Goal: Task Accomplishment & Management: Complete application form

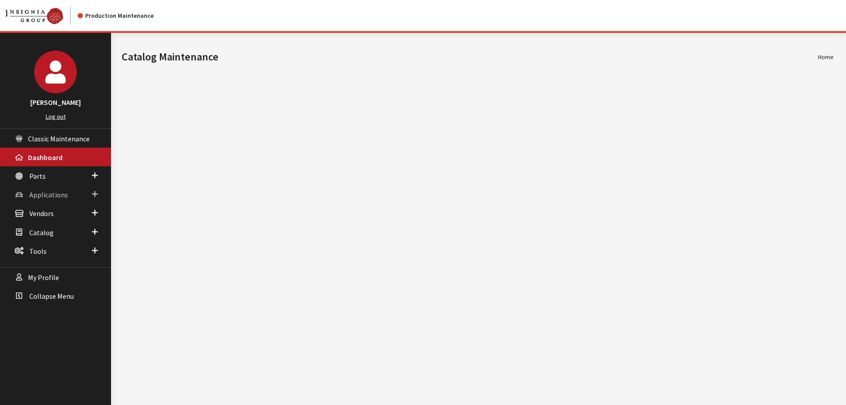
click at [57, 192] on span "Applications" at bounding box center [48, 194] width 39 height 9
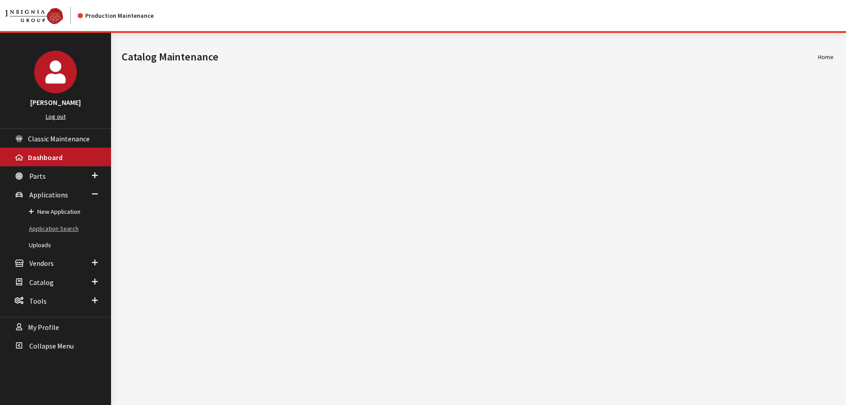
click at [57, 229] on link "Application Search" at bounding box center [55, 228] width 111 height 16
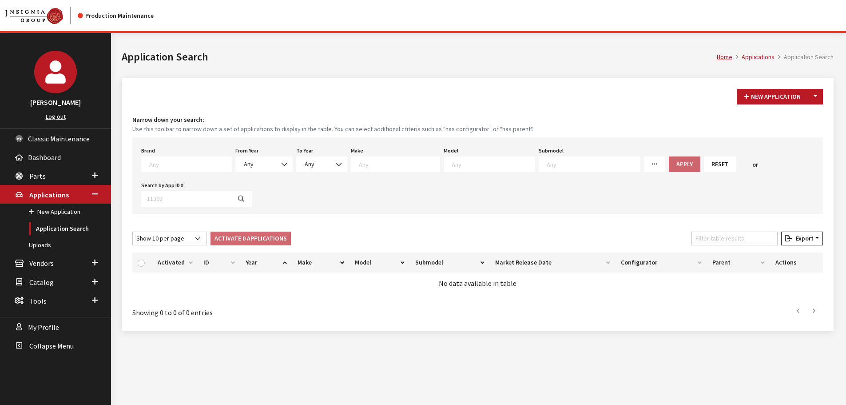
click at [189, 164] on textarea "Search" at bounding box center [190, 164] width 82 height 8
type textarea "gm"
select select "1"
select select
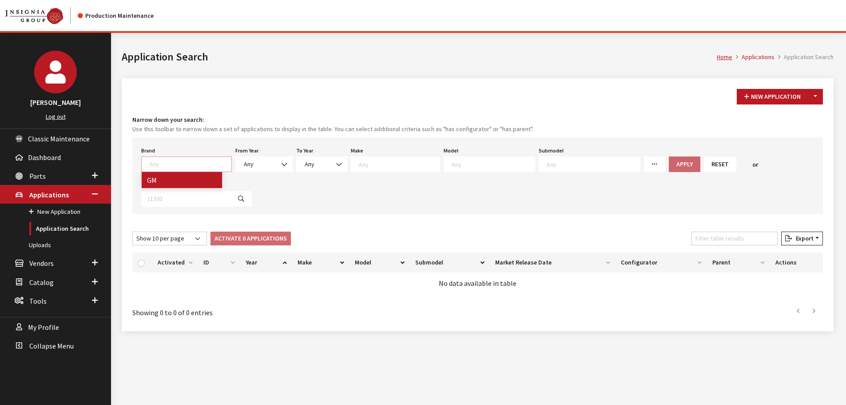
select select
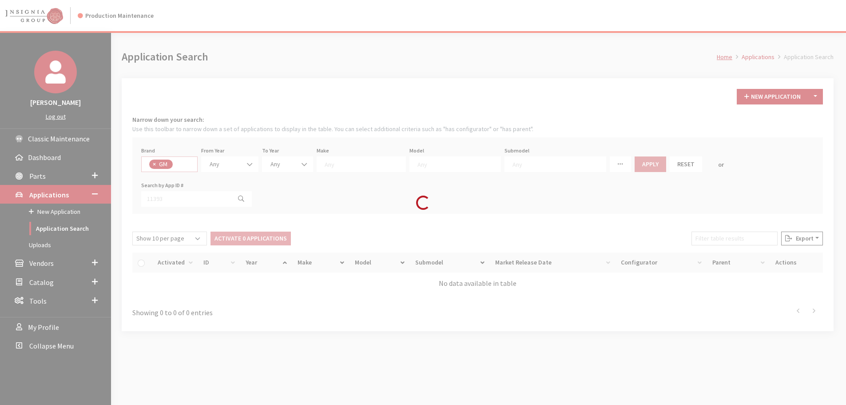
scroll to position [68, 0]
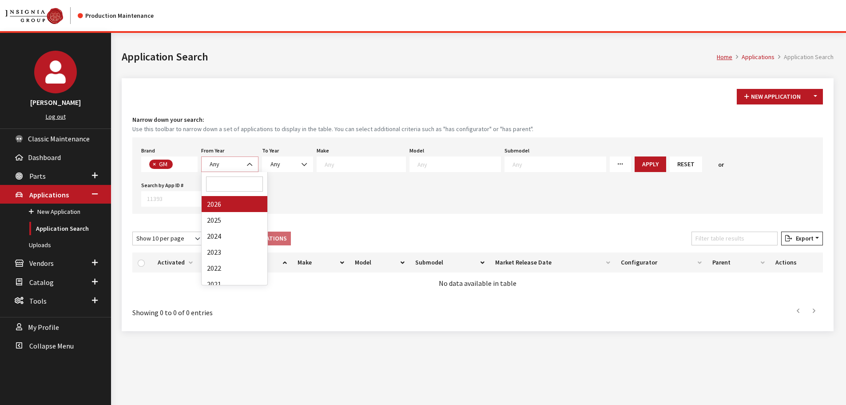
click at [229, 167] on span "Any" at bounding box center [230, 163] width 46 height 9
select select "2026"
select select
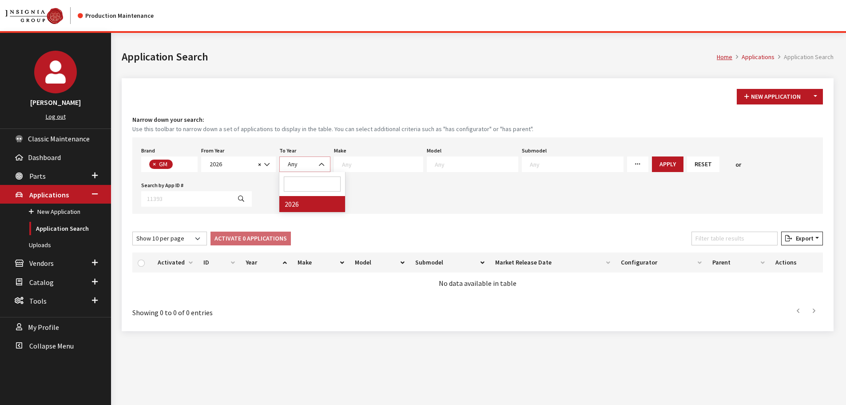
click at [309, 165] on span "Any" at bounding box center [305, 163] width 40 height 9
click at [311, 166] on span "Any" at bounding box center [305, 163] width 40 height 9
click at [361, 161] on textarea "Search" at bounding box center [382, 164] width 81 height 8
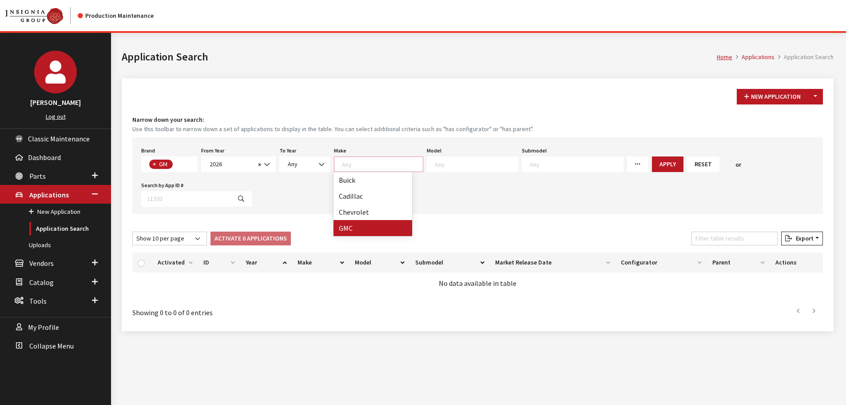
select select "4"
select select
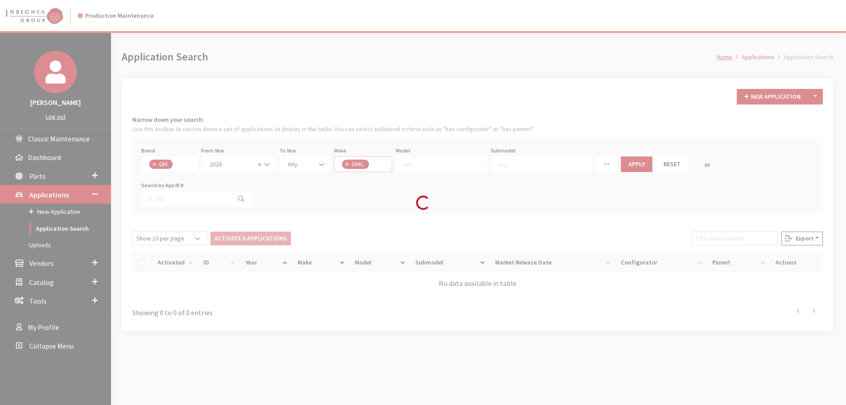
scroll to position [8, 0]
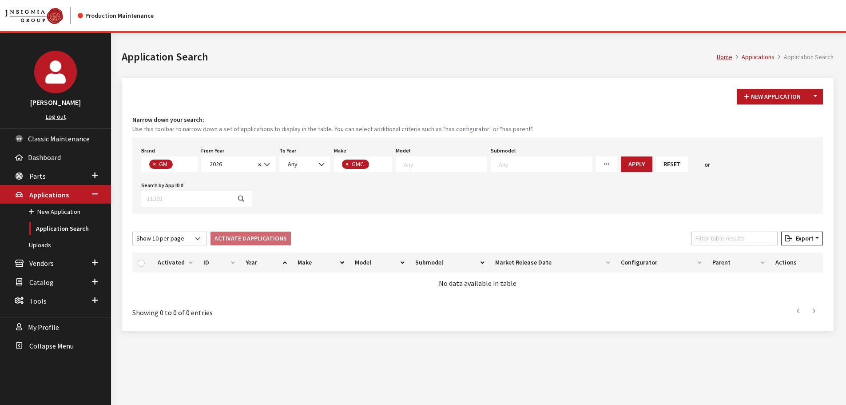
click at [475, 161] on textarea "Search" at bounding box center [445, 164] width 83 height 8
click at [818, 95] on button "Toggle Dropdown" at bounding box center [815, 97] width 15 height 16
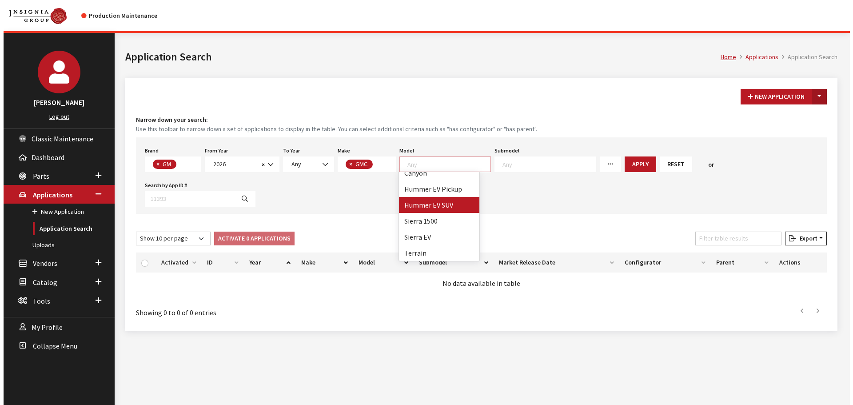
scroll to position [0, 0]
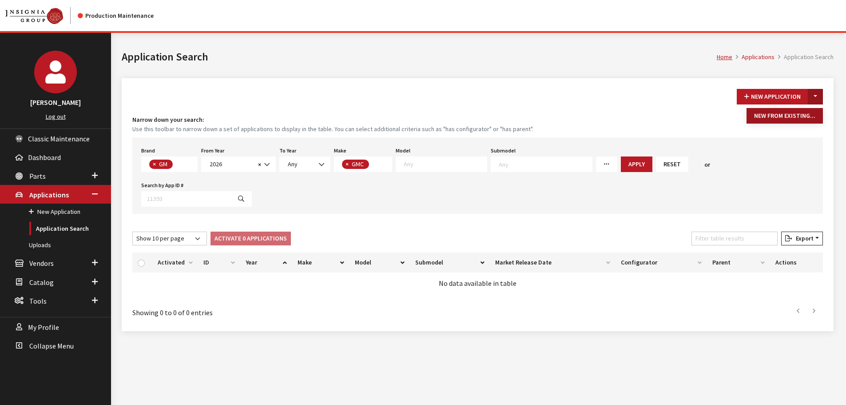
click at [793, 113] on button "New From Existing..." at bounding box center [785, 116] width 76 height 16
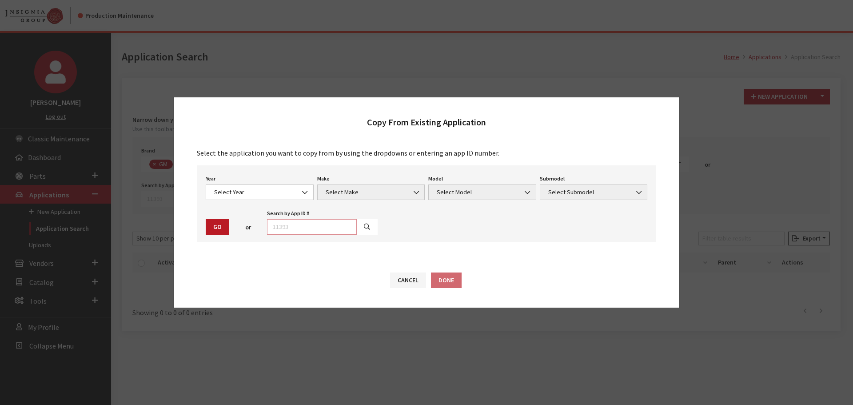
click at [326, 227] on input "text" at bounding box center [312, 227] width 90 height 16
type input "29046"
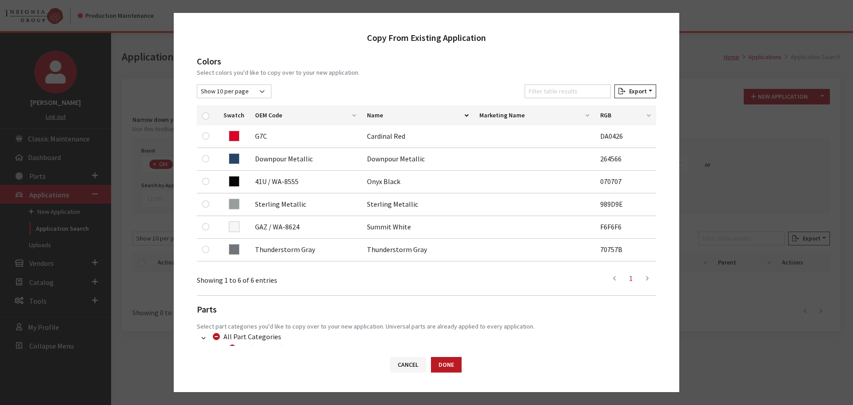
scroll to position [133, 0]
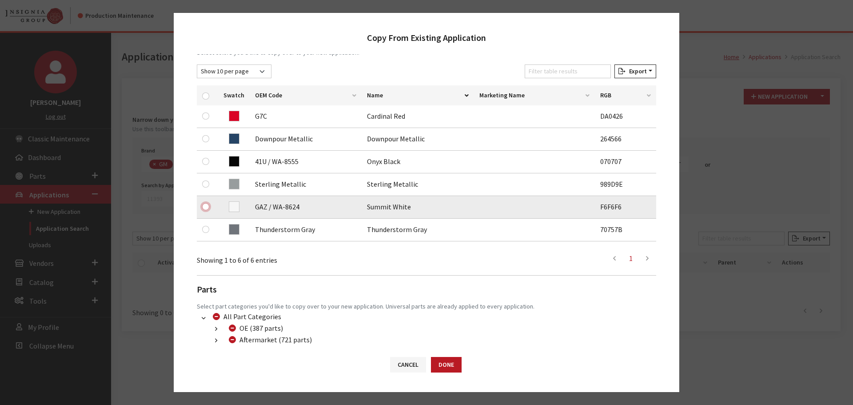
click at [205, 204] on input "checkbox" at bounding box center [205, 206] width 7 height 7
checkbox input "true"
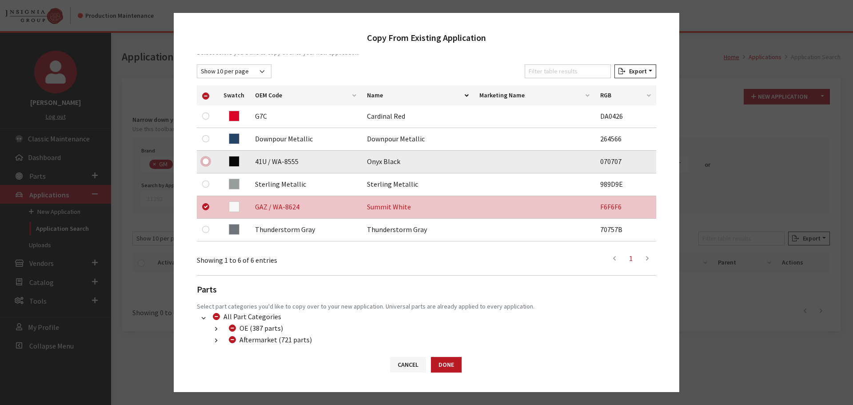
click at [204, 160] on input "checkbox" at bounding box center [205, 161] width 7 height 7
checkbox input "true"
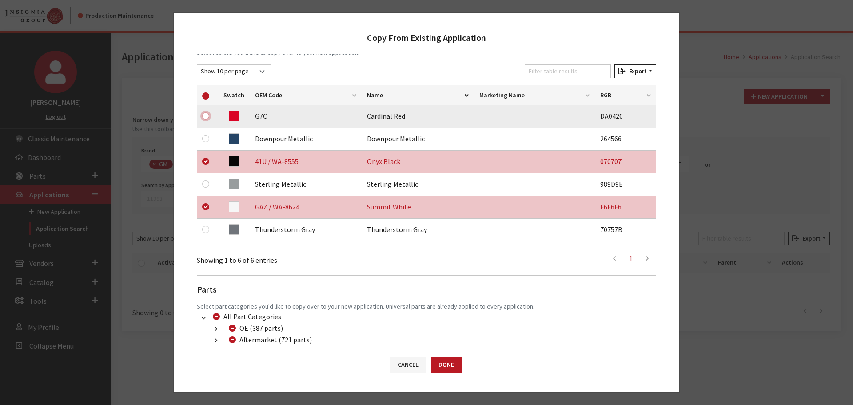
click at [203, 116] on input "checkbox" at bounding box center [205, 115] width 7 height 7
checkbox input "true"
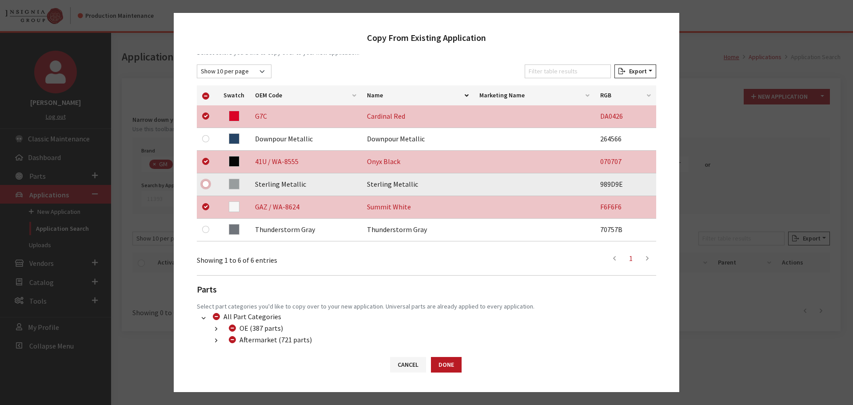
click at [205, 184] on input "checkbox" at bounding box center [205, 183] width 7 height 7
checkbox input "true"
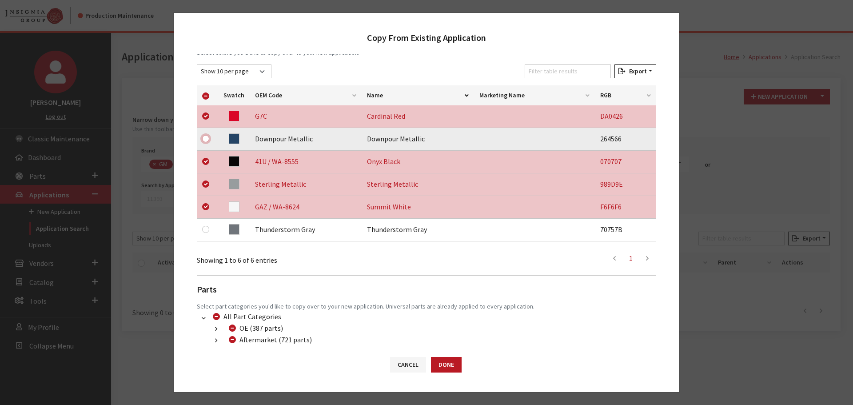
click at [204, 140] on input "checkbox" at bounding box center [205, 138] width 7 height 7
checkbox input "true"
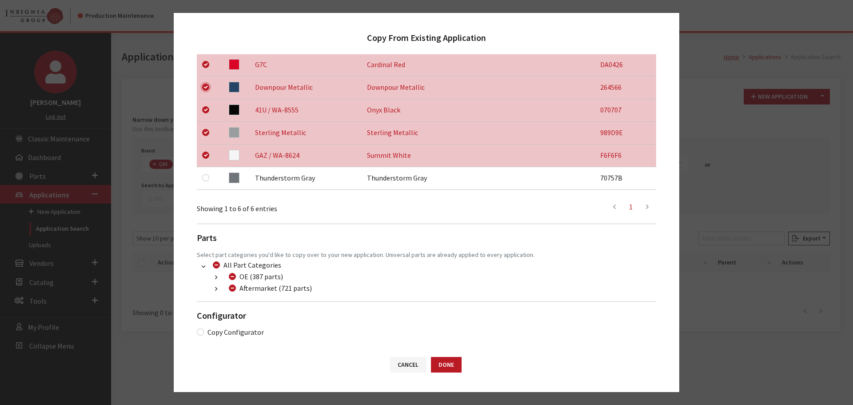
scroll to position [186, 0]
click at [211, 287] on button "button" at bounding box center [215, 288] width 17 height 10
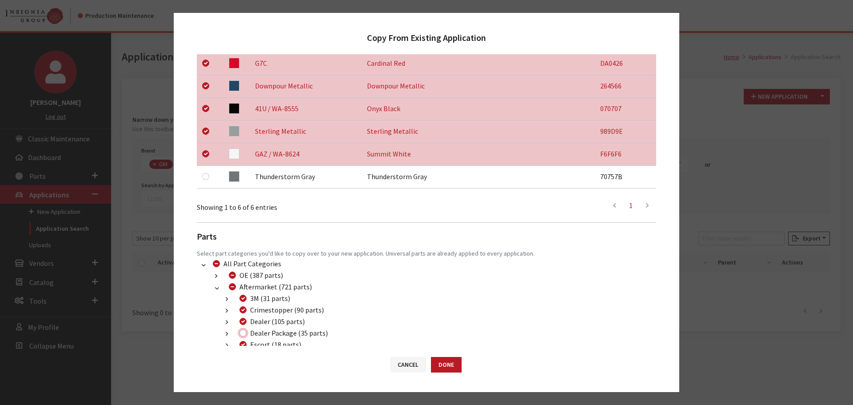
click at [242, 331] on input "Dealer Package (35 parts)" at bounding box center [242, 332] width 7 height 7
checkbox input "true"
click at [454, 361] on button "Done" at bounding box center [446, 365] width 31 height 16
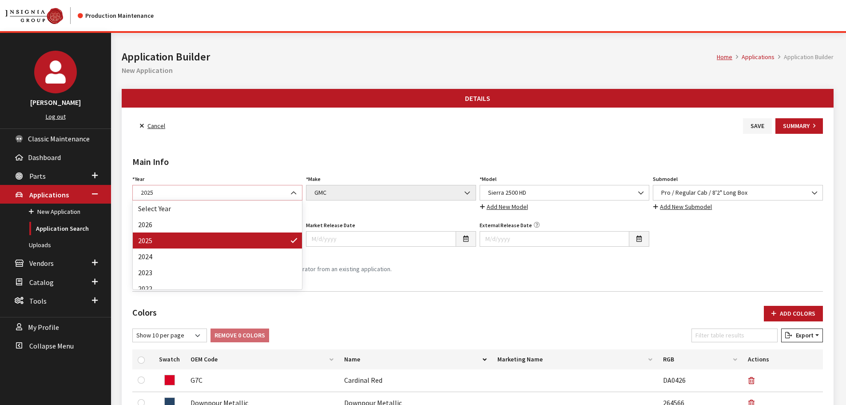
click at [194, 195] on span "2025" at bounding box center [217, 192] width 159 height 9
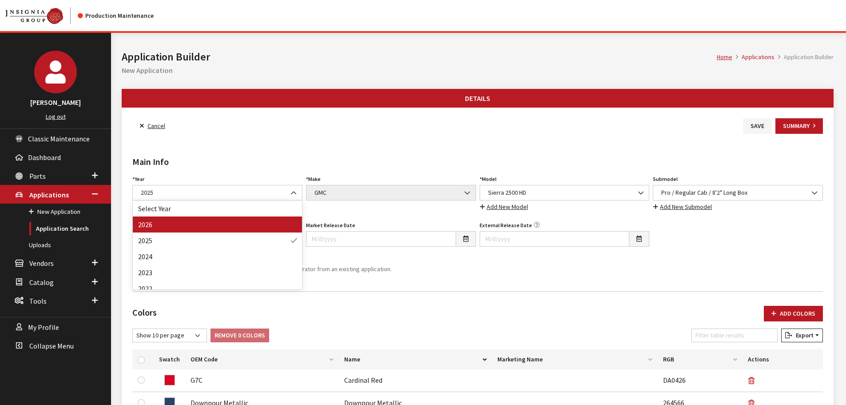
drag, startPoint x: 187, startPoint y: 224, endPoint x: 208, endPoint y: 224, distance: 21.8
select select "44"
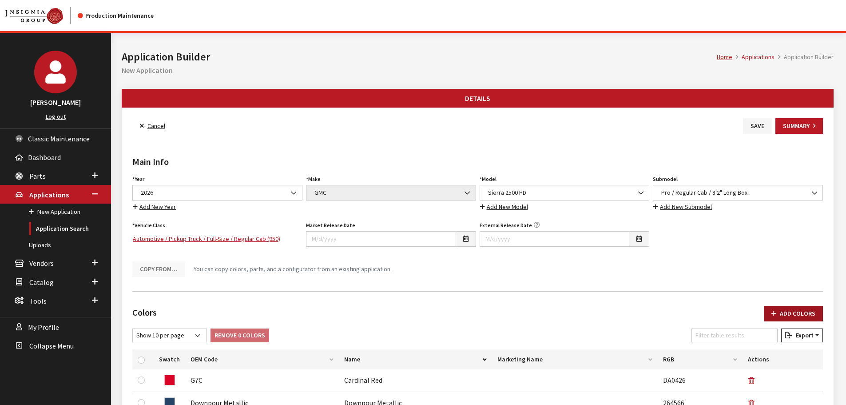
click at [792, 315] on button "Add Colors" at bounding box center [793, 314] width 59 height 16
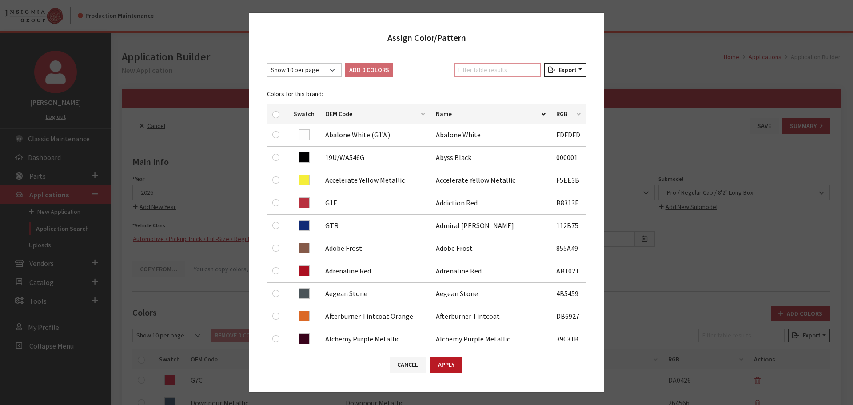
click at [478, 68] on input "Filter table results" at bounding box center [497, 70] width 86 height 14
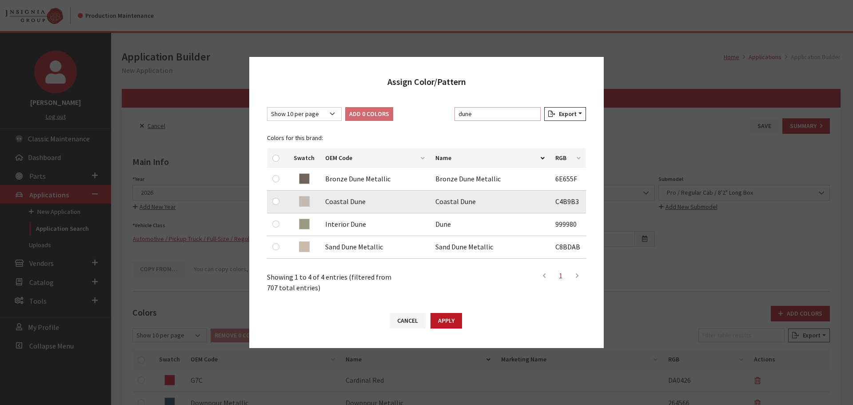
type input "dune"
click at [278, 199] on input "checkbox" at bounding box center [275, 201] width 7 height 7
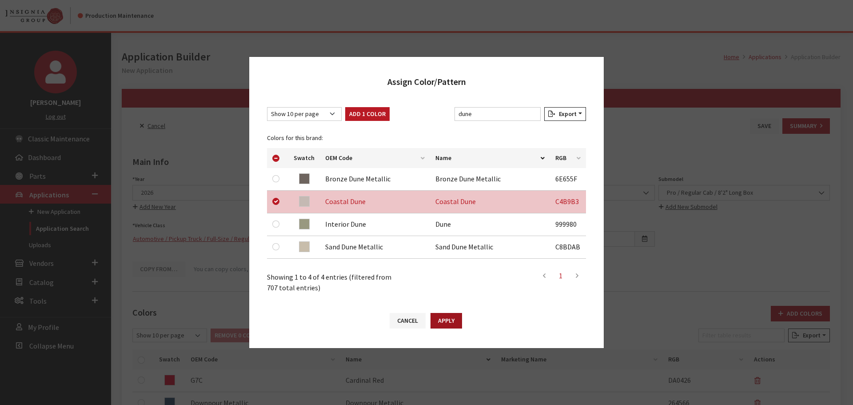
click at [447, 316] on button "Apply" at bounding box center [447, 321] width 32 height 16
checkbox input "false"
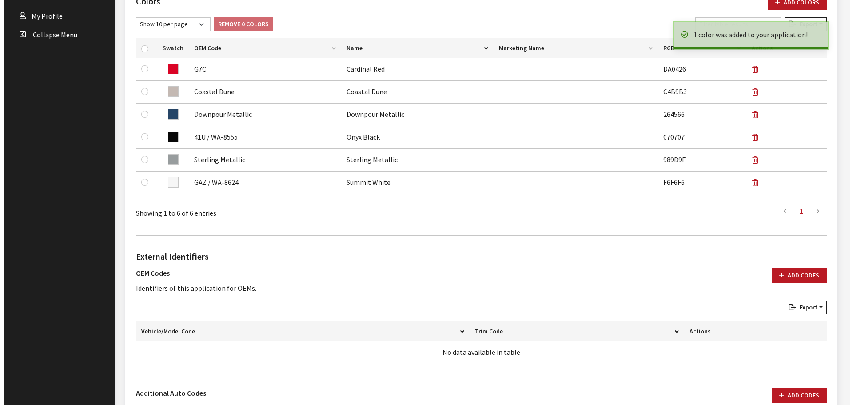
scroll to position [444, 0]
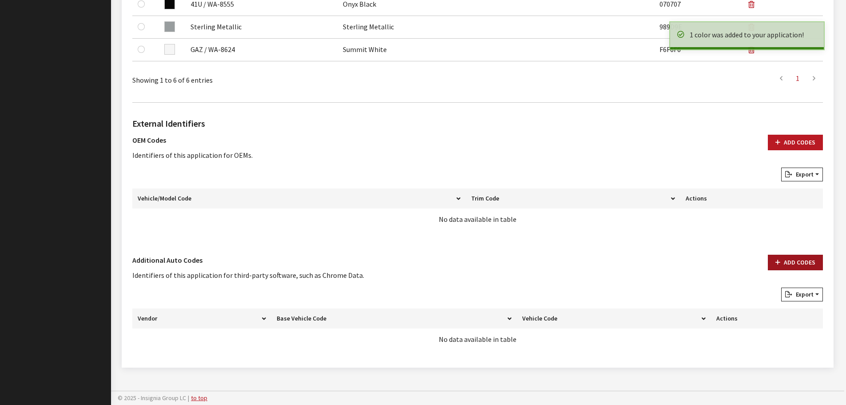
click at [792, 263] on button "Add Codes" at bounding box center [795, 263] width 55 height 16
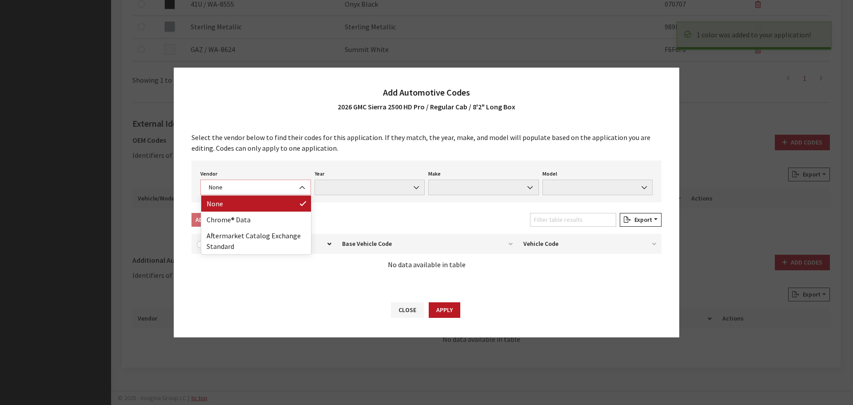
click at [292, 190] on span "None" at bounding box center [255, 187] width 99 height 9
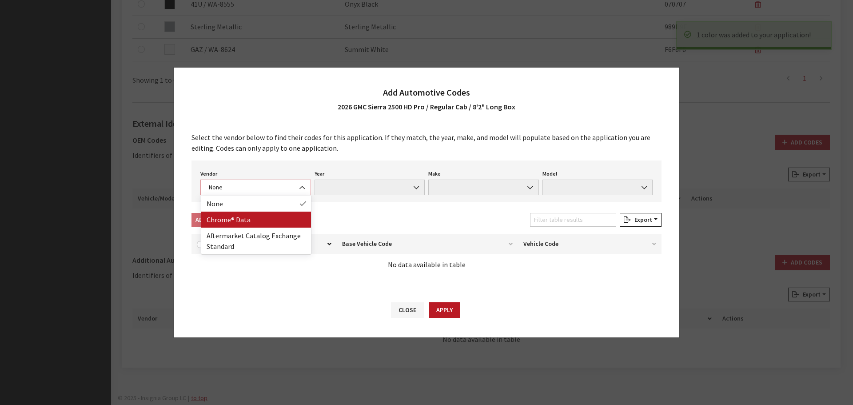
select select "4"
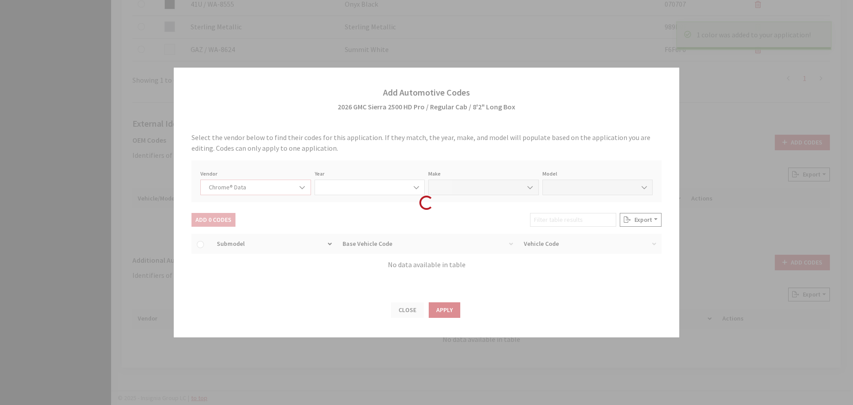
select select "2026"
select select "15"
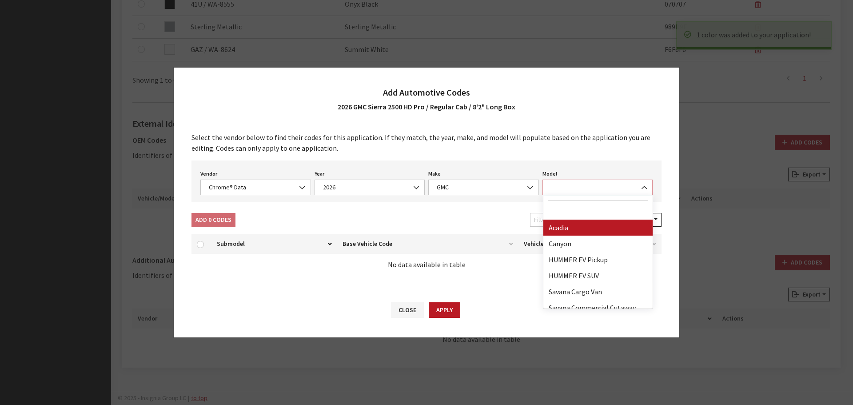
click at [563, 186] on span at bounding box center [597, 187] width 111 height 16
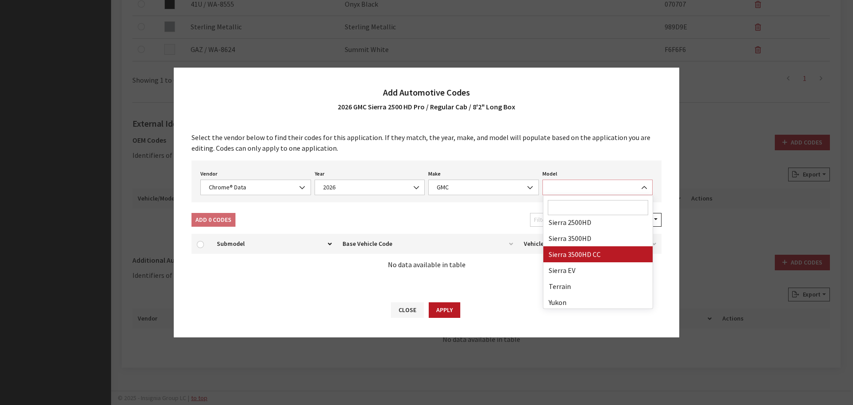
scroll to position [89, 0]
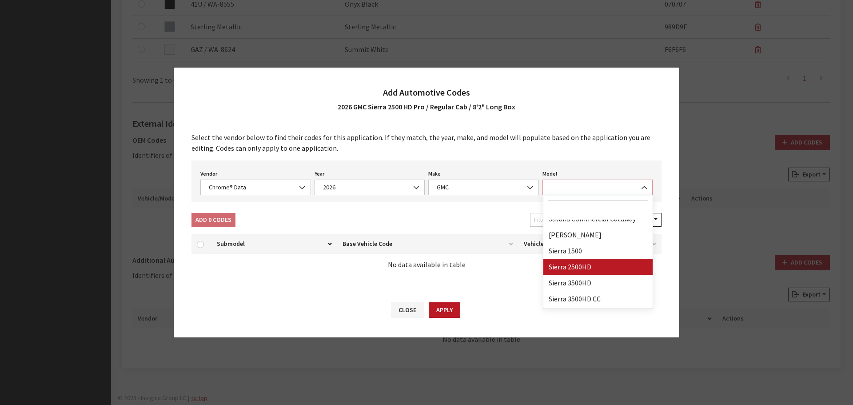
select select "71804"
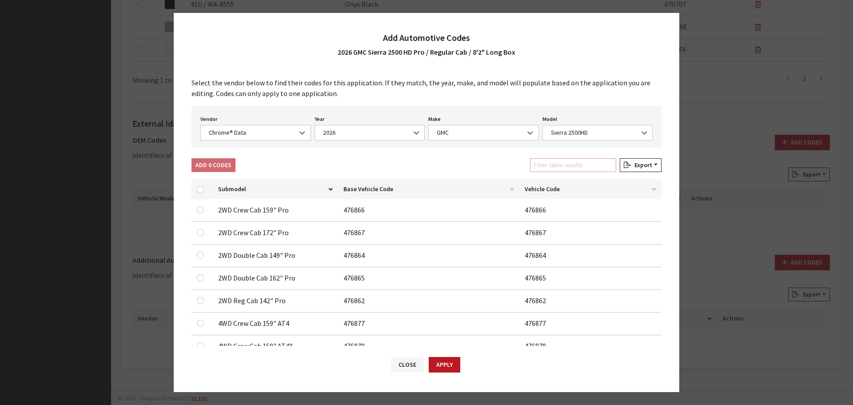
click at [577, 163] on input "Filter table results" at bounding box center [573, 165] width 86 height 14
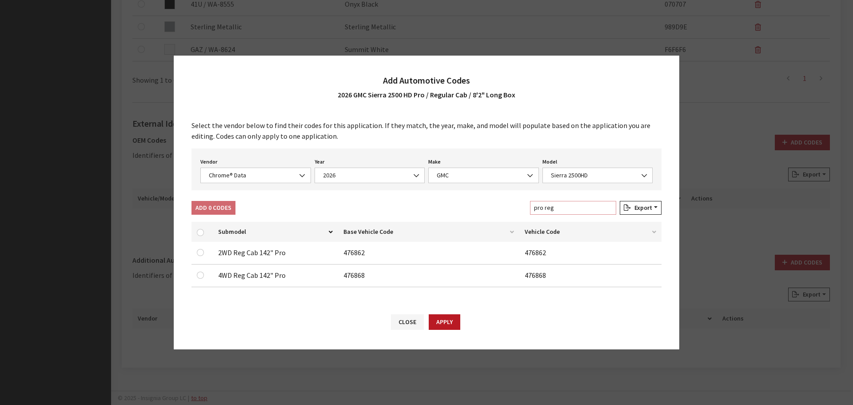
type input "pro reg"
click at [200, 275] on input "checkbox" at bounding box center [200, 274] width 7 height 7
checkbox input "true"
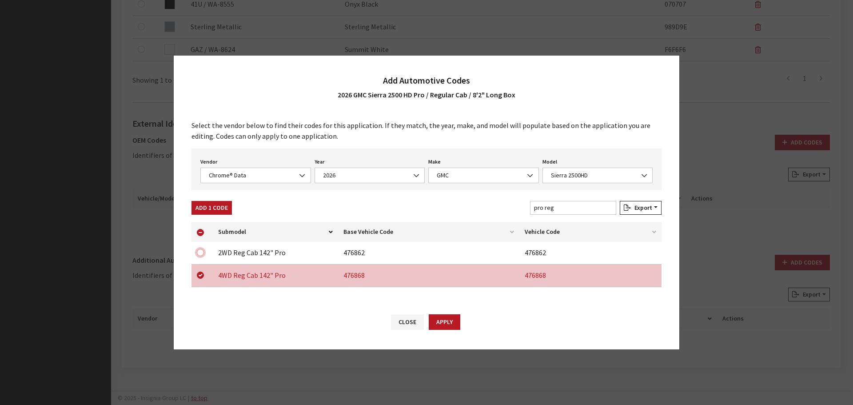
click at [200, 253] on input "checkbox" at bounding box center [200, 252] width 7 height 7
checkbox input "true"
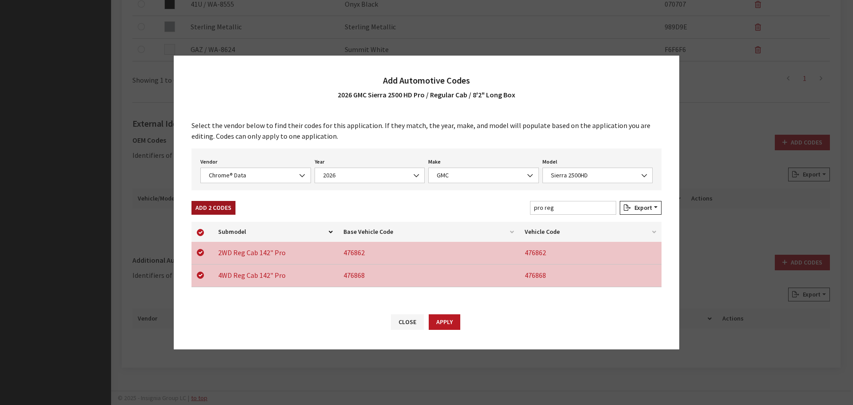
click at [207, 208] on button "Add 2 Codes" at bounding box center [213, 208] width 44 height 14
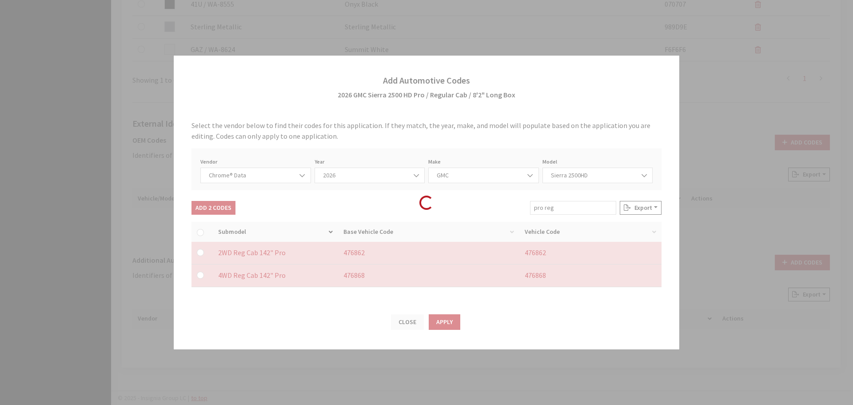
checkbox input "false"
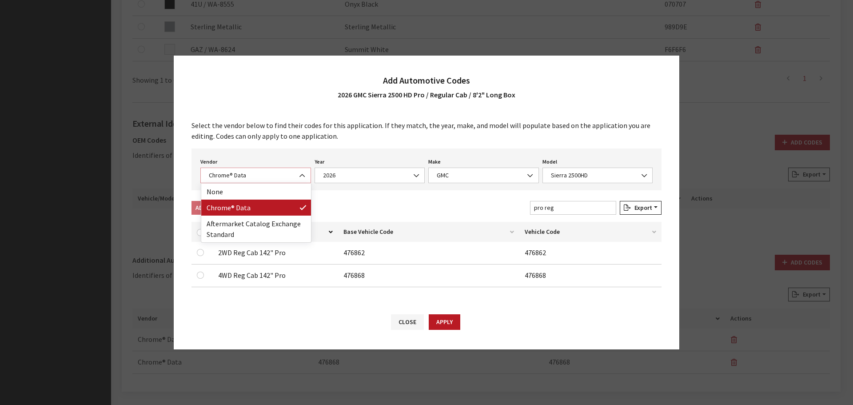
click at [274, 173] on span "Chrome® Data" at bounding box center [255, 175] width 99 height 9
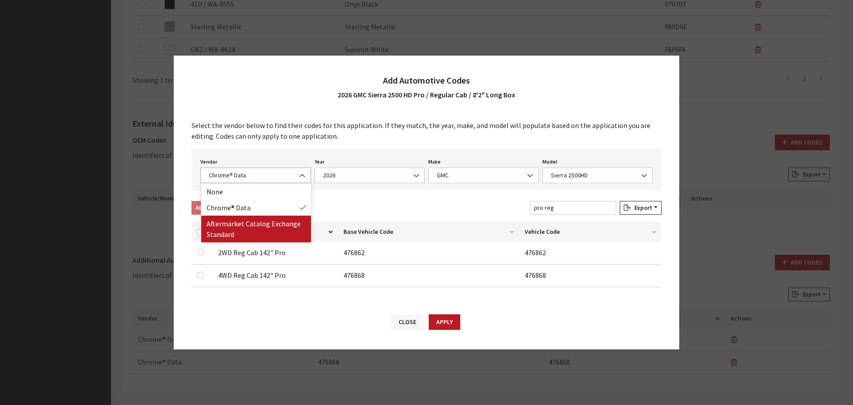
select select "2"
select select "2026"
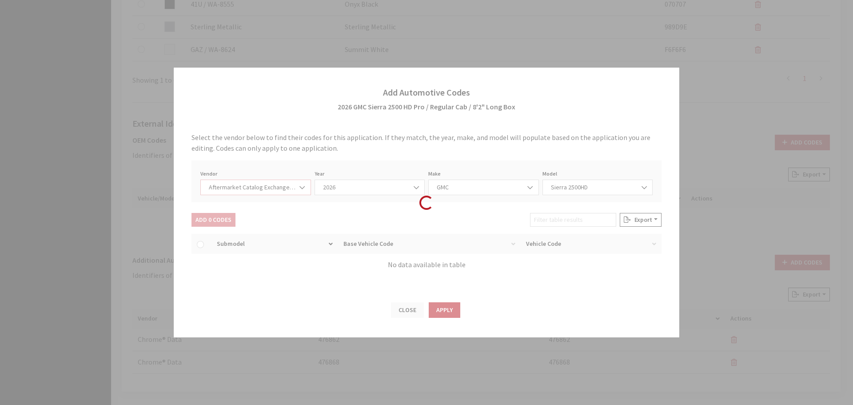
select select "48"
select select "551"
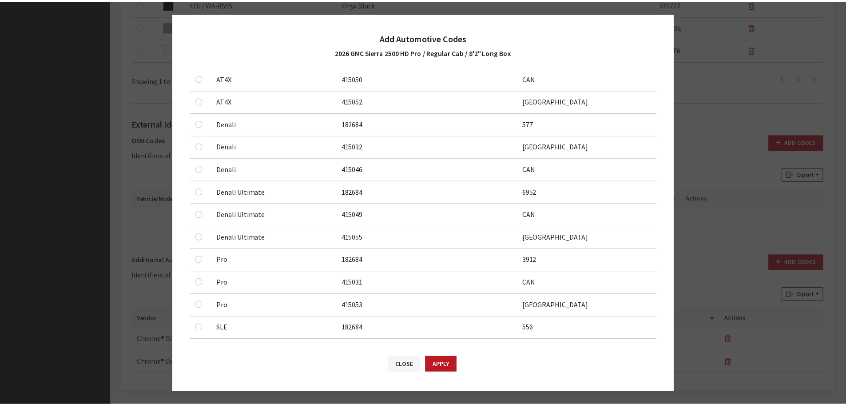
scroll to position [323, 0]
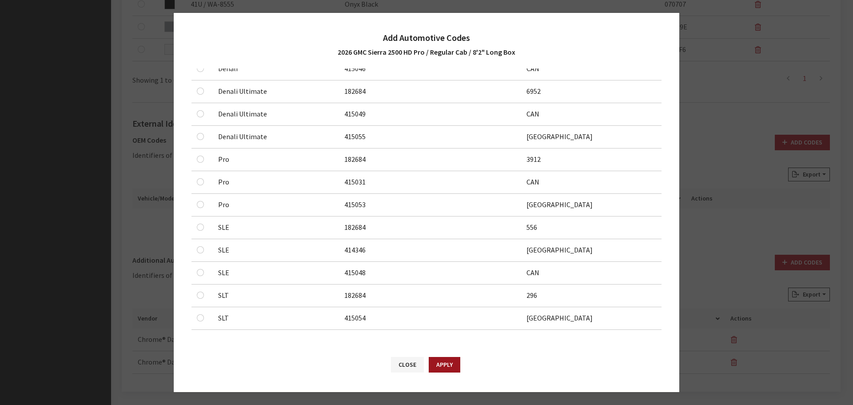
click at [449, 365] on button "Apply" at bounding box center [445, 365] width 32 height 16
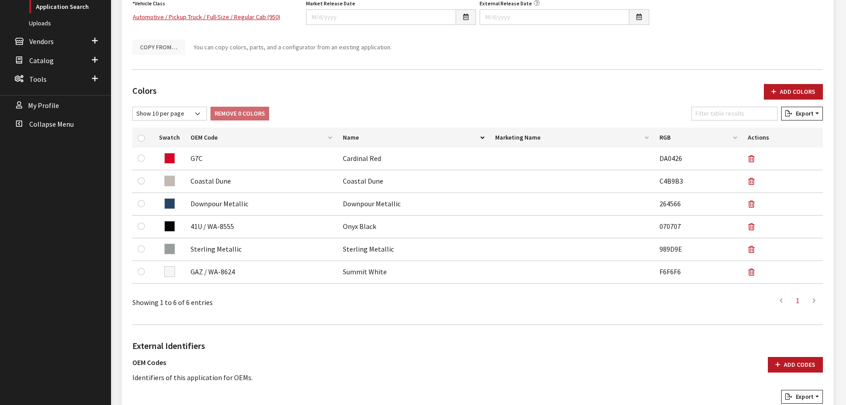
scroll to position [0, 0]
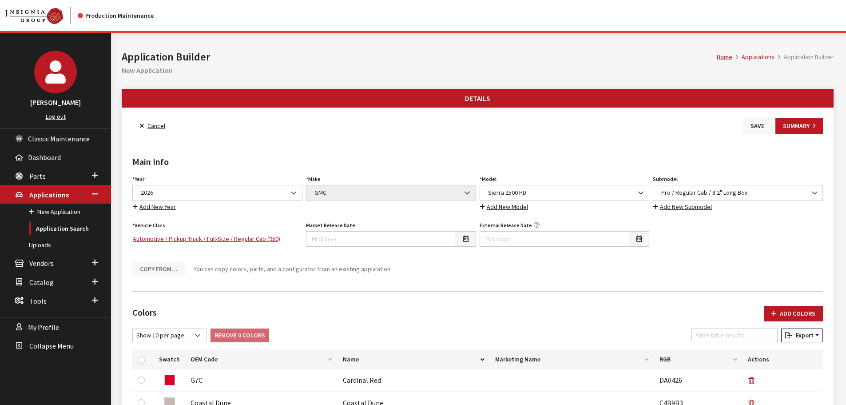
click at [751, 127] on button "Save" at bounding box center [757, 126] width 29 height 16
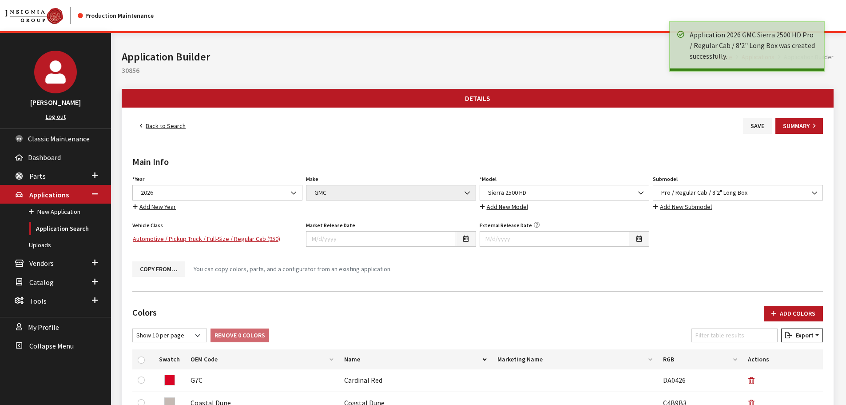
drag, startPoint x: 0, startPoint y: 0, endPoint x: 158, endPoint y: 127, distance: 202.6
click at [158, 127] on link "Back to Search" at bounding box center [162, 126] width 61 height 16
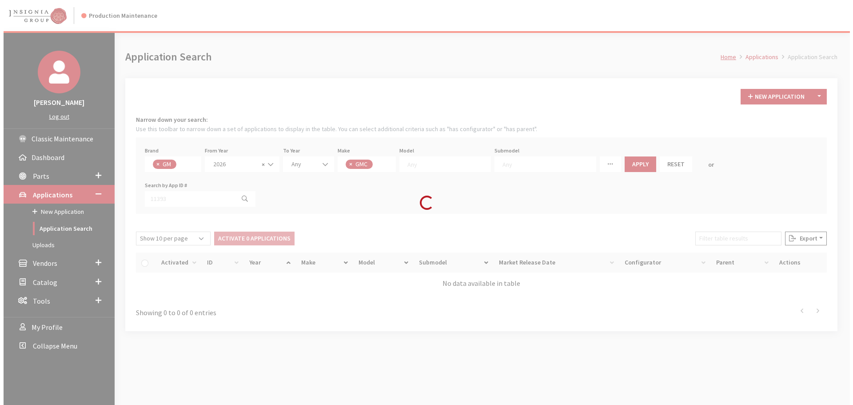
scroll to position [6, 0]
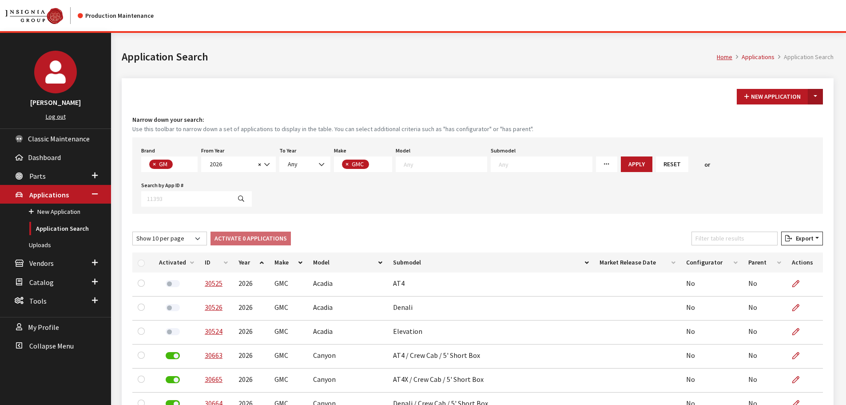
click at [813, 98] on button "Toggle Dropdown" at bounding box center [815, 97] width 15 height 16
click at [801, 118] on button "New From Existing..." at bounding box center [785, 116] width 76 height 16
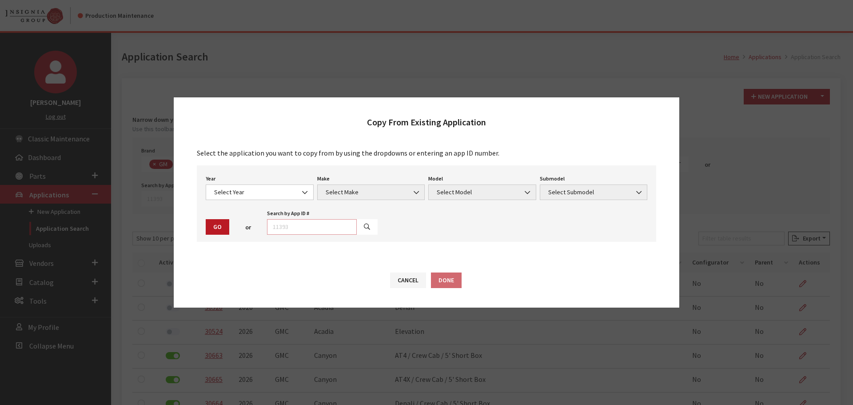
click at [275, 227] on input "text" at bounding box center [312, 227] width 90 height 16
type input "29047"
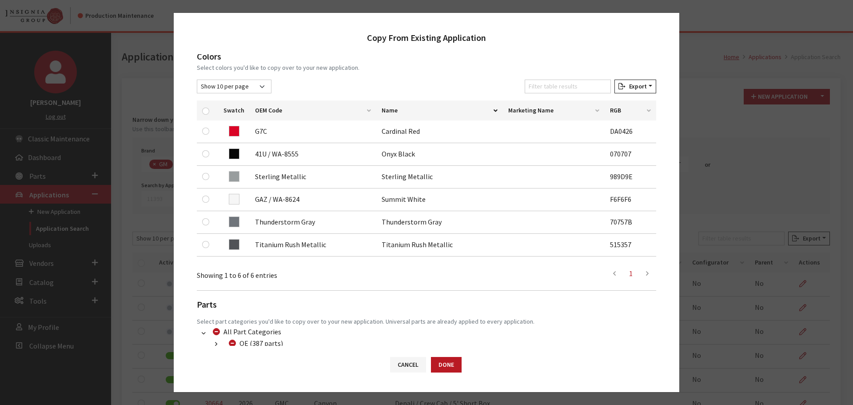
scroll to position [133, 0]
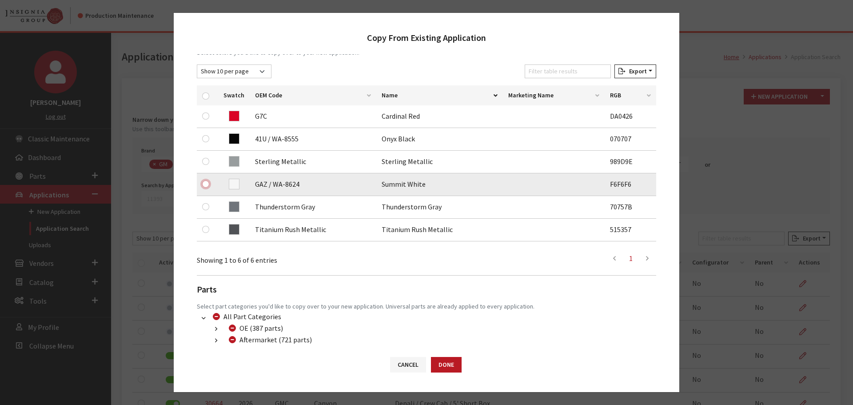
click at [206, 187] on input "checkbox" at bounding box center [205, 183] width 7 height 7
checkbox input "true"
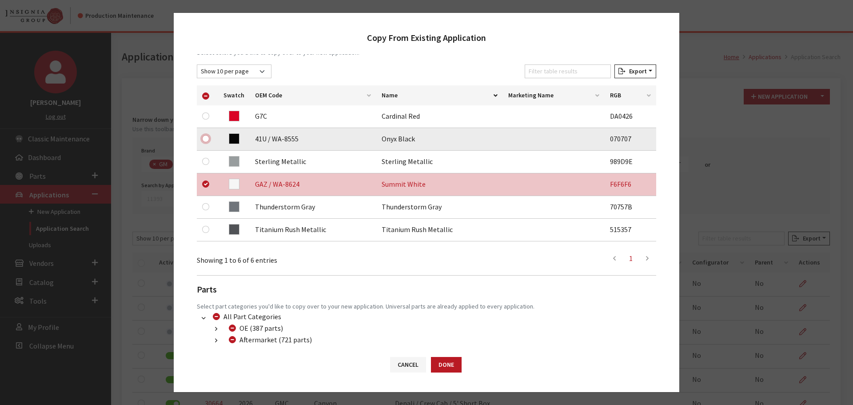
click at [203, 137] on input "checkbox" at bounding box center [205, 138] width 7 height 7
checkbox input "true"
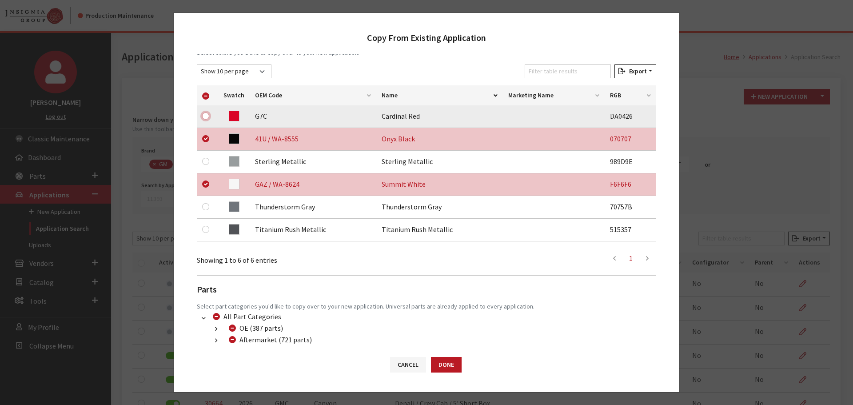
click at [204, 116] on input "checkbox" at bounding box center [205, 115] width 7 height 7
checkbox input "true"
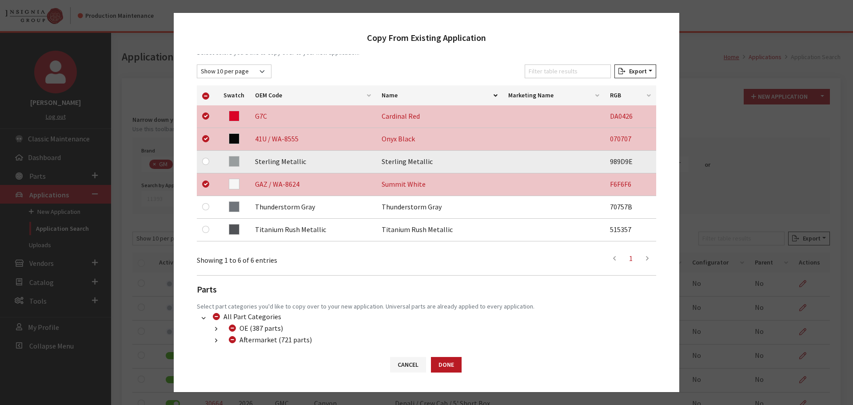
click at [206, 157] on div at bounding box center [207, 161] width 11 height 11
click at [207, 159] on input "checkbox" at bounding box center [205, 161] width 7 height 7
checkbox input "true"
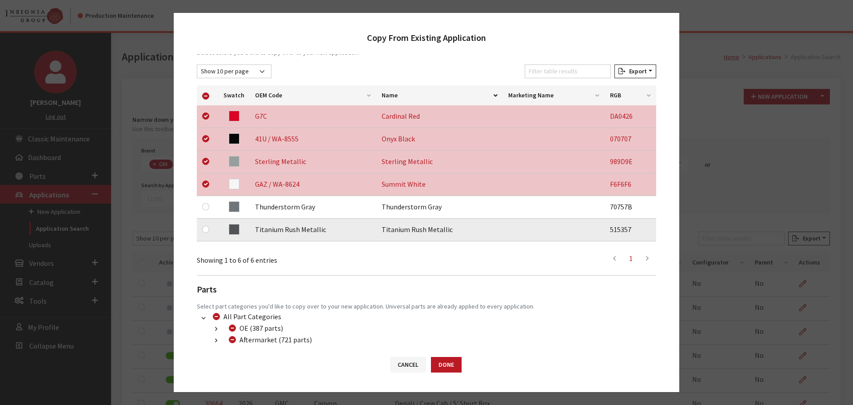
click at [201, 227] on td at bounding box center [207, 230] width 21 height 23
click at [204, 231] on input "checkbox" at bounding box center [205, 229] width 7 height 7
checkbox input "true"
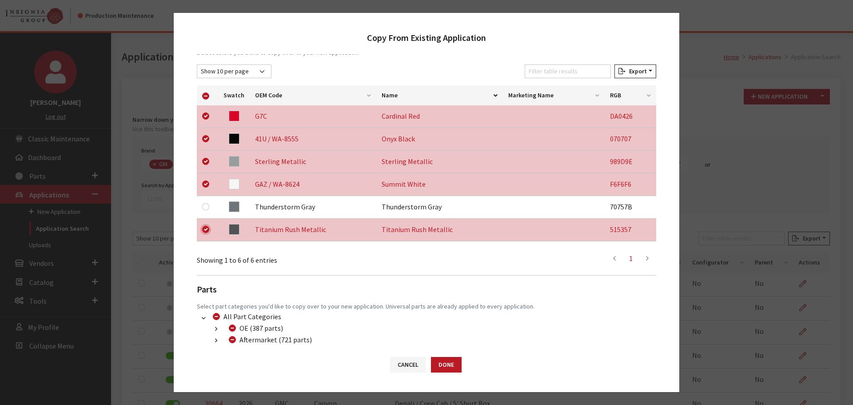
scroll to position [186, 0]
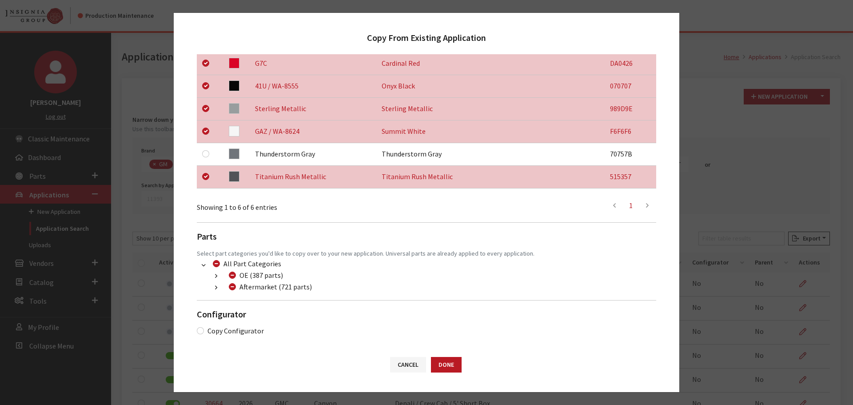
click at [214, 291] on button "button" at bounding box center [215, 288] width 17 height 10
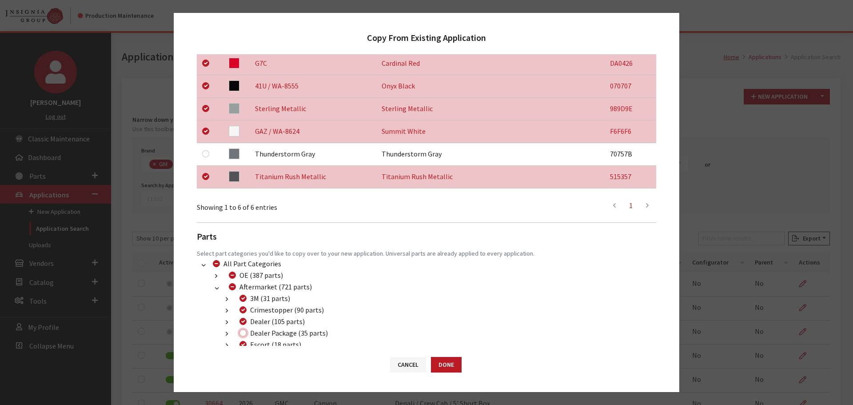
click at [243, 335] on input "Dealer Package (35 parts)" at bounding box center [242, 332] width 7 height 7
checkbox input "true"
click at [453, 370] on button "Done" at bounding box center [446, 365] width 31 height 16
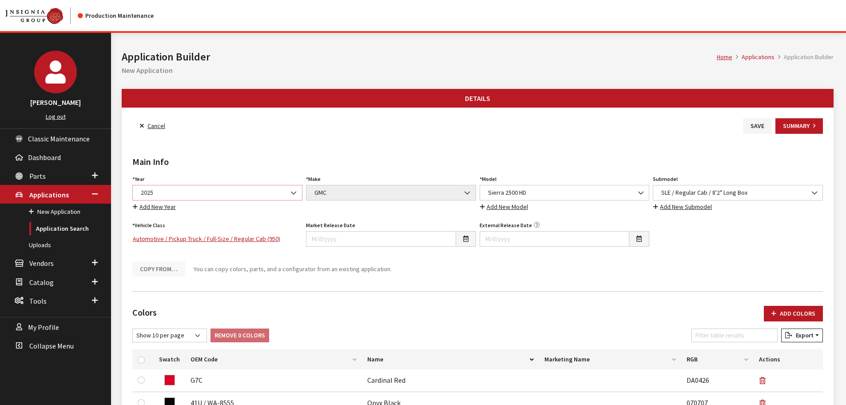
click at [185, 195] on span "2025" at bounding box center [217, 192] width 159 height 9
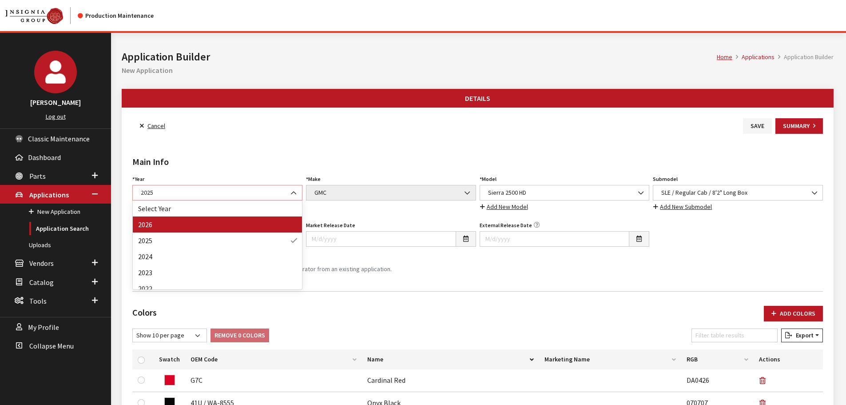
select select "44"
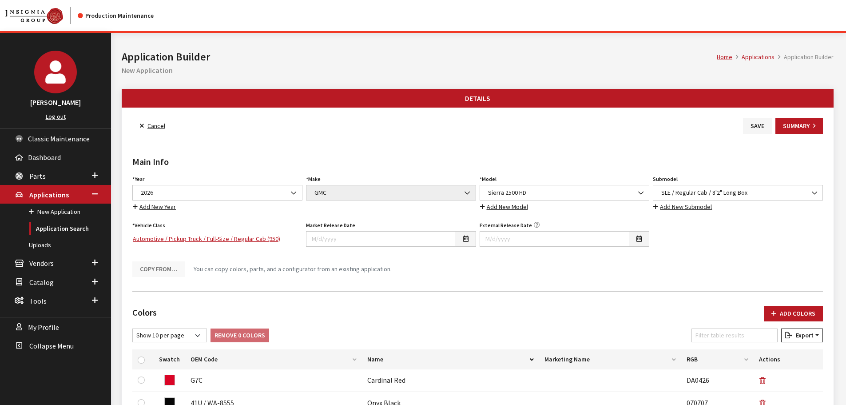
drag, startPoint x: 790, startPoint y: 311, endPoint x: 779, endPoint y: 300, distance: 16.0
click at [790, 311] on button "Add Colors" at bounding box center [793, 314] width 59 height 16
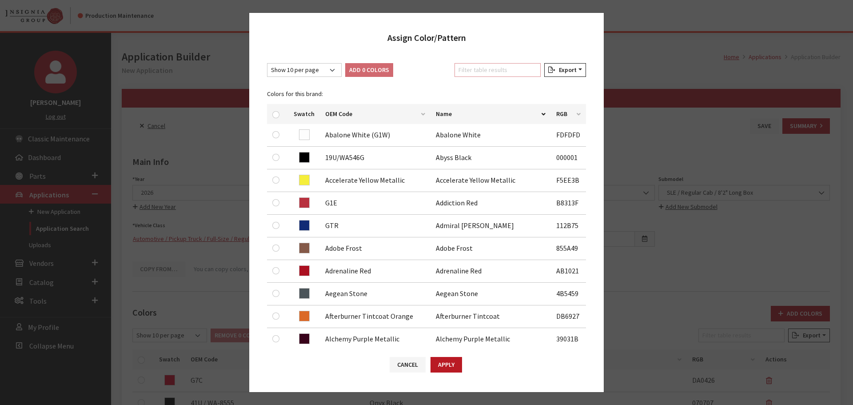
click at [498, 68] on input "Filter table results" at bounding box center [497, 70] width 86 height 14
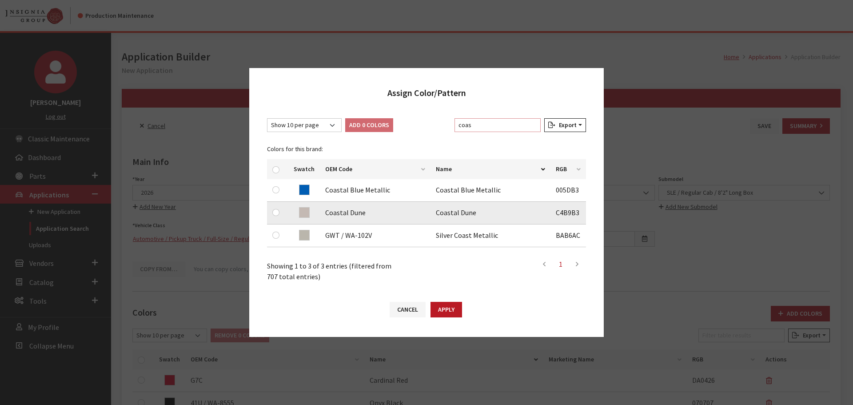
type input "coas"
click at [277, 214] on input "checkbox" at bounding box center [275, 212] width 7 height 7
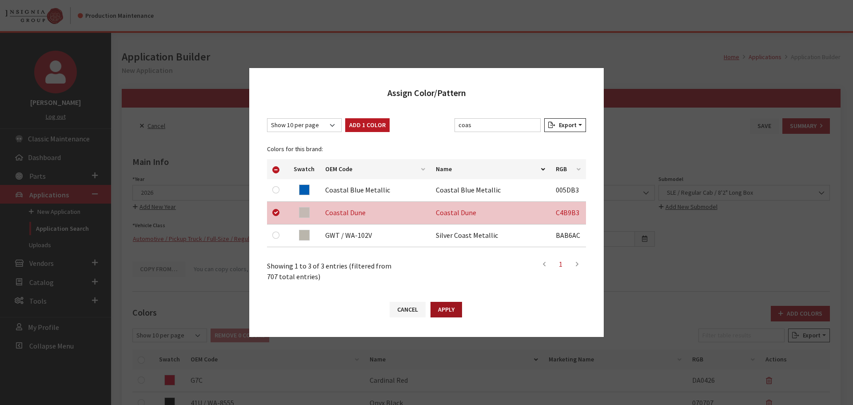
click at [453, 315] on button "Apply" at bounding box center [447, 310] width 32 height 16
checkbox input "false"
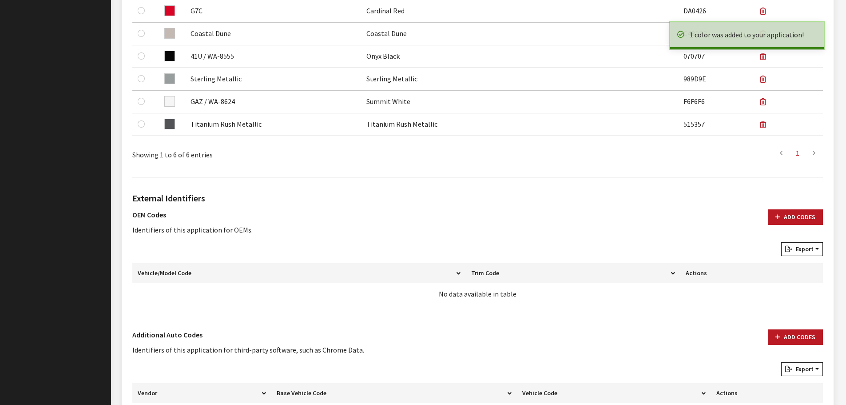
scroll to position [444, 0]
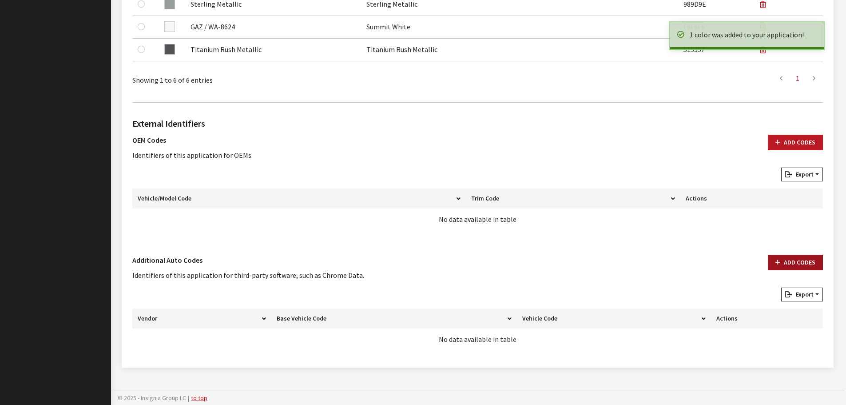
click at [771, 263] on button "Add Codes" at bounding box center [795, 263] width 55 height 16
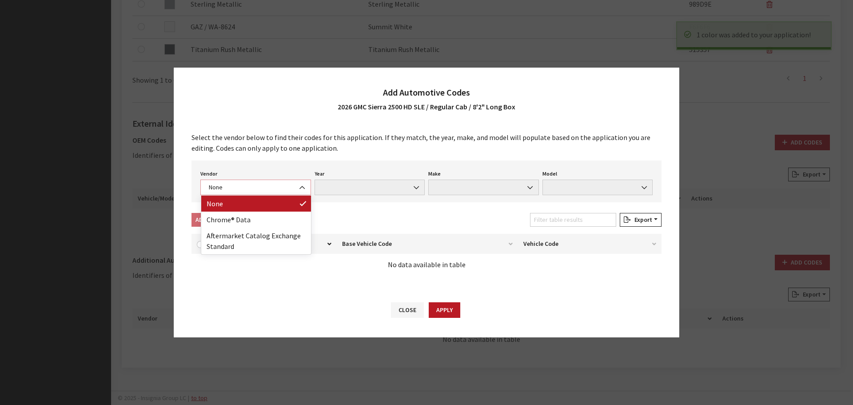
click at [256, 187] on span "None" at bounding box center [255, 187] width 99 height 9
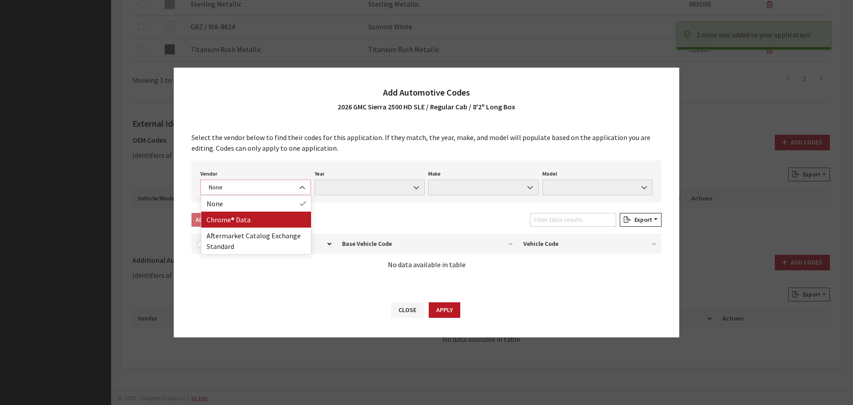
select select "4"
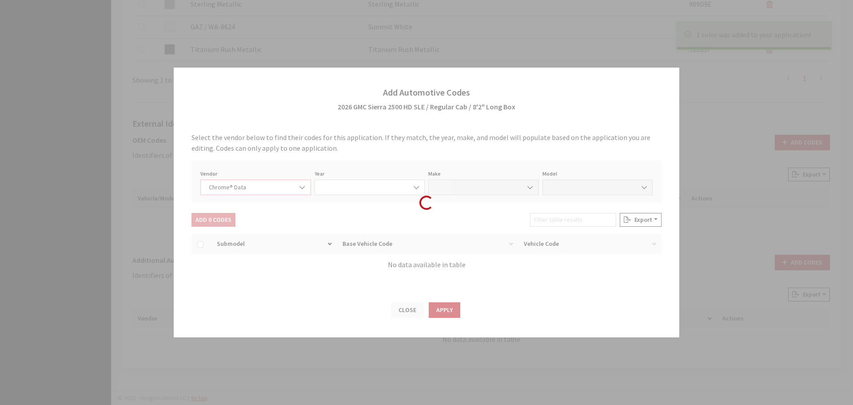
select select "2026"
select select "15"
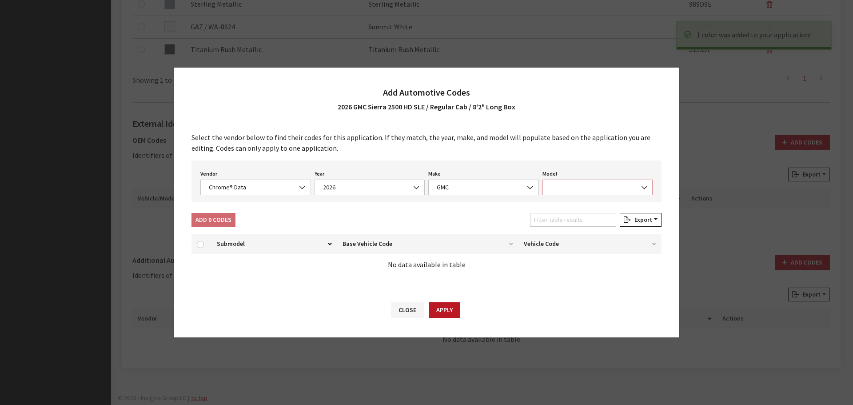
click at [566, 184] on span at bounding box center [597, 187] width 111 height 16
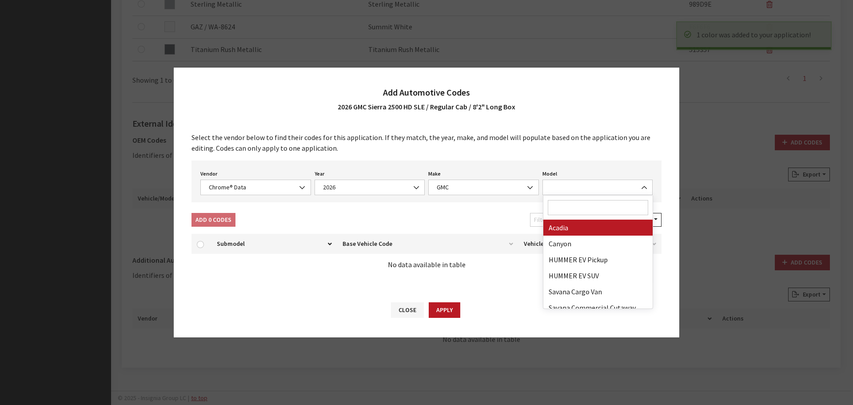
click at [571, 207] on input "Search" at bounding box center [598, 207] width 101 height 15
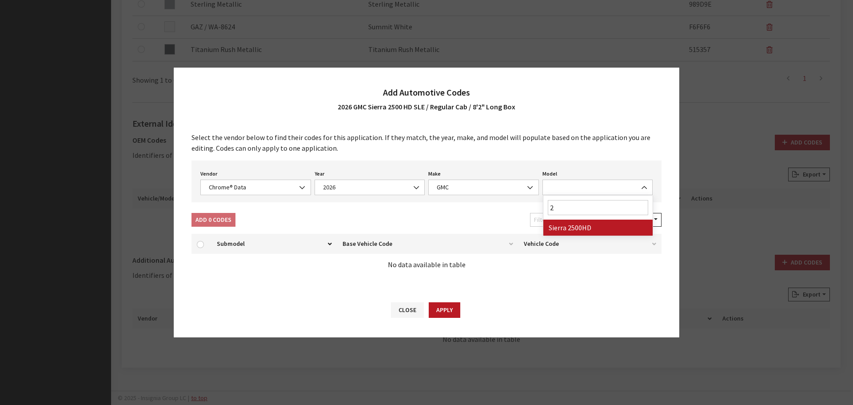
type input "25"
select select "71804"
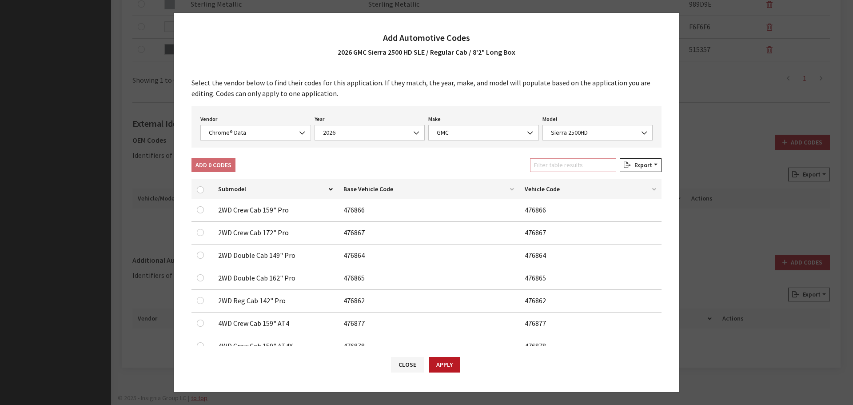
click at [574, 161] on input "Filter table results" at bounding box center [573, 165] width 86 height 14
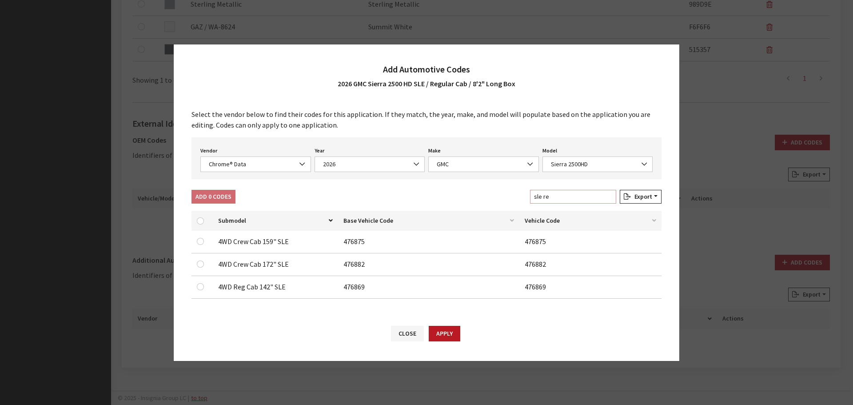
type input "sle re"
click at [204, 285] on div at bounding box center [202, 286] width 11 height 11
click at [199, 287] on input "checkbox" at bounding box center [200, 286] width 7 height 7
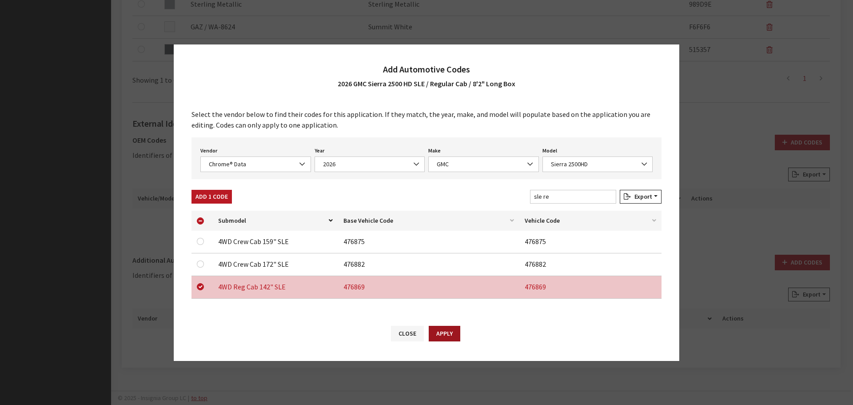
click at [447, 331] on button "Apply" at bounding box center [445, 334] width 32 height 16
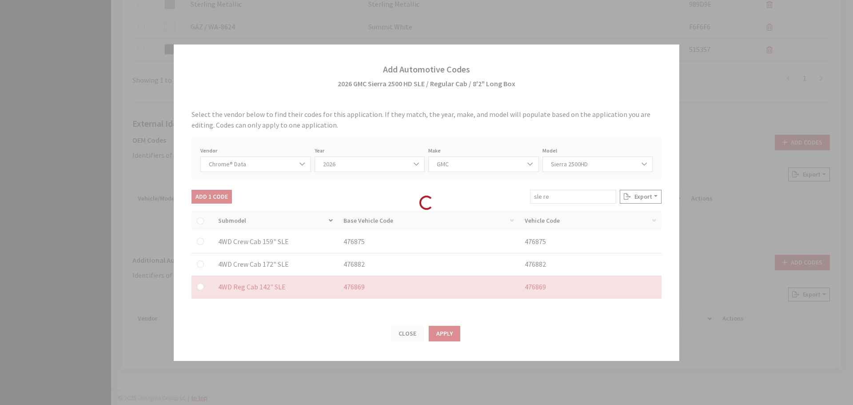
checkbox input "false"
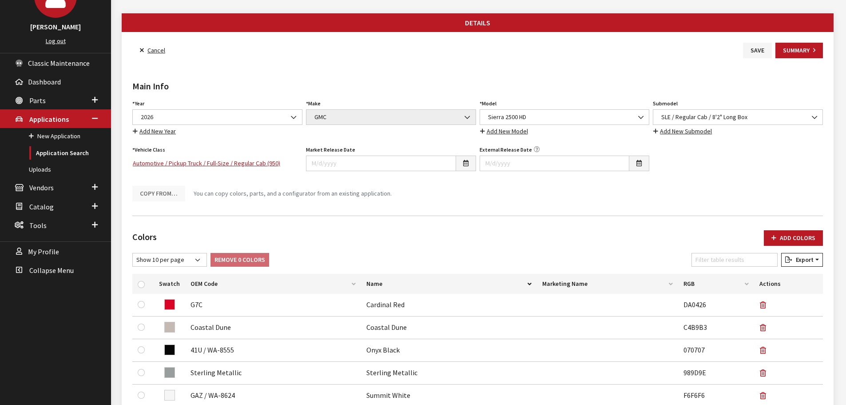
scroll to position [0, 0]
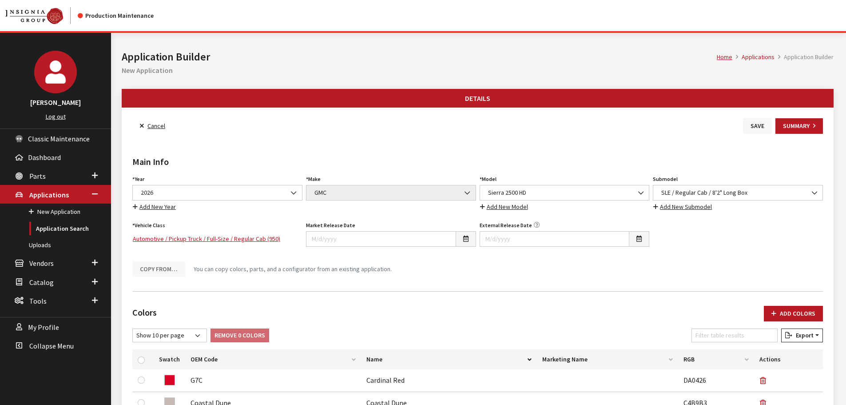
click at [759, 123] on button "Save" at bounding box center [757, 126] width 29 height 16
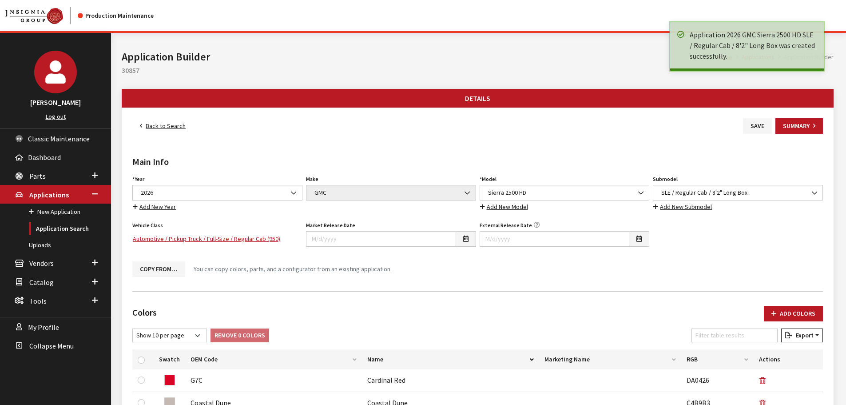
click at [175, 128] on link "Back to Search" at bounding box center [162, 126] width 61 height 16
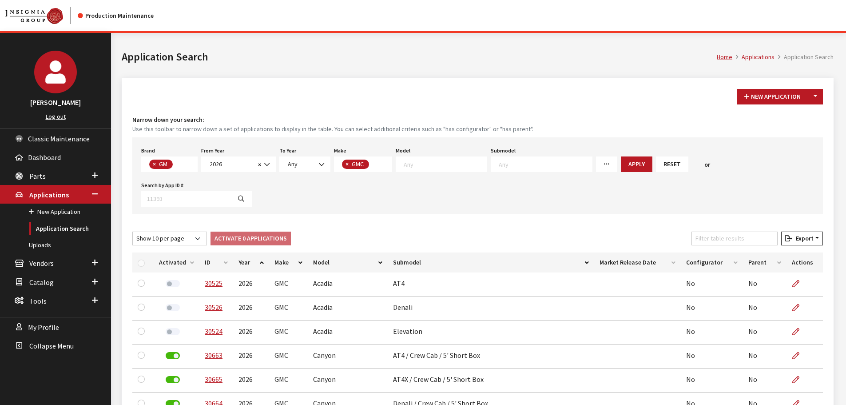
scroll to position [6, 0]
click at [410, 164] on textarea "Search" at bounding box center [445, 164] width 83 height 8
click at [535, 231] on div "Show 10 per page Show 25 per page Show 50 per page Show 100 per page Show 1000 …" at bounding box center [478, 239] width 694 height 17
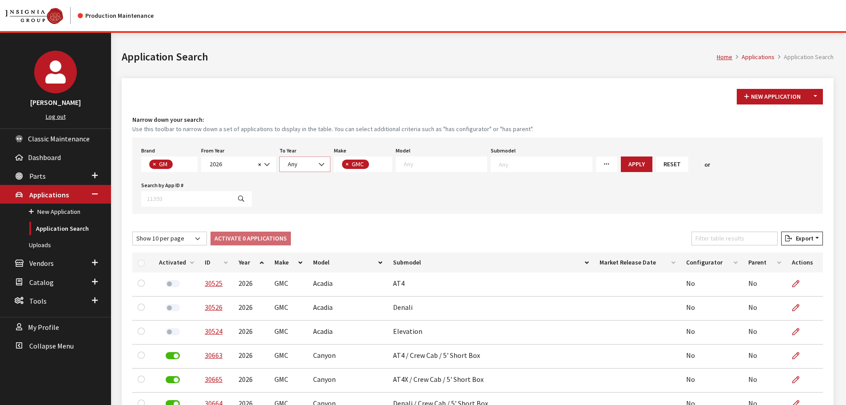
click at [326, 164] on span at bounding box center [322, 164] width 15 height 15
click at [380, 166] on span "× GMC" at bounding box center [363, 164] width 59 height 16
select select
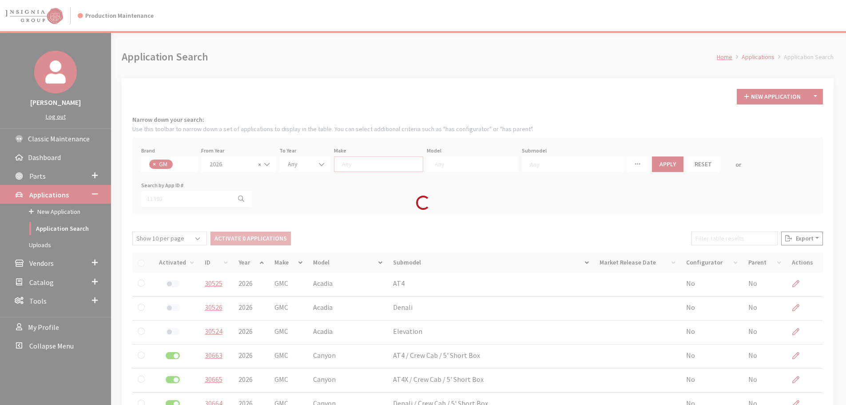
scroll to position [8, 0]
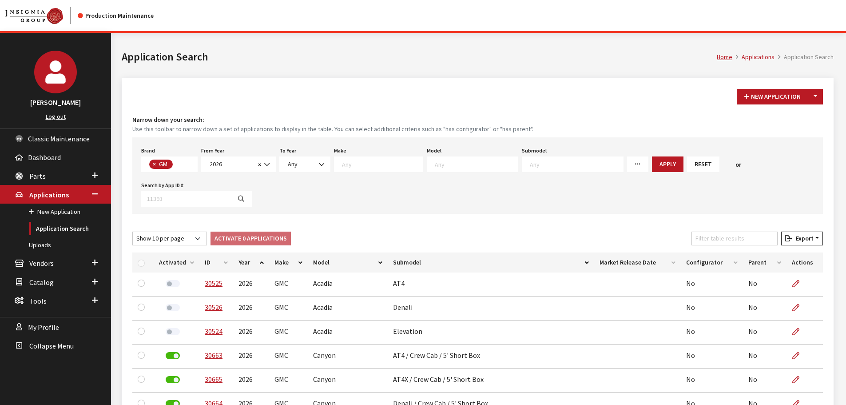
click at [358, 166] on textarea "Search" at bounding box center [382, 164] width 81 height 8
select select "4"
select select
click at [438, 165] on textarea "Search" at bounding box center [445, 164] width 83 height 8
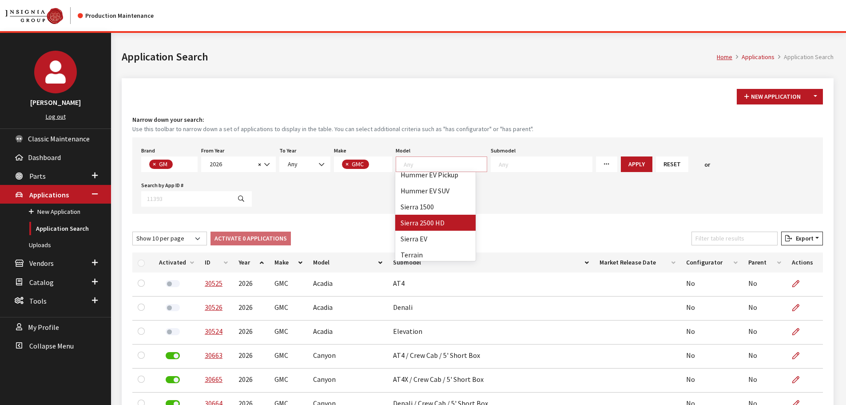
scroll to position [39, 0]
select select "86"
select select
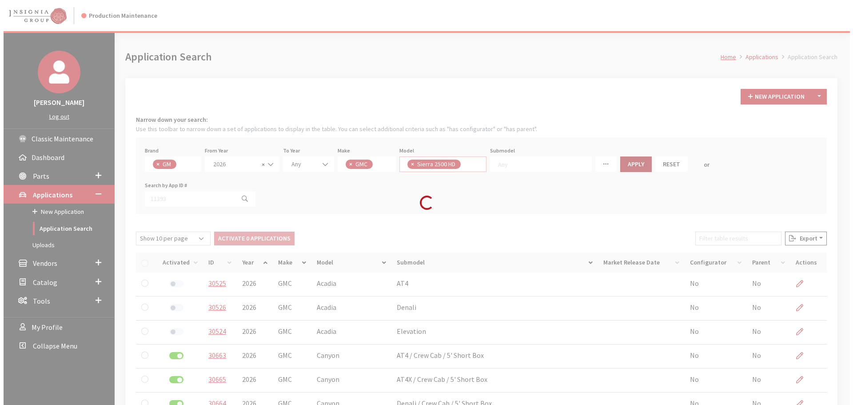
scroll to position [42, 0]
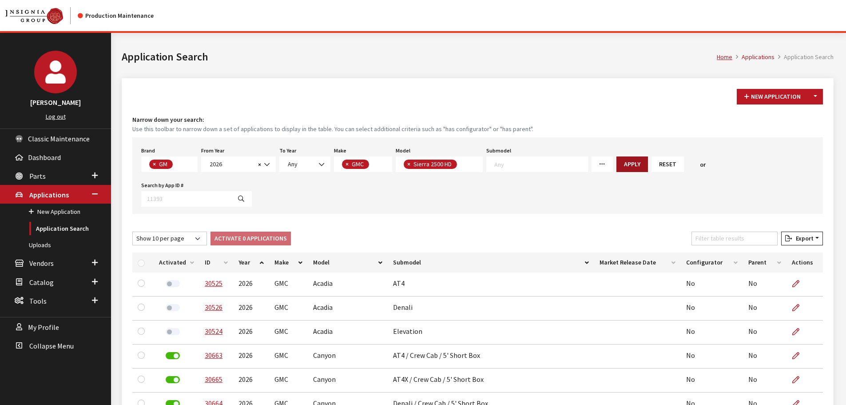
click at [618, 166] on button "Apply" at bounding box center [633, 164] width 32 height 16
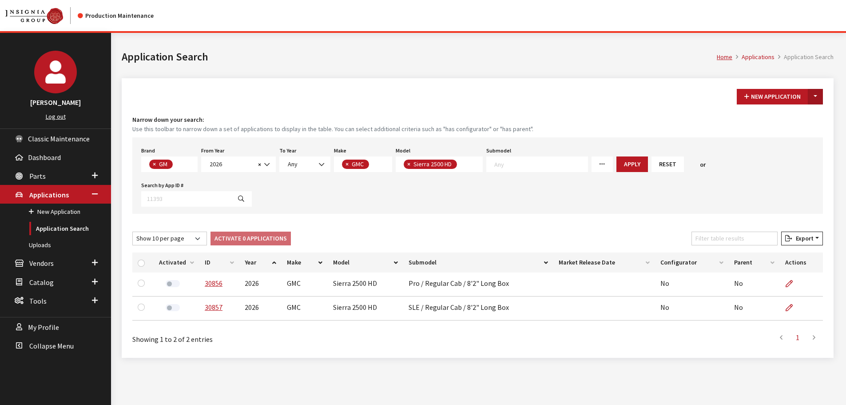
click at [819, 99] on button "Toggle Dropdown" at bounding box center [815, 97] width 15 height 16
click at [801, 116] on button "New From Existing..." at bounding box center [785, 116] width 76 height 16
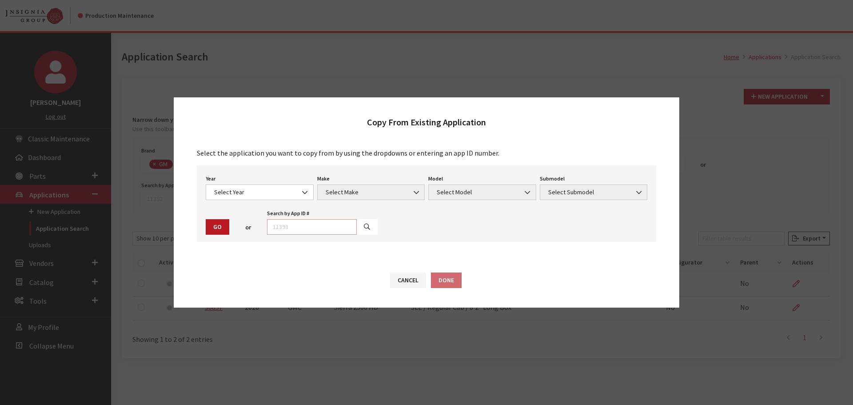
click at [294, 233] on input "text" at bounding box center [312, 227] width 90 height 16
type input "29044"
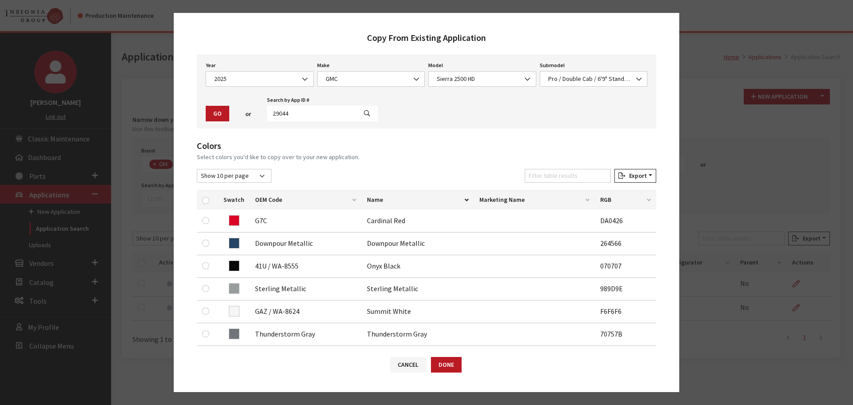
scroll to position [44, 0]
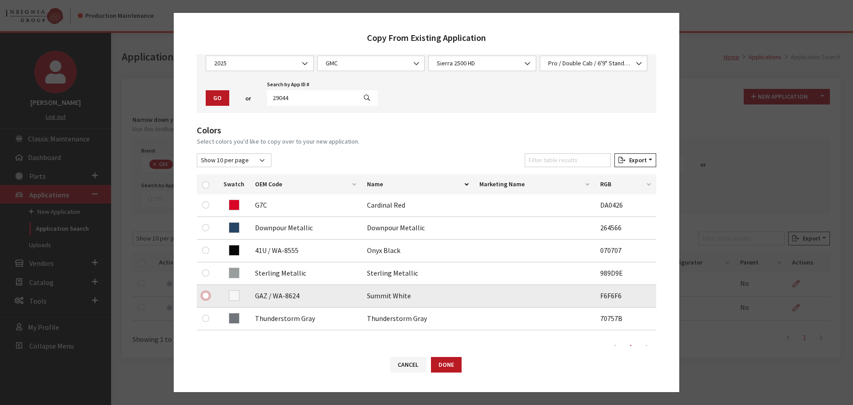
click at [207, 296] on input "checkbox" at bounding box center [205, 295] width 7 height 7
checkbox input "true"
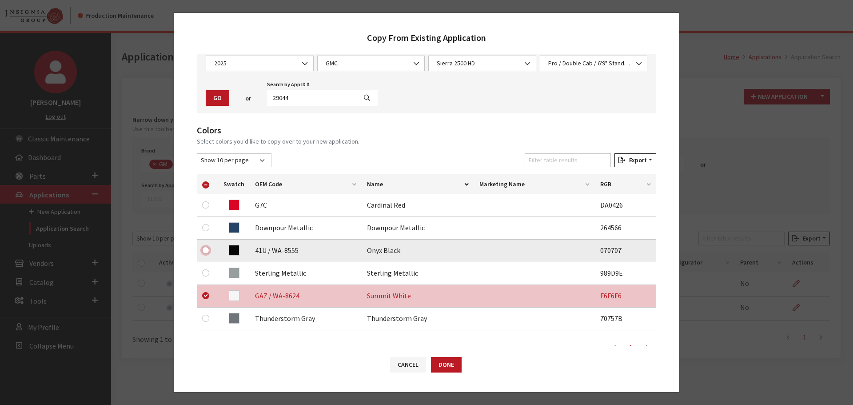
click at [205, 251] on input "checkbox" at bounding box center [205, 250] width 7 height 7
checkbox input "true"
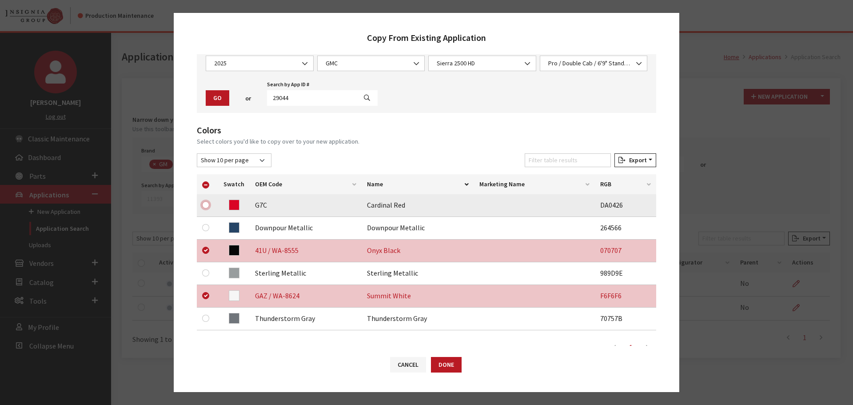
click at [205, 202] on input "checkbox" at bounding box center [205, 204] width 7 height 7
checkbox input "true"
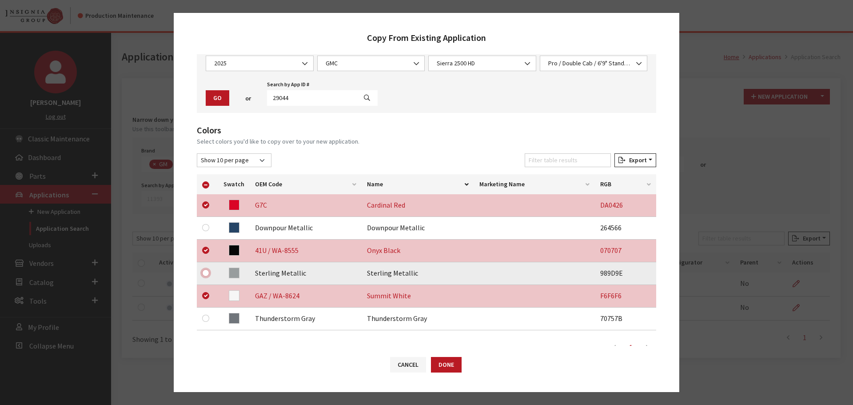
click at [207, 270] on input "checkbox" at bounding box center [205, 272] width 7 height 7
checkbox input "true"
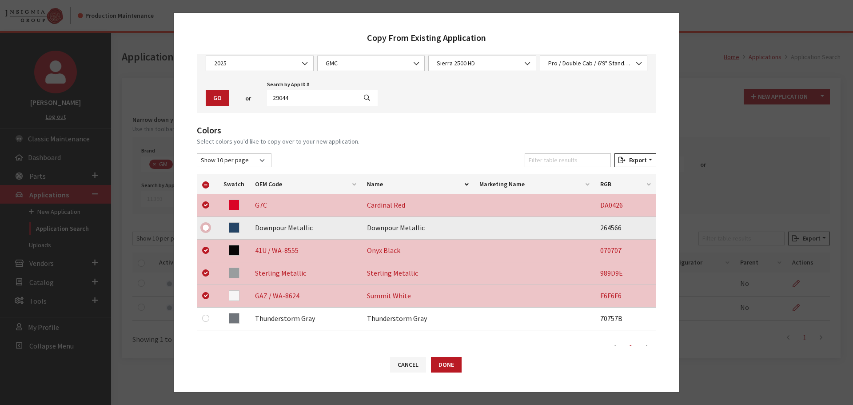
click at [207, 230] on input "checkbox" at bounding box center [205, 227] width 7 height 7
checkbox input "true"
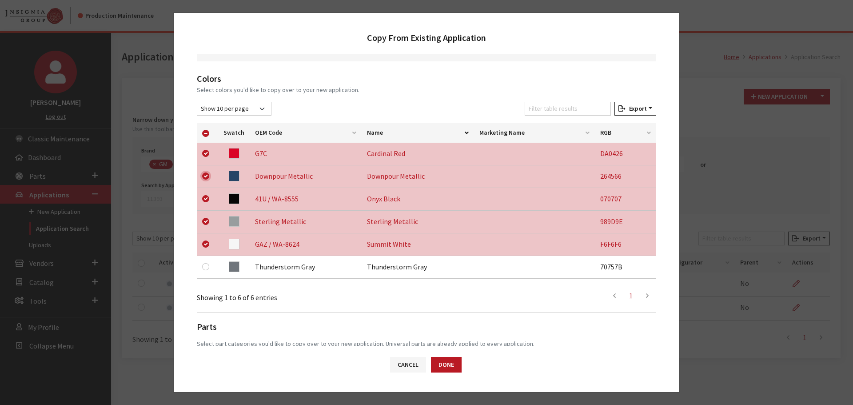
scroll to position [186, 0]
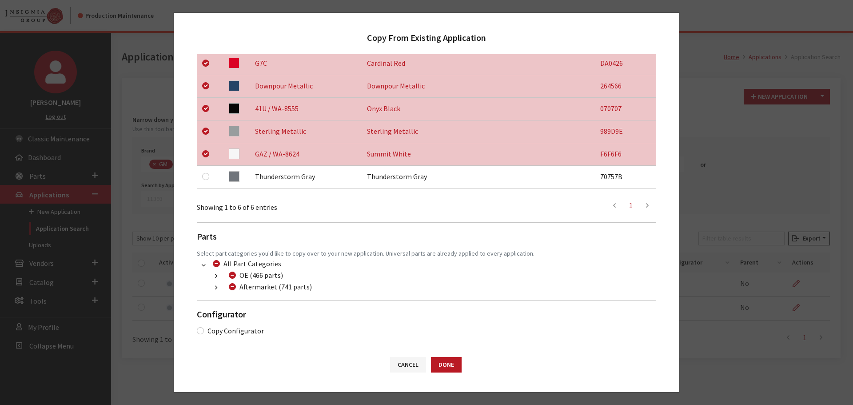
drag, startPoint x: 214, startPoint y: 287, endPoint x: 226, endPoint y: 297, distance: 15.8
click at [214, 286] on button "button" at bounding box center [215, 288] width 17 height 10
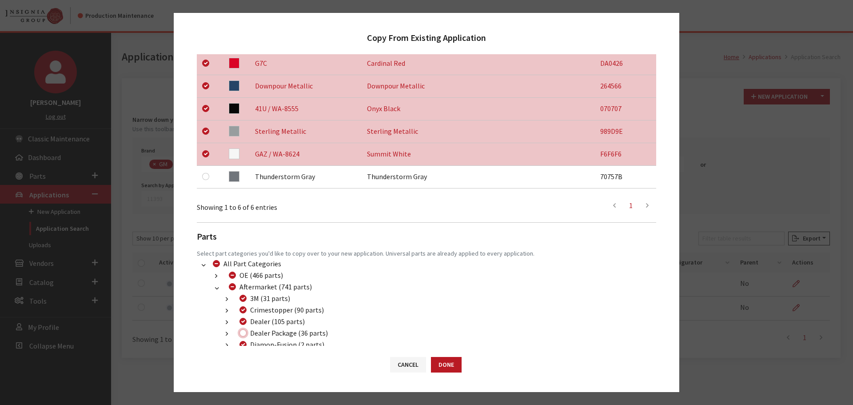
click at [243, 333] on input "Dealer Package (36 parts)" at bounding box center [242, 332] width 7 height 7
checkbox input "true"
click at [446, 365] on button "Done" at bounding box center [446, 365] width 31 height 16
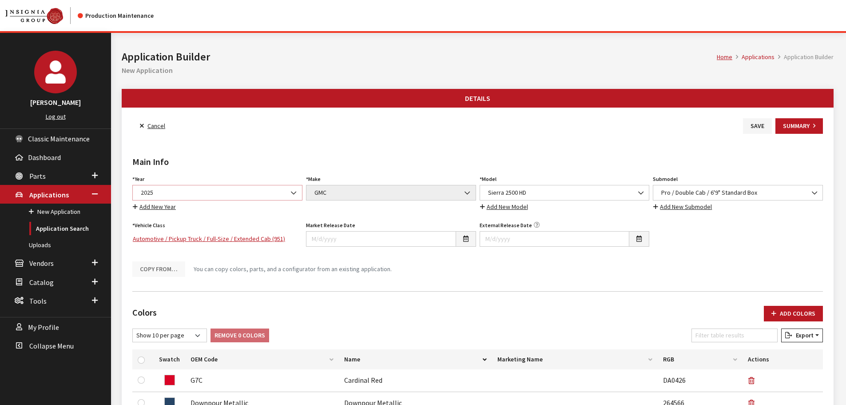
click at [222, 195] on span "2025" at bounding box center [217, 192] width 159 height 9
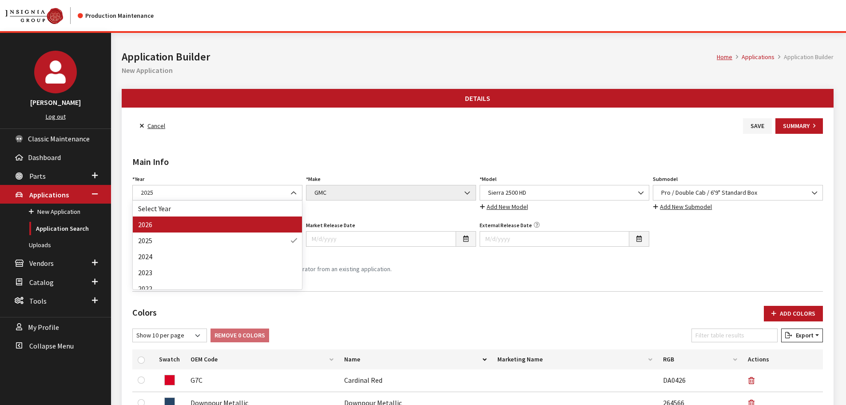
drag, startPoint x: 223, startPoint y: 224, endPoint x: 249, endPoint y: 224, distance: 25.3
select select "44"
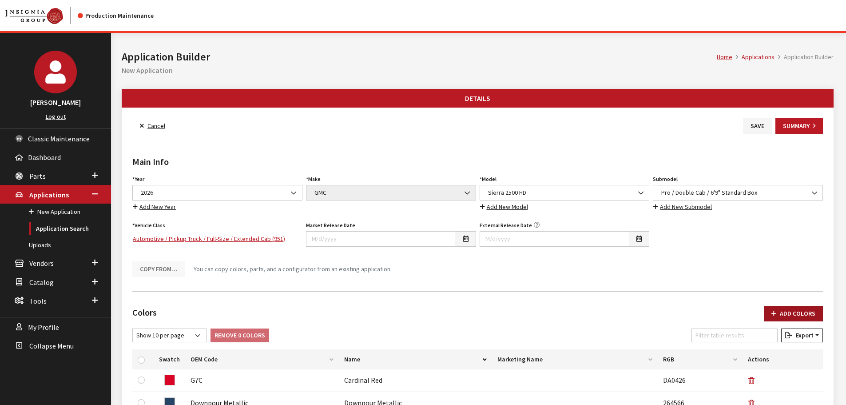
click at [790, 313] on button "Add Colors" at bounding box center [793, 314] width 59 height 16
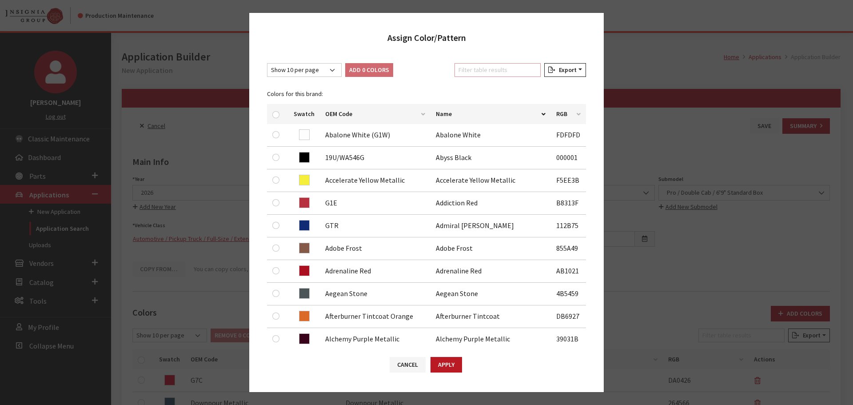
click at [523, 75] on input "Filter table results" at bounding box center [497, 70] width 86 height 14
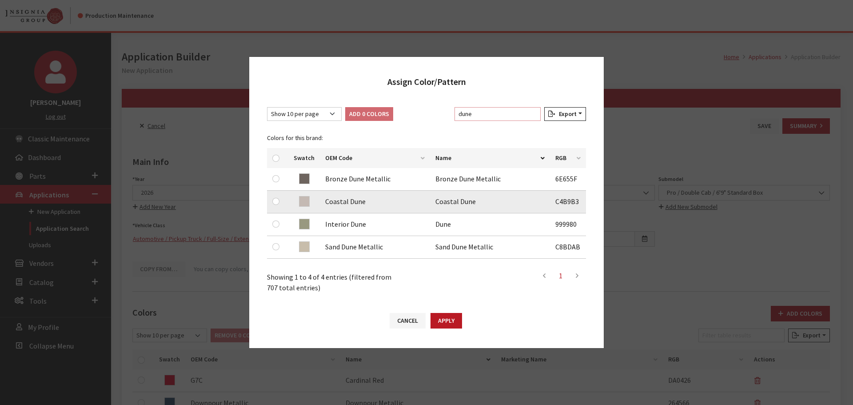
type input "dune"
click at [276, 203] on input "checkbox" at bounding box center [275, 201] width 7 height 7
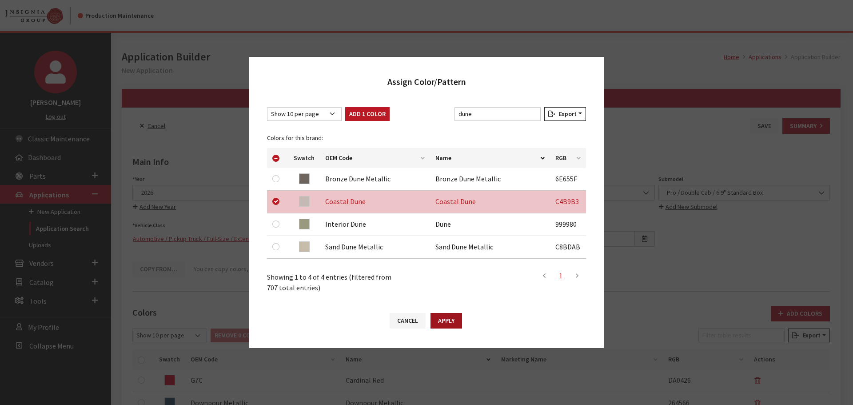
click at [443, 323] on button "Apply" at bounding box center [447, 321] width 32 height 16
checkbox input "false"
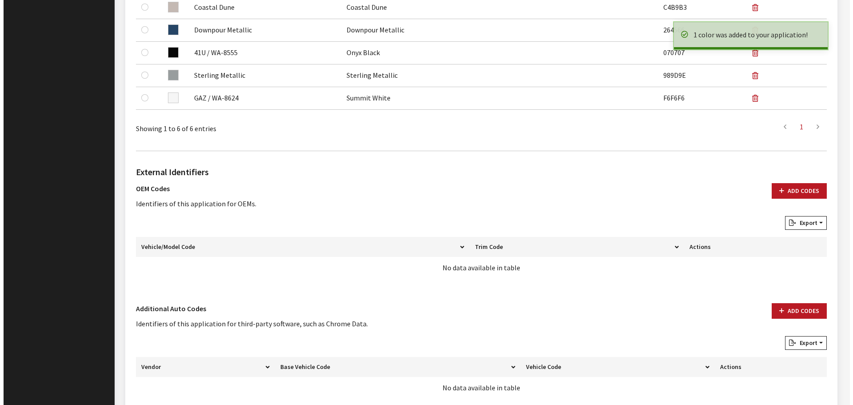
scroll to position [444, 0]
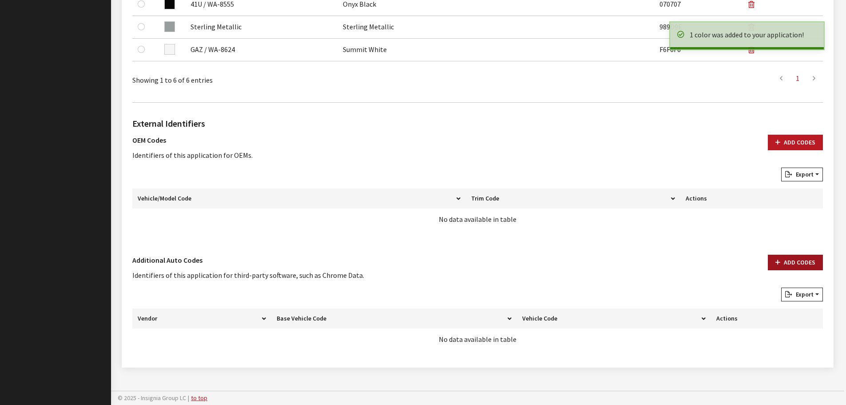
click at [796, 263] on button "Add Codes" at bounding box center [795, 263] width 55 height 16
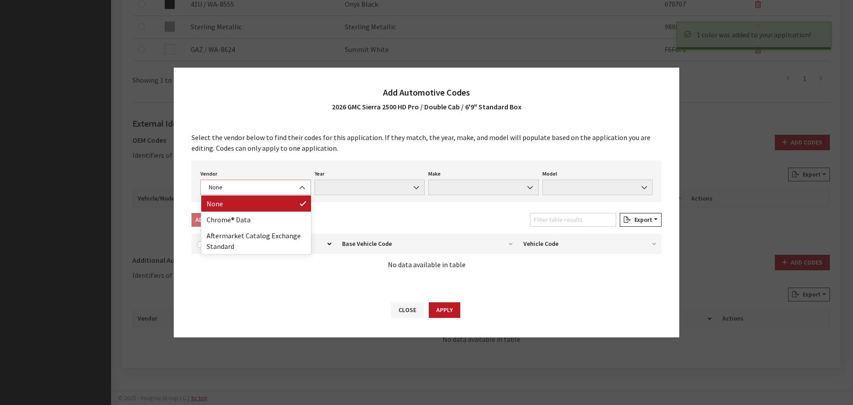
click at [285, 190] on span "None" at bounding box center [255, 187] width 99 height 9
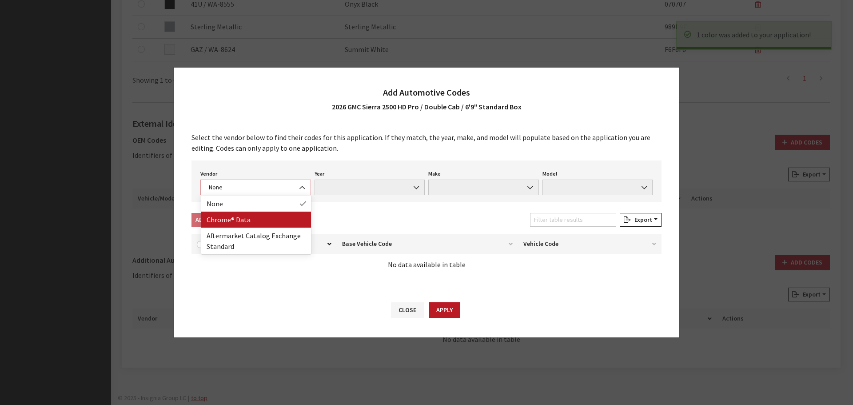
select select "4"
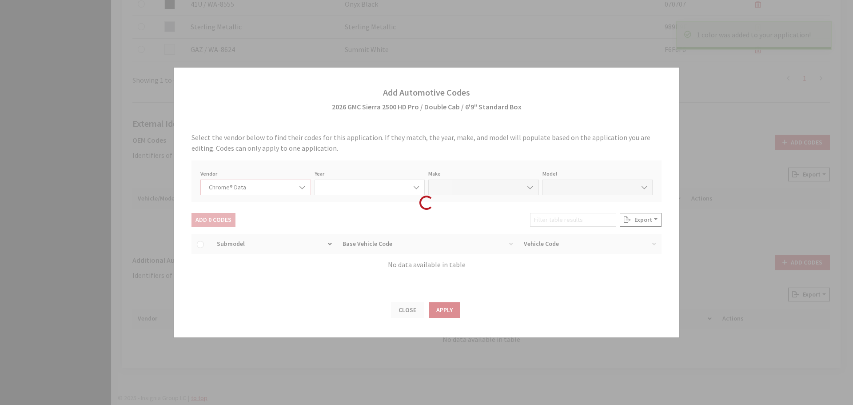
select select "2026"
select select "15"
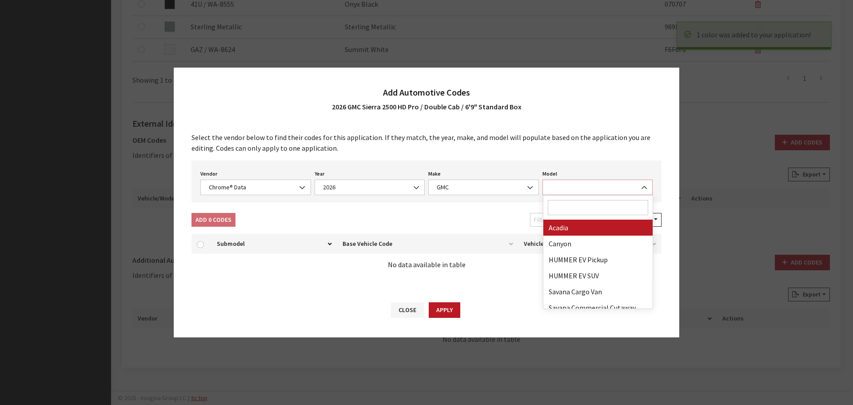
click at [591, 182] on span at bounding box center [597, 187] width 111 height 16
click at [586, 200] on input "Search" at bounding box center [598, 207] width 101 height 15
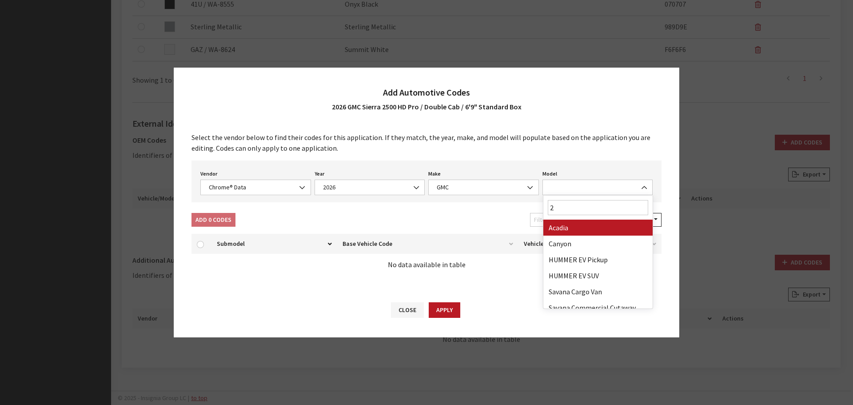
type input "25"
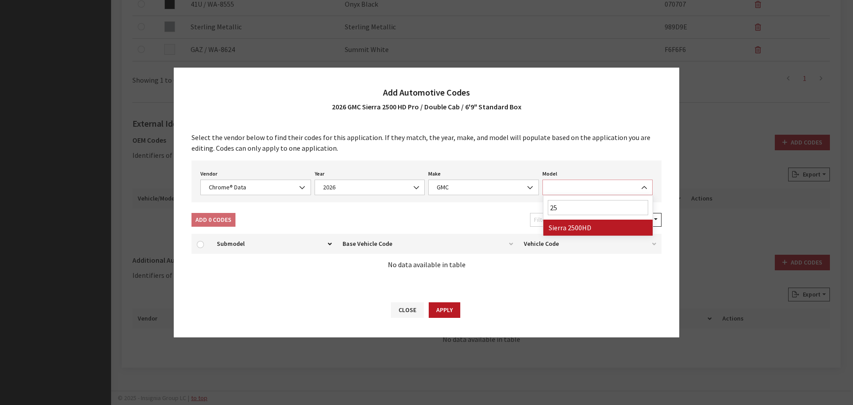
select select "71804"
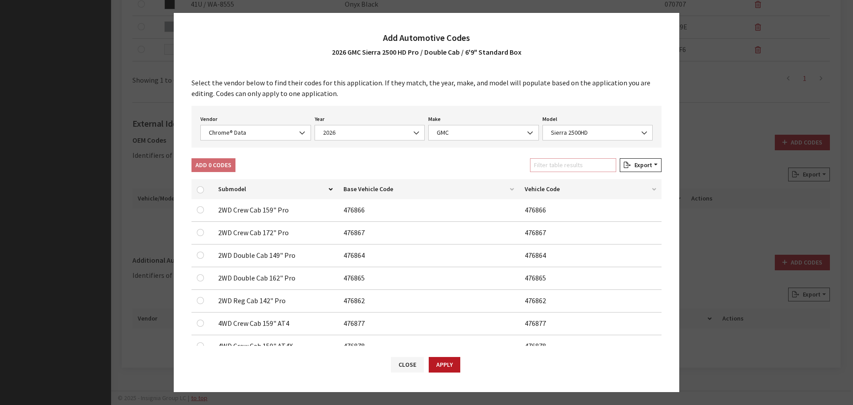
click at [559, 167] on input "Filter table results" at bounding box center [573, 165] width 86 height 14
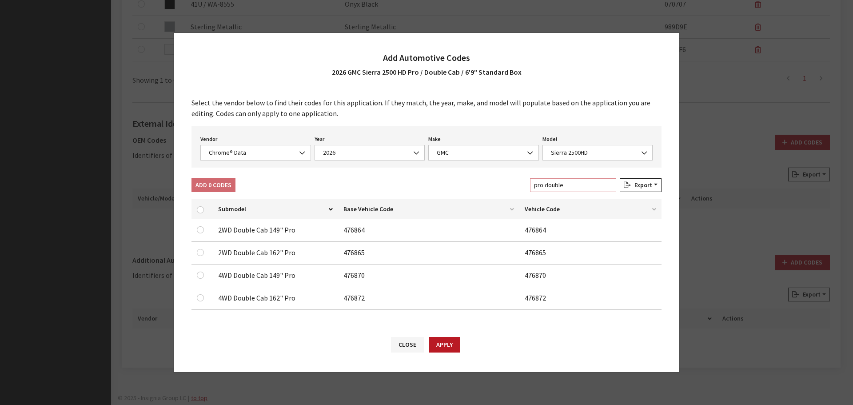
type input "pro double"
click at [199, 230] on input "checkbox" at bounding box center [200, 229] width 7 height 7
checkbox input "true"
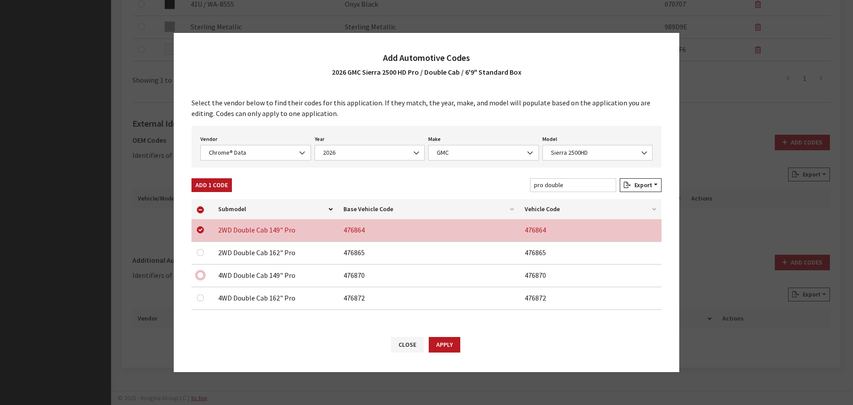
click at [201, 273] on input "checkbox" at bounding box center [200, 274] width 7 height 7
checkbox input "true"
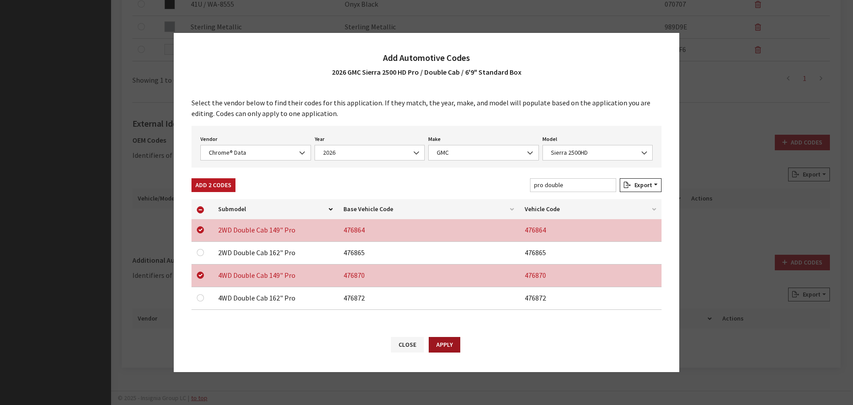
click at [441, 347] on button "Apply" at bounding box center [445, 345] width 32 height 16
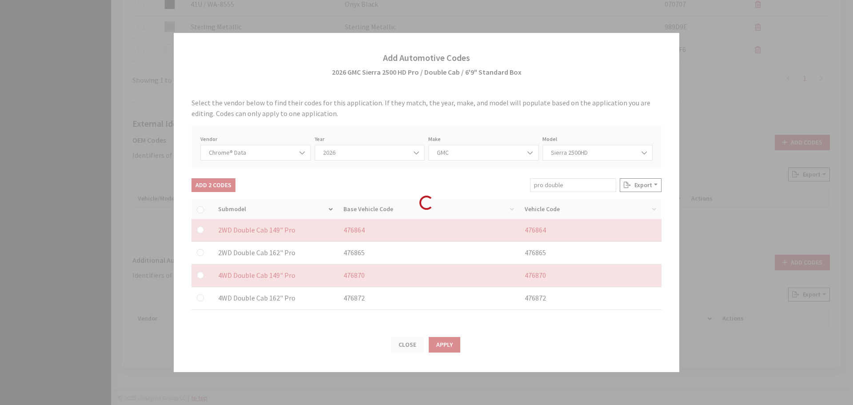
checkbox input "false"
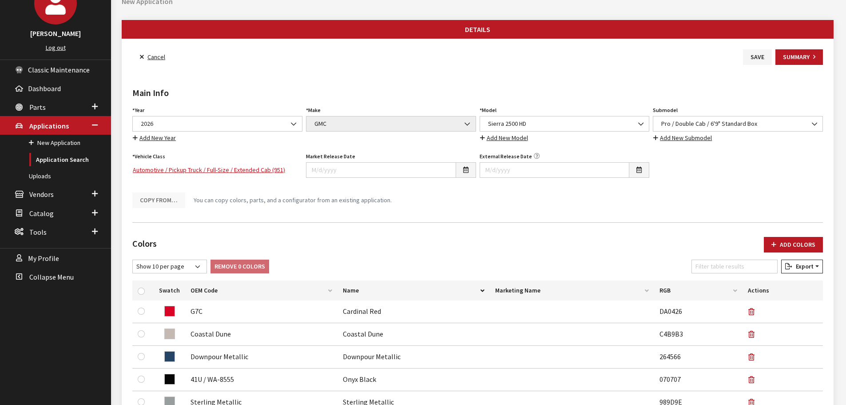
scroll to position [0, 0]
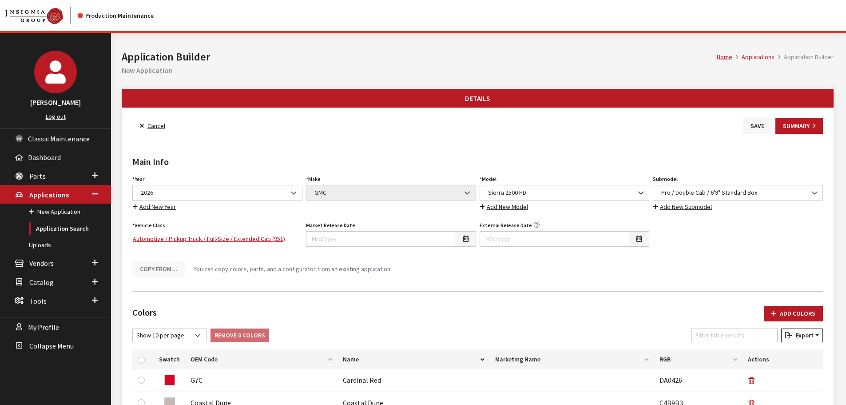
click at [759, 125] on button "Save" at bounding box center [757, 126] width 29 height 16
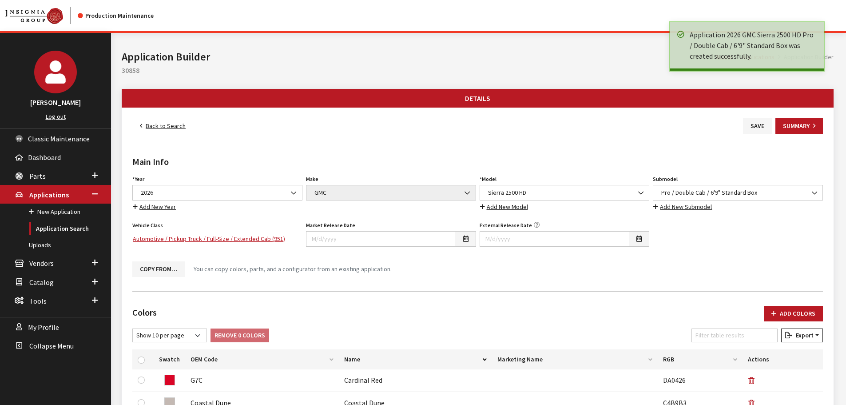
drag, startPoint x: 0, startPoint y: 0, endPoint x: 161, endPoint y: 125, distance: 204.2
click at [161, 125] on link "Back to Search" at bounding box center [162, 126] width 61 height 16
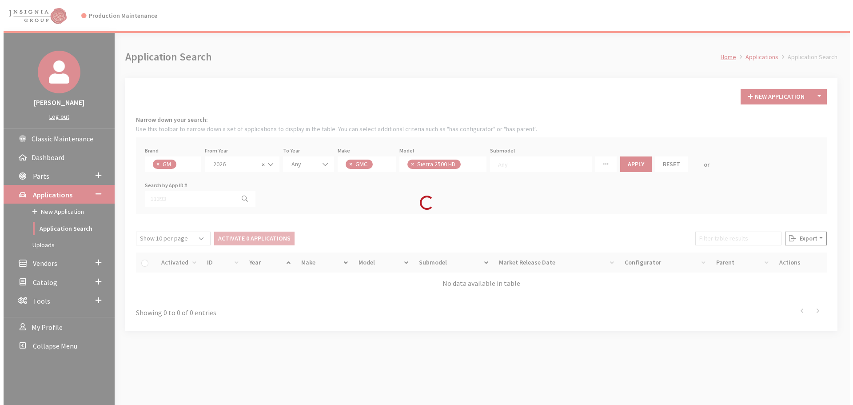
scroll to position [23, 0]
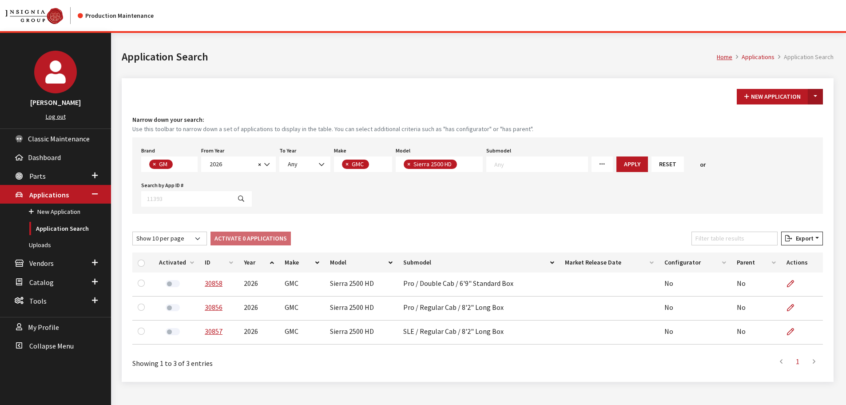
click at [813, 98] on button "Toggle Dropdown" at bounding box center [815, 97] width 15 height 16
click at [779, 118] on button "New From Existing..." at bounding box center [785, 116] width 76 height 16
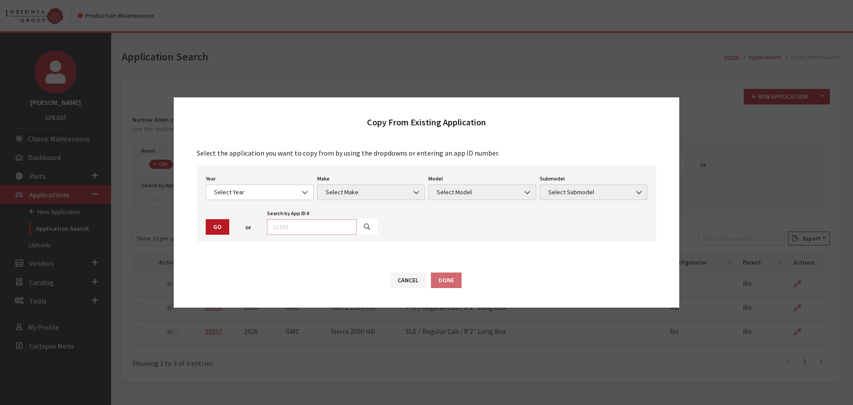
click at [317, 228] on input "text" at bounding box center [312, 227] width 90 height 16
type input "29045"
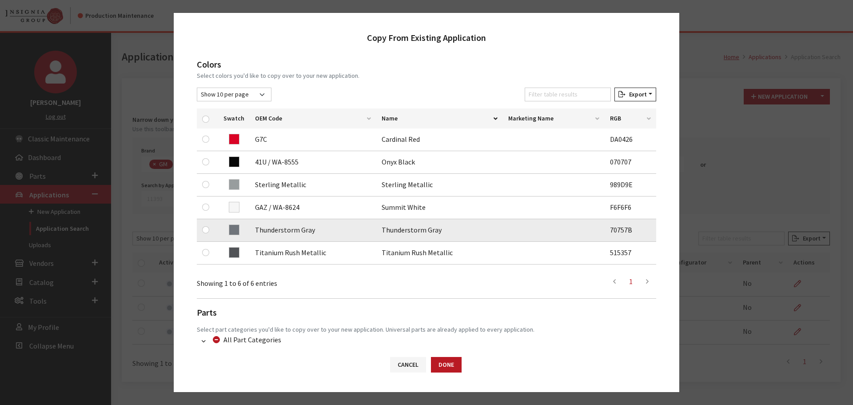
scroll to position [133, 0]
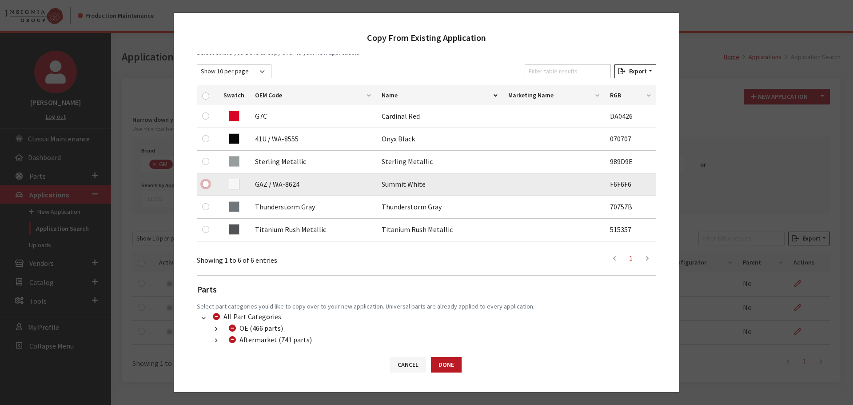
click at [207, 185] on input "checkbox" at bounding box center [205, 183] width 7 height 7
checkbox input "true"
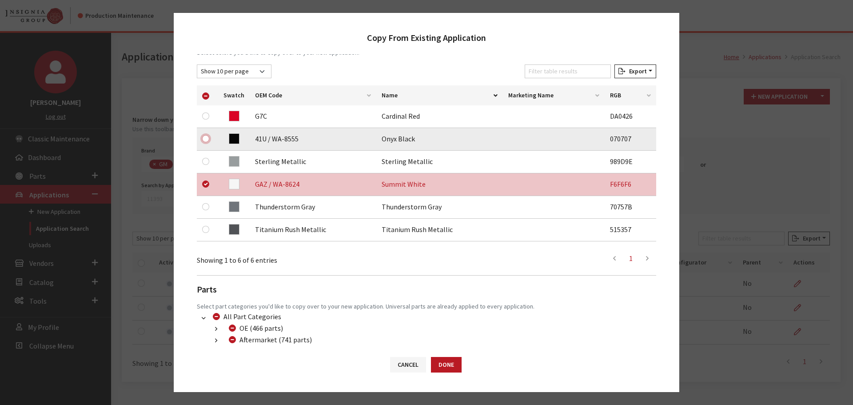
drag, startPoint x: 202, startPoint y: 138, endPoint x: 204, endPoint y: 128, distance: 9.5
click at [203, 138] on input "checkbox" at bounding box center [205, 138] width 7 height 7
checkbox input "true"
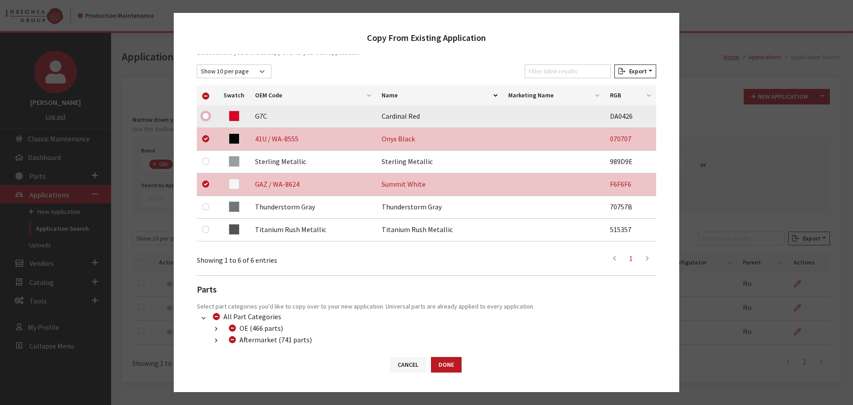
click at [204, 118] on input "checkbox" at bounding box center [205, 115] width 7 height 7
checkbox input "true"
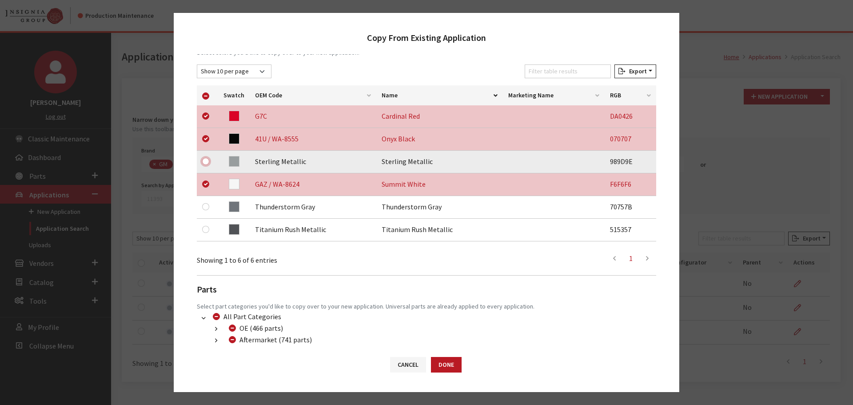
click at [203, 159] on input "checkbox" at bounding box center [205, 161] width 7 height 7
checkbox input "true"
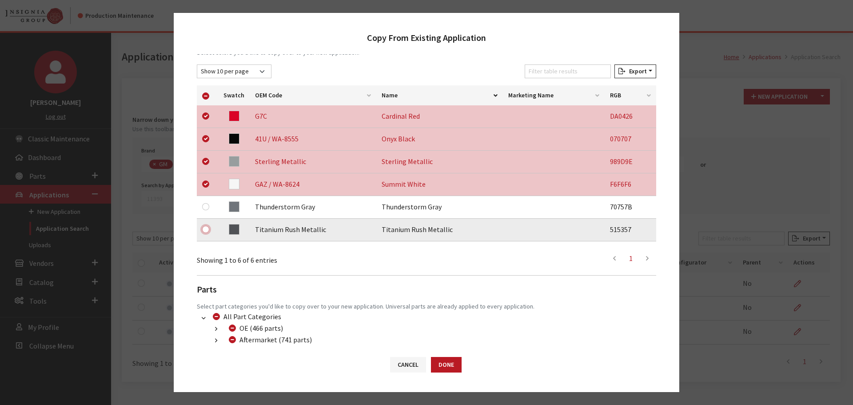
click at [207, 231] on input "checkbox" at bounding box center [205, 229] width 7 height 7
checkbox input "true"
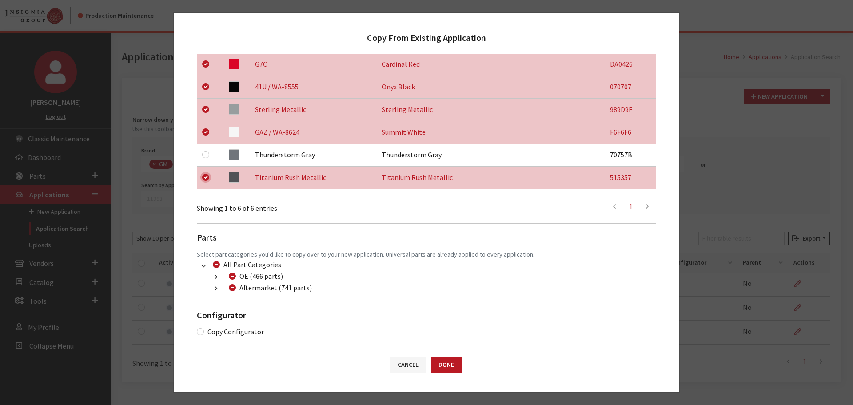
scroll to position [186, 0]
click at [216, 291] on button "button" at bounding box center [215, 288] width 17 height 10
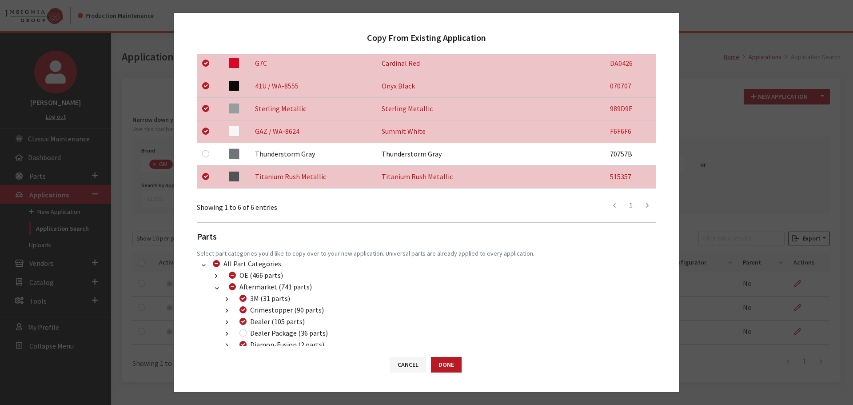
click at [240, 335] on div "Dealer Package (36 parts)" at bounding box center [282, 332] width 91 height 11
click at [243, 334] on input "Dealer Package (36 parts)" at bounding box center [242, 332] width 7 height 7
checkbox input "true"
click at [447, 366] on button "Done" at bounding box center [446, 365] width 31 height 16
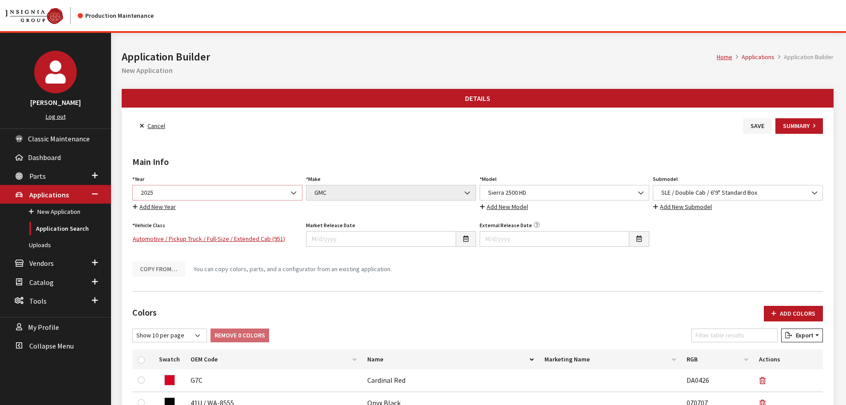
click at [191, 192] on span "2025" at bounding box center [217, 192] width 159 height 9
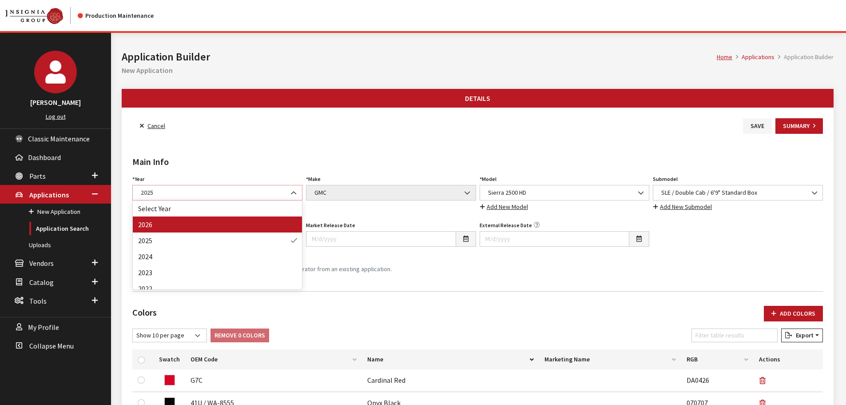
select select "44"
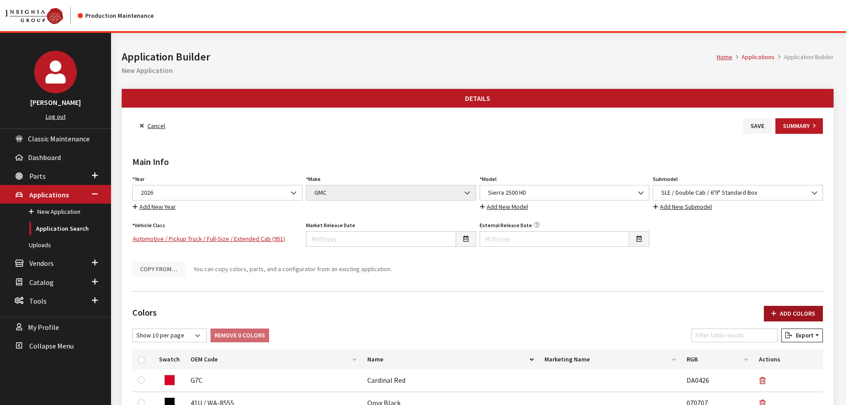
click at [819, 309] on button "Add Colors" at bounding box center [793, 314] width 59 height 16
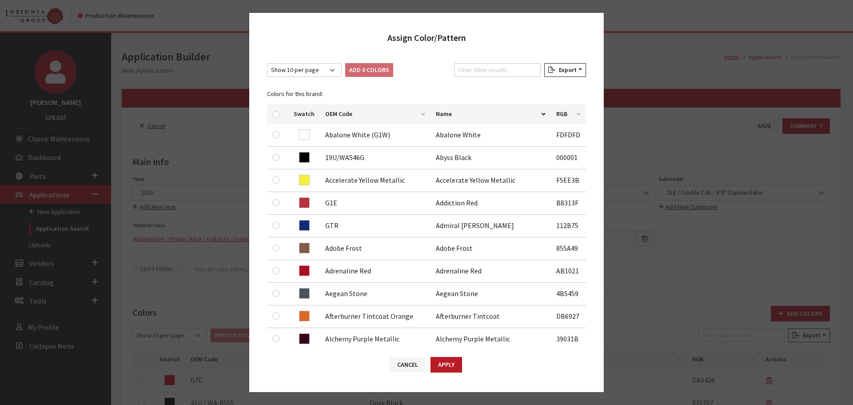
click at [468, 78] on div "Filter table results" at bounding box center [498, 71] width 90 height 17
click at [468, 72] on input "Filter table results" at bounding box center [497, 70] width 86 height 14
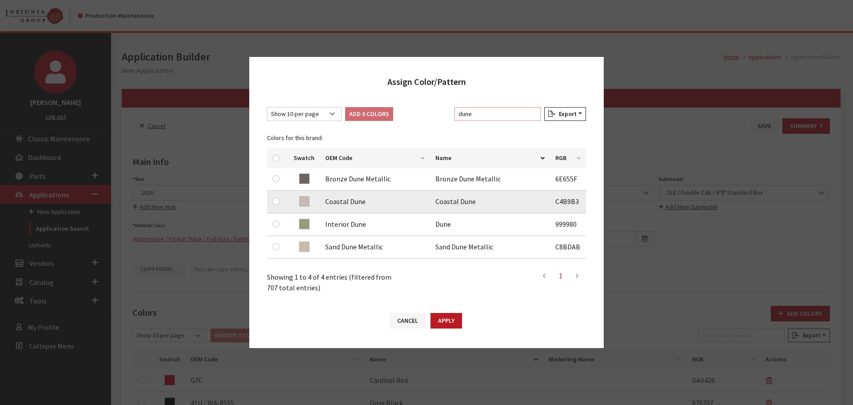
type input "dune"
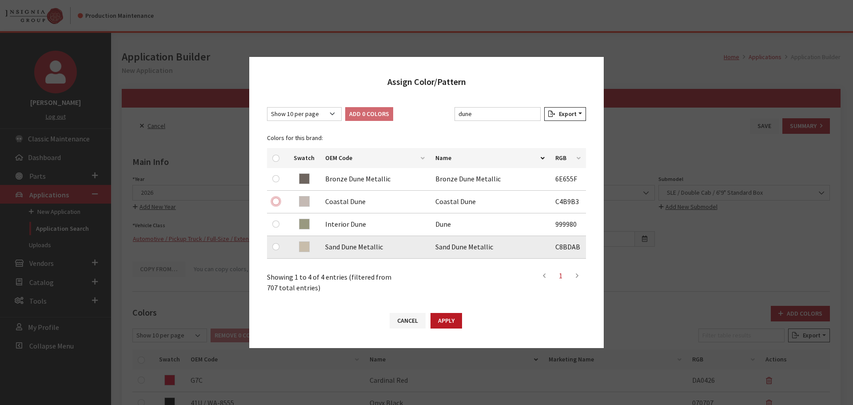
drag, startPoint x: 275, startPoint y: 202, endPoint x: 327, endPoint y: 238, distance: 63.3
click at [275, 201] on input "checkbox" at bounding box center [275, 201] width 7 height 7
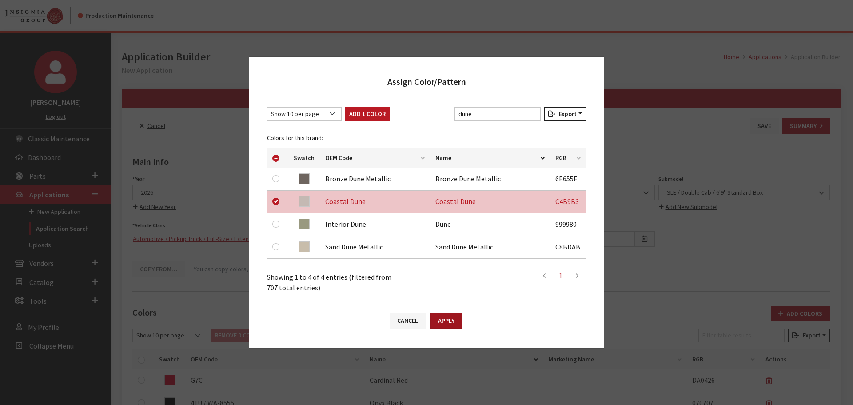
click at [449, 315] on button "Apply" at bounding box center [447, 321] width 32 height 16
checkbox input "false"
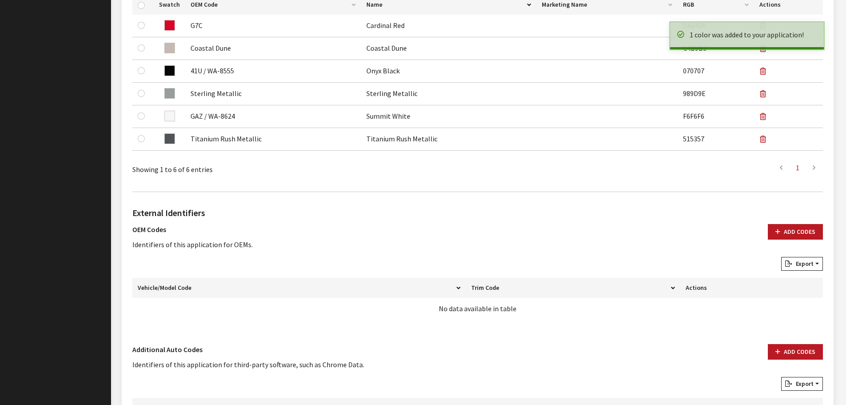
scroll to position [444, 0]
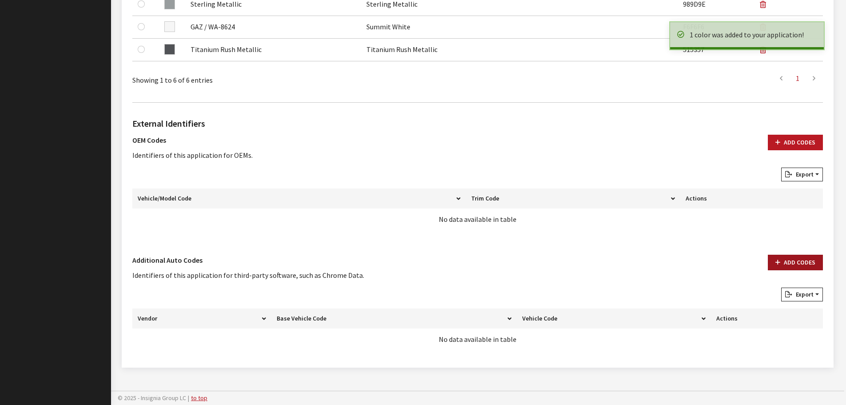
click at [793, 259] on button "Add Codes" at bounding box center [795, 263] width 55 height 16
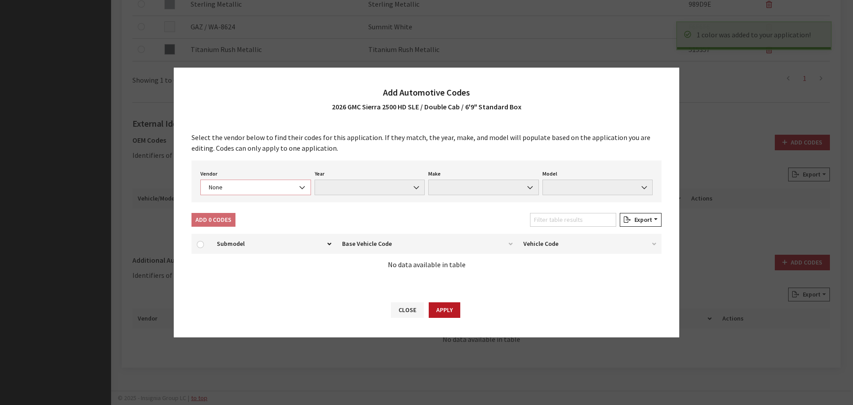
click at [242, 187] on span "None" at bounding box center [255, 187] width 99 height 9
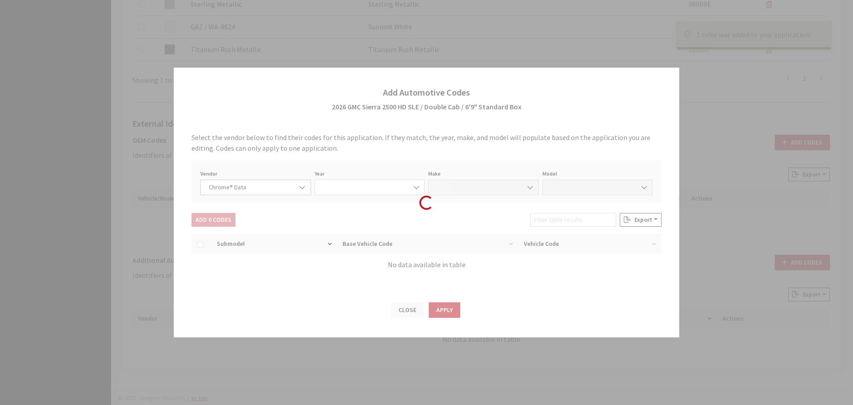
select select "4"
select select "2026"
select select "15"
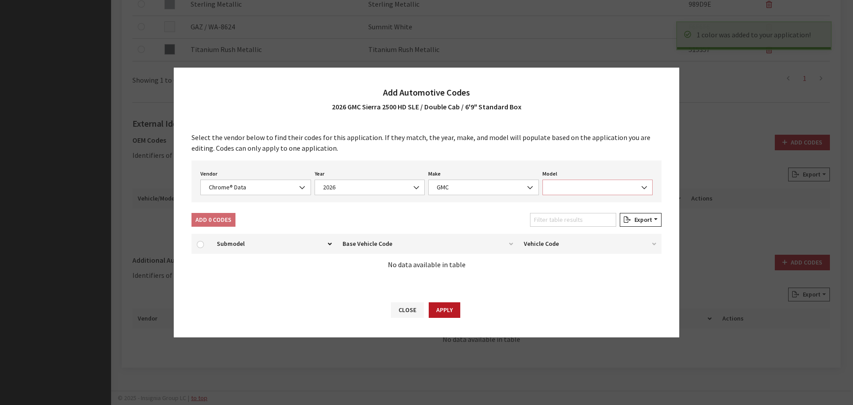
click at [568, 189] on span at bounding box center [597, 187] width 111 height 16
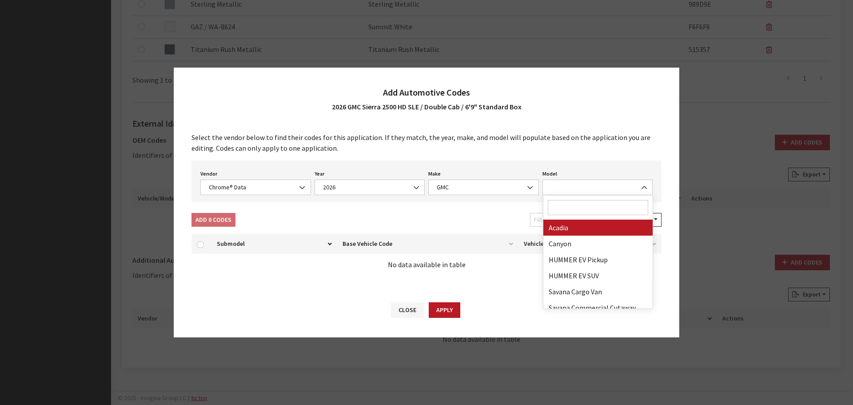
click at [569, 204] on input "Search" at bounding box center [598, 207] width 101 height 15
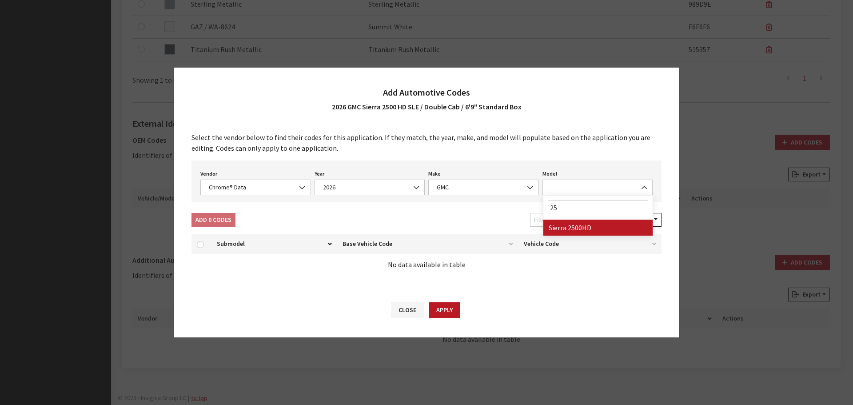
type input "250"
select select "71804"
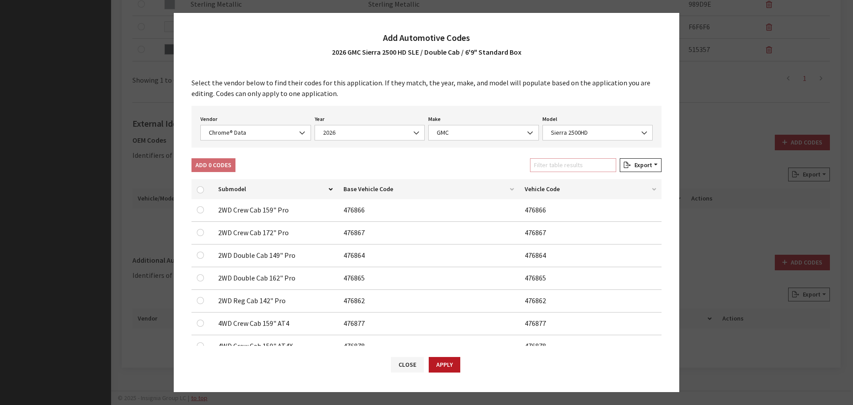
click at [562, 169] on input "Filter table results" at bounding box center [573, 165] width 86 height 14
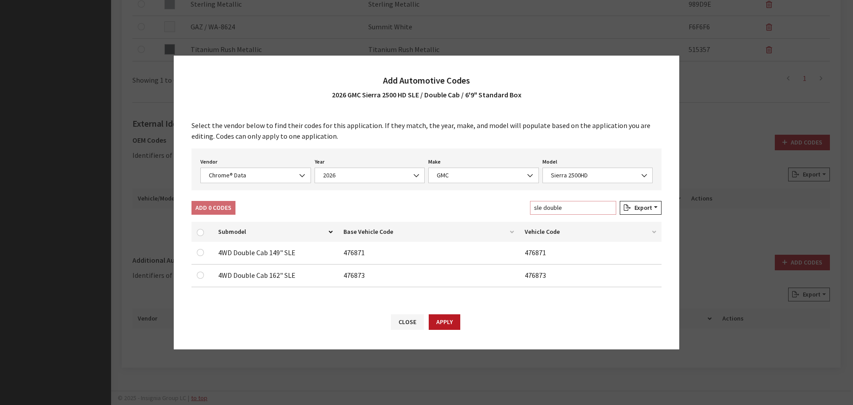
type input "sle double"
click at [202, 252] on input "checkbox" at bounding box center [200, 252] width 7 height 7
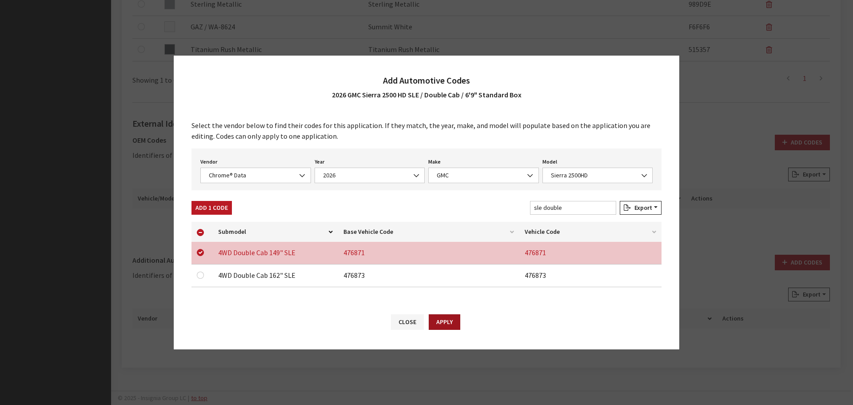
click at [441, 322] on button "Apply" at bounding box center [445, 322] width 32 height 16
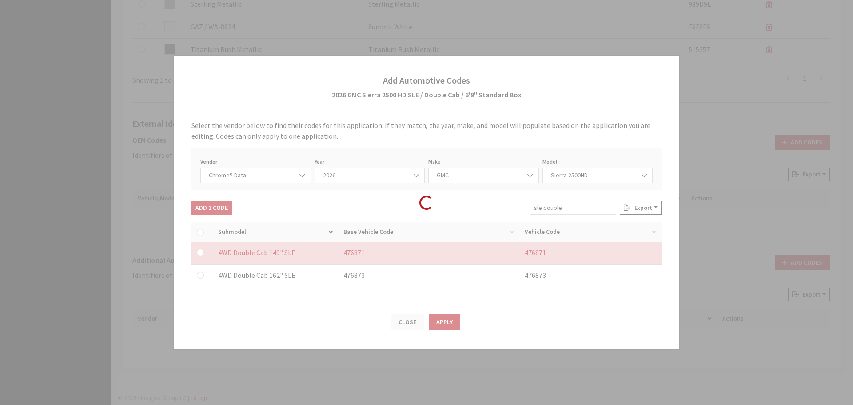
checkbox input "false"
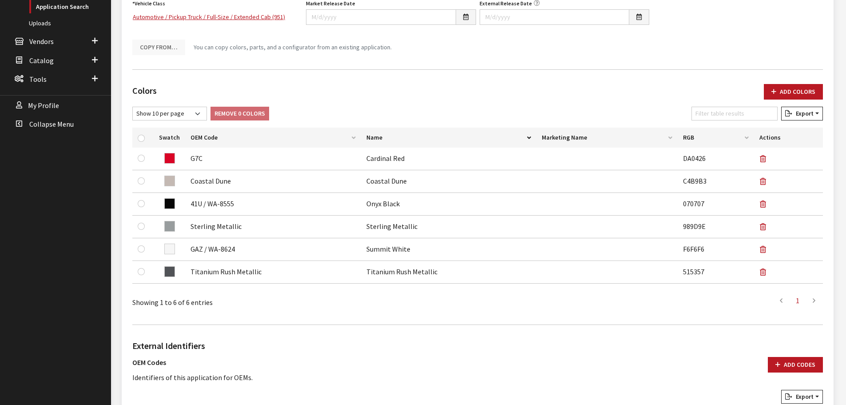
scroll to position [0, 0]
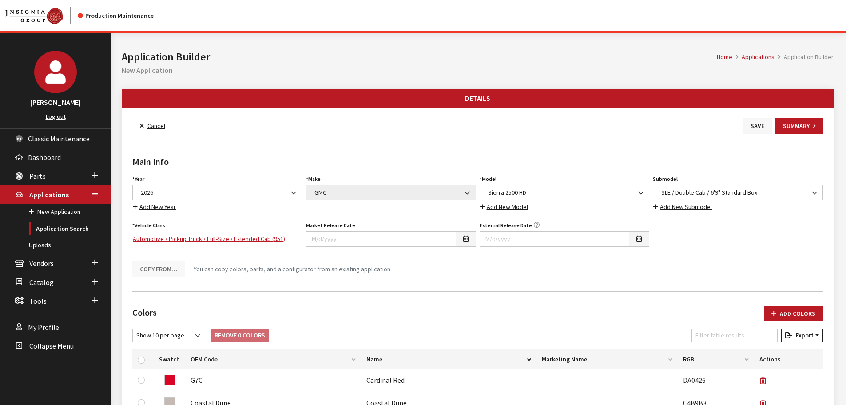
click at [757, 129] on button "Save" at bounding box center [757, 126] width 29 height 16
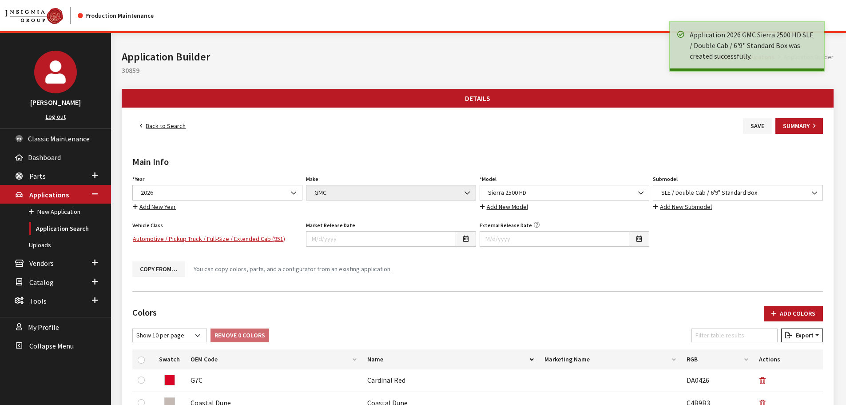
drag, startPoint x: 0, startPoint y: 0, endPoint x: 158, endPoint y: 126, distance: 202.0
click at [158, 127] on link "Back to Search" at bounding box center [162, 126] width 61 height 16
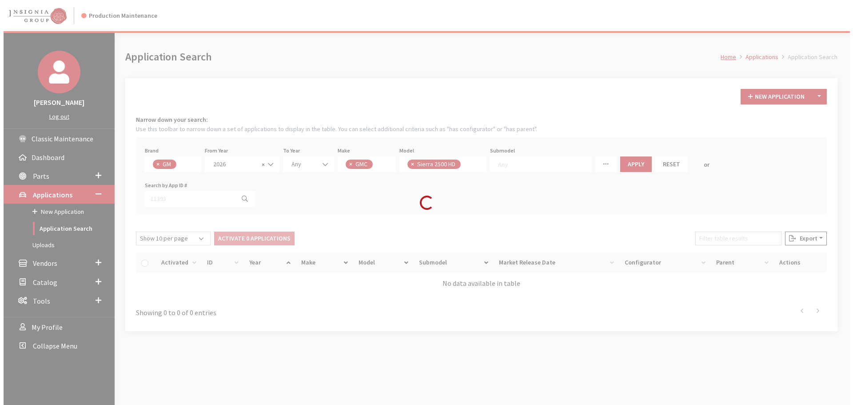
scroll to position [23, 0]
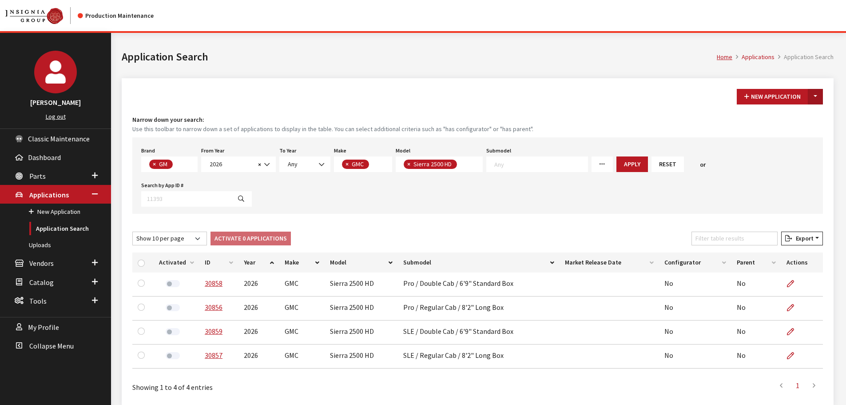
click at [818, 96] on button "Toggle Dropdown" at bounding box center [815, 97] width 15 height 16
click at [804, 119] on button "New From Existing..." at bounding box center [785, 116] width 76 height 16
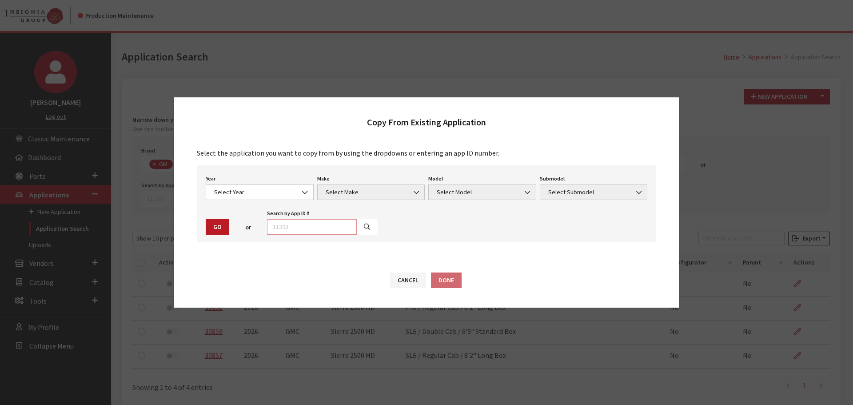
click at [321, 231] on input "text" at bounding box center [312, 227] width 90 height 16
type input "29042"
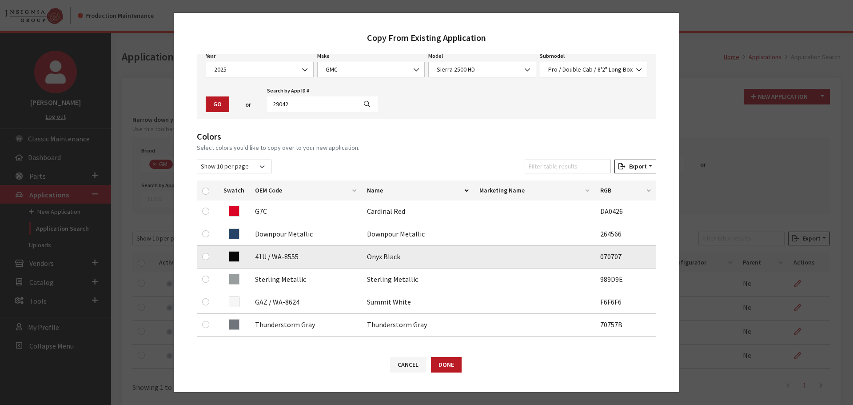
scroll to position [89, 0]
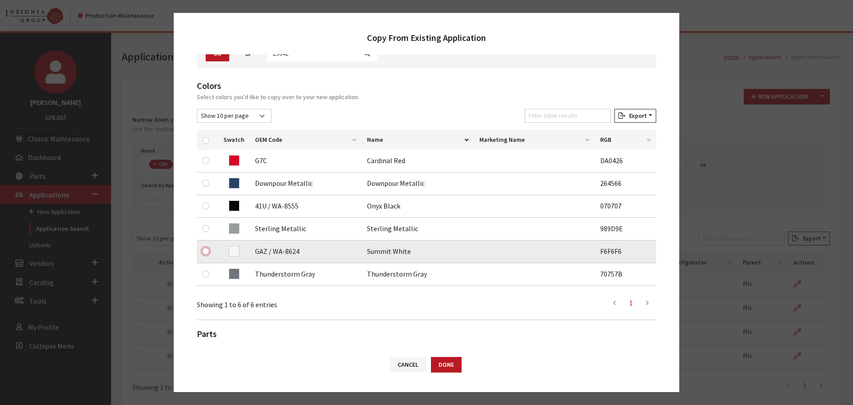
click at [207, 250] on input "checkbox" at bounding box center [205, 250] width 7 height 7
checkbox input "true"
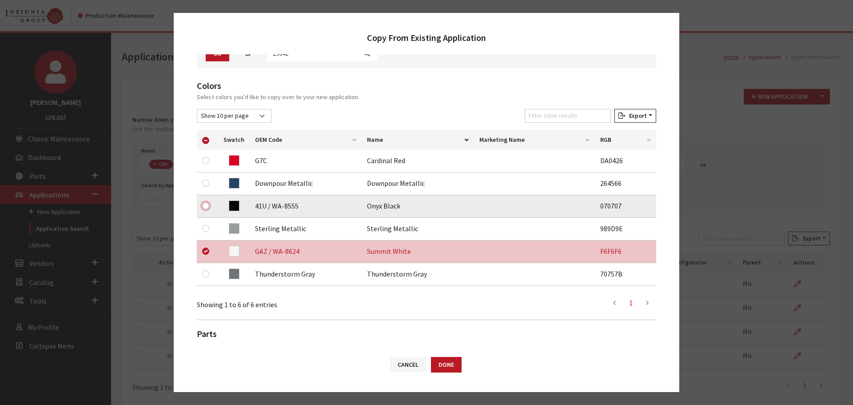
click at [203, 205] on input "checkbox" at bounding box center [205, 205] width 7 height 7
checkbox input "true"
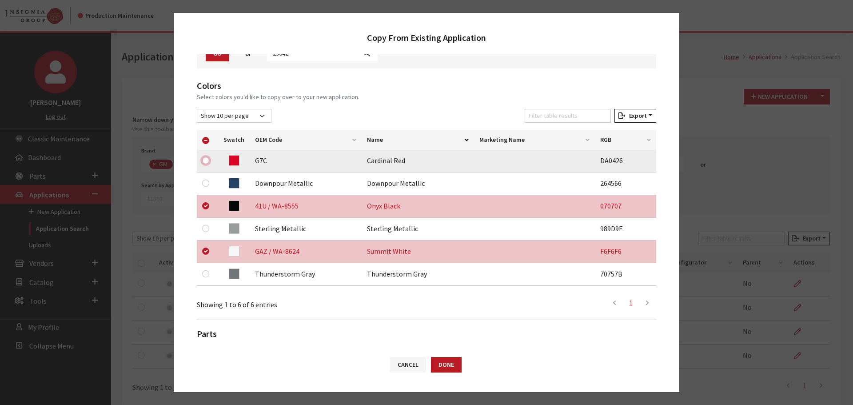
click at [205, 158] on input "checkbox" at bounding box center [205, 160] width 7 height 7
checkbox input "true"
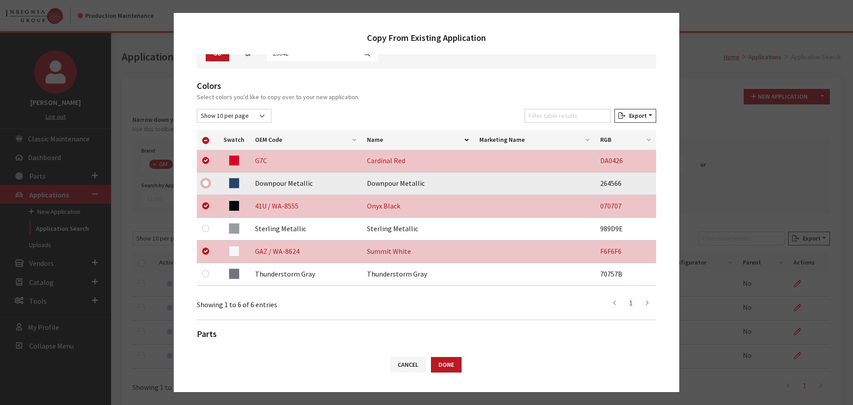
click at [207, 182] on input "checkbox" at bounding box center [205, 182] width 7 height 7
checkbox input "true"
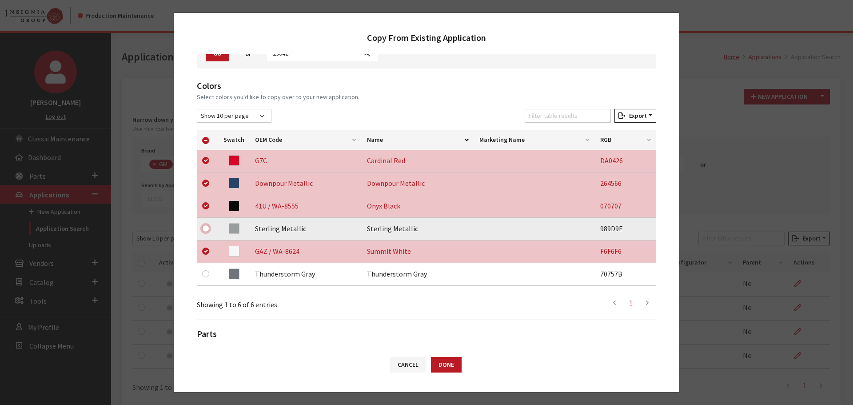
click at [207, 230] on input "checkbox" at bounding box center [205, 228] width 7 height 7
checkbox input "true"
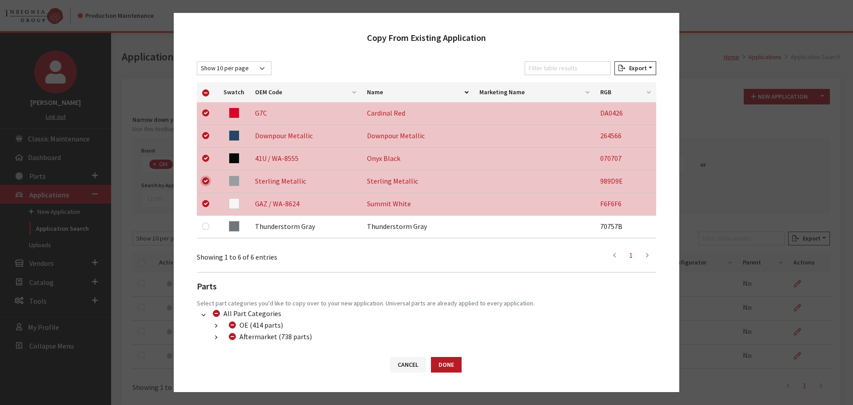
scroll to position [186, 0]
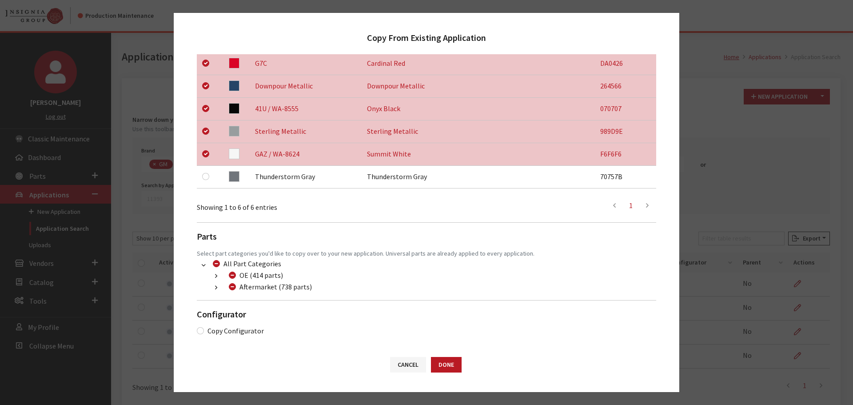
click at [213, 284] on button "button" at bounding box center [215, 288] width 17 height 10
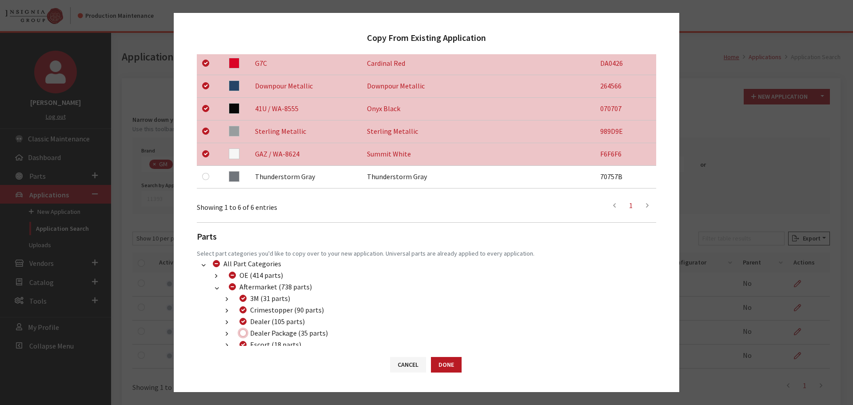
click at [245, 332] on input "Dealer Package (35 parts)" at bounding box center [242, 332] width 7 height 7
checkbox input "true"
click at [453, 365] on button "Done" at bounding box center [446, 365] width 31 height 16
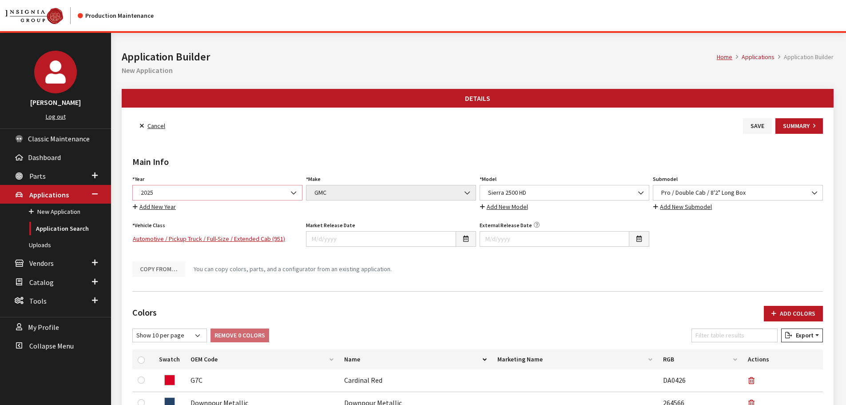
click at [211, 193] on span "2025" at bounding box center [217, 192] width 159 height 9
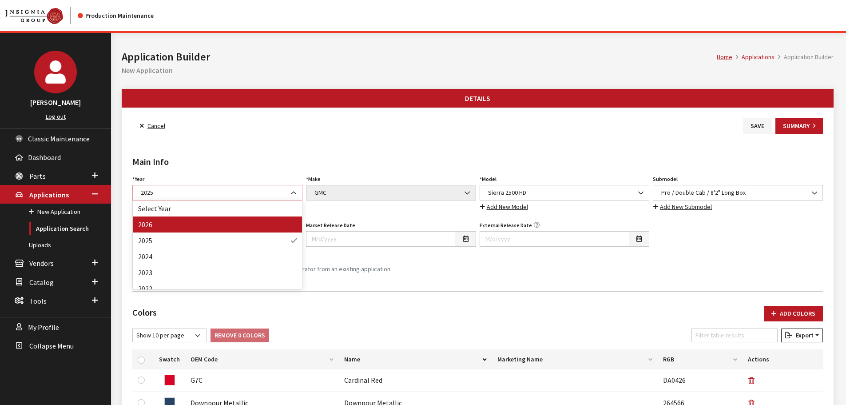
select select "44"
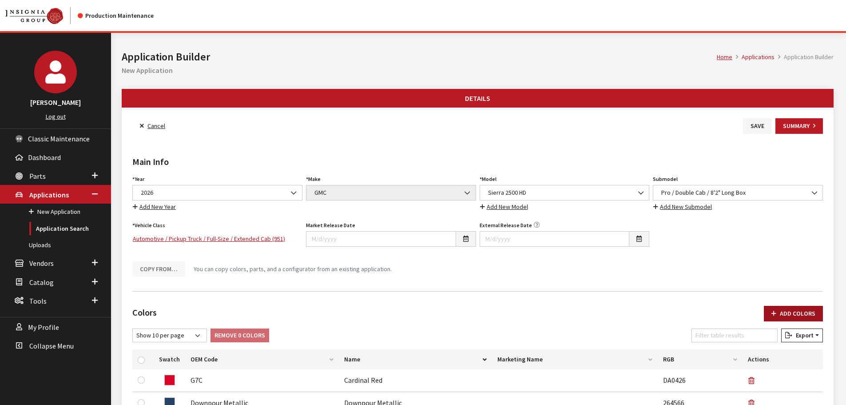
click at [798, 318] on button "Add Colors" at bounding box center [793, 314] width 59 height 16
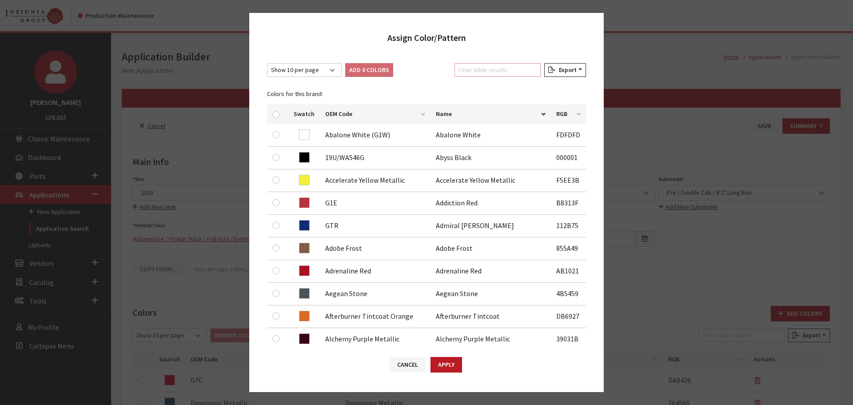
click at [511, 70] on input "Filter table results" at bounding box center [497, 70] width 86 height 14
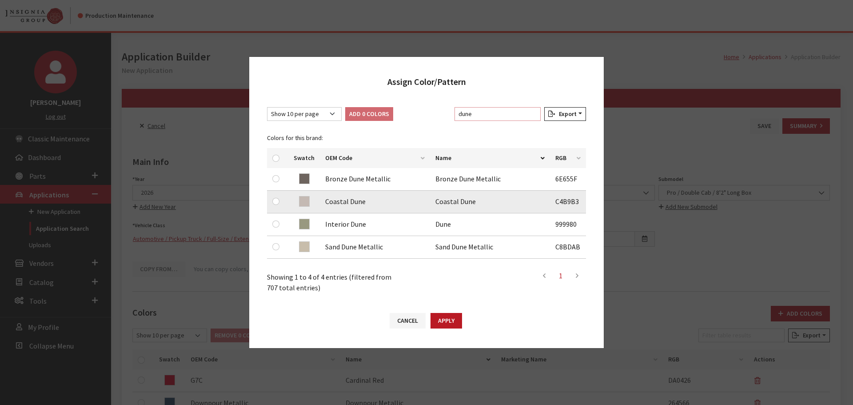
type input "dune"
click at [276, 199] on input "checkbox" at bounding box center [275, 201] width 7 height 7
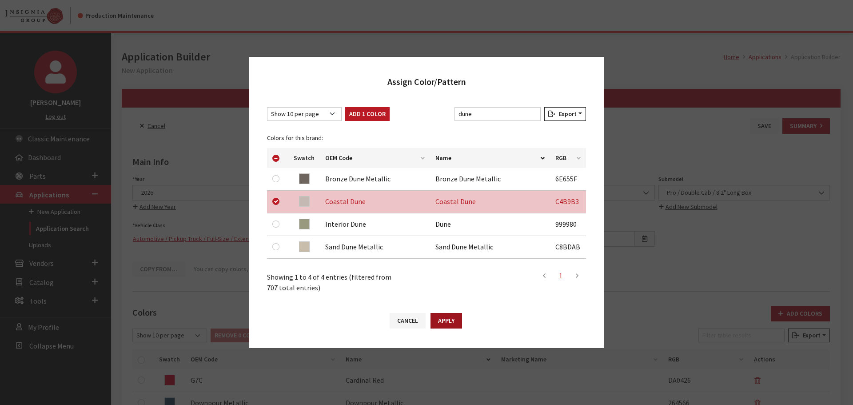
click at [450, 315] on button "Apply" at bounding box center [447, 321] width 32 height 16
checkbox input "false"
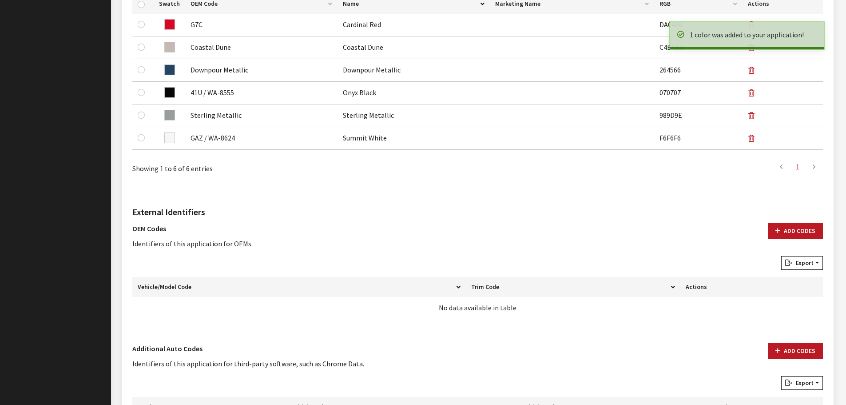
scroll to position [444, 0]
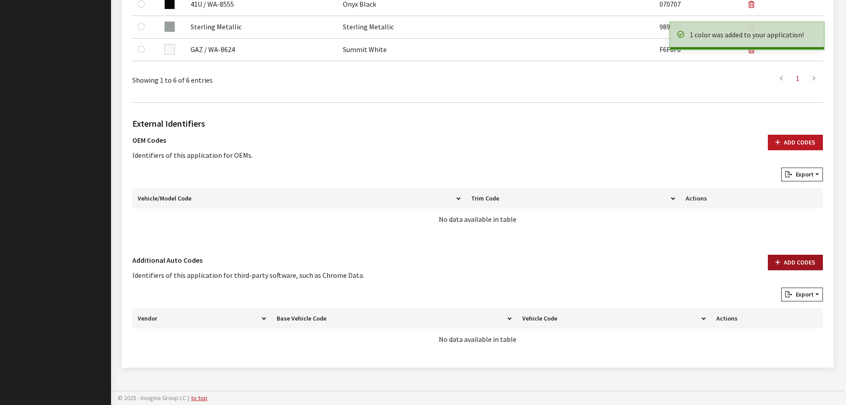
click at [783, 261] on button "Add Codes" at bounding box center [795, 263] width 55 height 16
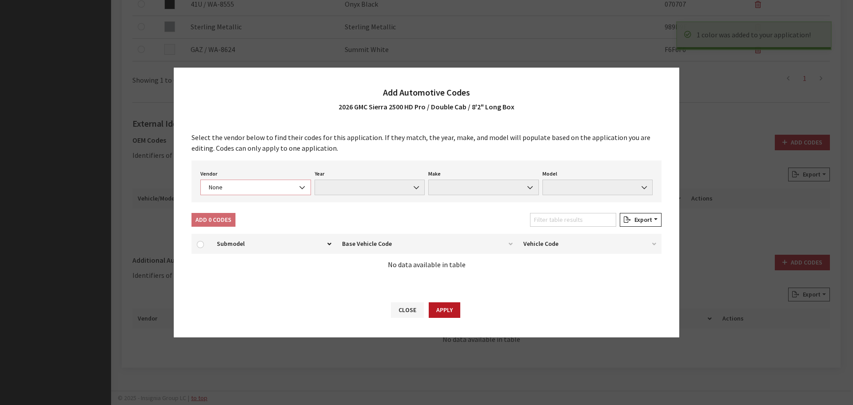
click at [267, 183] on span "None" at bounding box center [255, 187] width 99 height 9
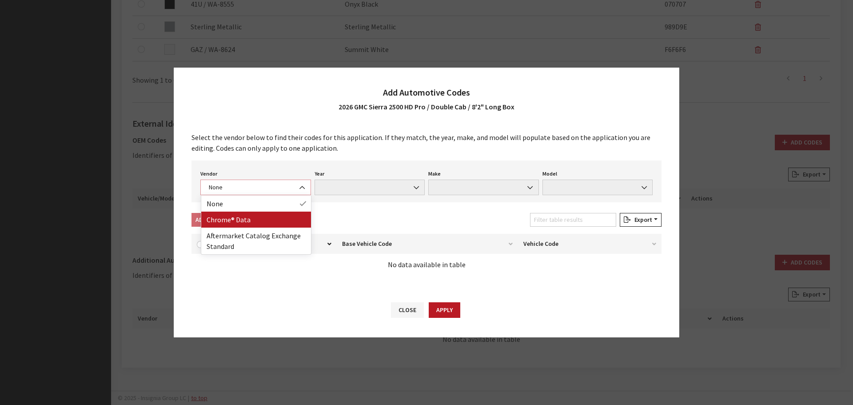
select select "4"
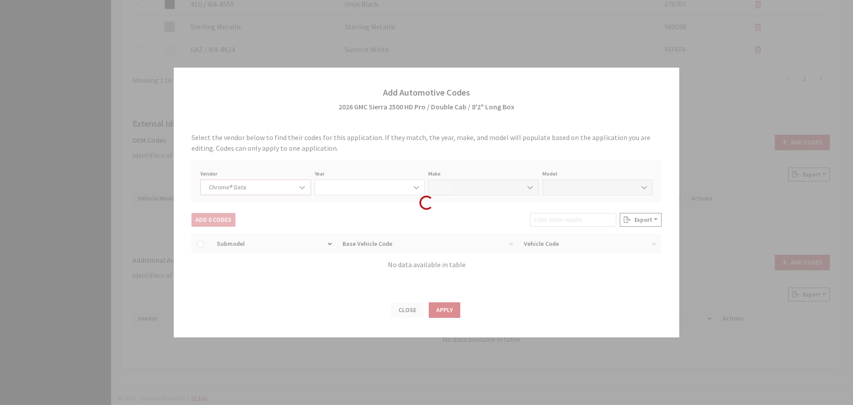
select select "2026"
select select "15"
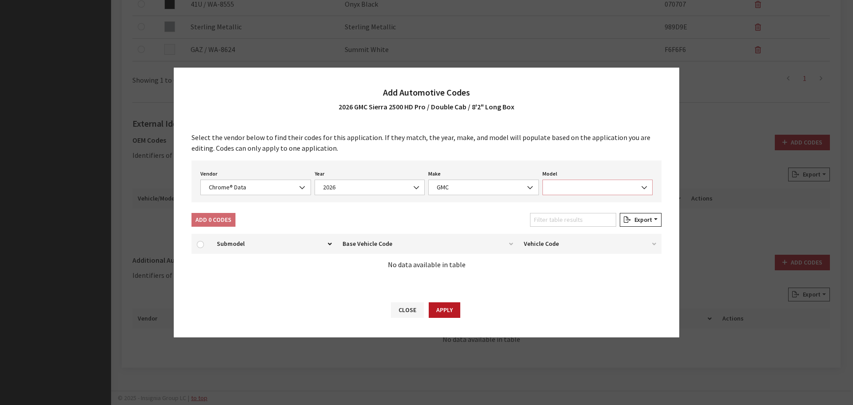
click at [576, 184] on span at bounding box center [597, 187] width 111 height 16
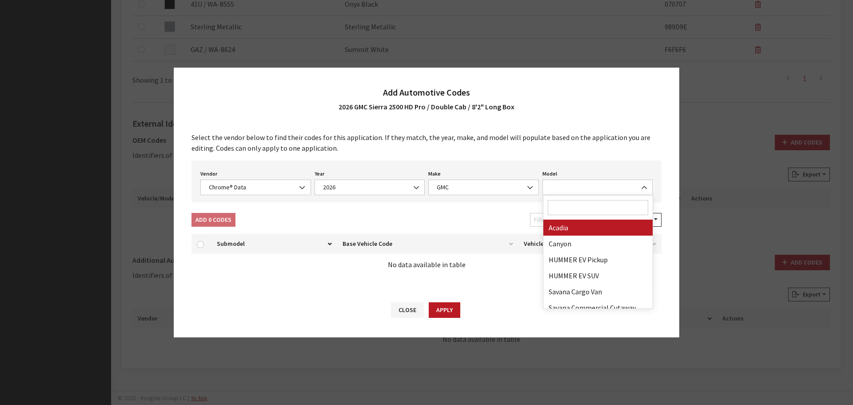
click at [576, 209] on input "Search" at bounding box center [598, 207] width 101 height 15
type input "25"
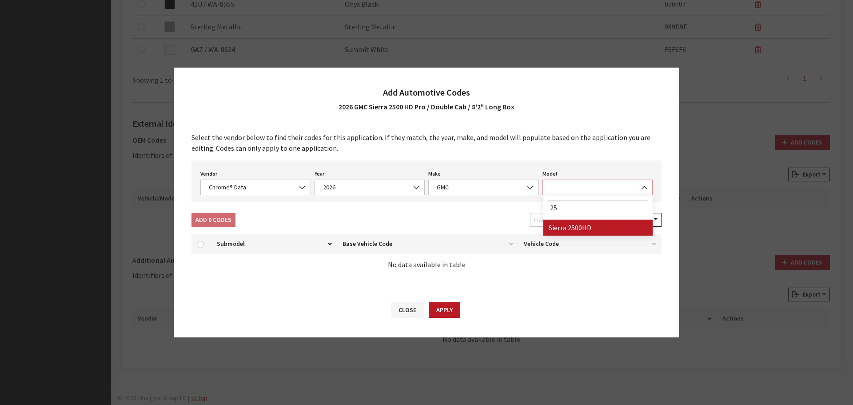
select select "71804"
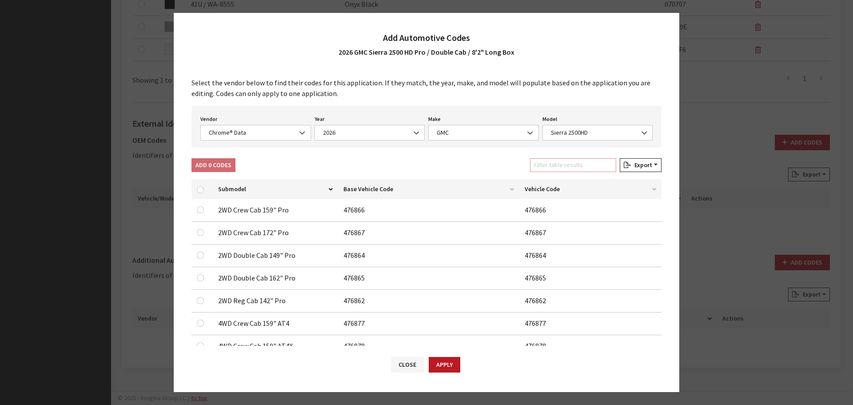
click at [554, 171] on input "Filter table results" at bounding box center [573, 165] width 86 height 14
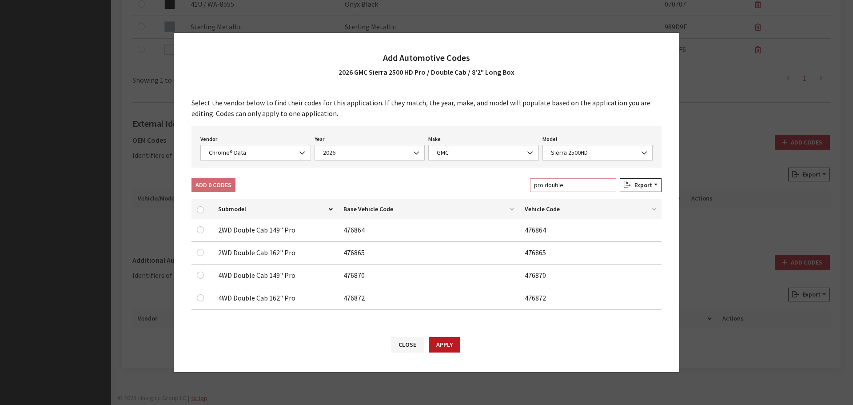
type input "pro double"
click at [201, 251] on input "checkbox" at bounding box center [200, 252] width 7 height 7
checkbox input "true"
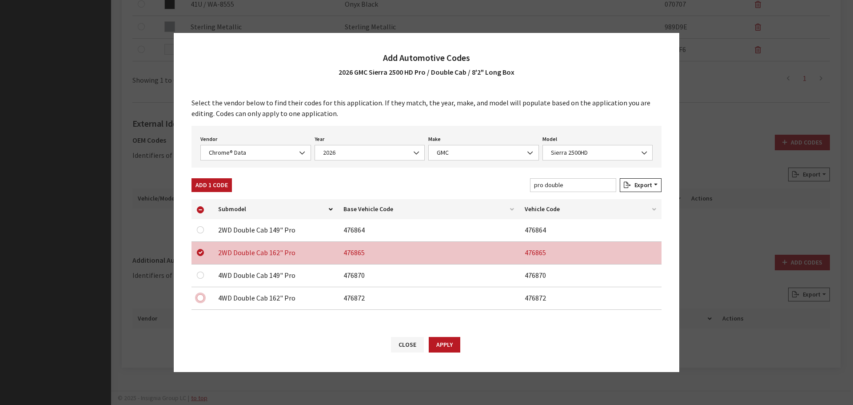
click at [202, 297] on input "checkbox" at bounding box center [200, 297] width 7 height 7
checkbox input "true"
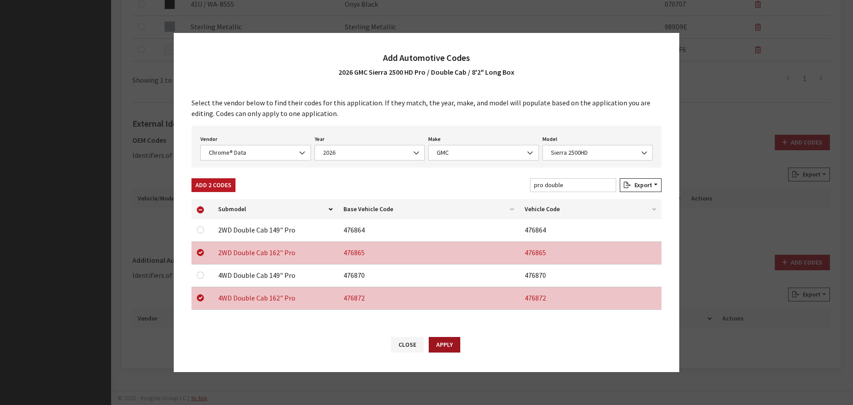
click at [437, 347] on button "Apply" at bounding box center [445, 345] width 32 height 16
checkbox input "false"
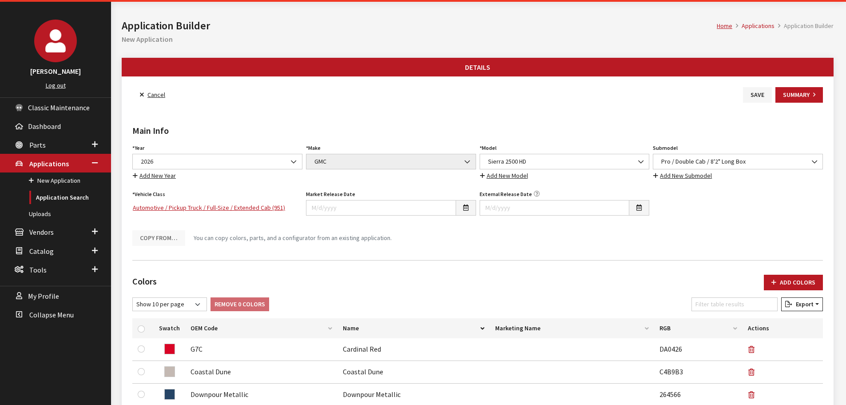
scroll to position [0, 0]
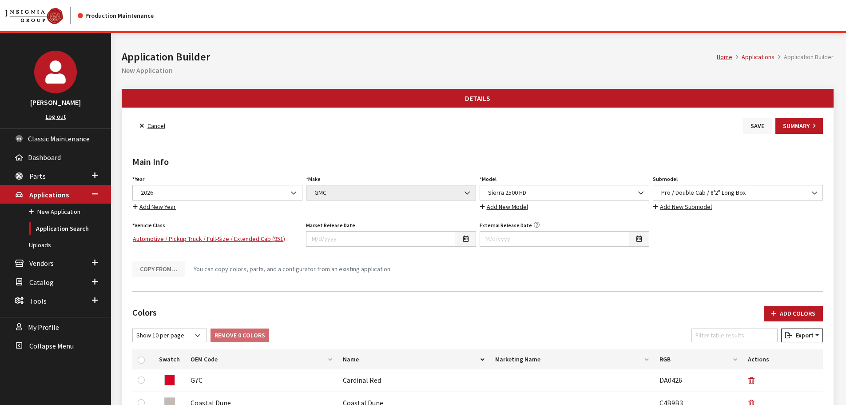
click at [764, 120] on button "Save" at bounding box center [757, 126] width 29 height 16
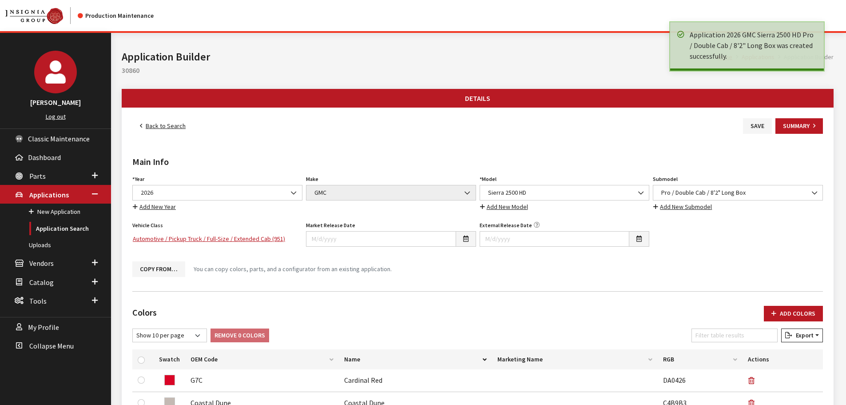
click at [162, 125] on link "Back to Search" at bounding box center [162, 126] width 61 height 16
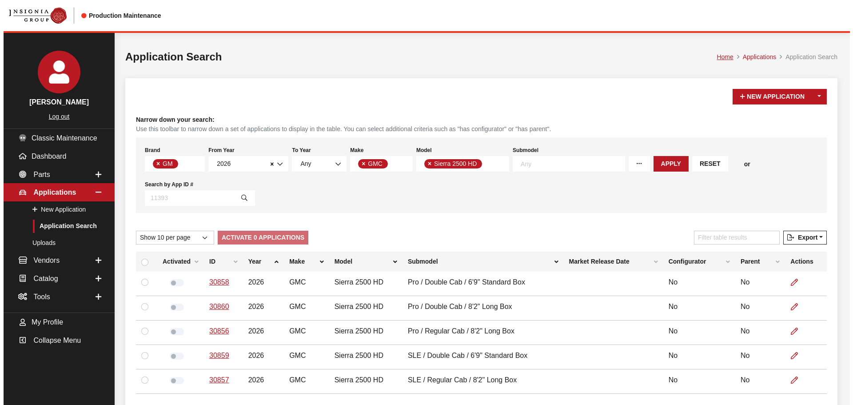
scroll to position [23, 0]
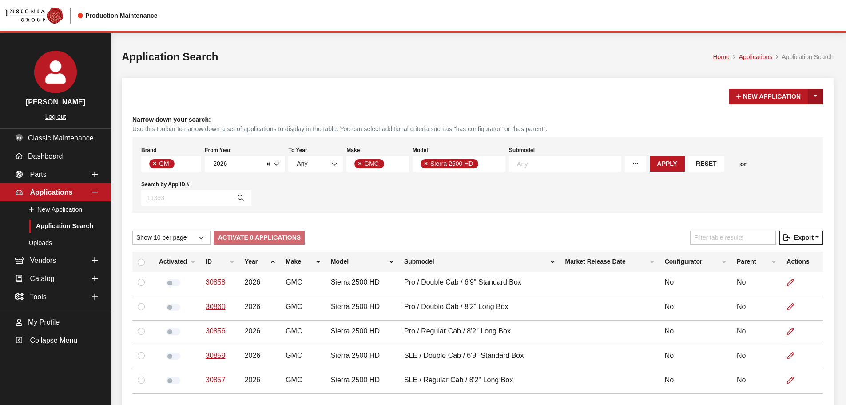
click at [815, 95] on button "Toggle Dropdown" at bounding box center [815, 97] width 15 height 16
click at [774, 120] on button "New From Existing..." at bounding box center [780, 116] width 86 height 16
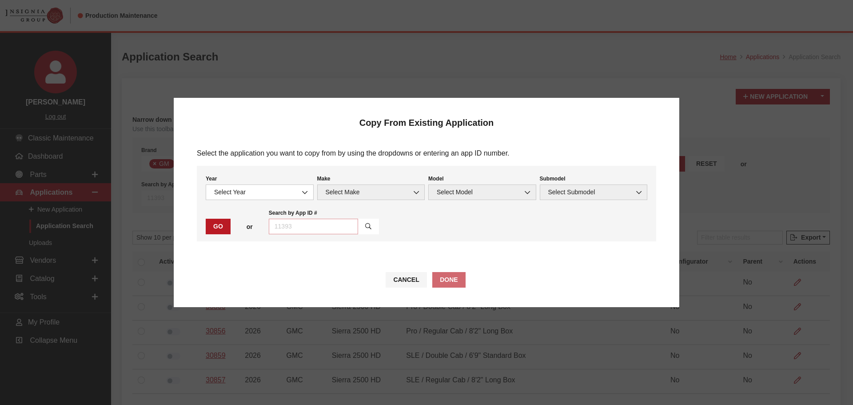
click at [297, 222] on input "text" at bounding box center [313, 227] width 89 height 16
type input "29043"
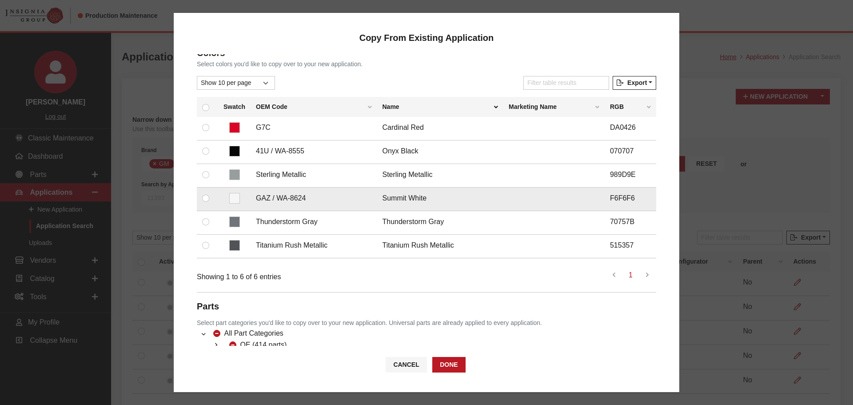
scroll to position [133, 0]
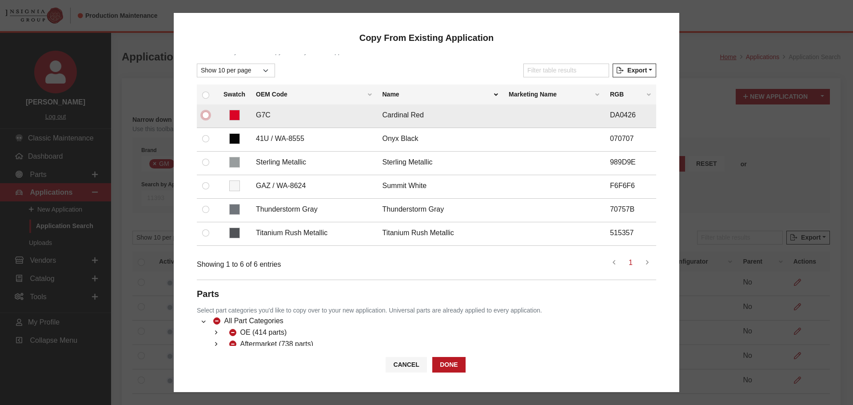
click at [204, 117] on input "checkbox" at bounding box center [205, 115] width 7 height 7
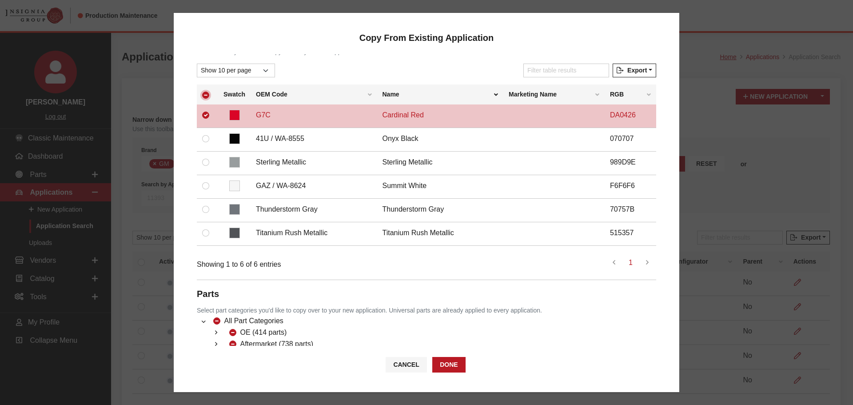
click at [206, 99] on input "checkbox" at bounding box center [205, 95] width 7 height 7
checkbox input "false"
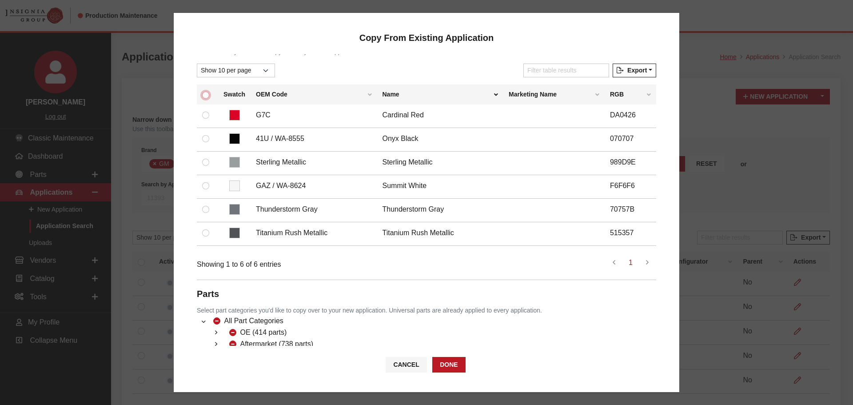
click at [206, 95] on input "checkbox" at bounding box center [205, 95] width 7 height 7
checkbox input "true"
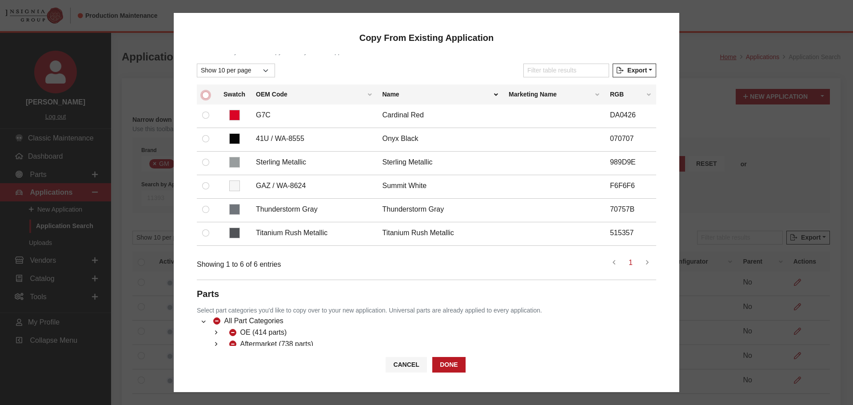
checkbox input "true"
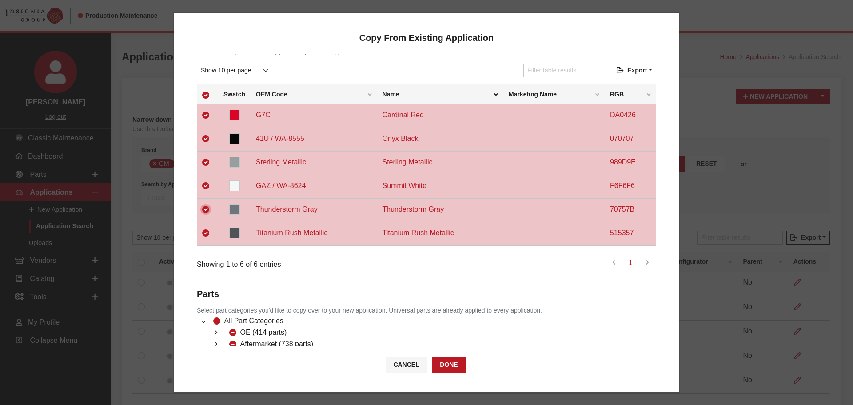
click at [207, 206] on input "checkbox" at bounding box center [205, 209] width 7 height 7
checkbox input "false"
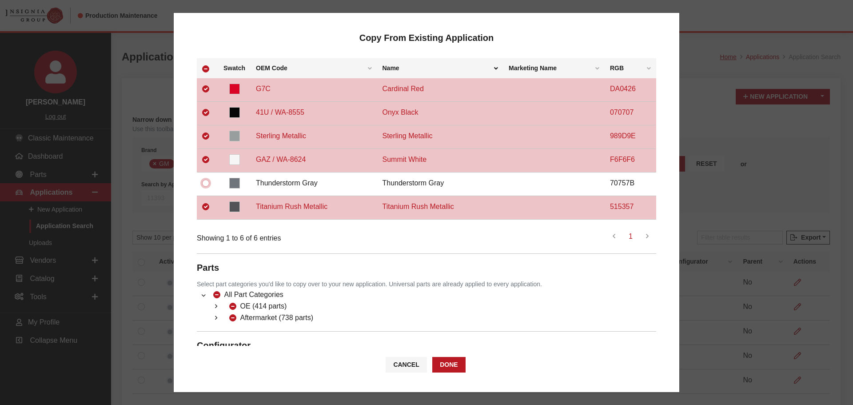
scroll to position [186, 0]
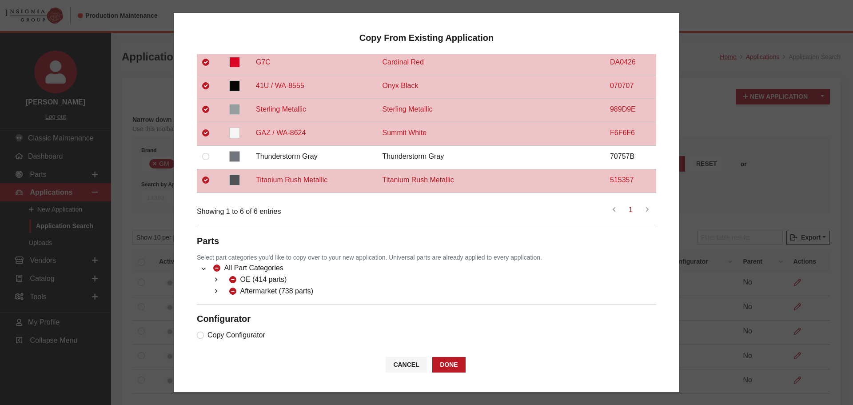
click at [212, 286] on button "button" at bounding box center [215, 291] width 17 height 10
click at [242, 335] on input "Dealer Package (35 parts)" at bounding box center [243, 337] width 7 height 7
checkbox input "true"
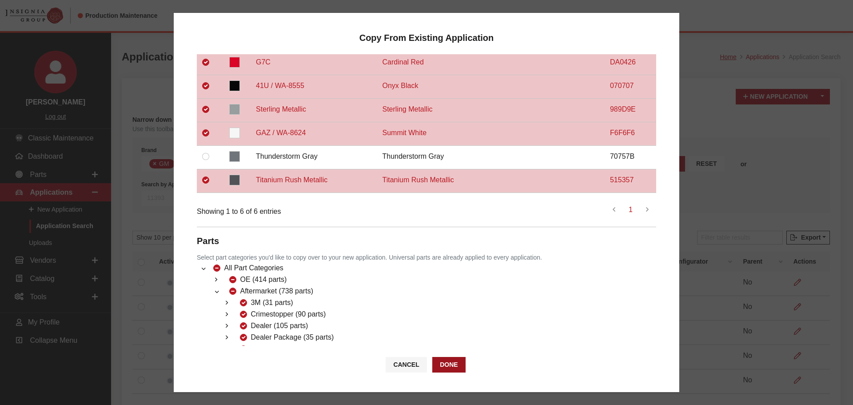
click at [445, 367] on button "Done" at bounding box center [448, 365] width 33 height 16
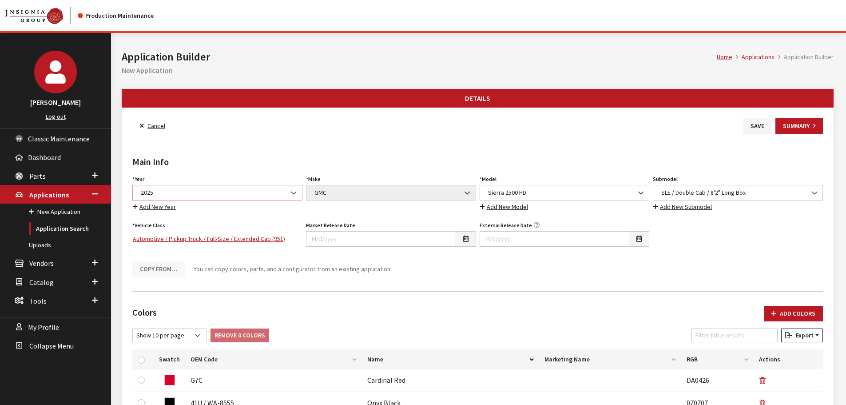
click at [183, 192] on span "2025" at bounding box center [217, 192] width 159 height 9
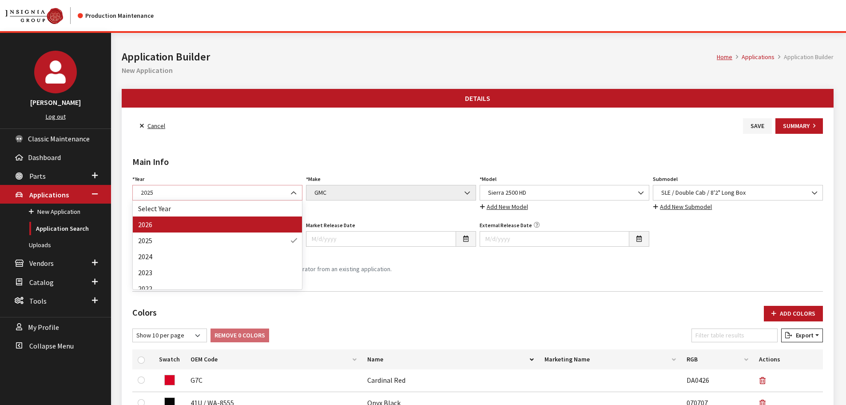
select select "44"
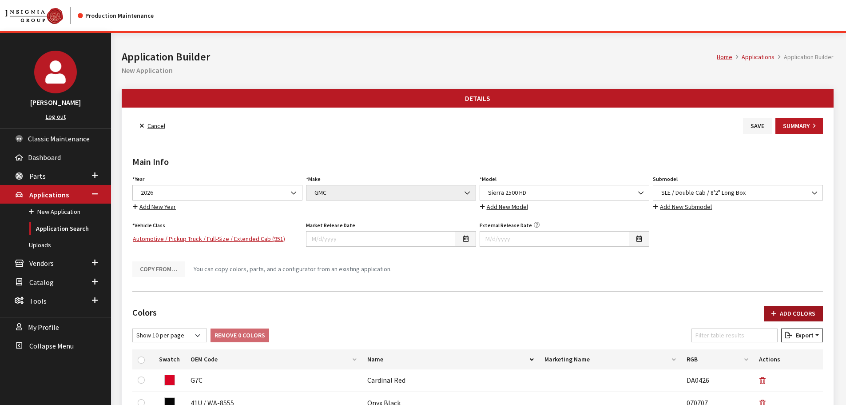
click at [793, 315] on button "Add Colors" at bounding box center [793, 314] width 59 height 16
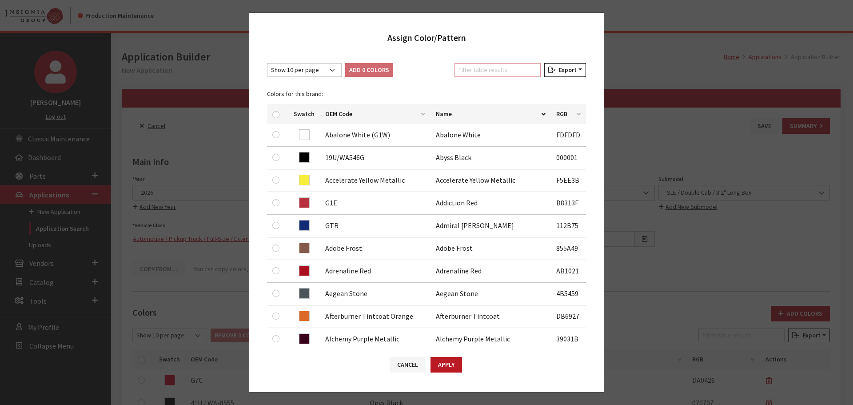
click at [475, 65] on input "Filter table results" at bounding box center [497, 70] width 86 height 14
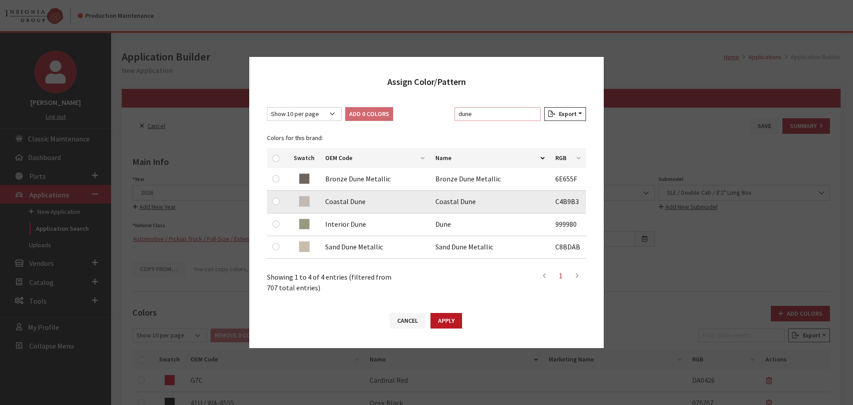
type input "dune"
click at [275, 201] on input "checkbox" at bounding box center [275, 201] width 7 height 7
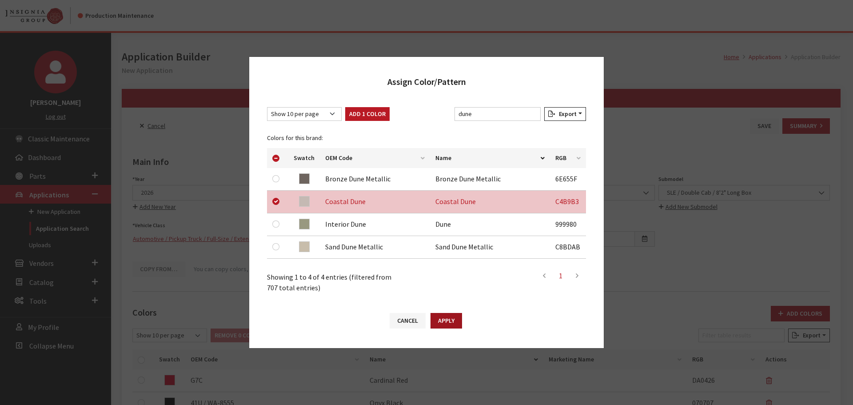
click at [453, 319] on button "Apply" at bounding box center [447, 321] width 32 height 16
checkbox input "false"
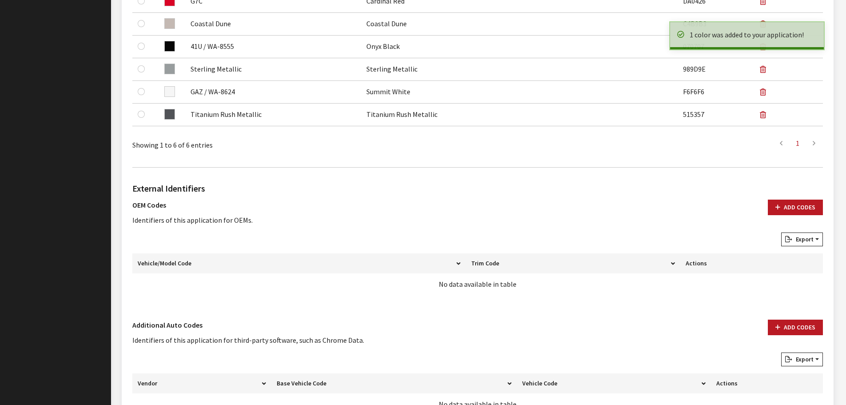
scroll to position [444, 0]
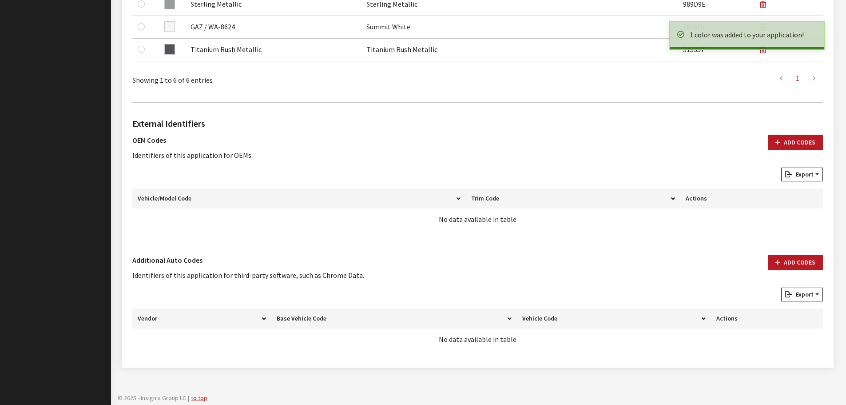
click at [775, 254] on div "External Identifiers OEM Codes Identifiers of this application for OEMs. Add Co…" at bounding box center [478, 233] width 694 height 247
click at [796, 255] on button "Add Codes" at bounding box center [795, 263] width 55 height 16
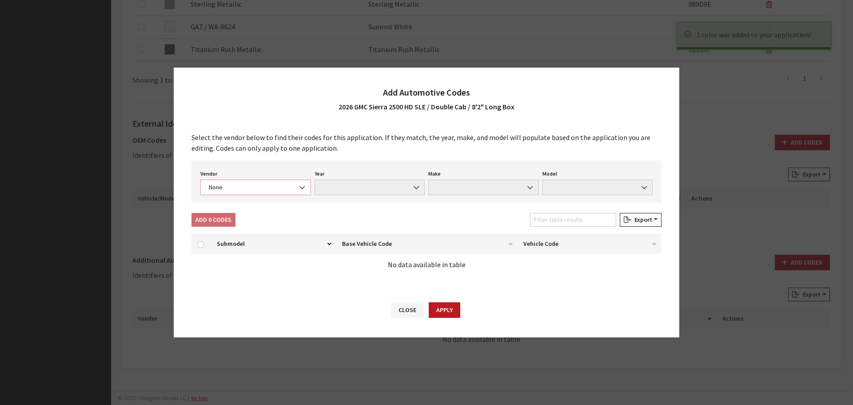
click at [291, 185] on span "None" at bounding box center [255, 187] width 99 height 9
select select "4"
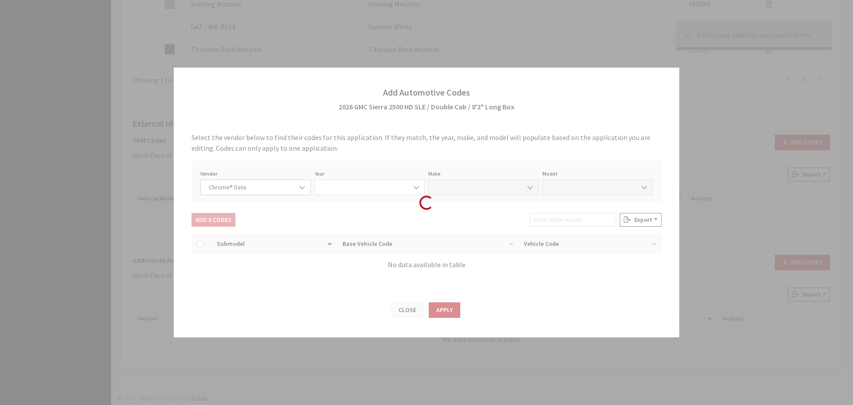
select select "2026"
select select "15"
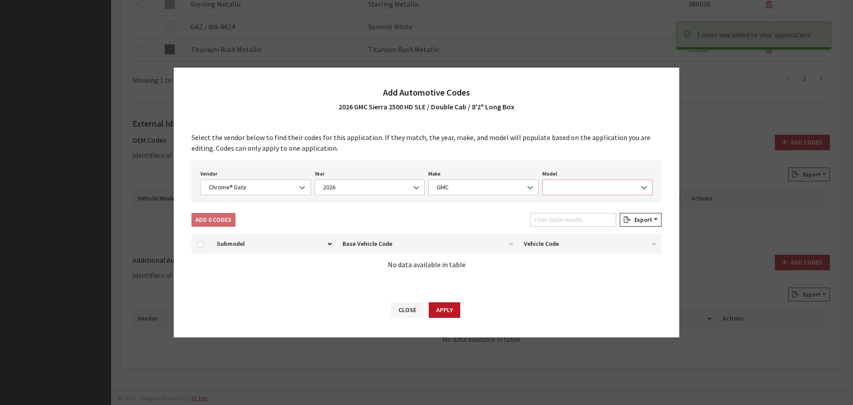
click at [574, 181] on span at bounding box center [597, 187] width 111 height 16
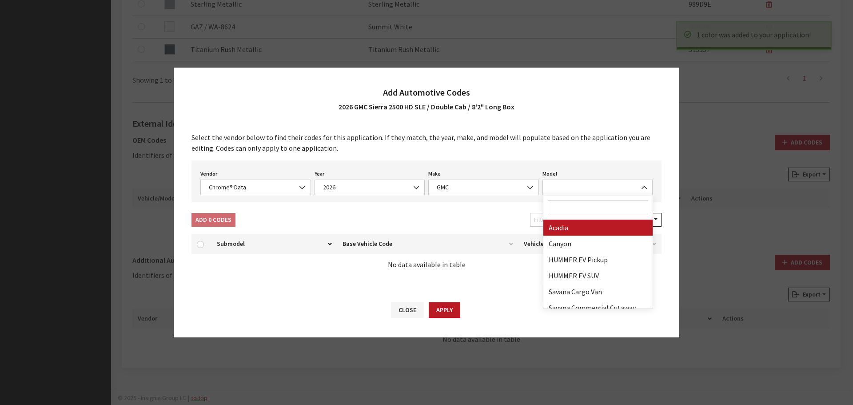
click at [571, 203] on input "Search" at bounding box center [598, 207] width 101 height 15
type input "2"
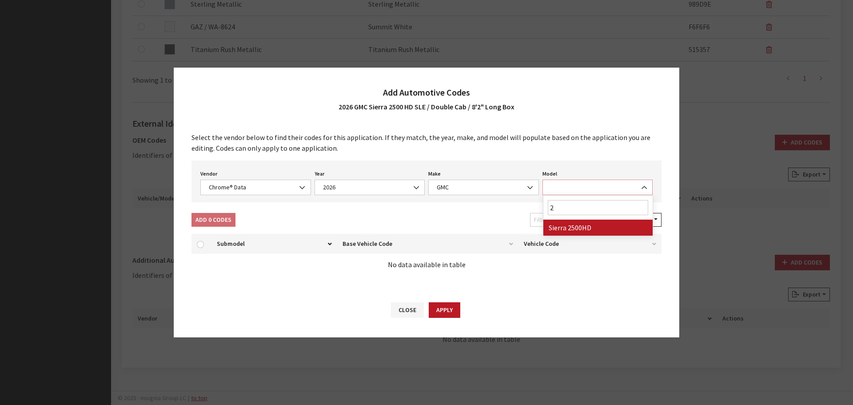
select select "71804"
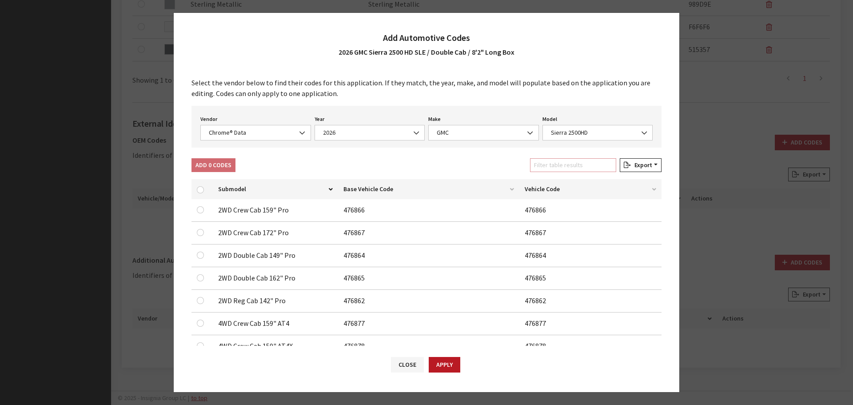
click at [566, 163] on input "Filter table results" at bounding box center [573, 165] width 86 height 14
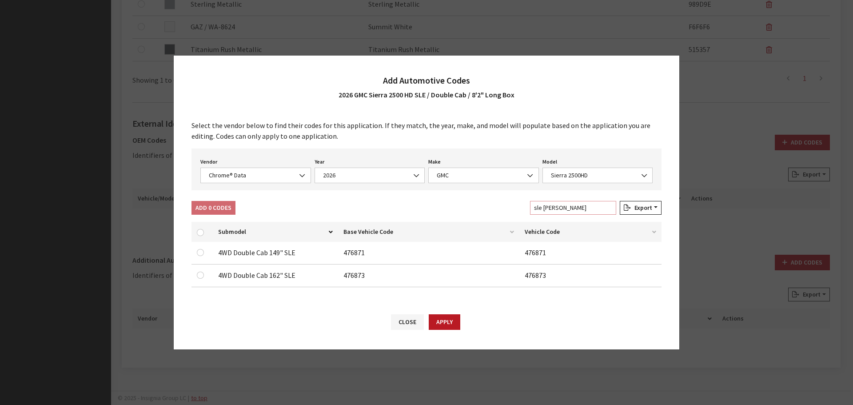
type input "sle doub"
click at [202, 271] on div at bounding box center [202, 275] width 11 height 11
click at [200, 275] on input "checkbox" at bounding box center [200, 274] width 7 height 7
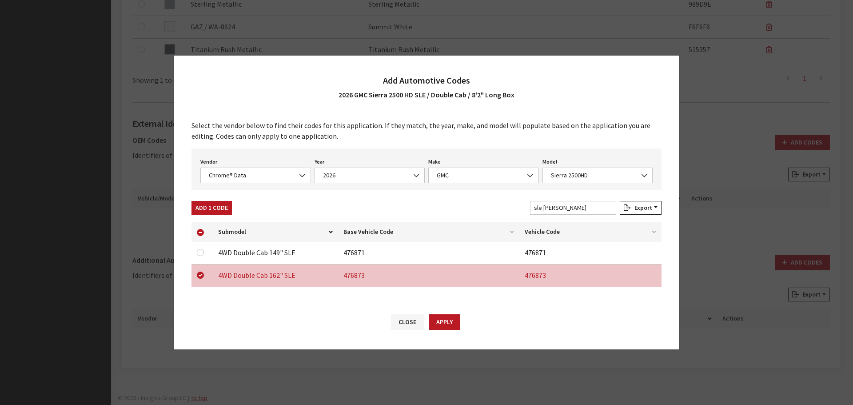
drag, startPoint x: 445, startPoint y: 317, endPoint x: 538, endPoint y: 259, distance: 109.2
click at [445, 318] on button "Apply" at bounding box center [445, 322] width 32 height 16
checkbox input "false"
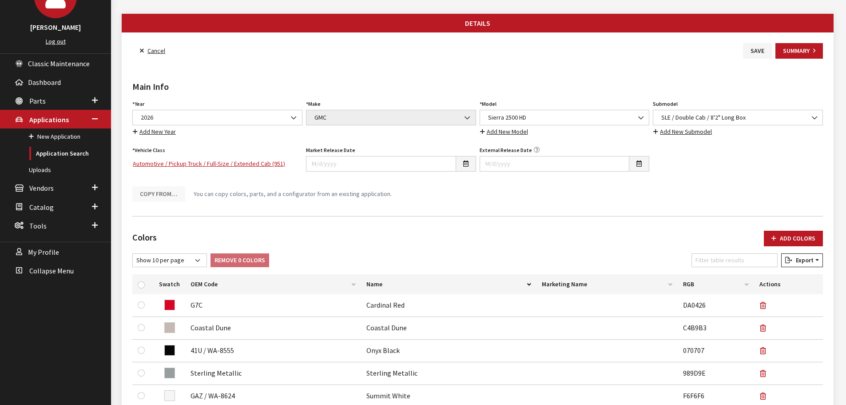
scroll to position [0, 0]
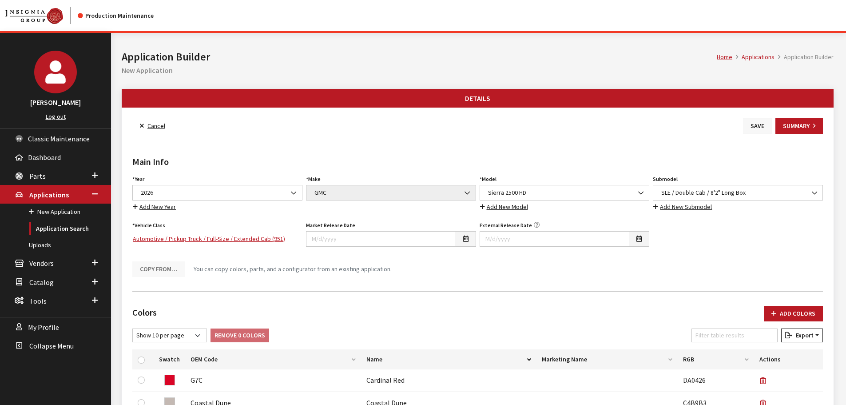
click at [750, 130] on button "Save" at bounding box center [757, 126] width 29 height 16
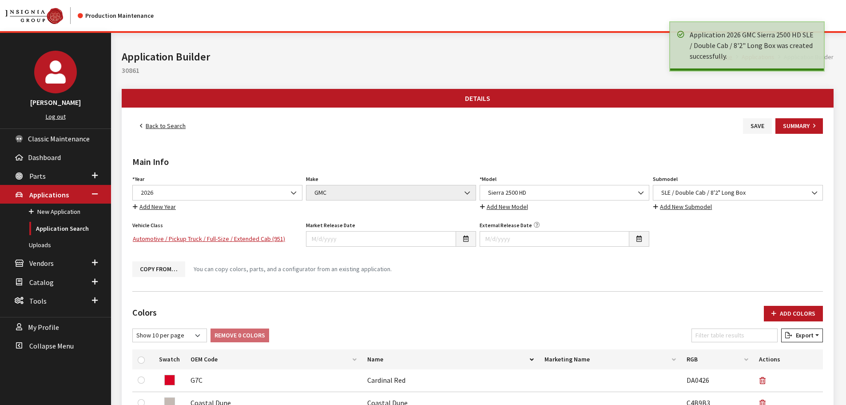
click at [171, 127] on link "Back to Search" at bounding box center [162, 126] width 61 height 16
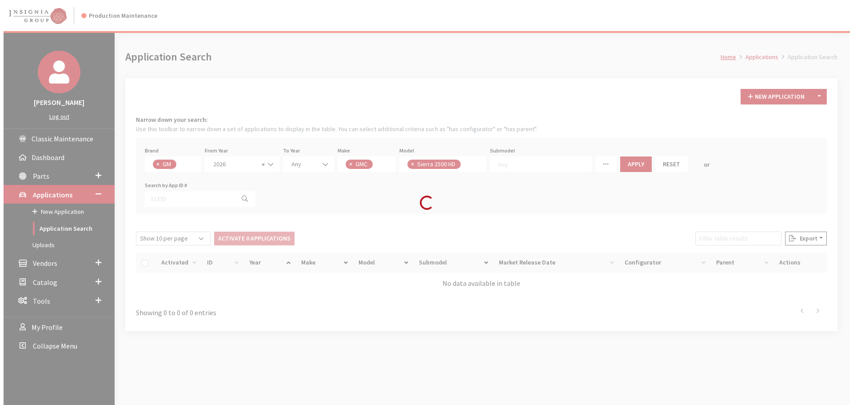
scroll to position [23, 0]
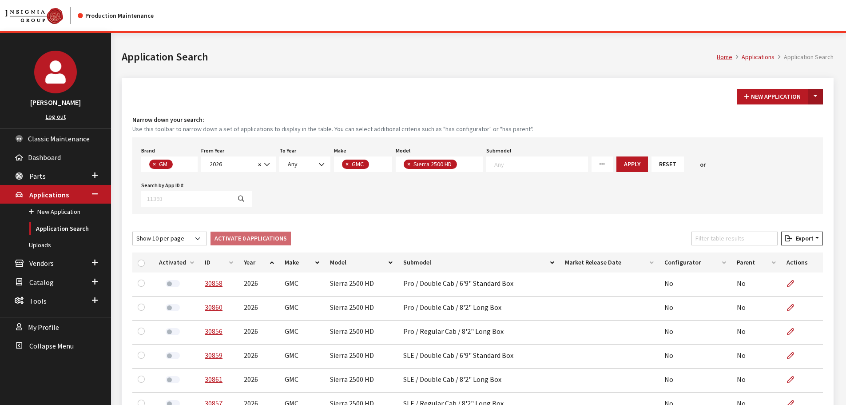
click at [819, 96] on button "Toggle Dropdown" at bounding box center [815, 97] width 15 height 16
click at [777, 115] on button "New From Existing..." at bounding box center [785, 116] width 76 height 16
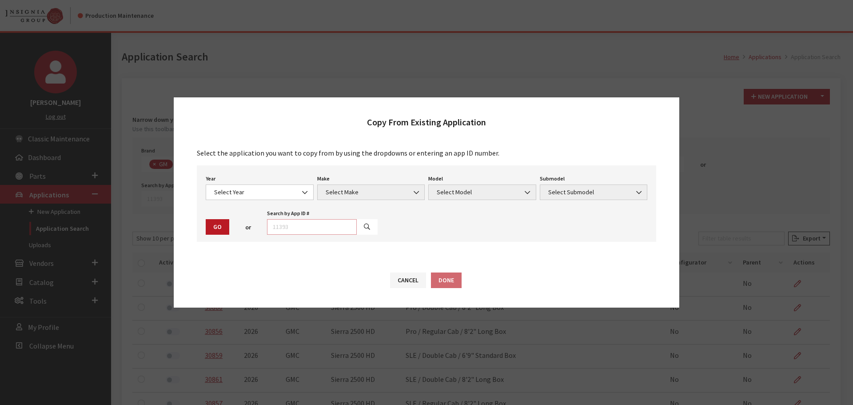
click at [301, 231] on input "text" at bounding box center [312, 227] width 90 height 16
type input "29035"
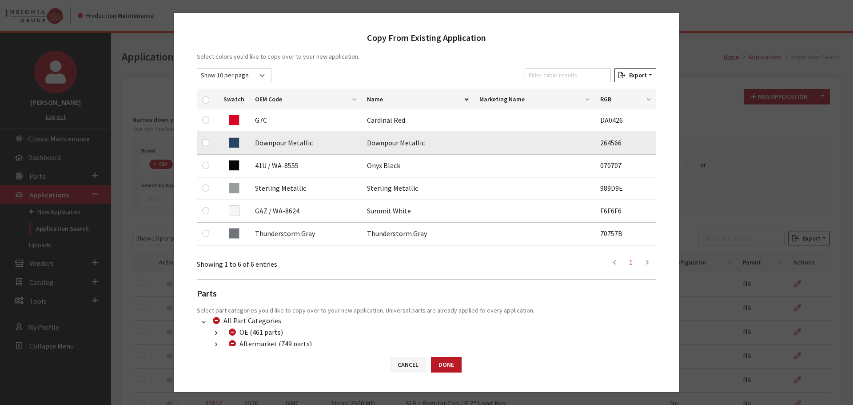
scroll to position [133, 0]
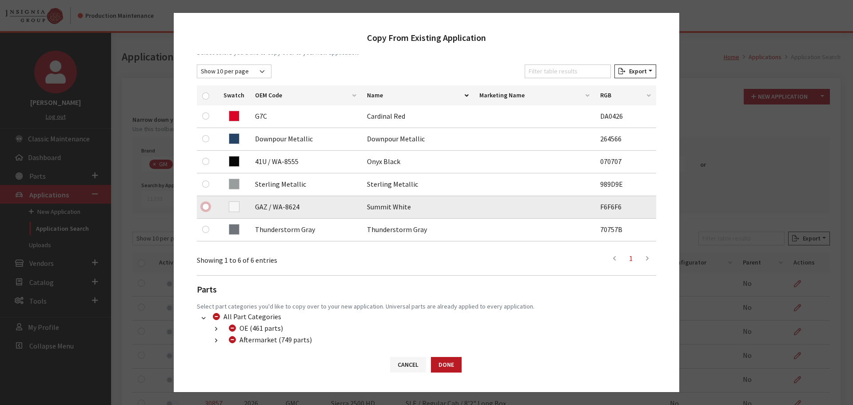
click at [204, 207] on input "checkbox" at bounding box center [205, 206] width 7 height 7
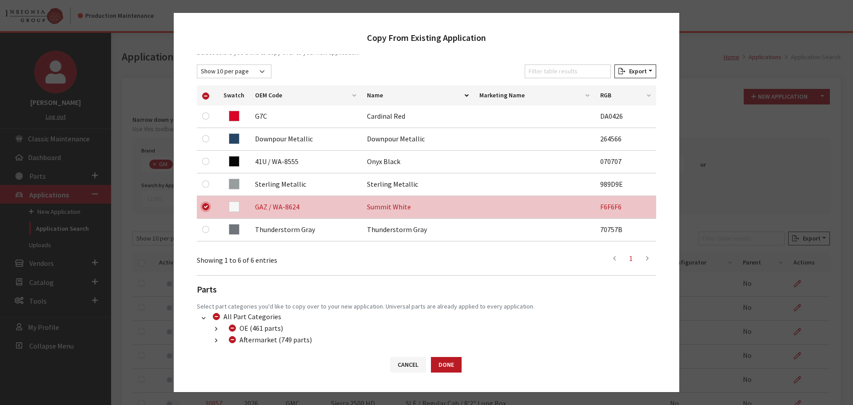
click at [205, 207] on input "checkbox" at bounding box center [205, 206] width 7 height 7
checkbox input "false"
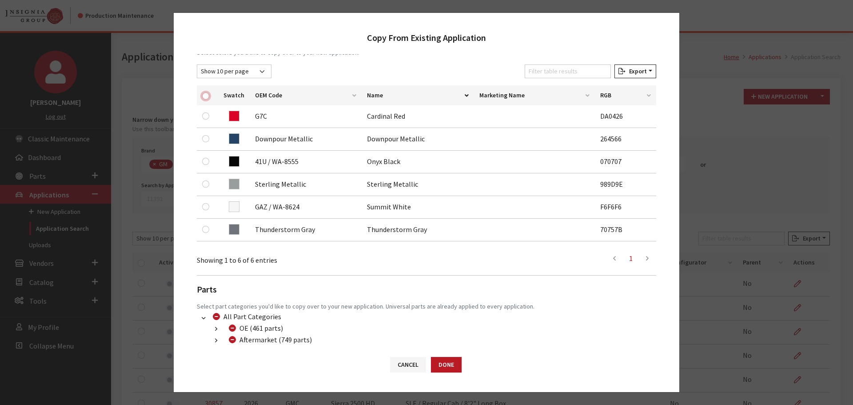
click at [206, 96] on input "checkbox" at bounding box center [205, 95] width 7 height 7
checkbox input "true"
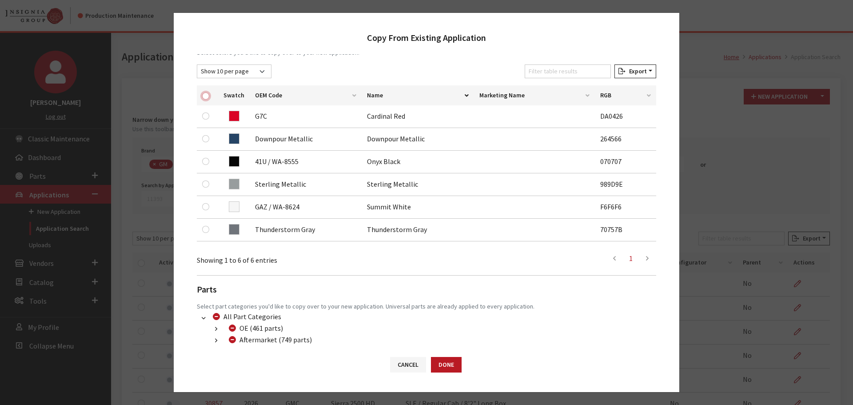
checkbox input "true"
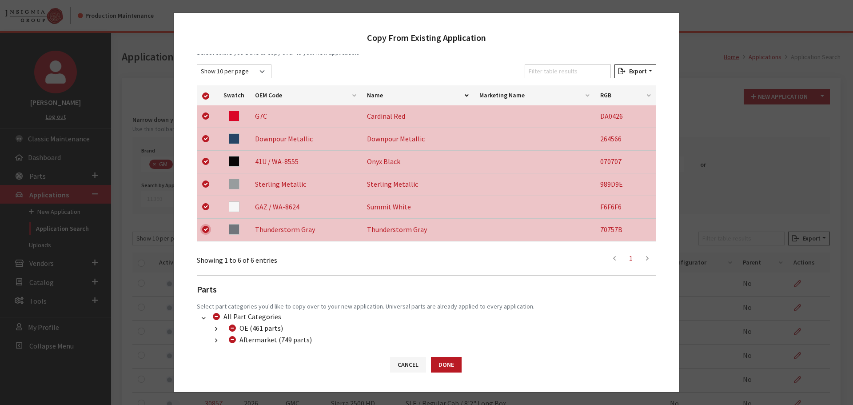
click at [205, 227] on input "checkbox" at bounding box center [205, 229] width 7 height 7
checkbox input "false"
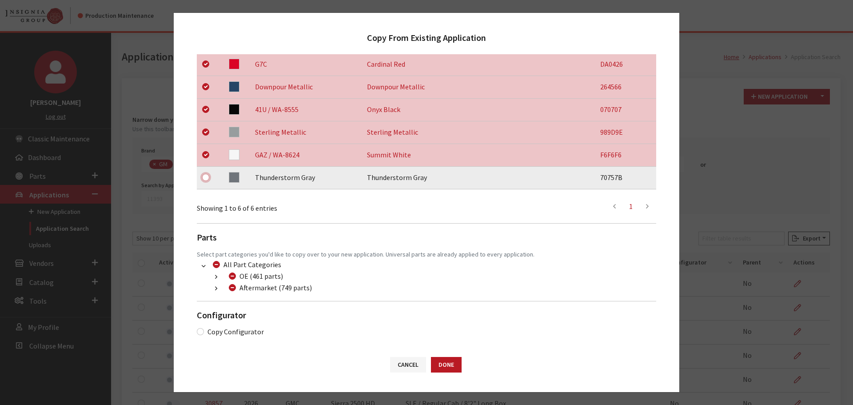
scroll to position [186, 0]
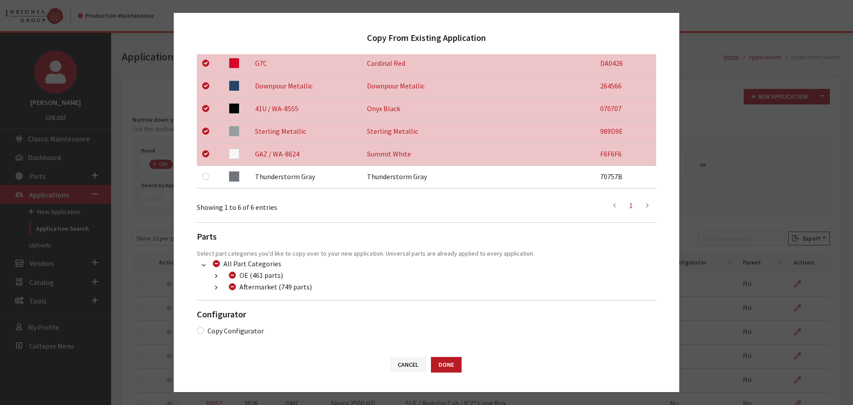
click at [215, 287] on button "button" at bounding box center [215, 288] width 17 height 10
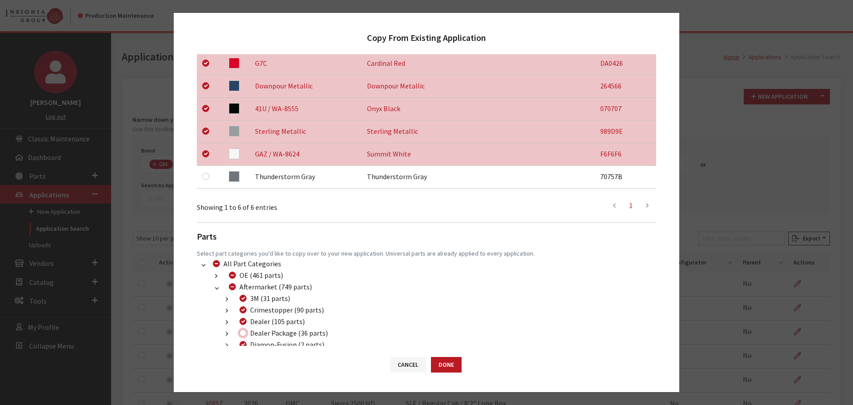
click at [242, 332] on input "Dealer Package (36 parts)" at bounding box center [242, 332] width 7 height 7
checkbox input "true"
click at [438, 366] on button "Done" at bounding box center [446, 365] width 31 height 16
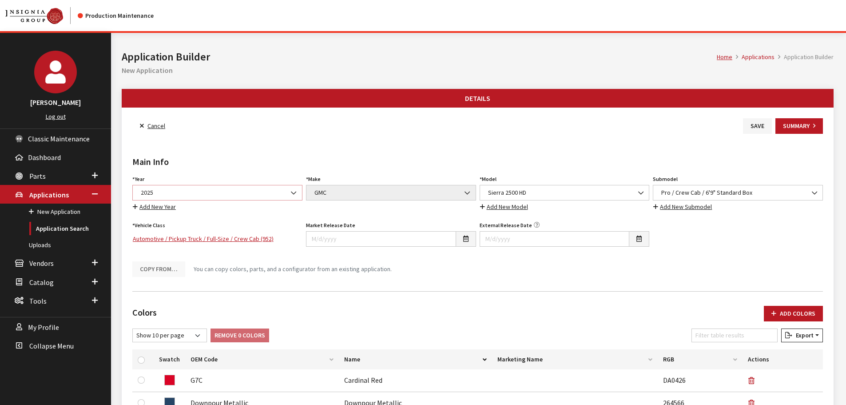
click at [181, 188] on span "2025" at bounding box center [217, 192] width 159 height 9
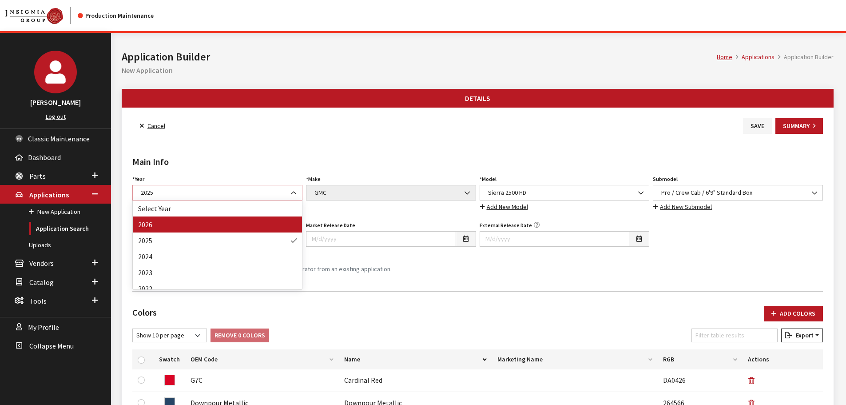
select select "44"
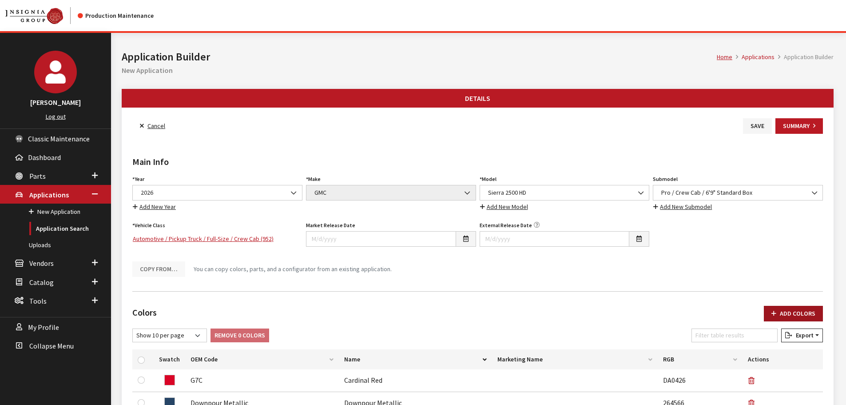
click at [786, 315] on button "Add Colors" at bounding box center [793, 314] width 59 height 16
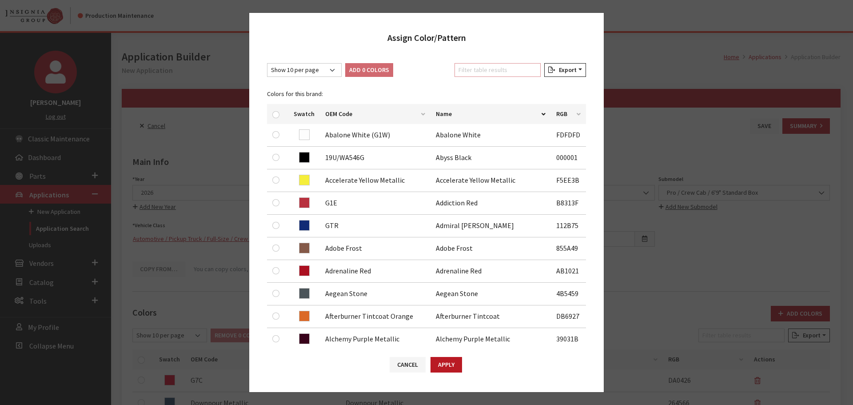
click at [491, 73] on input "Filter table results" at bounding box center [497, 70] width 86 height 14
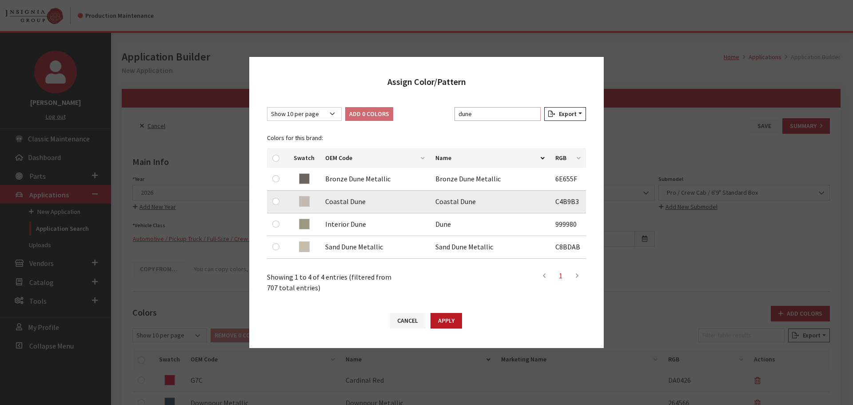
type input "dune"
click at [275, 201] on input "checkbox" at bounding box center [275, 201] width 7 height 7
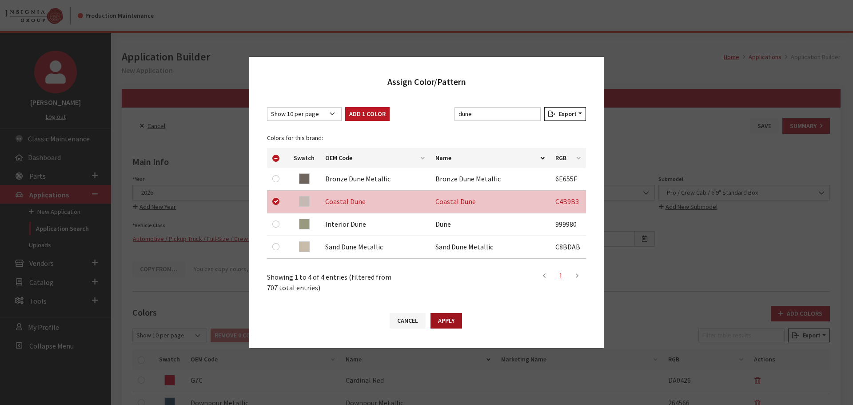
click at [446, 317] on button "Apply" at bounding box center [447, 321] width 32 height 16
checkbox input "false"
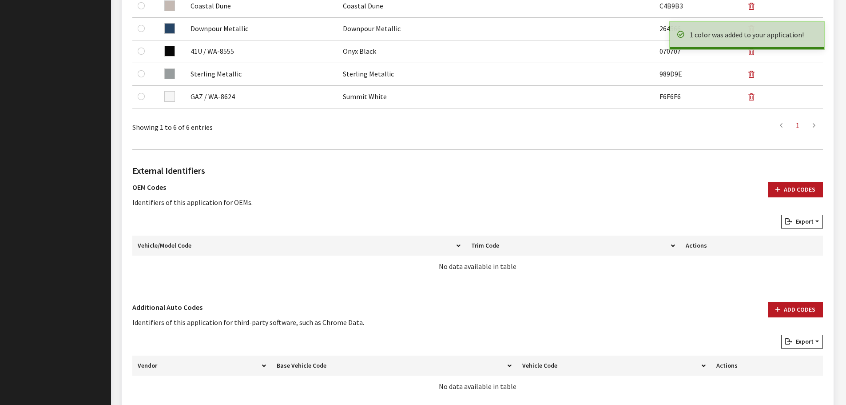
scroll to position [444, 0]
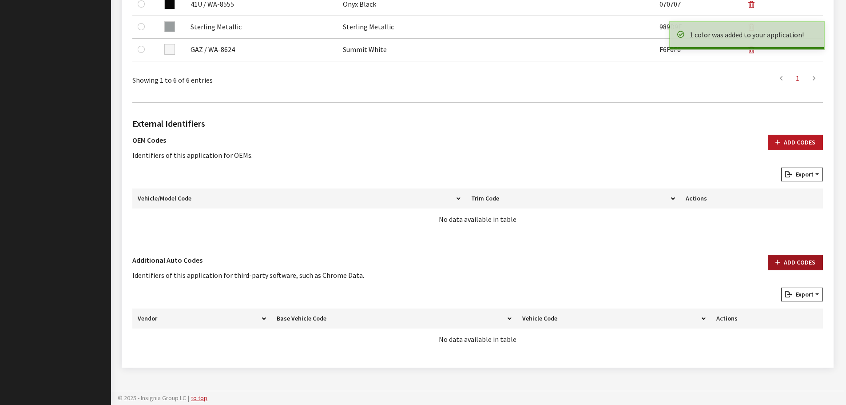
click at [781, 265] on icon "button" at bounding box center [778, 262] width 5 height 6
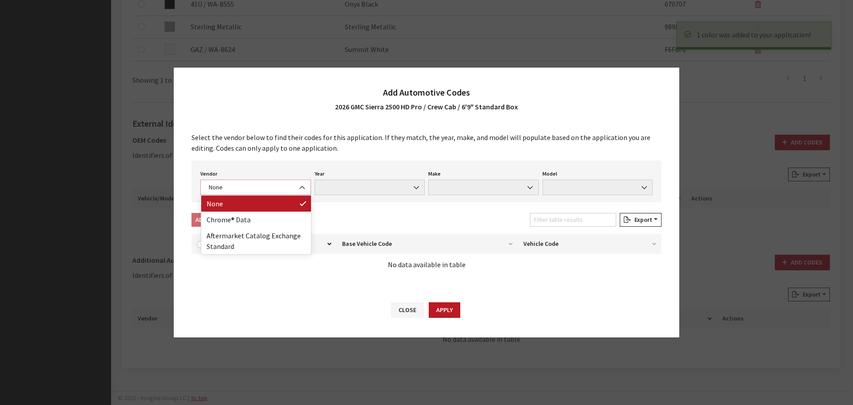
click at [299, 183] on b at bounding box center [299, 183] width 0 height 0
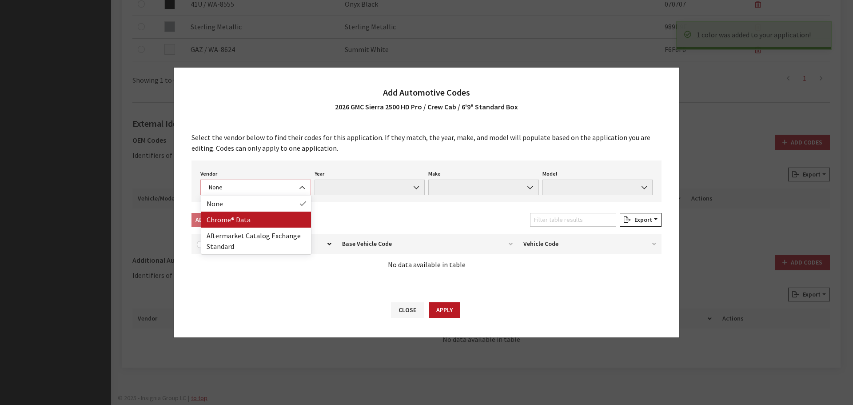
select select "4"
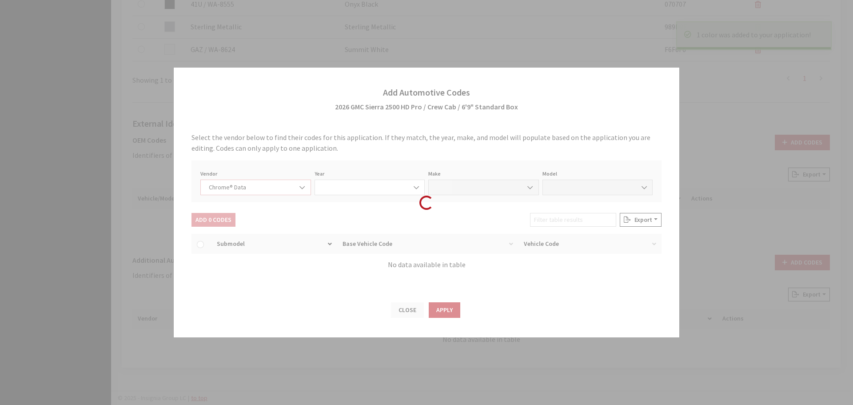
select select "2026"
select select "15"
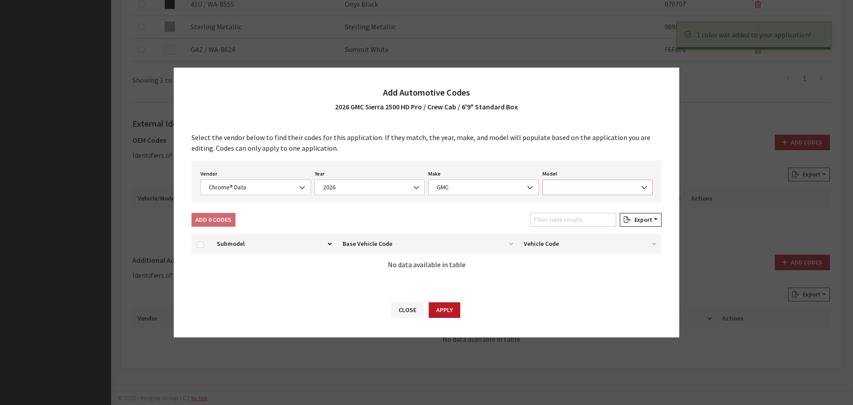
click at [604, 183] on span at bounding box center [597, 187] width 111 height 16
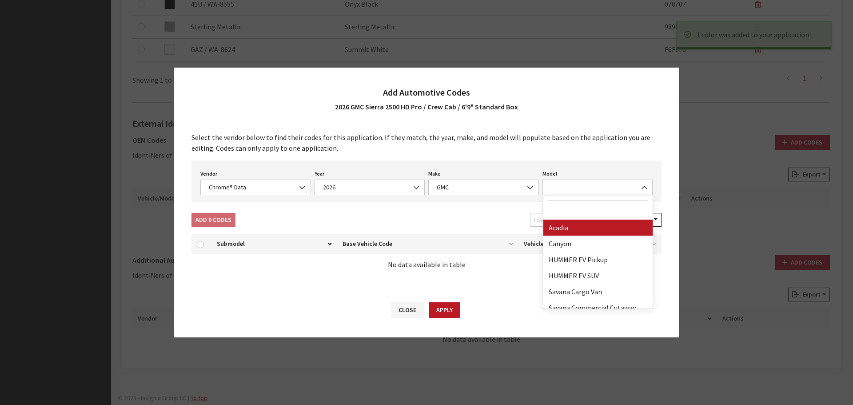
click at [597, 203] on input "Search" at bounding box center [598, 207] width 101 height 15
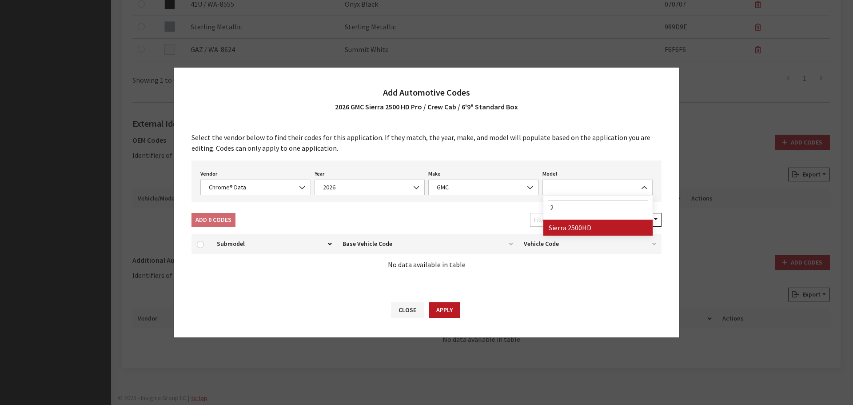
type input "25"
select select "71804"
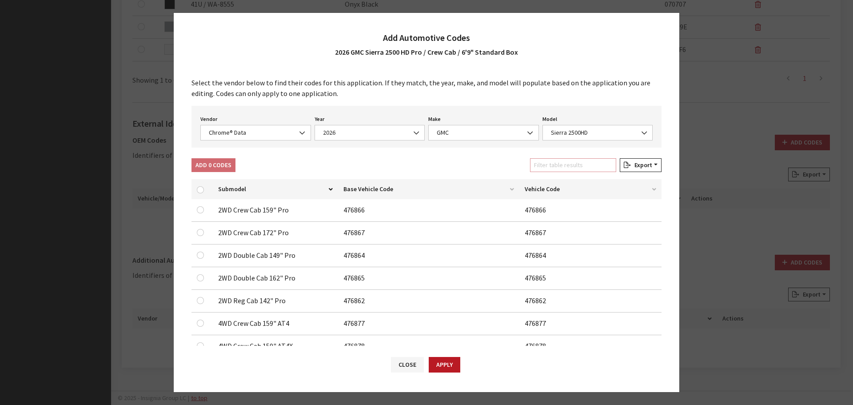
click at [558, 168] on input "Filter table results" at bounding box center [573, 165] width 86 height 14
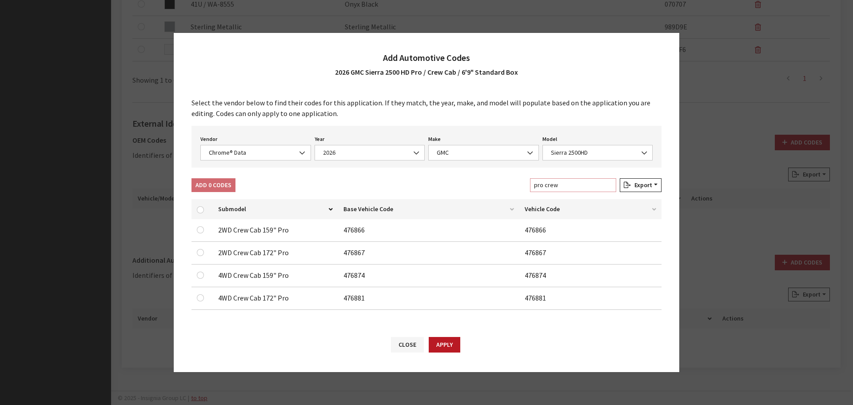
type input "pro crew"
click at [199, 231] on input "checkbox" at bounding box center [200, 229] width 7 height 7
checkbox input "true"
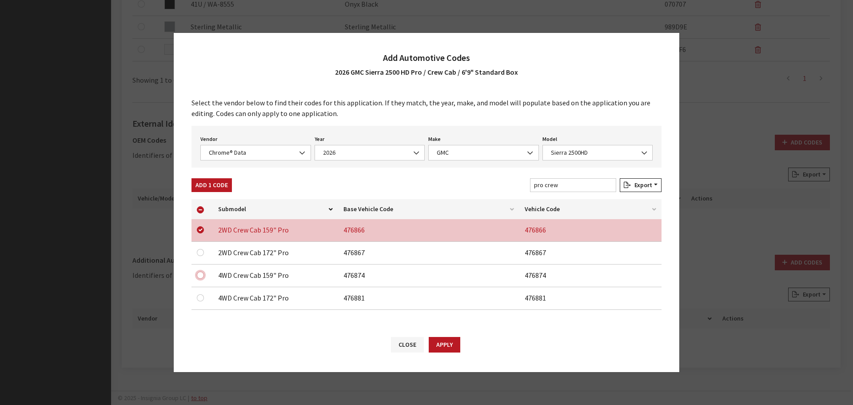
click at [199, 273] on input "checkbox" at bounding box center [200, 274] width 7 height 7
checkbox input "true"
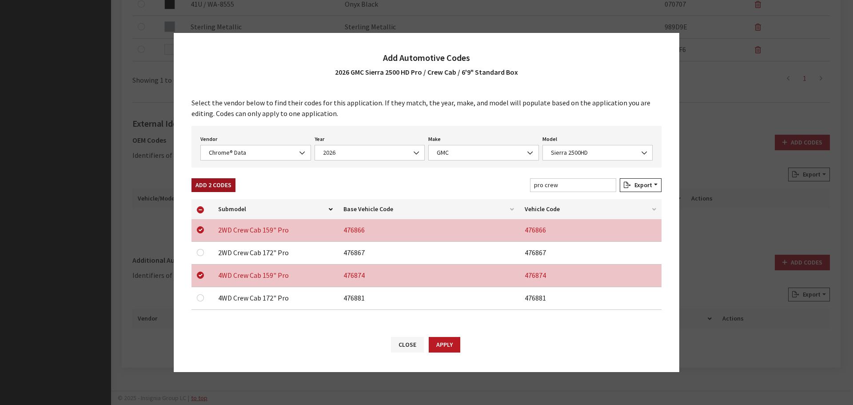
drag, startPoint x: 210, startPoint y: 188, endPoint x: 223, endPoint y: 175, distance: 18.2
click at [210, 187] on button "Add 2 Codes" at bounding box center [213, 185] width 44 height 14
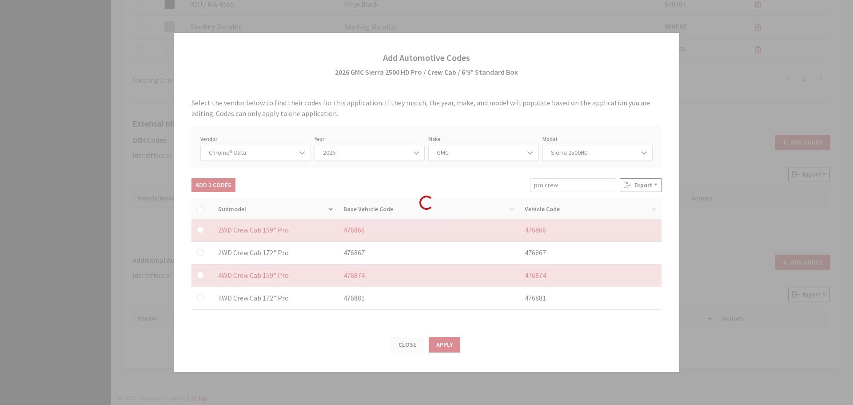
checkbox input "false"
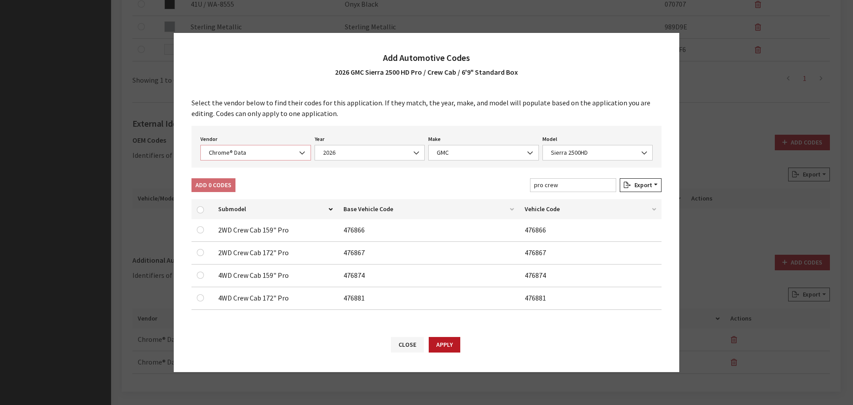
click at [244, 158] on span "Chrome® Data" at bounding box center [255, 153] width 111 height 16
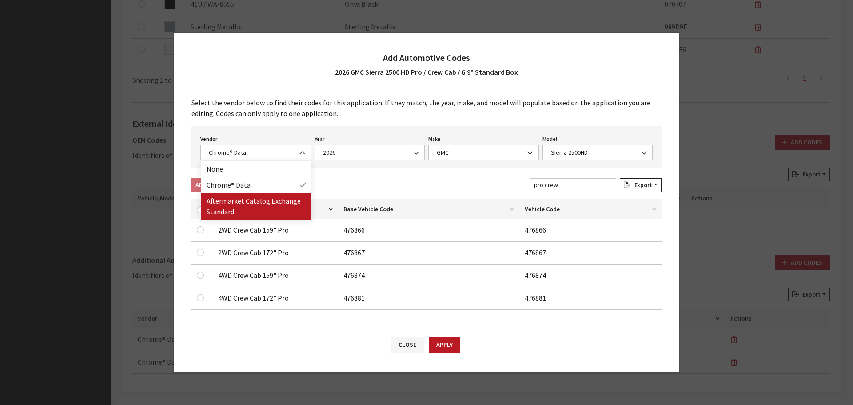
drag, startPoint x: 235, startPoint y: 201, endPoint x: 240, endPoint y: 200, distance: 5.8
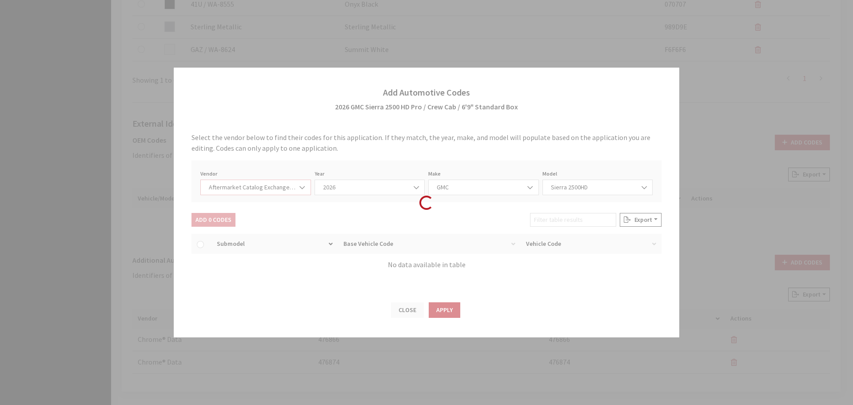
select select "2"
select select "2026"
select select "48"
select select "551"
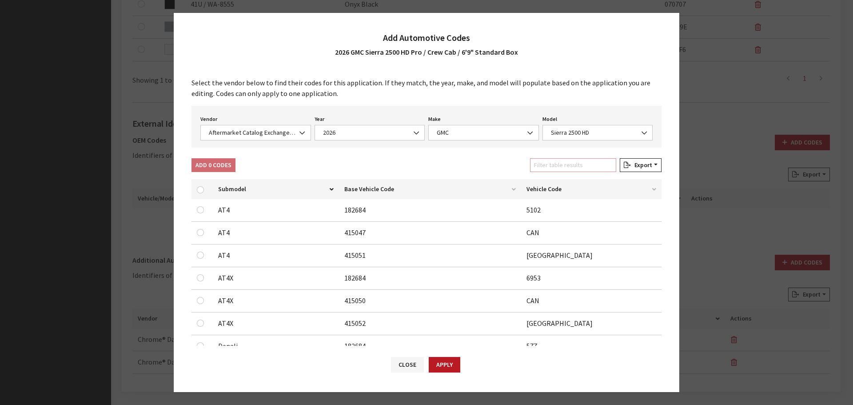
click at [567, 158] on input "Filter table results" at bounding box center [573, 165] width 86 height 14
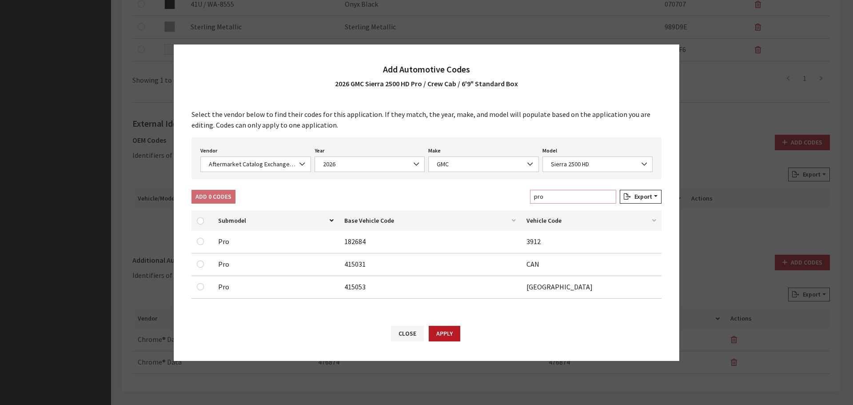
type input "pro"
drag, startPoint x: 198, startPoint y: 241, endPoint x: 199, endPoint y: 247, distance: 5.8
click at [198, 241] on input "checkbox" at bounding box center [200, 241] width 7 height 7
checkbox input "true"
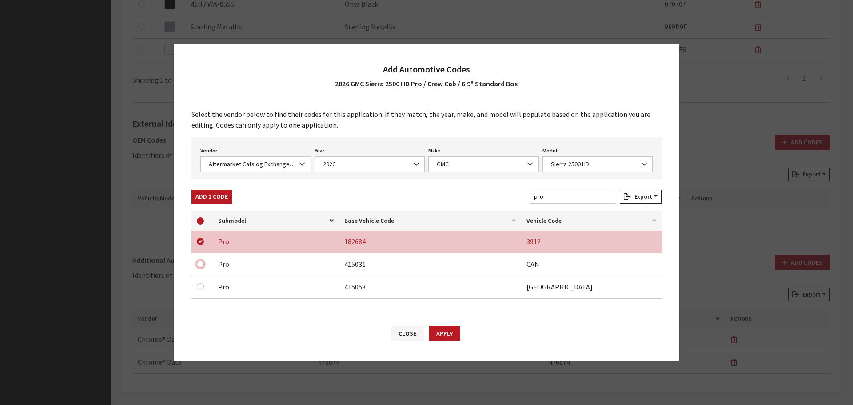
click at [201, 264] on input "checkbox" at bounding box center [200, 263] width 7 height 7
checkbox input "true"
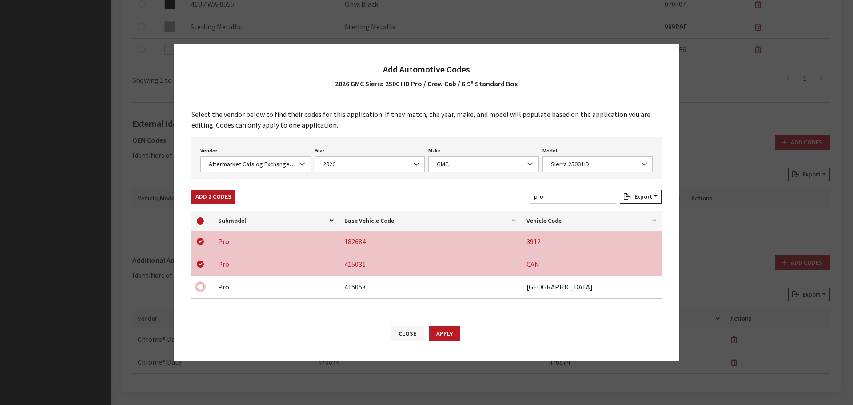
click at [200, 287] on input "checkbox" at bounding box center [200, 286] width 7 height 7
checkbox input "true"
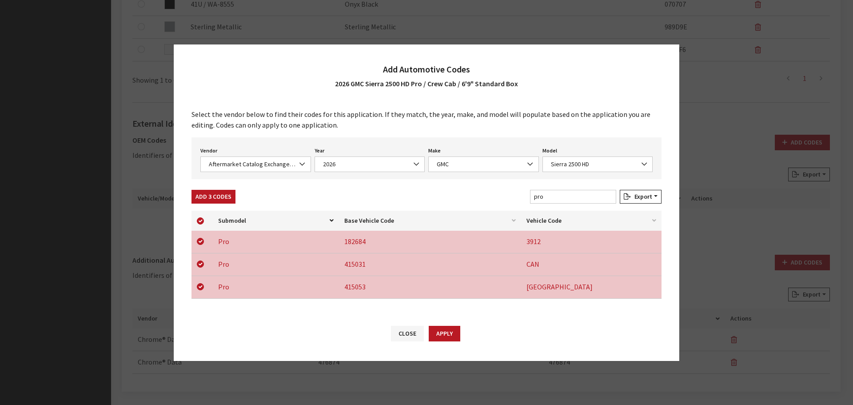
drag, startPoint x: 446, startPoint y: 331, endPoint x: 699, endPoint y: 221, distance: 275.8
click at [447, 331] on button "Apply" at bounding box center [445, 334] width 32 height 16
checkbox input "false"
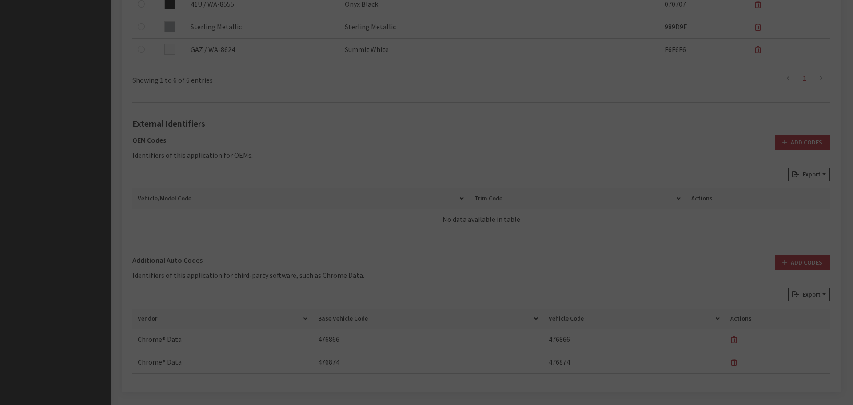
checkbox input "false"
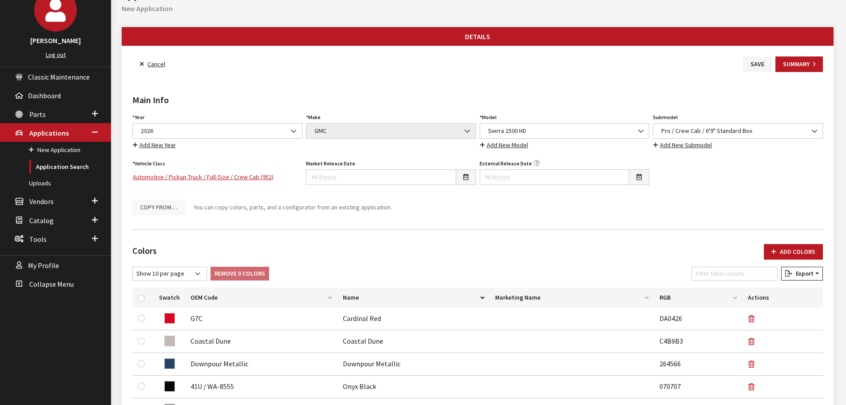
scroll to position [0, 0]
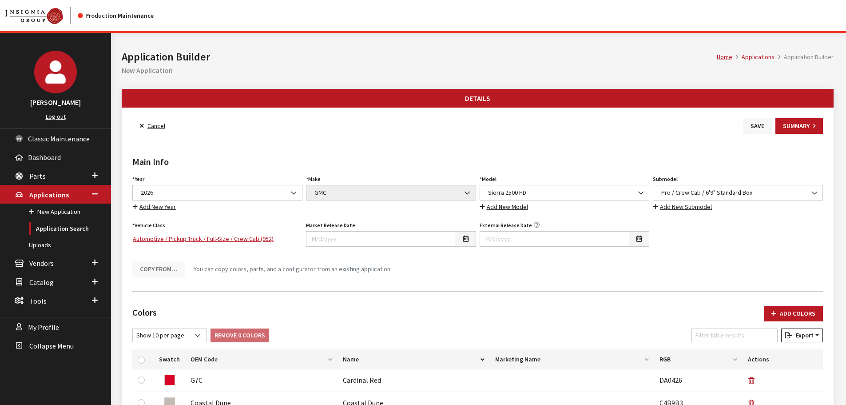
click at [753, 121] on button "Save" at bounding box center [757, 126] width 29 height 16
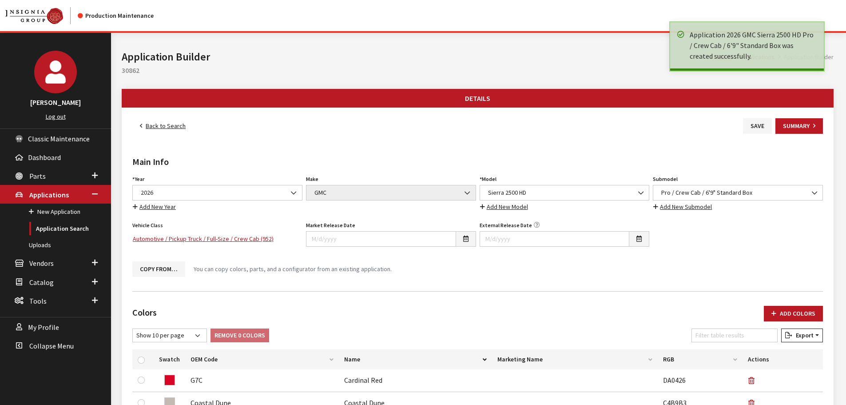
click at [158, 125] on link "Back to Search" at bounding box center [162, 126] width 61 height 16
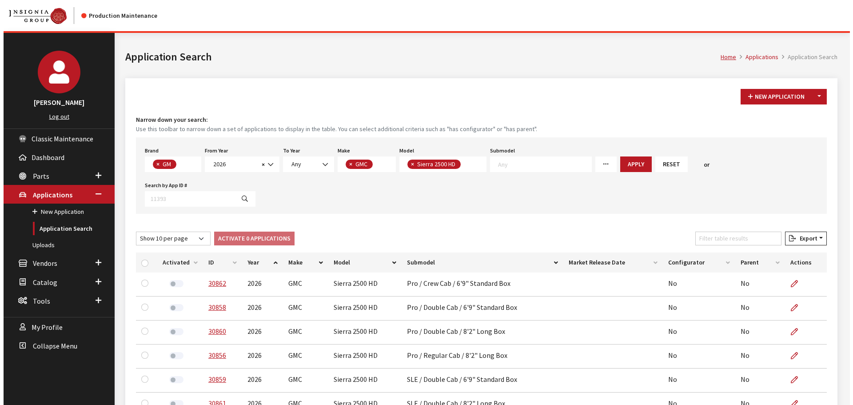
scroll to position [23, 0]
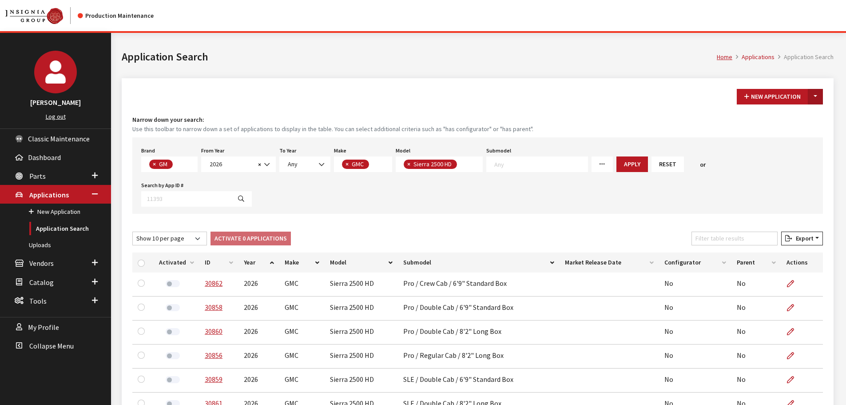
click at [816, 96] on button "Toggle Dropdown" at bounding box center [815, 97] width 15 height 16
click at [785, 119] on button "New From Existing..." at bounding box center [785, 116] width 76 height 16
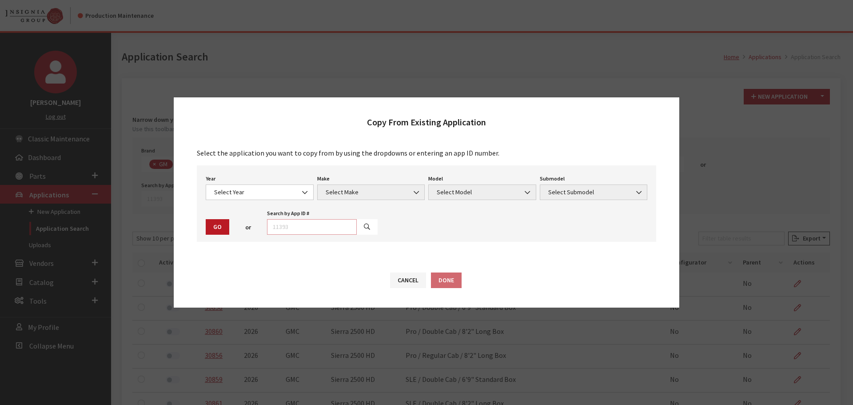
click at [335, 231] on input "text" at bounding box center [312, 227] width 90 height 16
type input "29036"
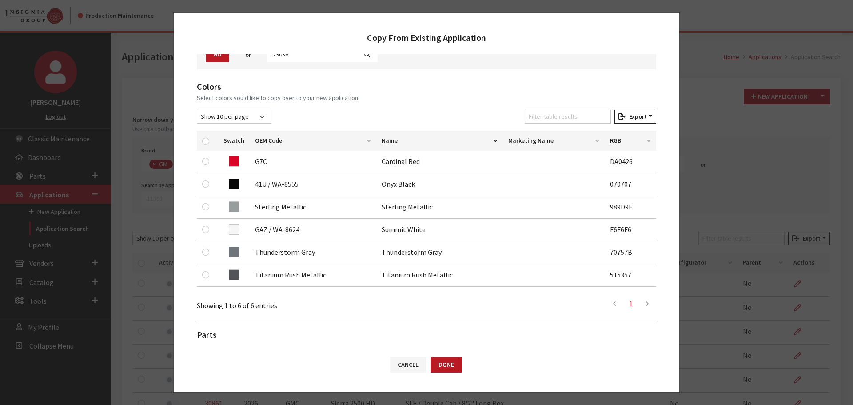
scroll to position [89, 0]
click at [204, 141] on input "checkbox" at bounding box center [205, 140] width 7 height 7
checkbox input "true"
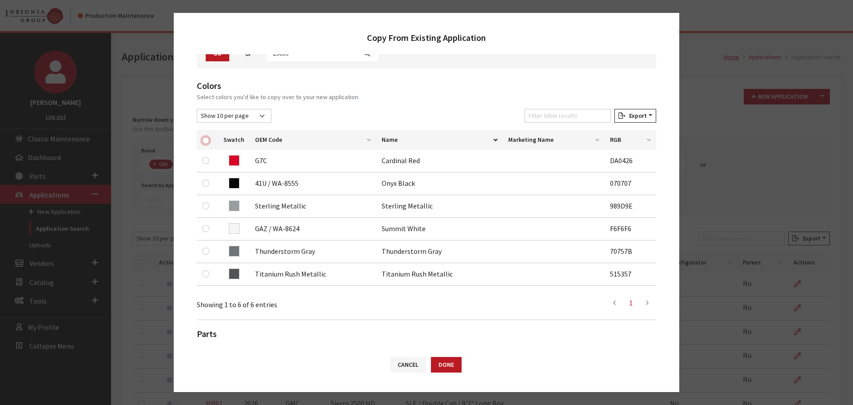
checkbox input "true"
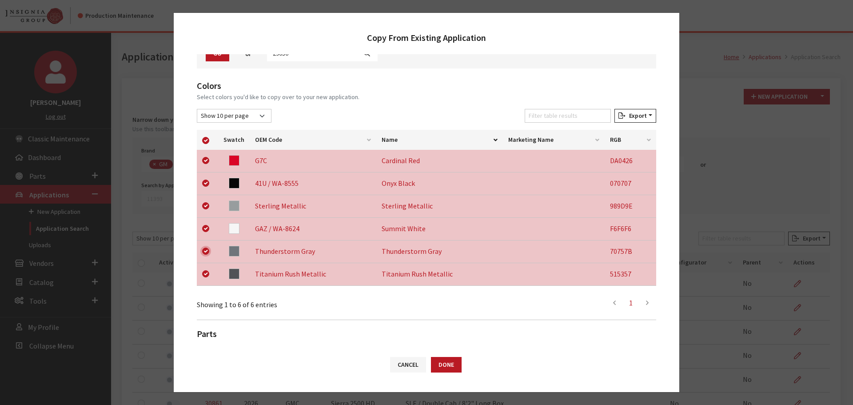
click at [204, 250] on input "checkbox" at bounding box center [205, 250] width 7 height 7
checkbox input "false"
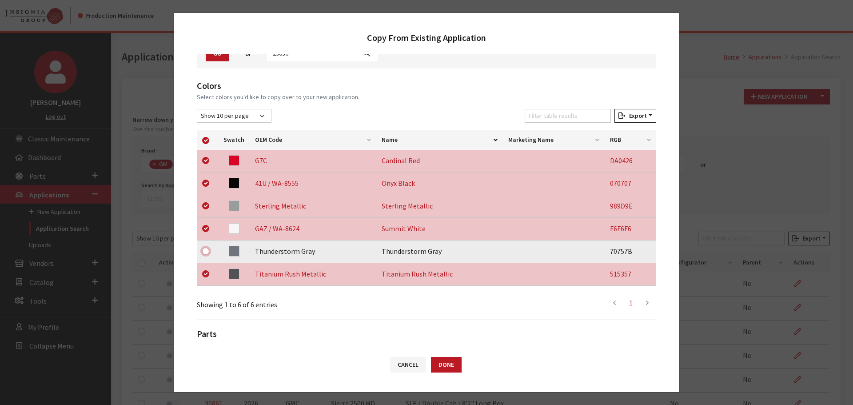
checkbox input "false"
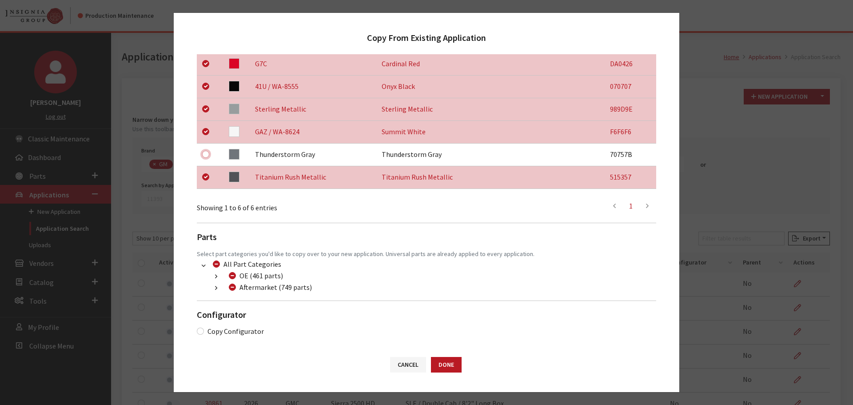
scroll to position [186, 0]
click at [213, 287] on button "button" at bounding box center [215, 288] width 17 height 10
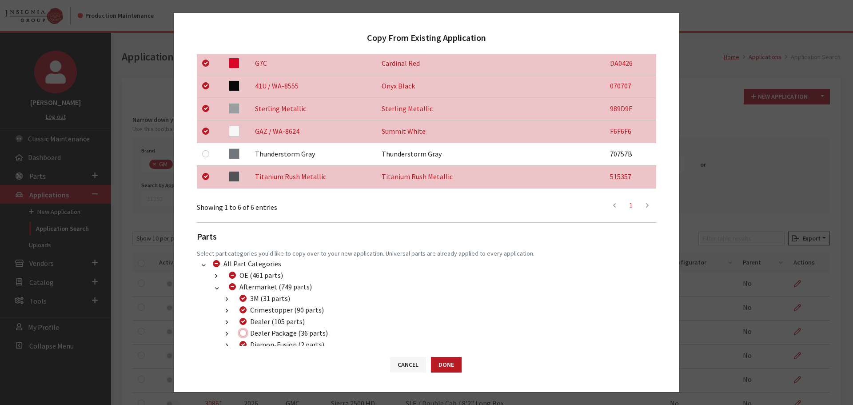
click at [242, 331] on input "Dealer Package (36 parts)" at bounding box center [242, 332] width 7 height 7
checkbox input "true"
click at [448, 361] on button "Done" at bounding box center [446, 365] width 31 height 16
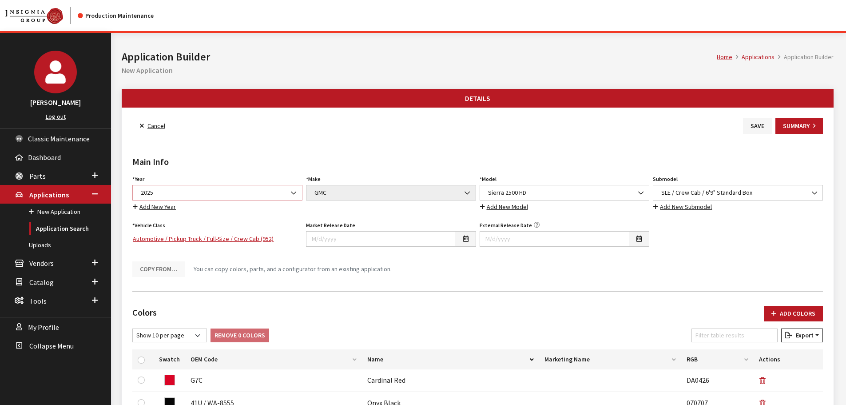
click at [182, 194] on span "2025" at bounding box center [217, 192] width 159 height 9
select select "44"
click at [792, 315] on button "Add Colors" at bounding box center [793, 314] width 59 height 16
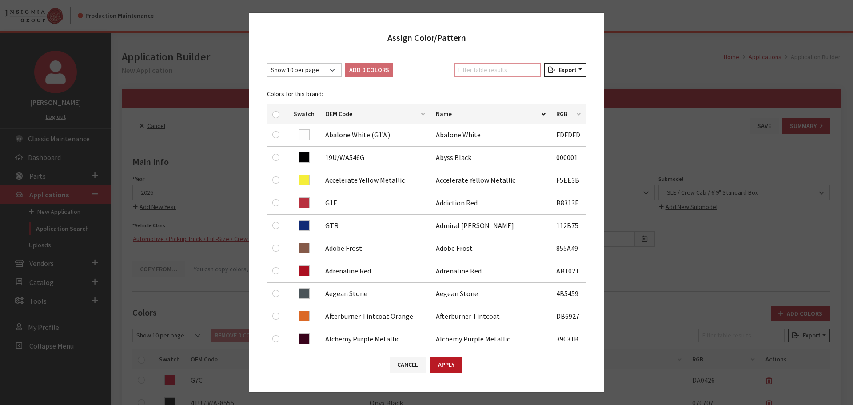
click at [477, 76] on input "Filter table results" at bounding box center [497, 70] width 86 height 14
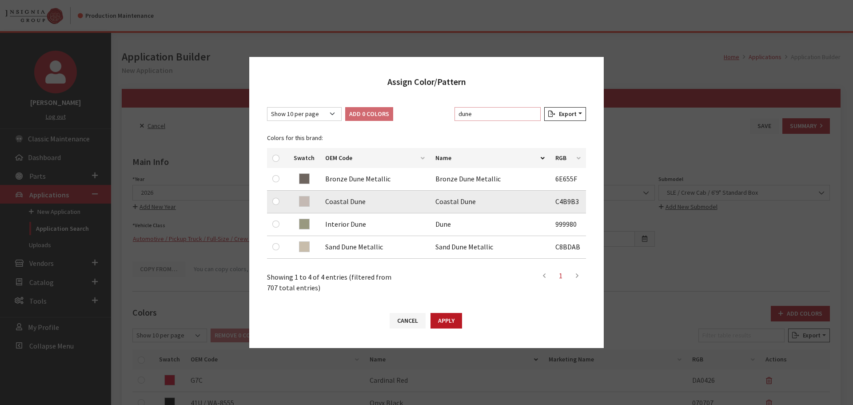
type input "dune"
click at [278, 202] on input "checkbox" at bounding box center [275, 201] width 7 height 7
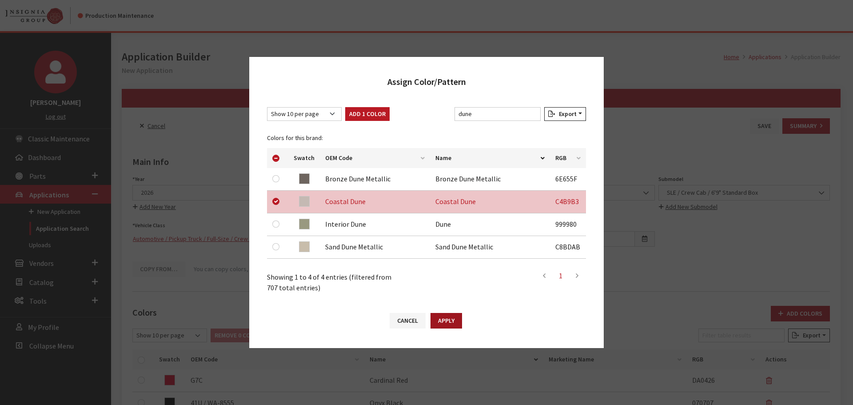
click at [438, 318] on button "Apply" at bounding box center [447, 321] width 32 height 16
checkbox input "false"
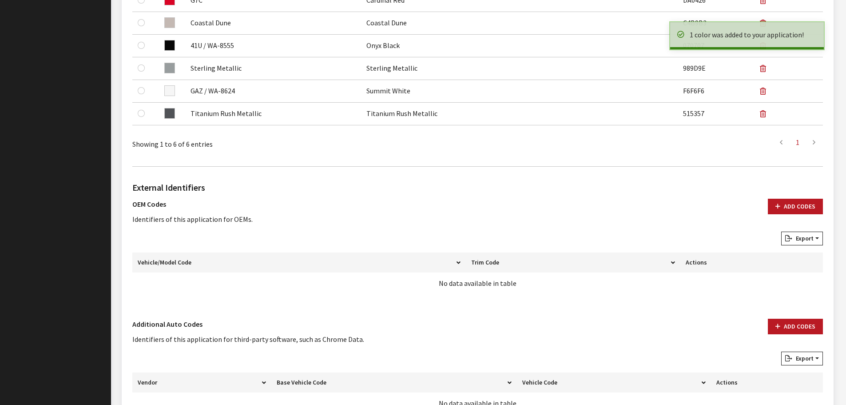
scroll to position [444, 0]
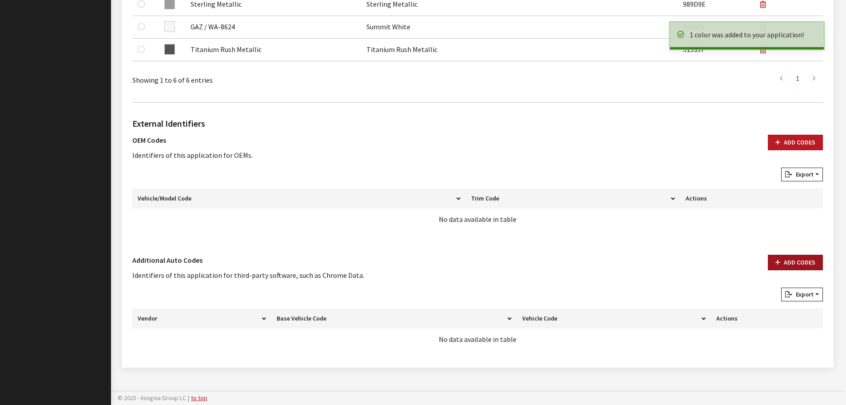
click at [779, 263] on icon "button" at bounding box center [778, 262] width 5 height 6
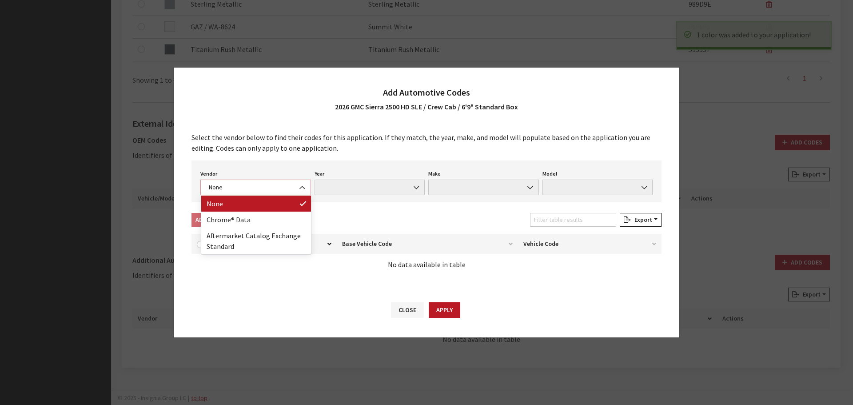
click at [243, 188] on span "None" at bounding box center [255, 187] width 99 height 9
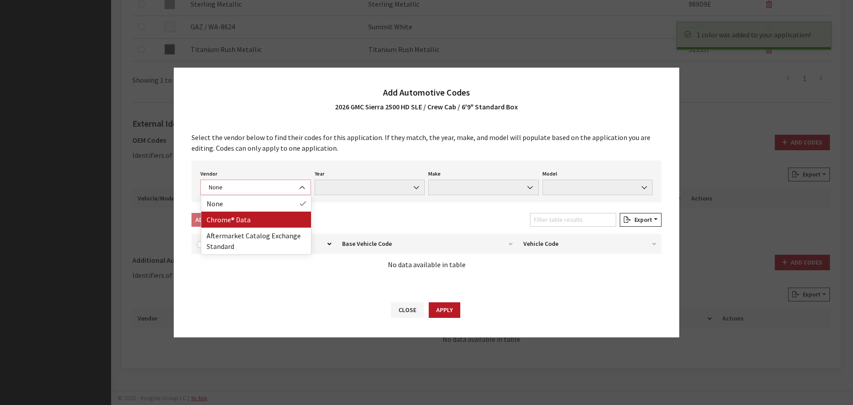
select select "4"
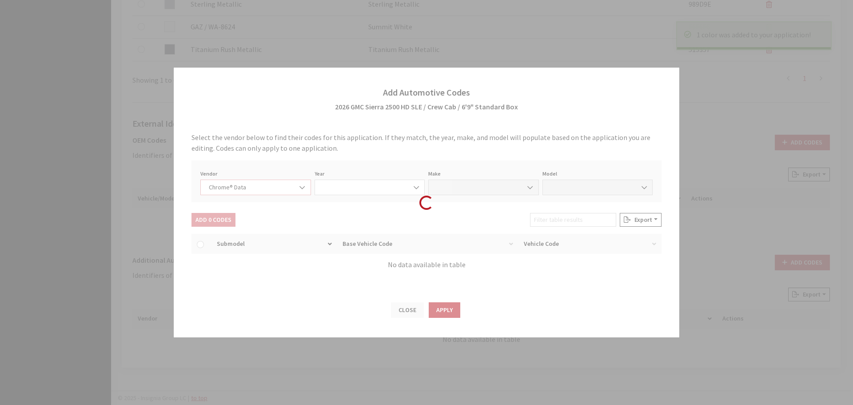
select select "2026"
select select "15"
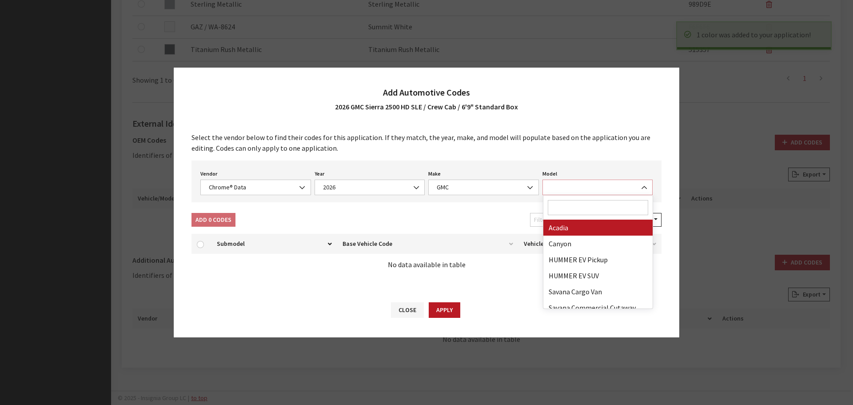
click at [582, 184] on span at bounding box center [597, 187] width 111 height 16
click at [570, 214] on input "Search" at bounding box center [598, 207] width 101 height 15
type input "25"
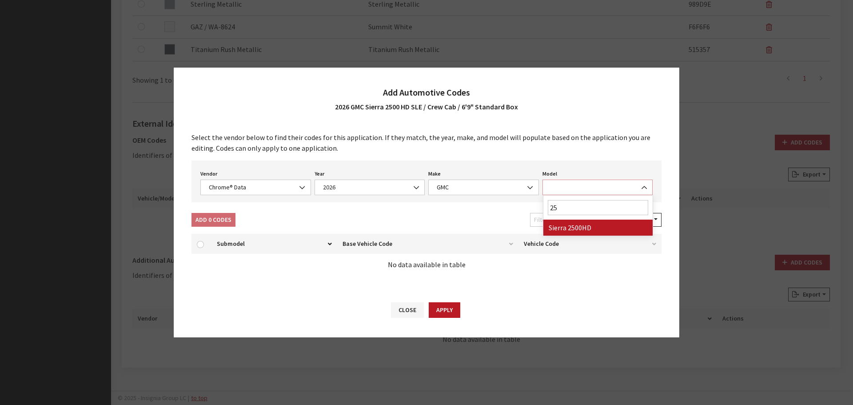
select select "71804"
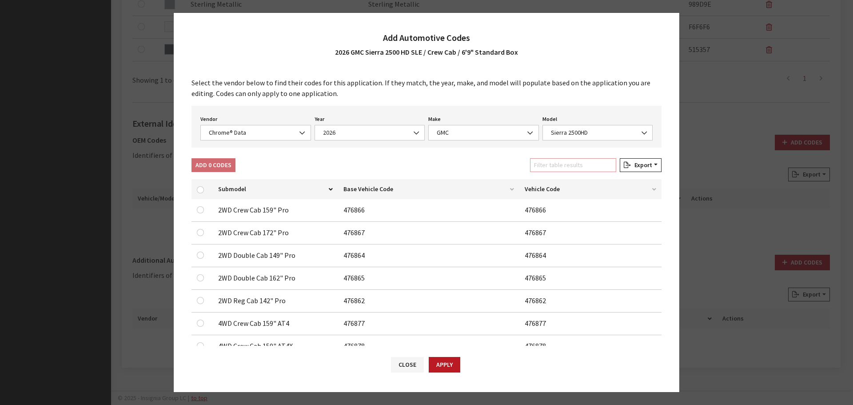
click at [552, 168] on input "Filter table results" at bounding box center [573, 165] width 86 height 14
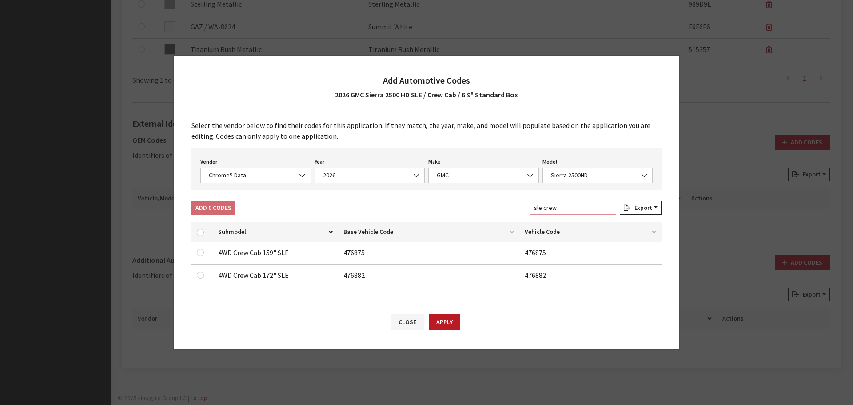
type input "sle crew"
click at [198, 253] on input "checkbox" at bounding box center [200, 252] width 7 height 7
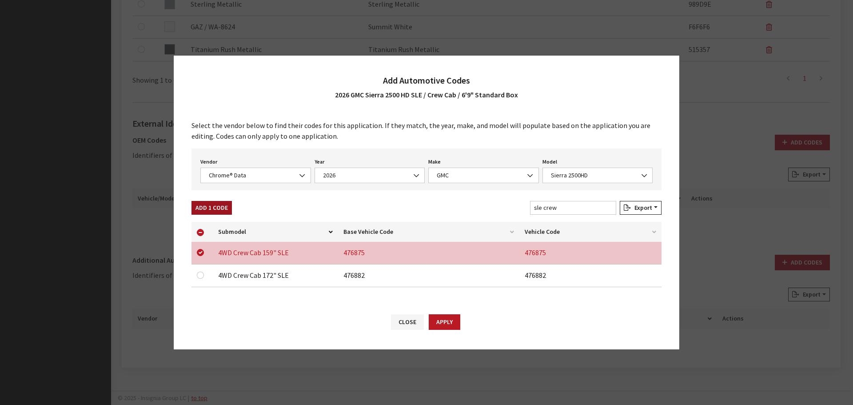
click at [207, 211] on button "Add 1 Code" at bounding box center [211, 208] width 40 height 14
checkbox input "false"
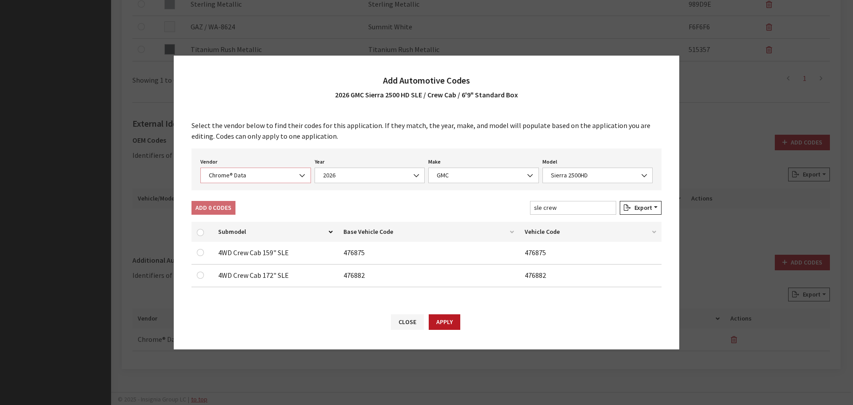
click at [252, 170] on span "Chrome® Data" at bounding box center [255, 175] width 111 height 16
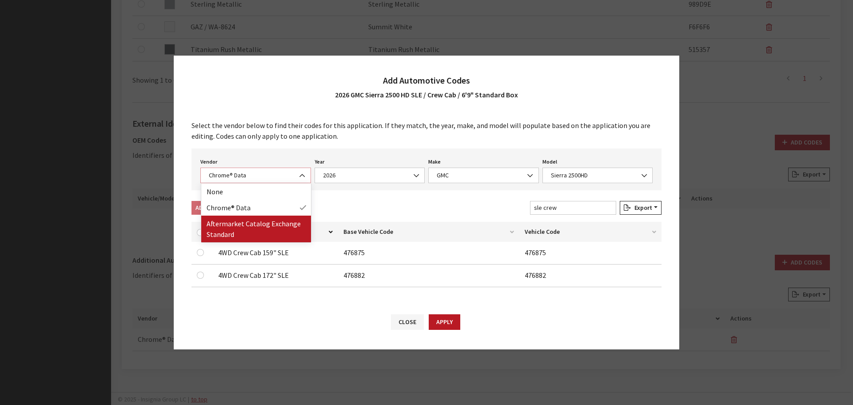
select select "2"
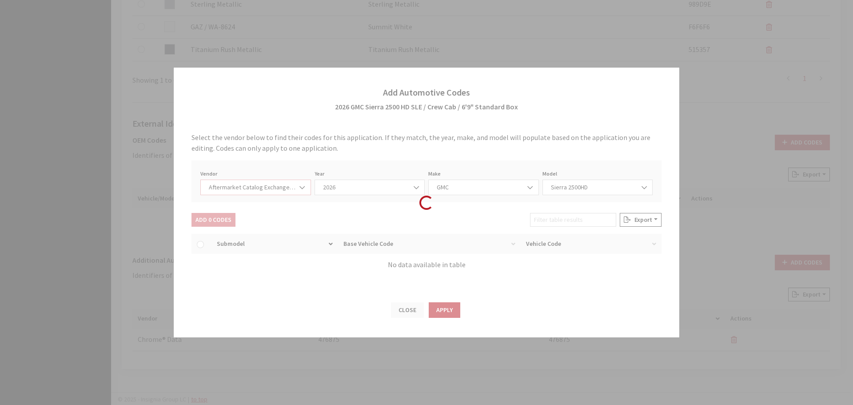
select select "2026"
select select "48"
select select "551"
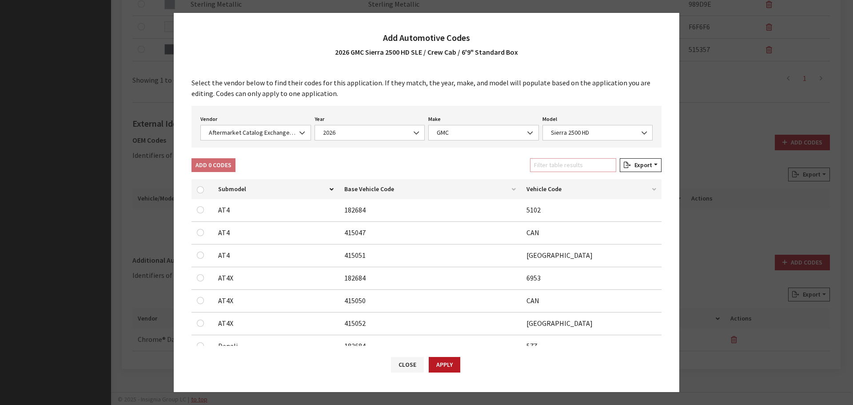
click at [579, 169] on input "Filter table results" at bounding box center [573, 165] width 86 height 14
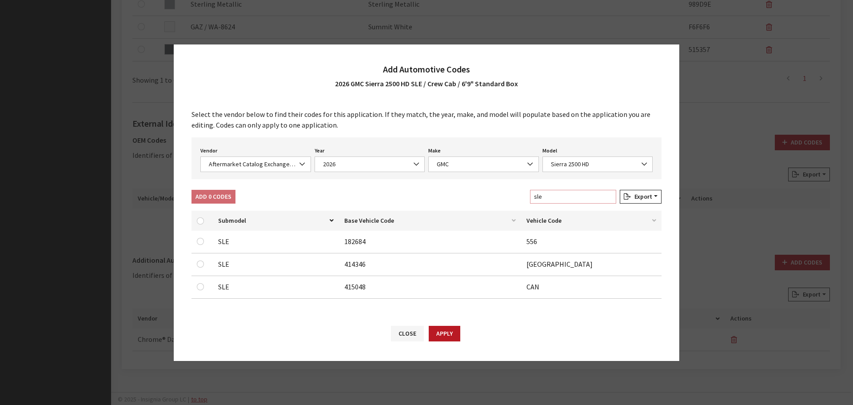
type input "sle"
drag, startPoint x: 199, startPoint y: 283, endPoint x: 200, endPoint y: 279, distance: 4.6
click at [199, 283] on input "checkbox" at bounding box center [200, 286] width 7 height 7
checkbox input "true"
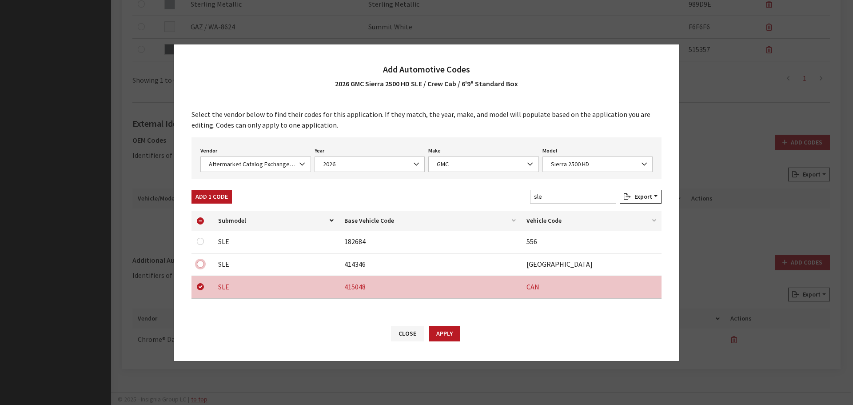
drag, startPoint x: 201, startPoint y: 265, endPoint x: 201, endPoint y: 249, distance: 16.0
click at [201, 264] on input "checkbox" at bounding box center [200, 263] width 7 height 7
checkbox input "true"
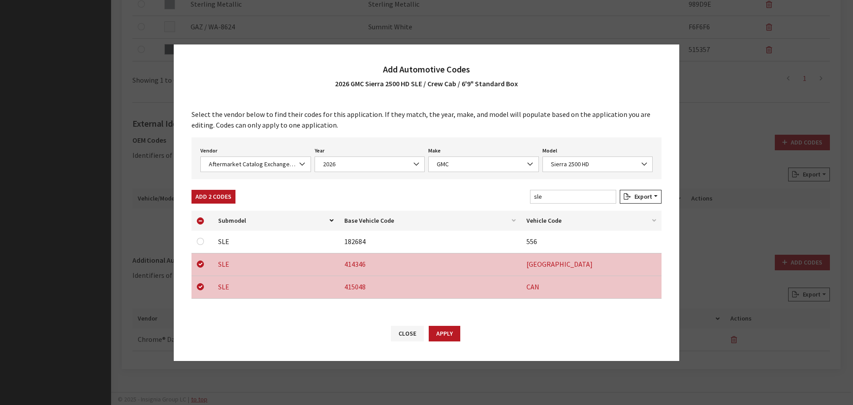
click at [201, 237] on div at bounding box center [202, 241] width 11 height 11
click at [201, 245] on div at bounding box center [202, 241] width 11 height 11
click at [201, 242] on input "checkbox" at bounding box center [200, 241] width 7 height 7
checkbox input "true"
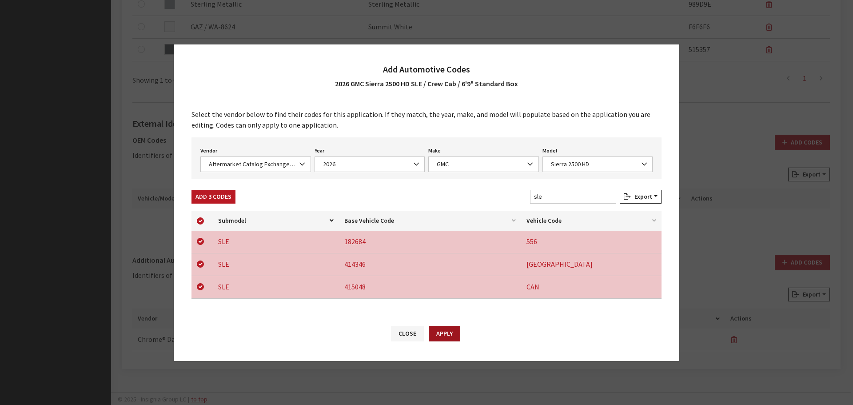
click at [434, 330] on button "Apply" at bounding box center [445, 334] width 32 height 16
checkbox input "false"
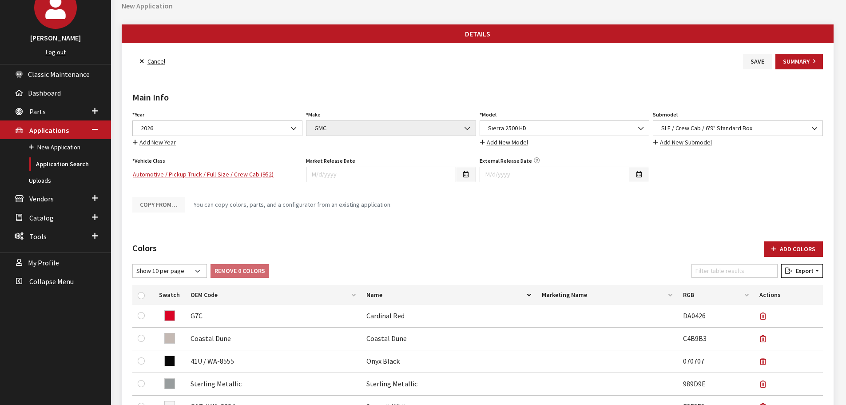
scroll to position [0, 0]
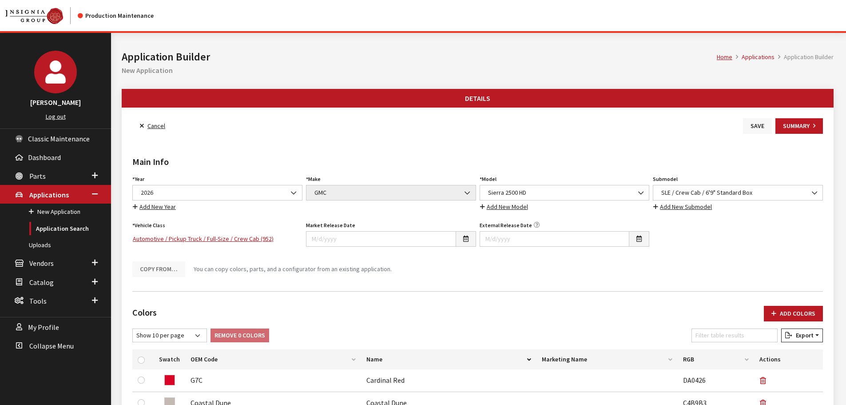
click at [750, 128] on button "Save" at bounding box center [757, 126] width 29 height 16
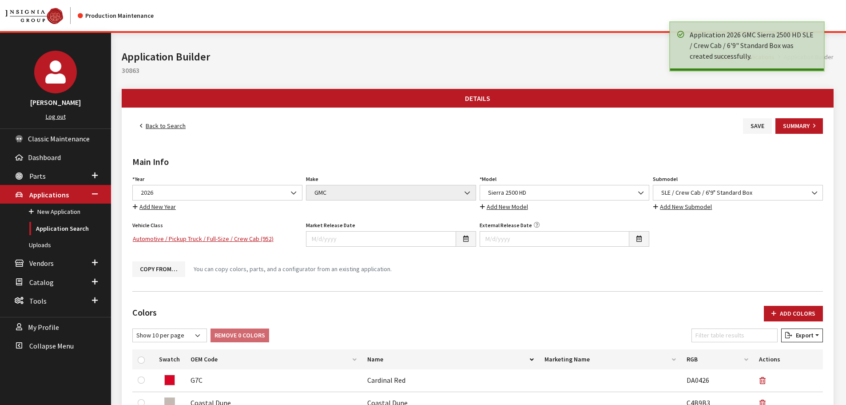
click at [179, 124] on link "Back to Search" at bounding box center [162, 126] width 61 height 16
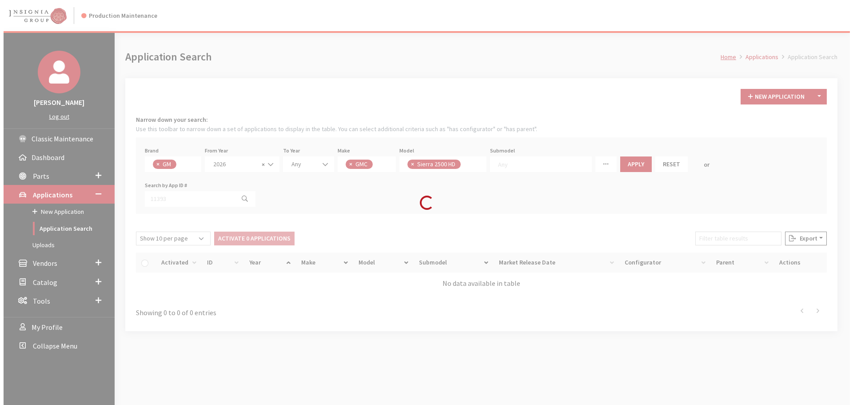
scroll to position [23, 0]
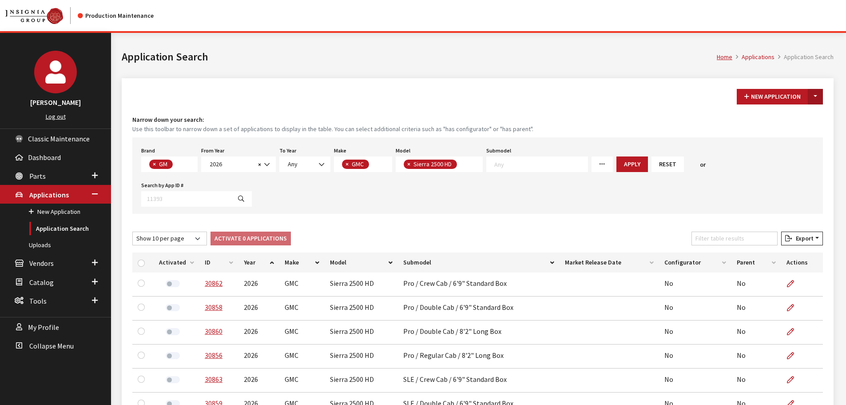
click at [813, 100] on button "Toggle Dropdown" at bounding box center [815, 97] width 15 height 16
click at [799, 119] on button "New From Existing..." at bounding box center [785, 116] width 76 height 16
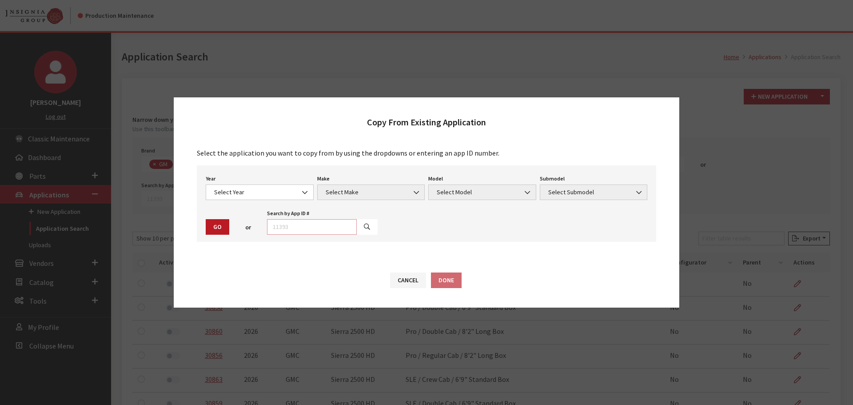
click at [335, 222] on input "text" at bounding box center [312, 227] width 90 height 16
type input "29037"
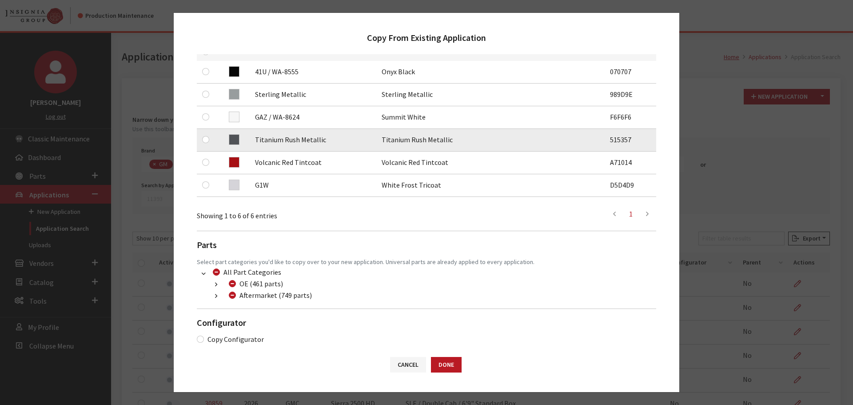
scroll to position [133, 0]
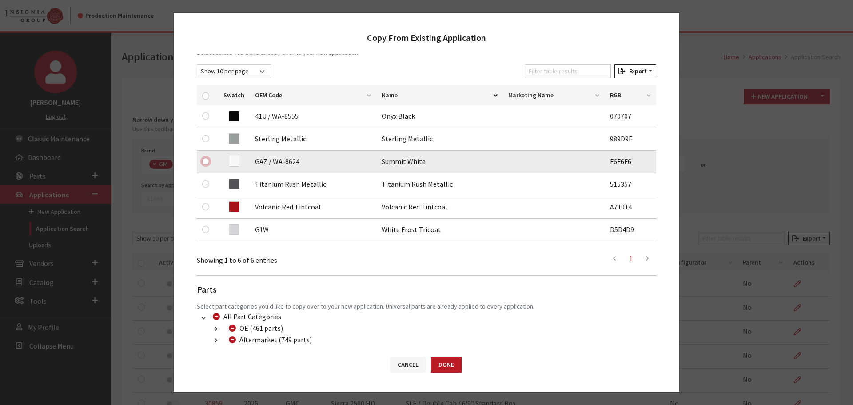
drag, startPoint x: 205, startPoint y: 160, endPoint x: 205, endPoint y: 126, distance: 34.2
click at [205, 160] on input "checkbox" at bounding box center [205, 161] width 7 height 7
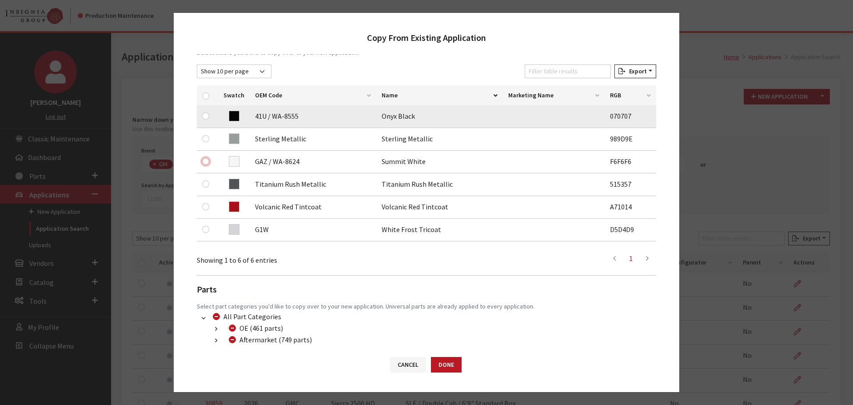
checkbox input "true"
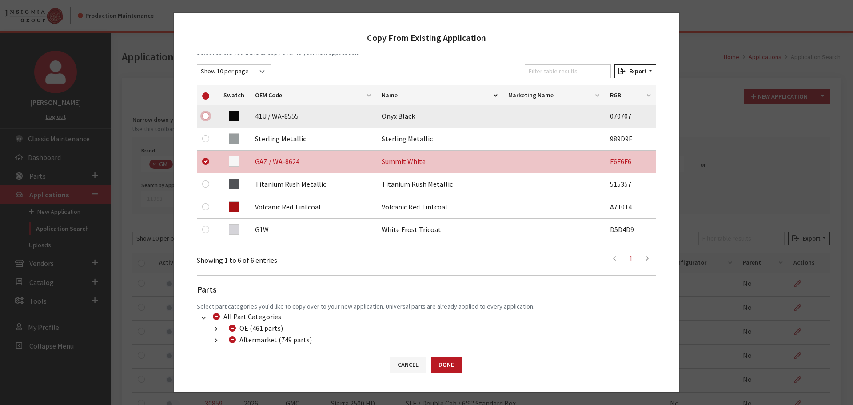
click at [203, 116] on input "checkbox" at bounding box center [205, 115] width 7 height 7
checkbox input "true"
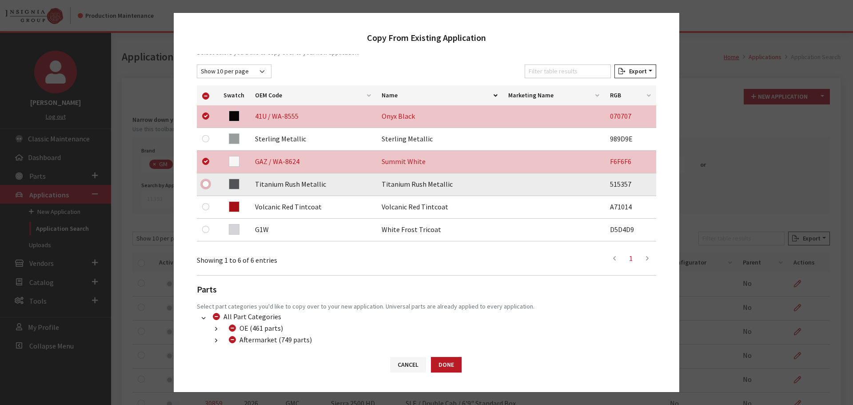
click at [205, 185] on input "checkbox" at bounding box center [205, 183] width 7 height 7
checkbox input "true"
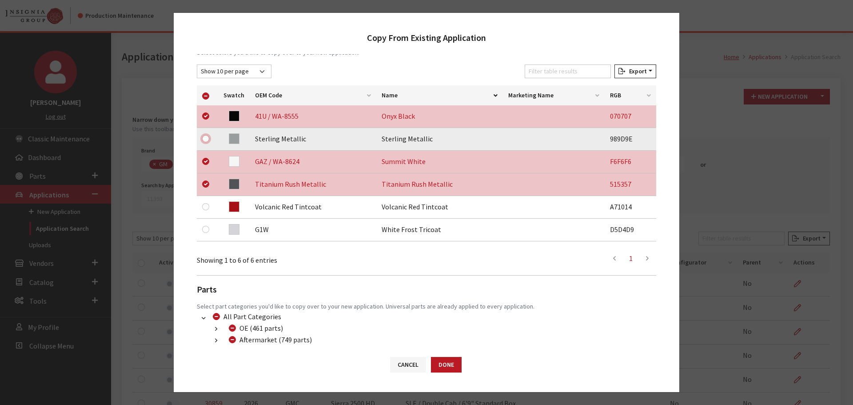
click at [205, 139] on input "checkbox" at bounding box center [205, 138] width 7 height 7
checkbox input "true"
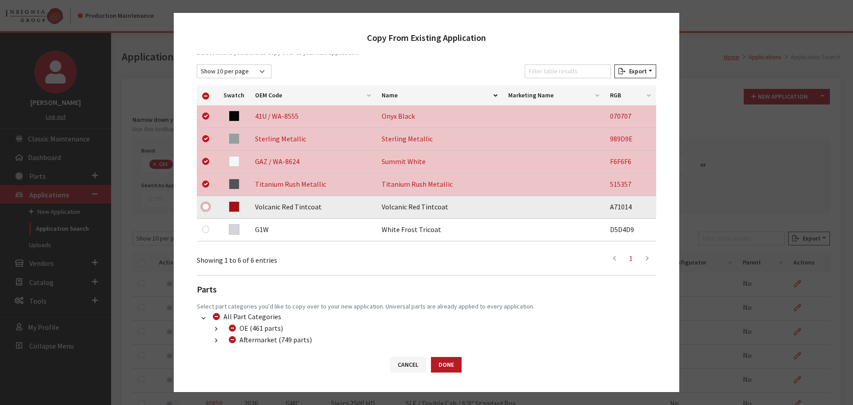
click at [203, 204] on input "checkbox" at bounding box center [205, 206] width 7 height 7
checkbox input "true"
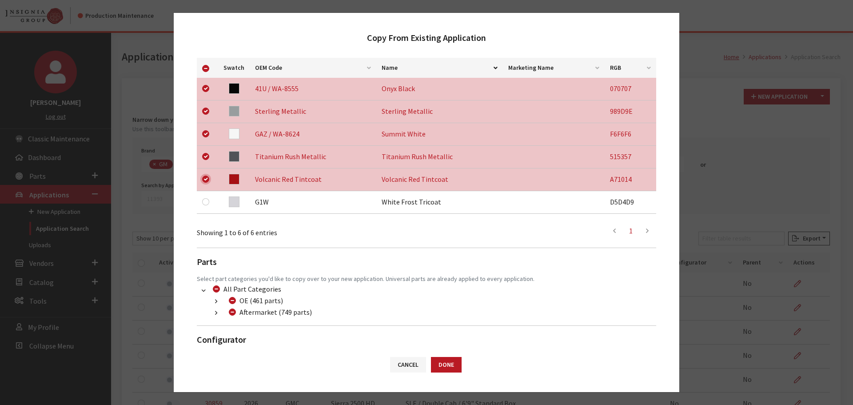
scroll to position [186, 0]
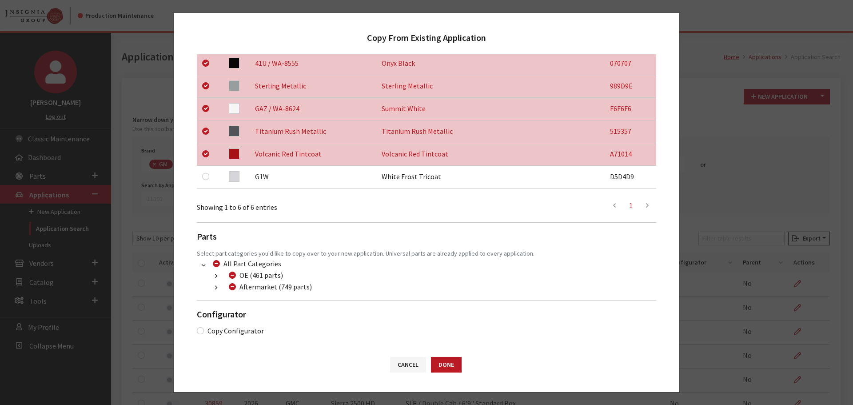
click at [216, 290] on icon "button" at bounding box center [216, 288] width 2 height 6
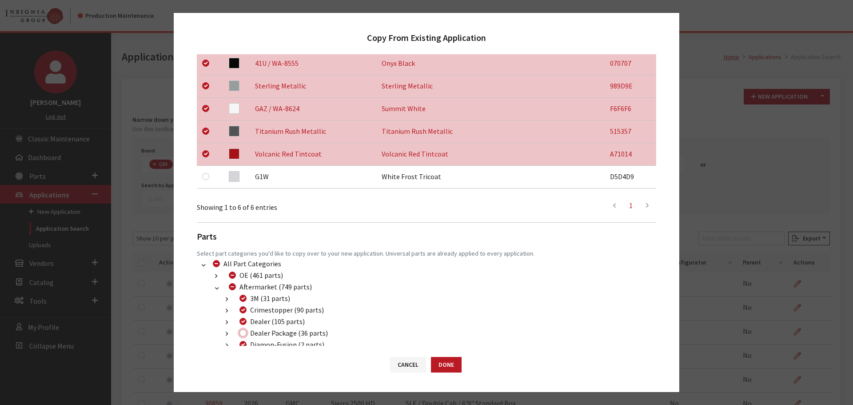
click at [242, 332] on input "Dealer Package (36 parts)" at bounding box center [242, 332] width 7 height 7
checkbox input "true"
click at [454, 367] on button "Done" at bounding box center [446, 365] width 31 height 16
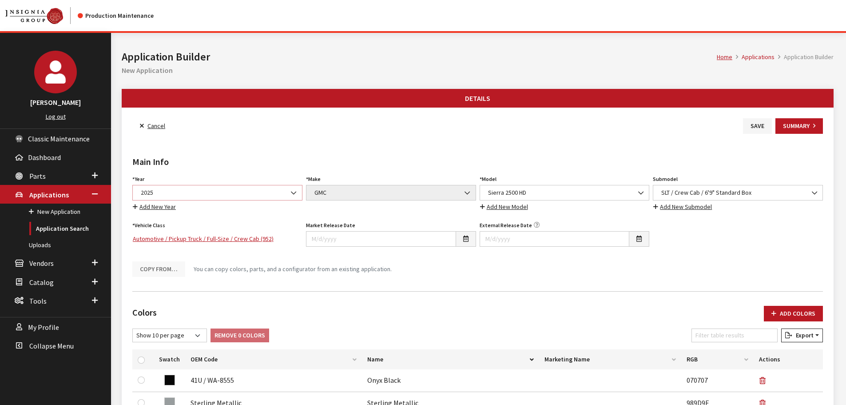
drag, startPoint x: 0, startPoint y: 0, endPoint x: 200, endPoint y: 199, distance: 281.8
click at [200, 192] on span "2025" at bounding box center [217, 192] width 159 height 9
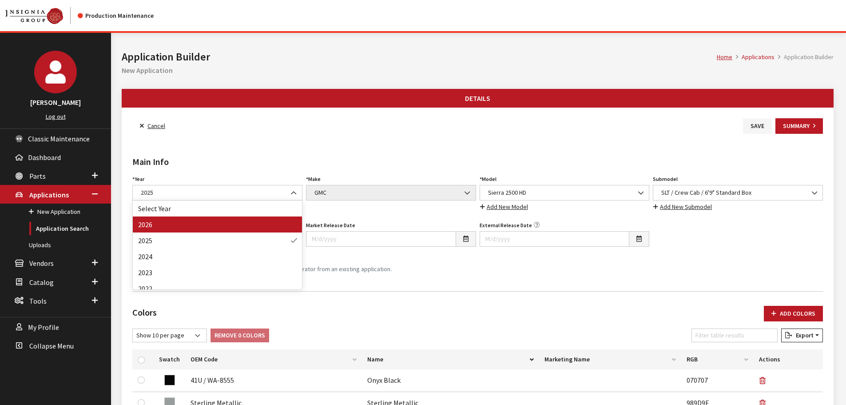
drag, startPoint x: 192, startPoint y: 220, endPoint x: 203, endPoint y: 220, distance: 10.2
select select "44"
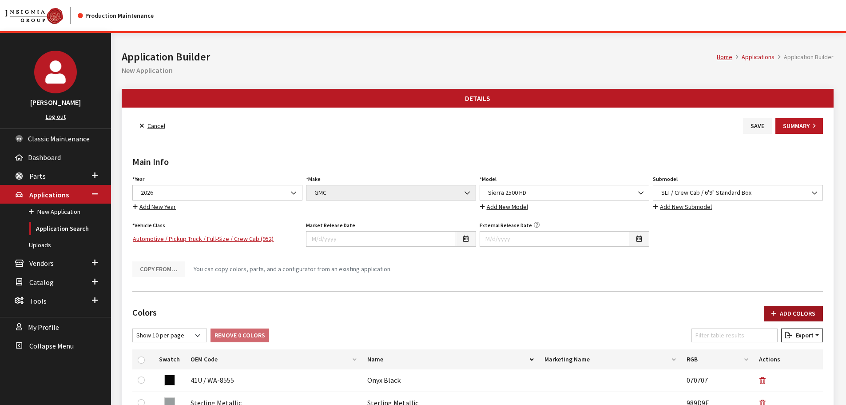
click at [799, 311] on button "Add Colors" at bounding box center [793, 314] width 59 height 16
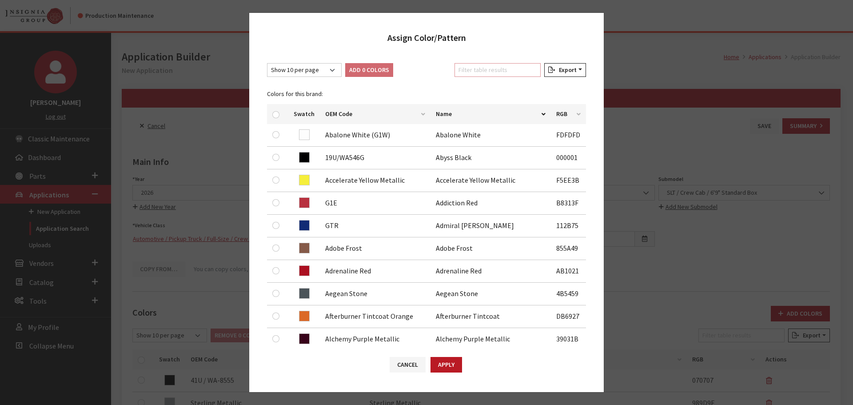
click at [502, 71] on input "Filter table results" at bounding box center [497, 70] width 86 height 14
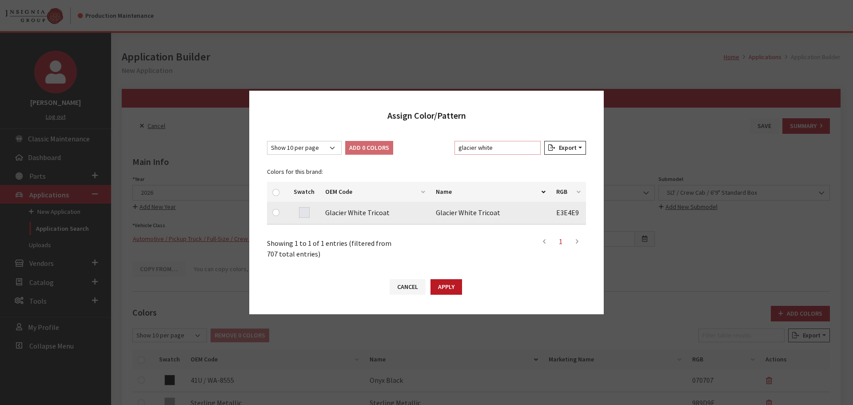
type input "glacier white"
click at [276, 211] on input "checkbox" at bounding box center [275, 212] width 7 height 7
checkbox input "true"
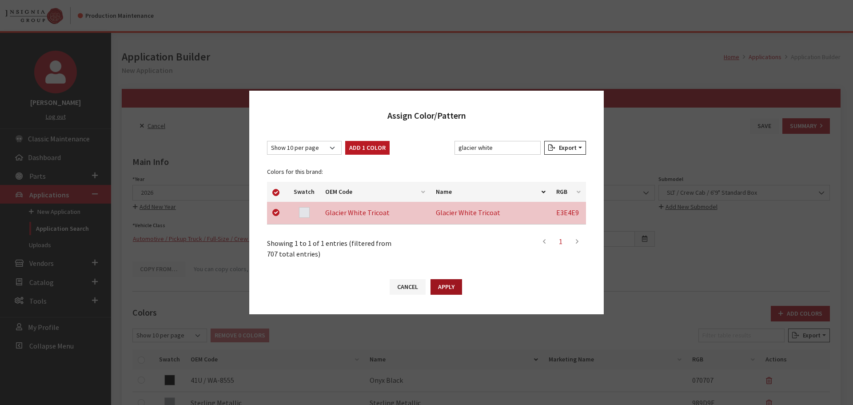
click at [449, 288] on button "Apply" at bounding box center [447, 287] width 32 height 16
checkbox input "false"
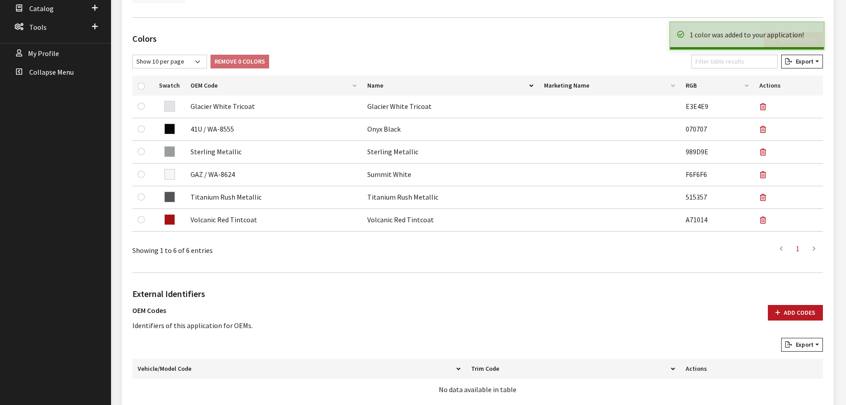
scroll to position [444, 0]
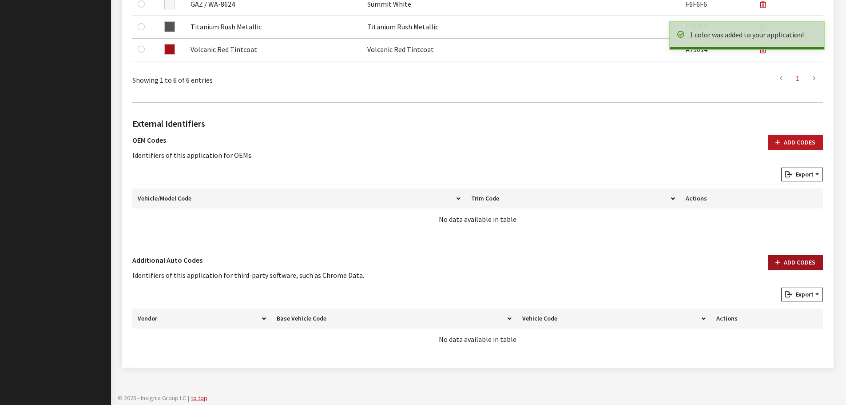
click at [782, 261] on button "Add Codes" at bounding box center [795, 263] width 55 height 16
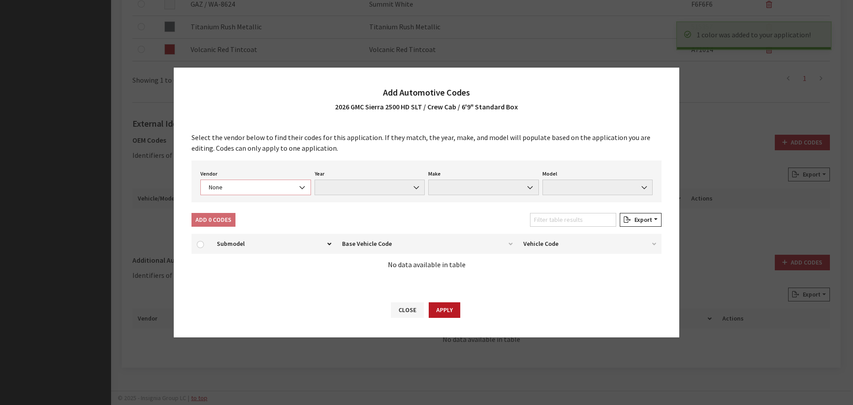
click at [246, 188] on span "None" at bounding box center [255, 187] width 99 height 9
drag, startPoint x: 238, startPoint y: 216, endPoint x: 284, endPoint y: 214, distance: 46.7
select select "4"
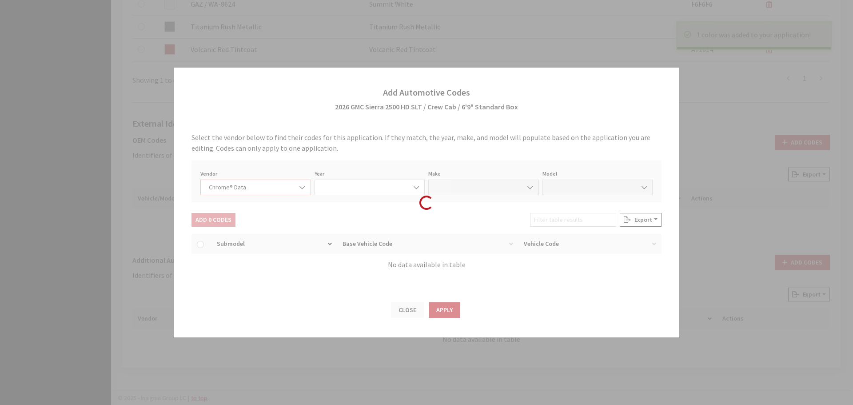
select select "2026"
select select "15"
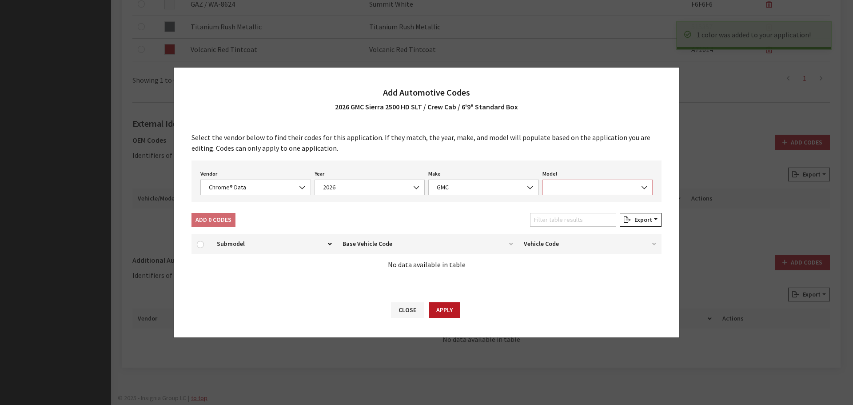
click at [566, 186] on span at bounding box center [597, 187] width 111 height 16
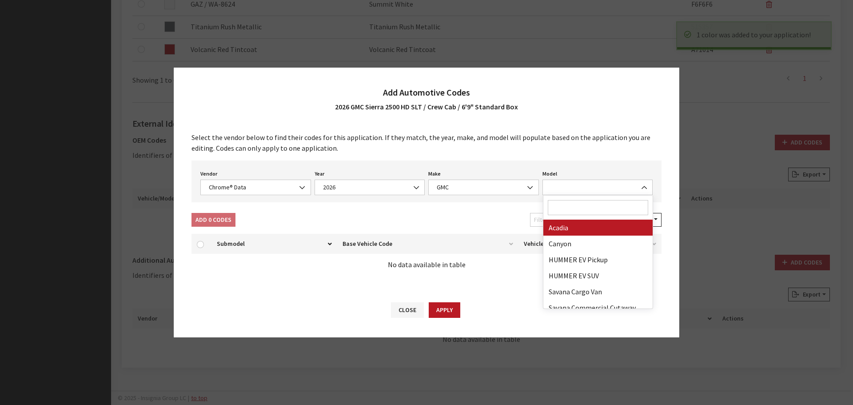
click at [561, 217] on span at bounding box center [598, 207] width 110 height 24
click at [558, 213] on input "Search" at bounding box center [598, 207] width 101 height 15
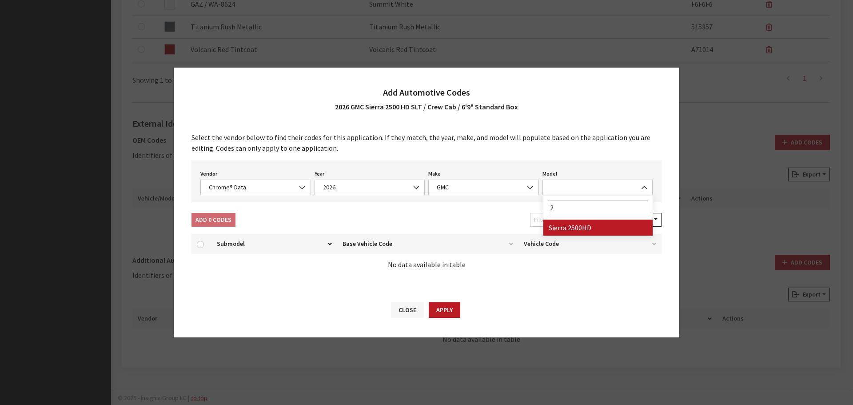
type input "25"
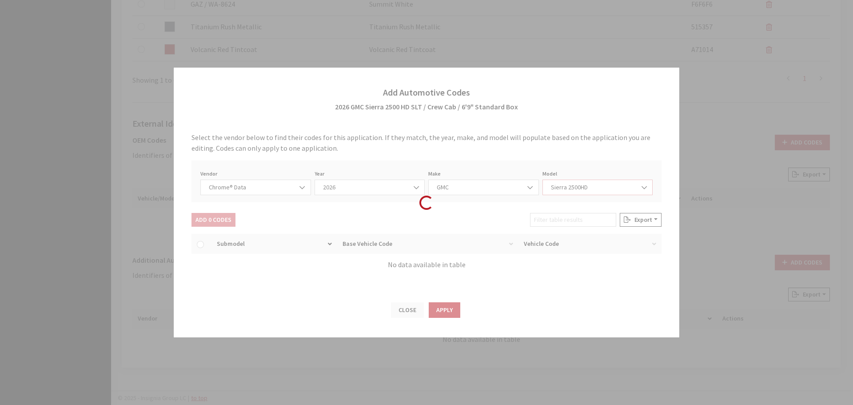
select select "71804"
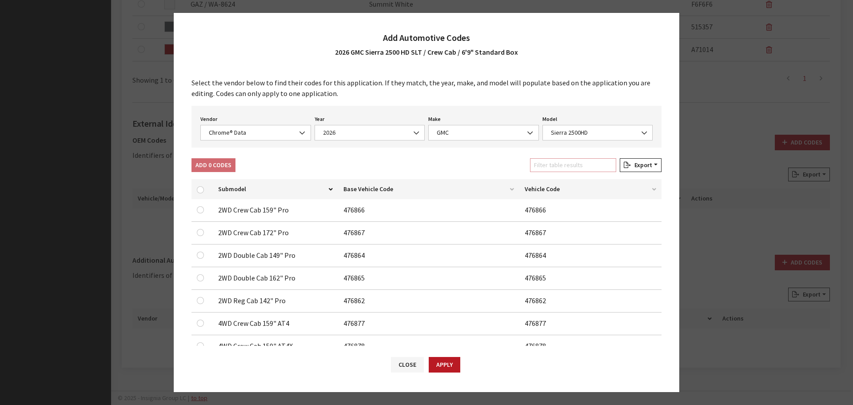
click at [559, 162] on input "Filter table results" at bounding box center [573, 165] width 86 height 14
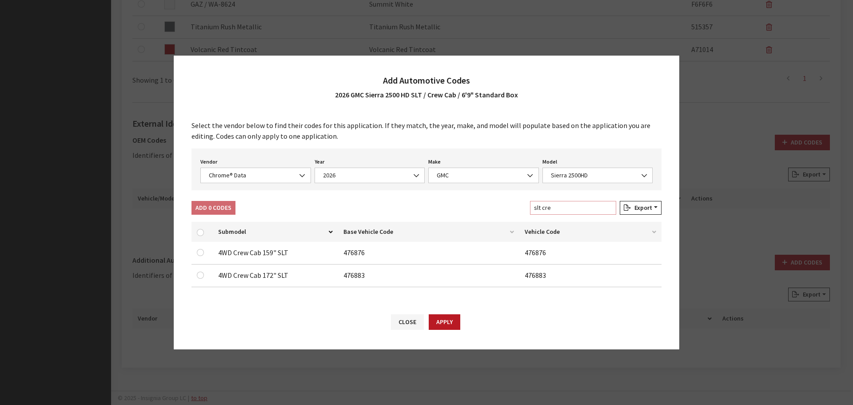
type input "slt cre"
click at [200, 253] on input "checkbox" at bounding box center [200, 252] width 7 height 7
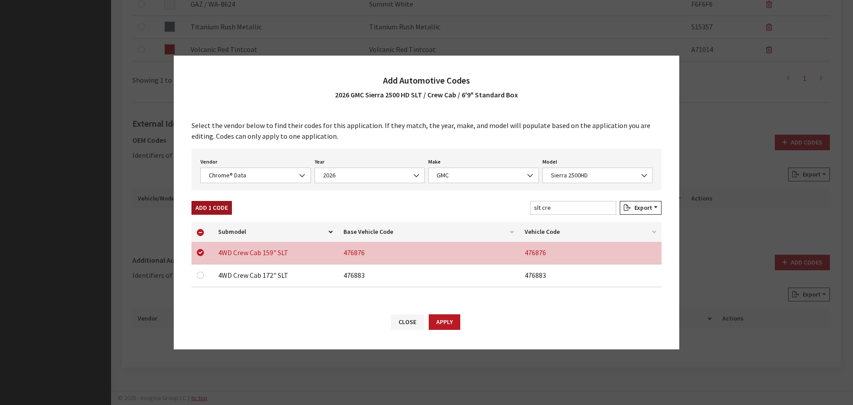
click at [215, 208] on button "Add 1 Code" at bounding box center [211, 208] width 40 height 14
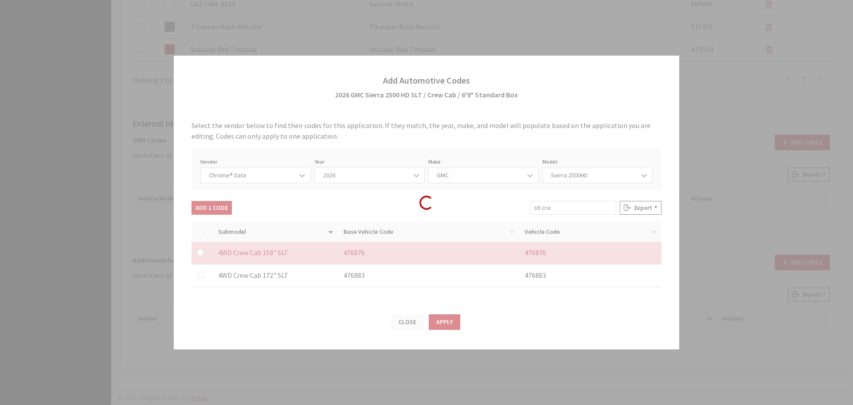
checkbox input "false"
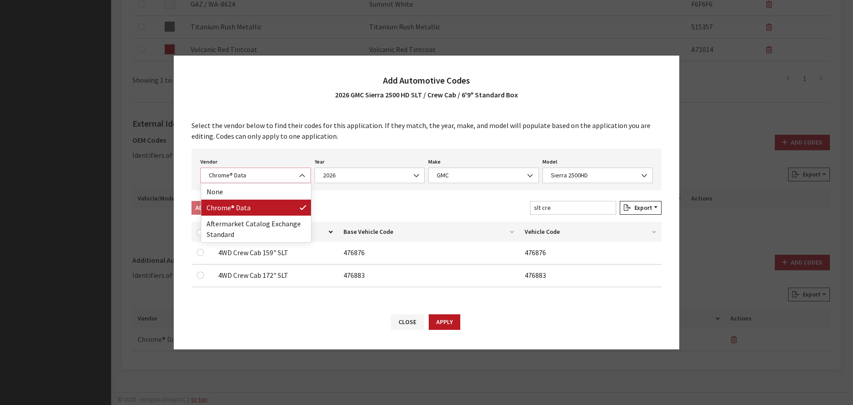
click at [240, 174] on span "Chrome® Data" at bounding box center [255, 175] width 99 height 9
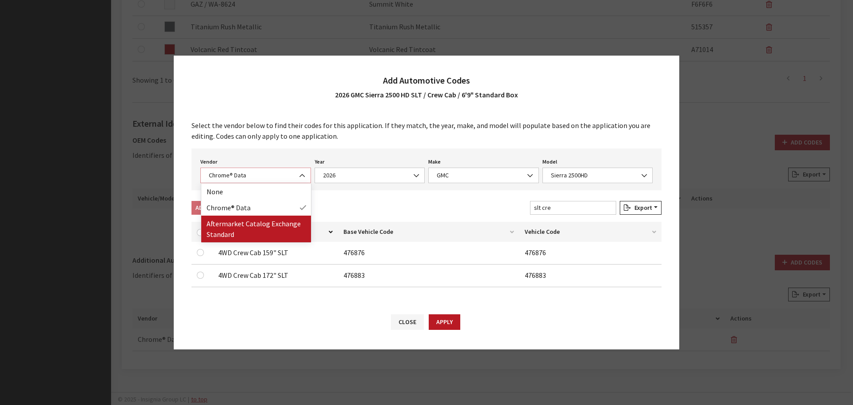
select select "2"
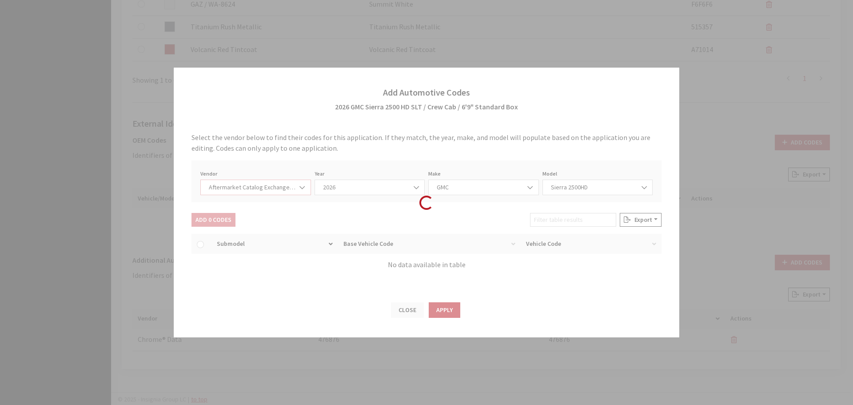
select select "2026"
select select "48"
select select "551"
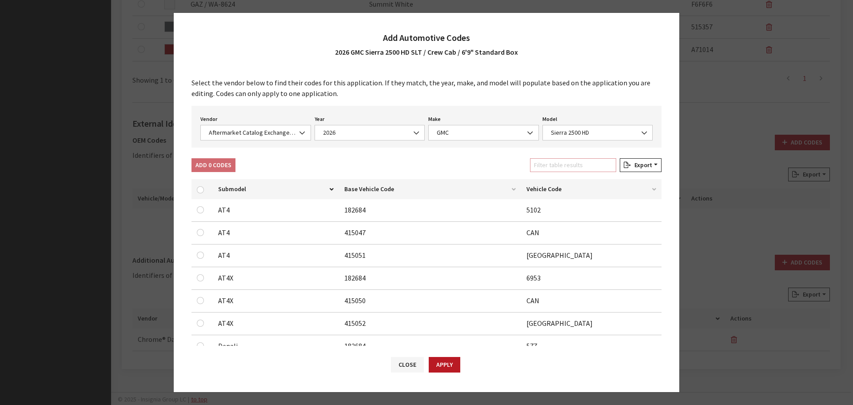
click at [589, 165] on input "Filter table results" at bounding box center [573, 165] width 86 height 14
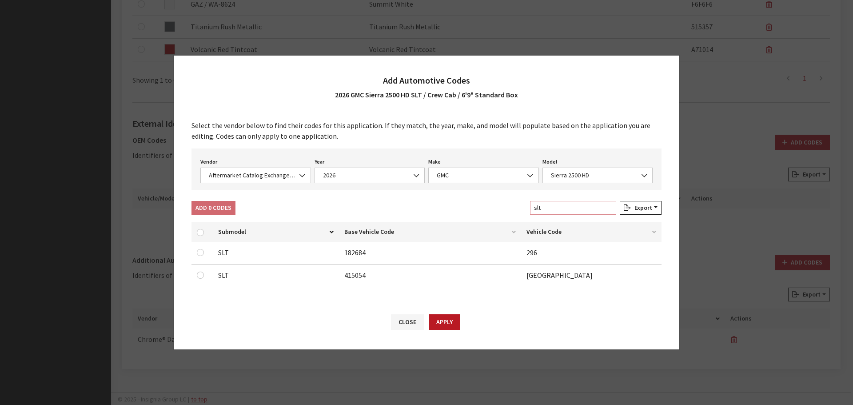
type input "slt"
click at [203, 274] on input "checkbox" at bounding box center [200, 274] width 7 height 7
checkbox input "true"
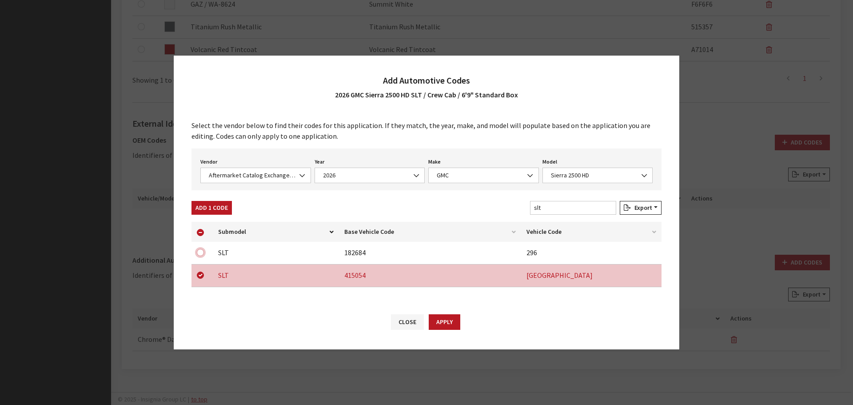
drag, startPoint x: 199, startPoint y: 249, endPoint x: 299, endPoint y: 280, distance: 104.4
click at [199, 249] on input "checkbox" at bounding box center [200, 252] width 7 height 7
checkbox input "true"
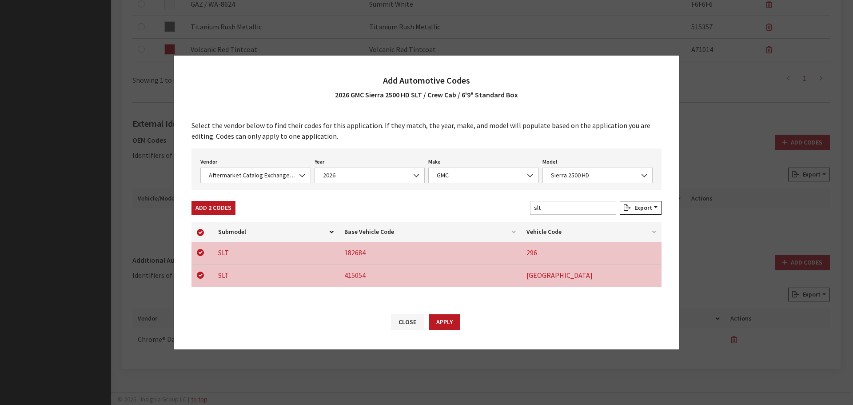
click at [447, 322] on button "Apply" at bounding box center [445, 322] width 32 height 16
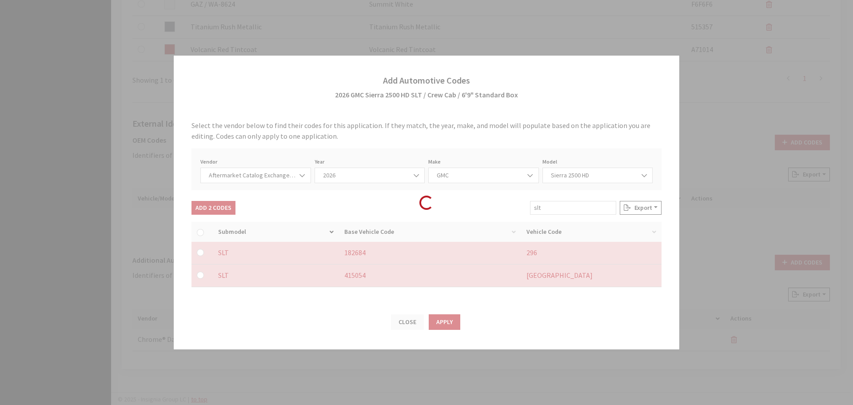
checkbox input "false"
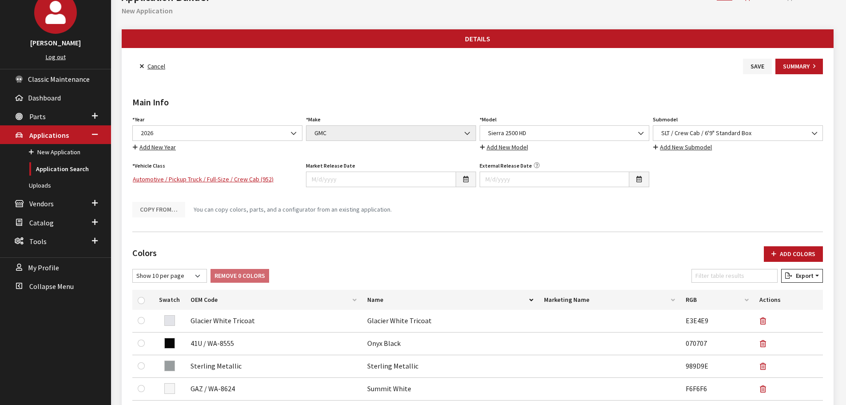
scroll to position [0, 0]
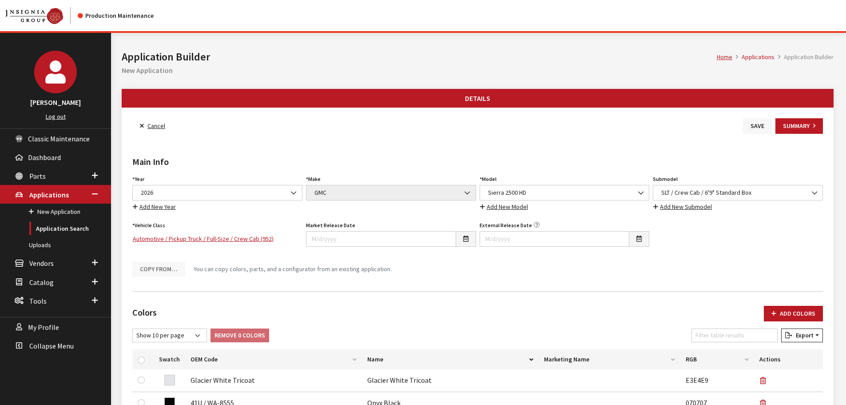
click at [757, 125] on button "Save" at bounding box center [757, 126] width 29 height 16
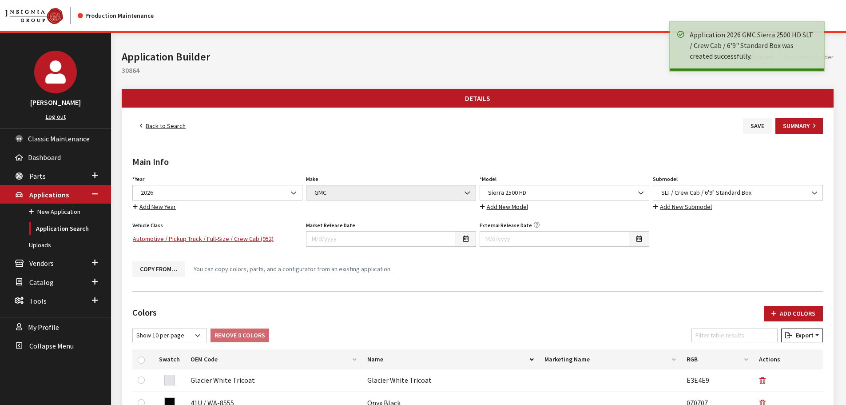
click at [178, 128] on link "Back to Search" at bounding box center [162, 126] width 61 height 16
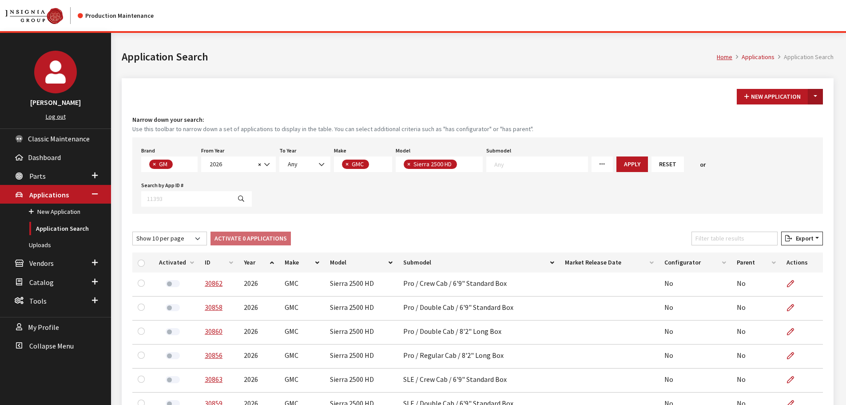
click at [817, 95] on button "Toggle Dropdown" at bounding box center [815, 97] width 15 height 16
click at [772, 120] on button "New From Existing..." at bounding box center [785, 116] width 76 height 16
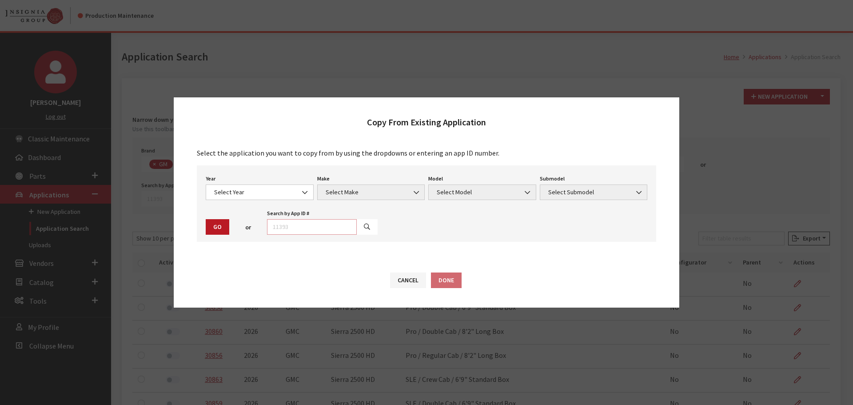
click at [326, 226] on input "text" at bounding box center [312, 227] width 90 height 16
type input "29038"
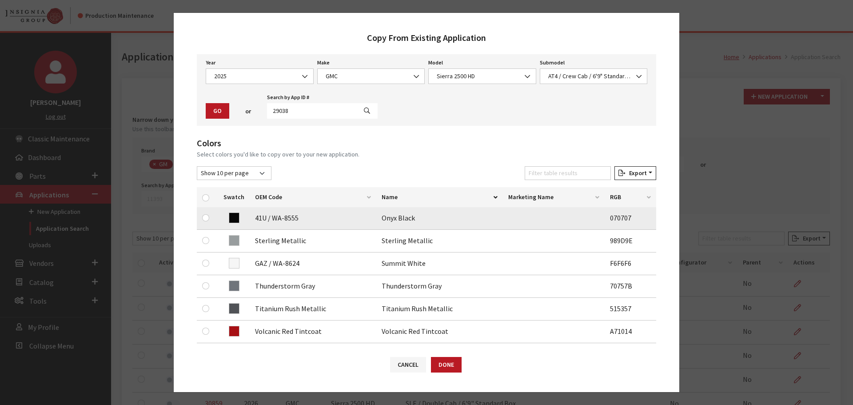
scroll to position [89, 0]
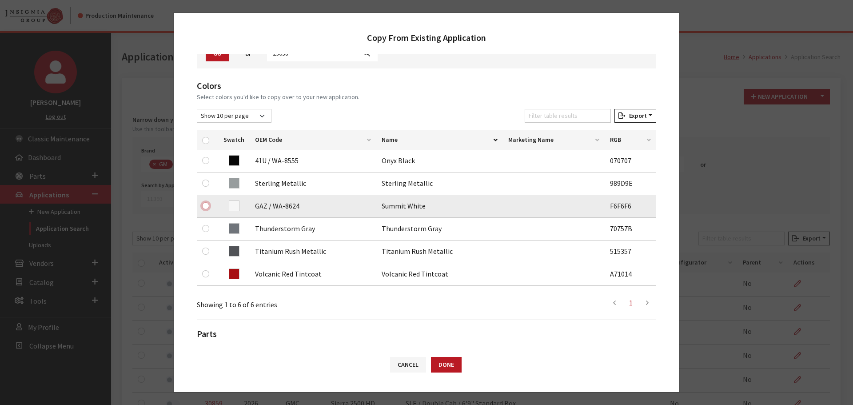
click at [206, 206] on input "checkbox" at bounding box center [205, 205] width 7 height 7
checkbox input "true"
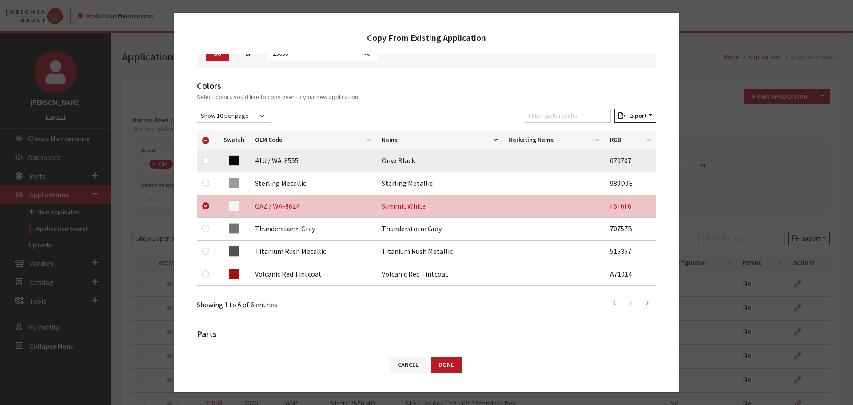
click at [203, 157] on div at bounding box center [207, 160] width 11 height 11
click at [208, 160] on input "checkbox" at bounding box center [205, 160] width 7 height 7
checkbox input "true"
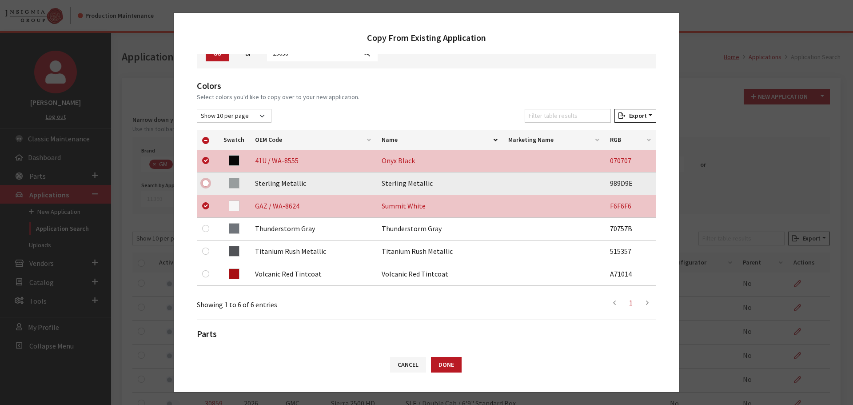
click at [207, 181] on input "checkbox" at bounding box center [205, 182] width 7 height 7
checkbox input "true"
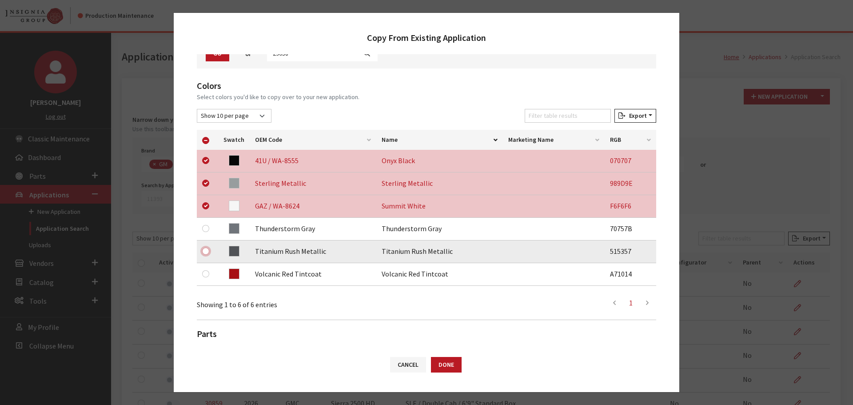
click at [205, 249] on input "checkbox" at bounding box center [205, 250] width 7 height 7
checkbox input "true"
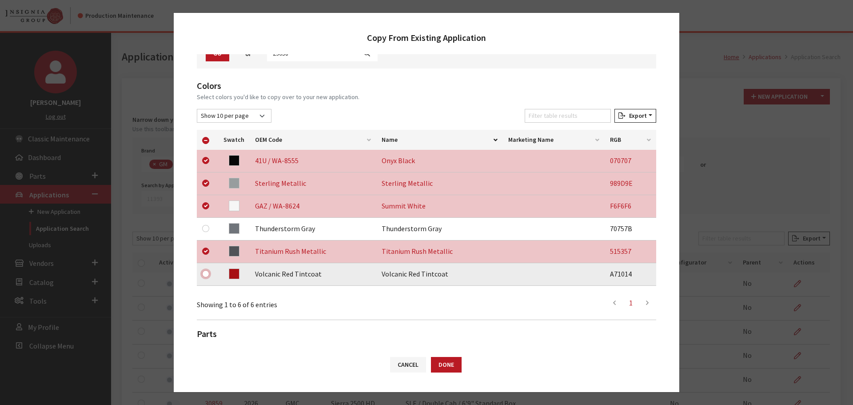
click at [205, 273] on input "checkbox" at bounding box center [205, 273] width 7 height 7
checkbox input "true"
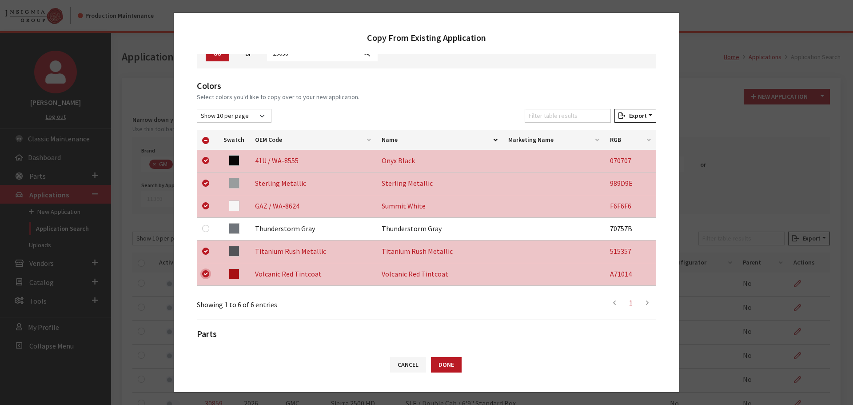
scroll to position [186, 0]
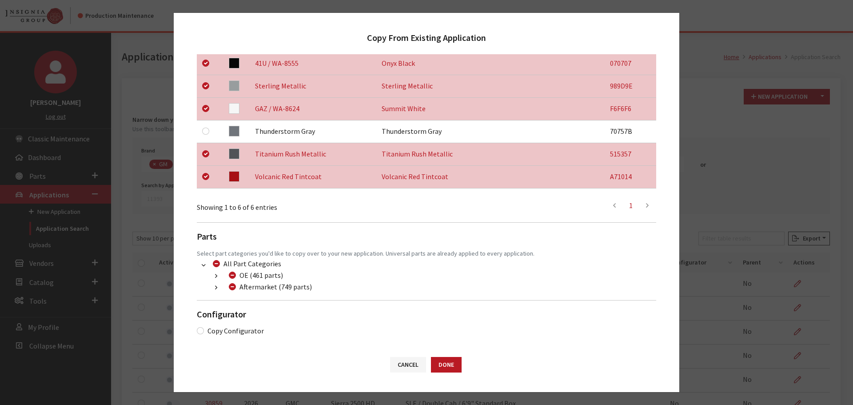
click at [212, 288] on button "button" at bounding box center [215, 288] width 17 height 10
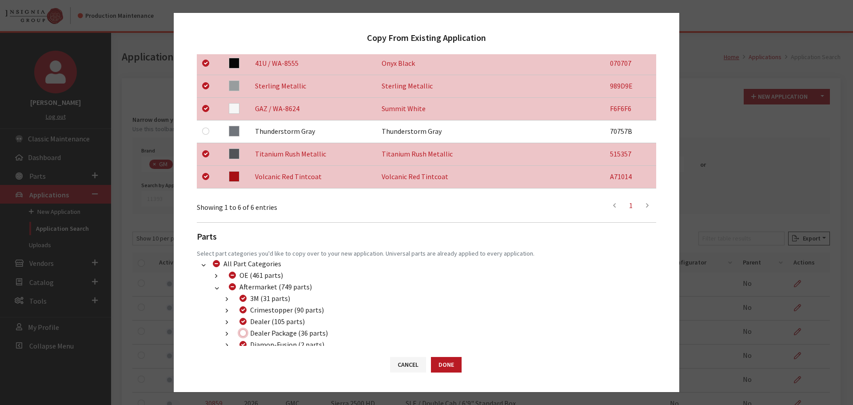
click at [241, 331] on input "Dealer Package (36 parts)" at bounding box center [242, 332] width 7 height 7
checkbox input "true"
click at [436, 363] on button "Done" at bounding box center [446, 365] width 31 height 16
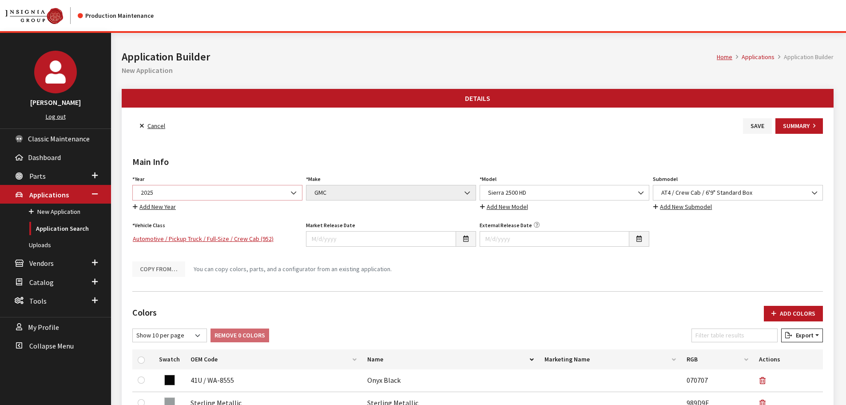
click at [282, 191] on span "2025" at bounding box center [217, 192] width 159 height 9
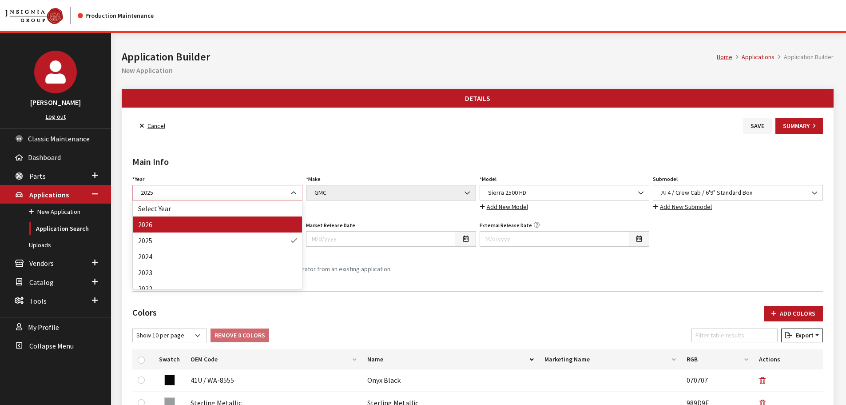
select select "44"
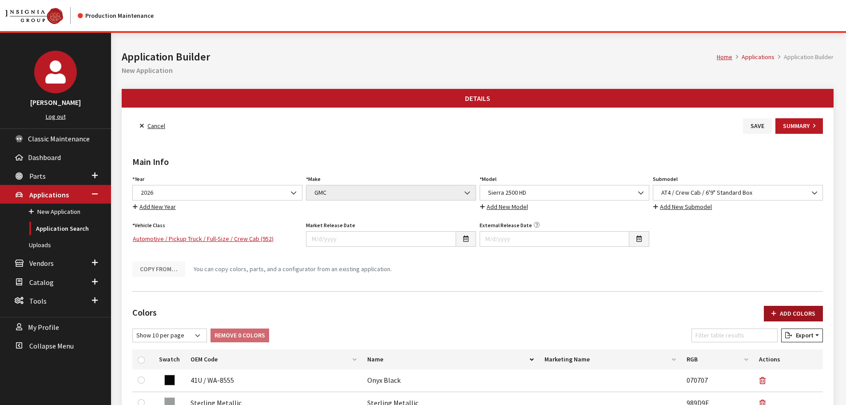
click at [786, 309] on button "Add Colors" at bounding box center [793, 314] width 59 height 16
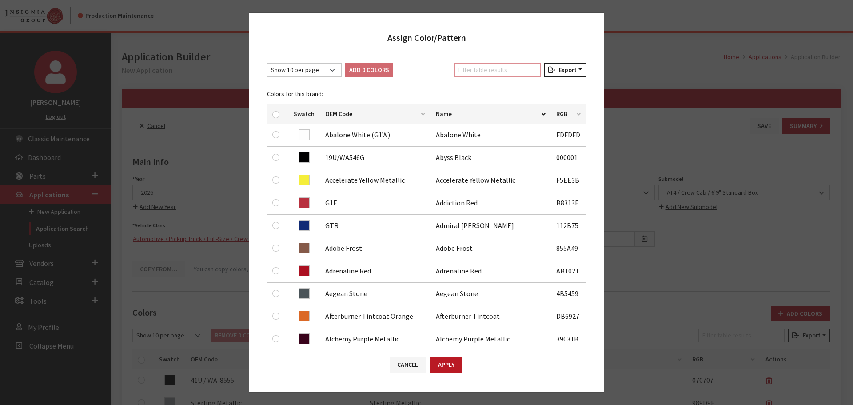
click at [503, 74] on input "Filter table results" at bounding box center [497, 70] width 86 height 14
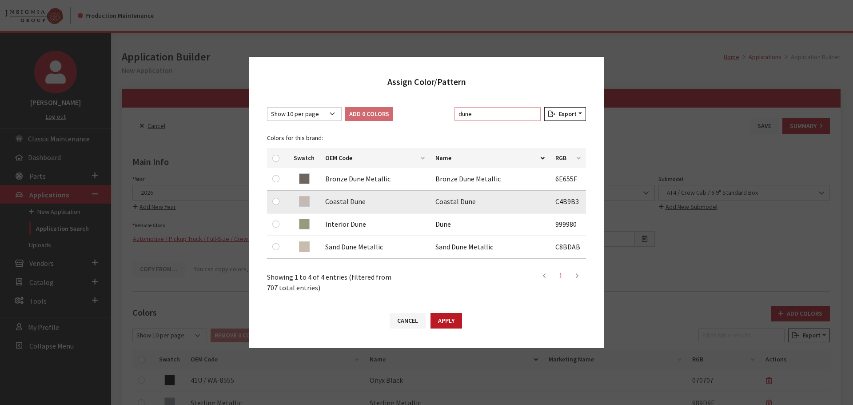
type input "dune"
click at [273, 201] on input "checkbox" at bounding box center [275, 201] width 7 height 7
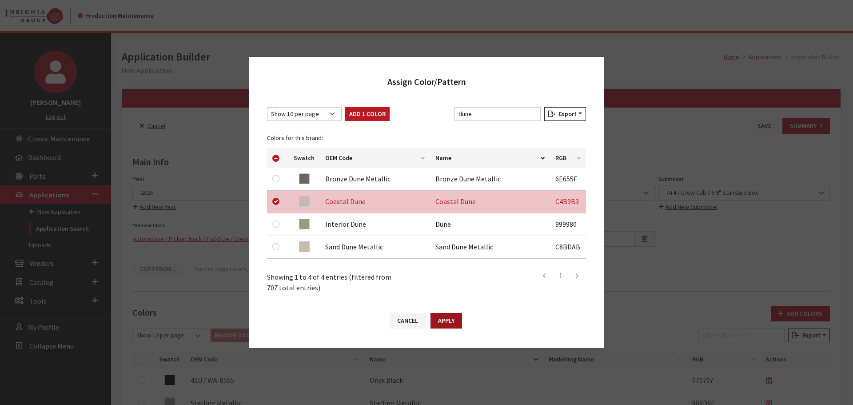
click at [439, 319] on button "Apply" at bounding box center [447, 321] width 32 height 16
checkbox input "false"
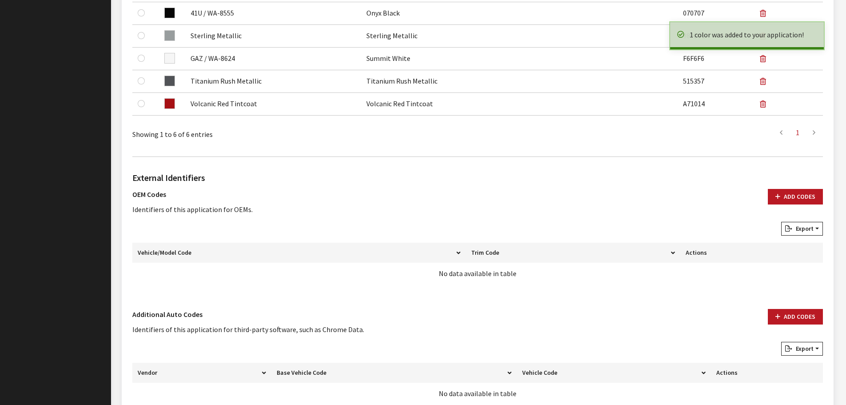
scroll to position [444, 0]
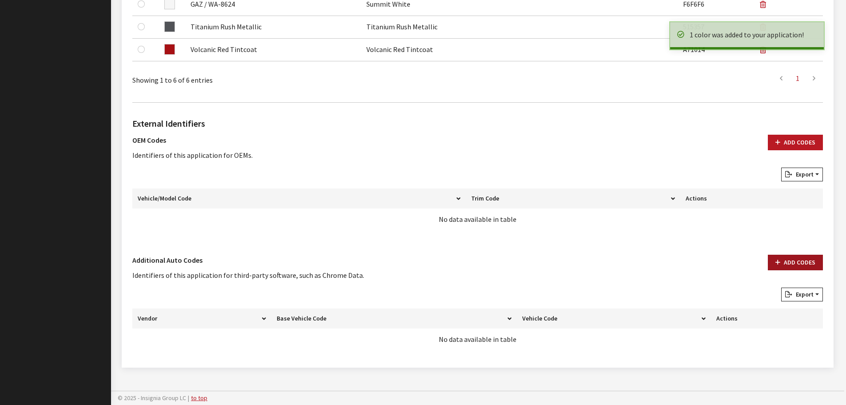
click at [805, 263] on button "Add Codes" at bounding box center [795, 263] width 55 height 16
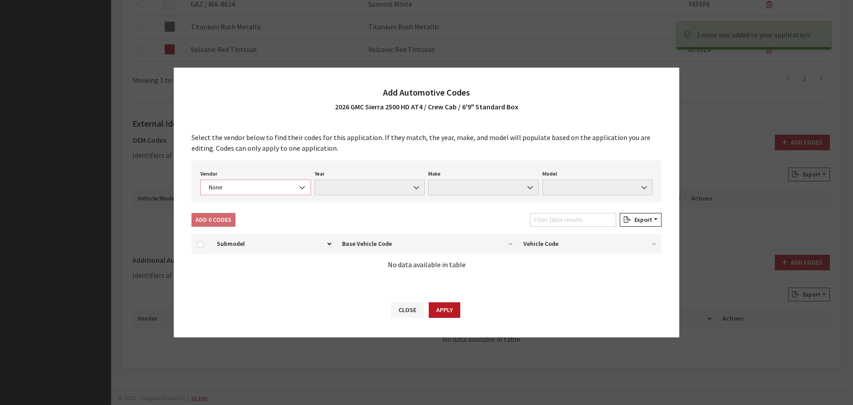
click at [279, 187] on span "None" at bounding box center [255, 187] width 99 height 9
select select "4"
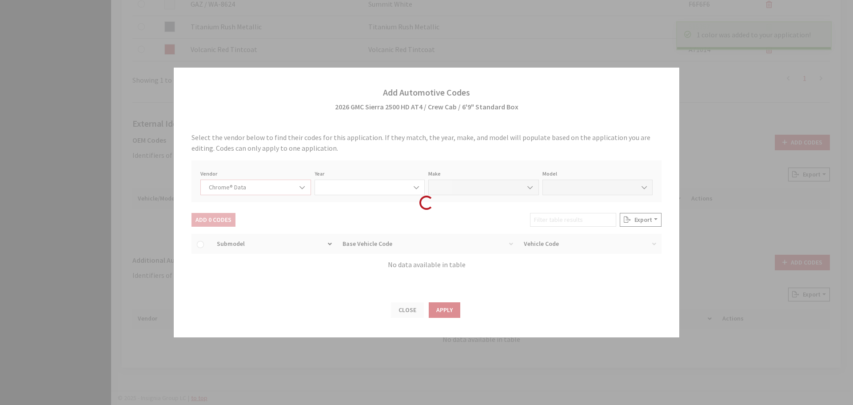
select select "2026"
select select "15"
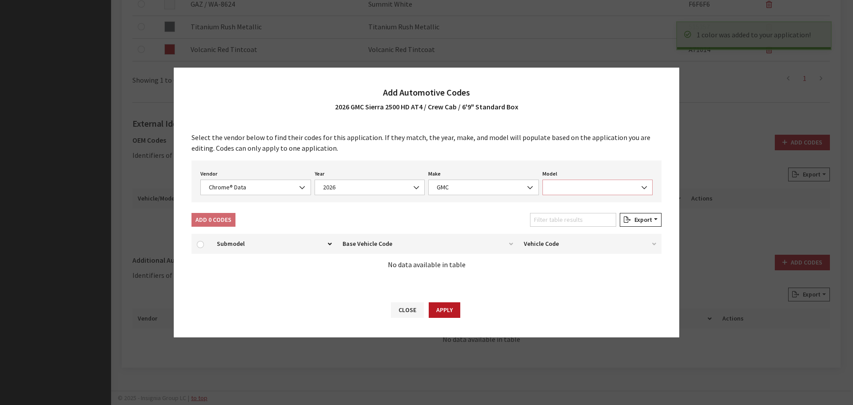
click at [570, 188] on span at bounding box center [597, 187] width 111 height 16
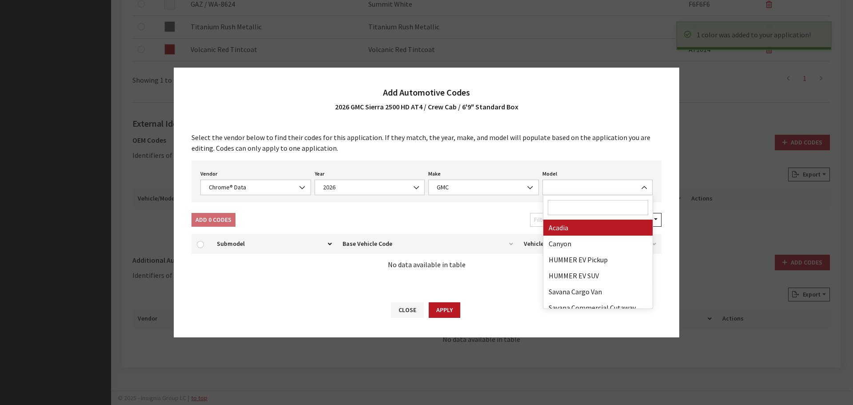
click at [568, 215] on span at bounding box center [598, 207] width 110 height 24
click at [568, 211] on input "Search" at bounding box center [598, 207] width 101 height 15
type input "25"
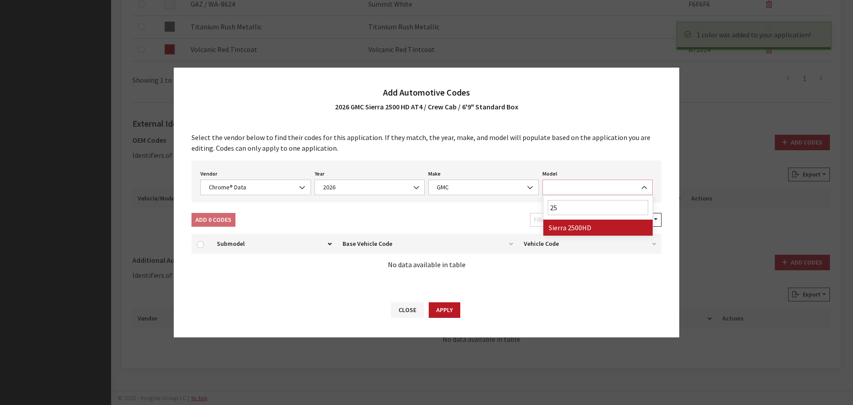
select select "71804"
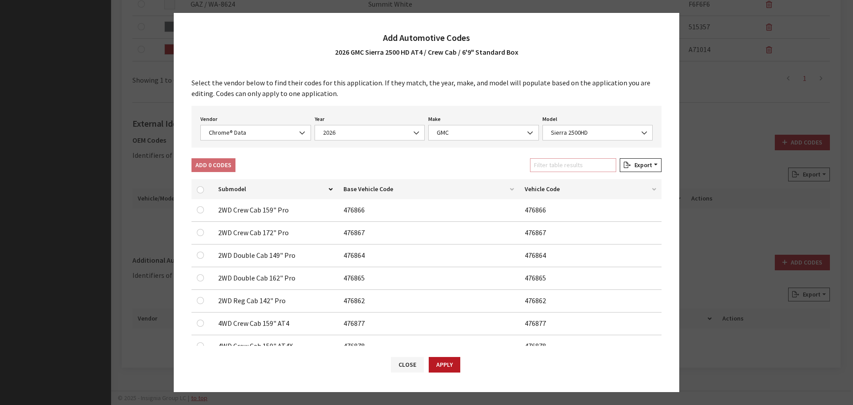
click at [560, 165] on input "Filter table results" at bounding box center [573, 165] width 86 height 14
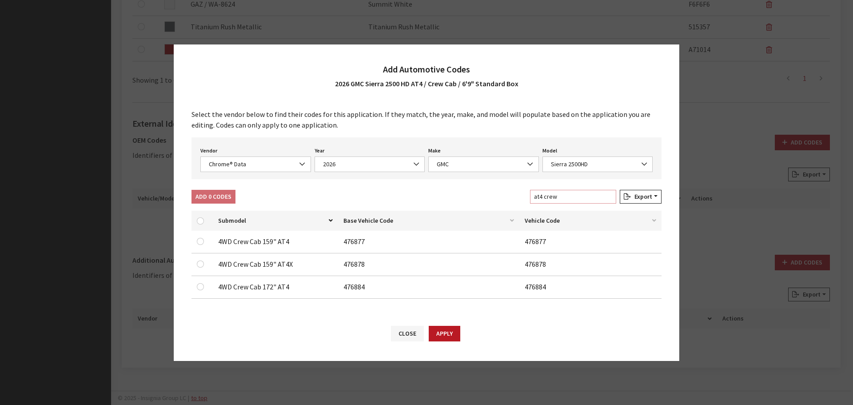
type input "at4 crew"
click at [200, 239] on input "checkbox" at bounding box center [200, 241] width 7 height 7
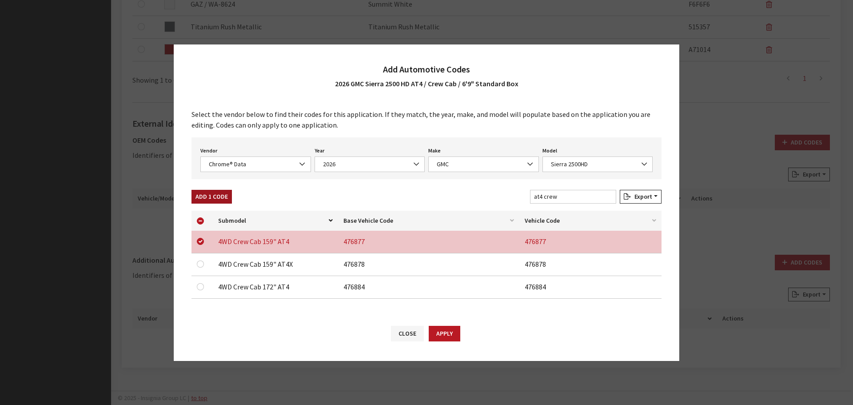
click at [227, 199] on button "Add 1 Code" at bounding box center [211, 197] width 40 height 14
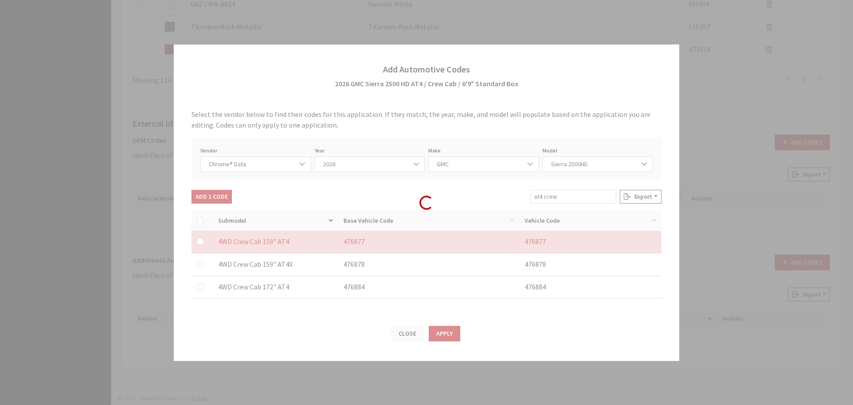
checkbox input "false"
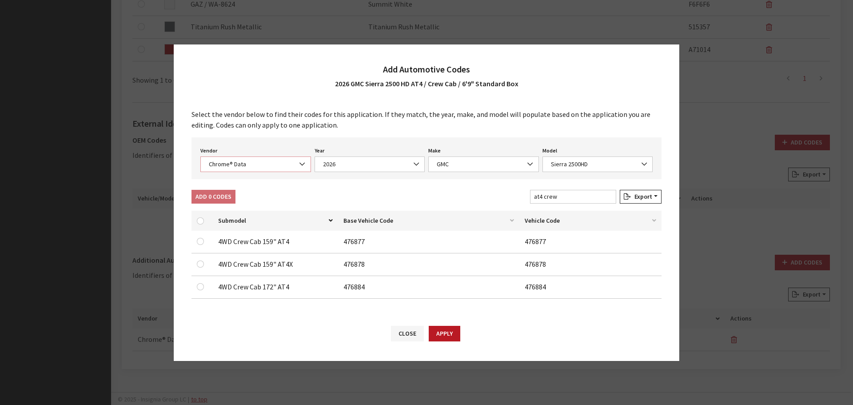
click at [261, 161] on span "Chrome® Data" at bounding box center [255, 163] width 99 height 9
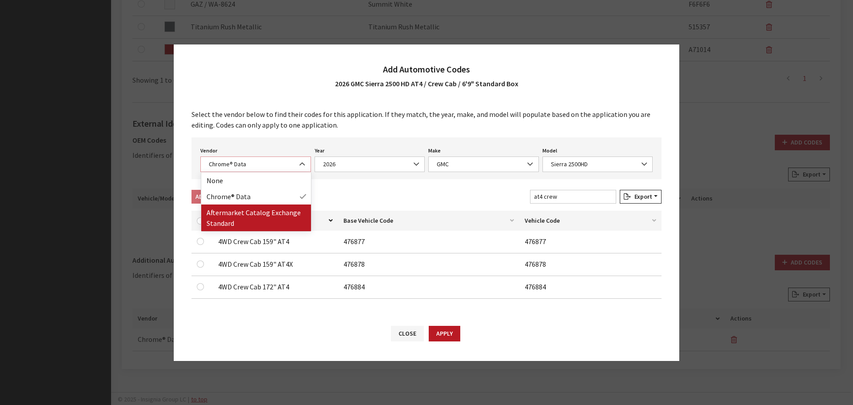
select select "2"
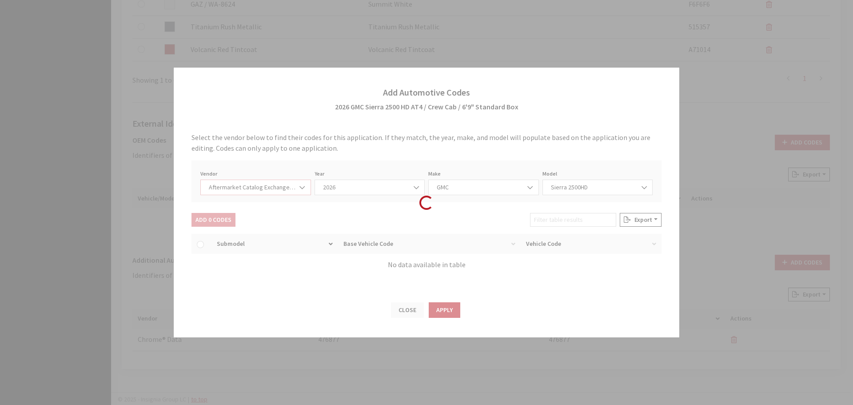
select select "2026"
select select "48"
select select "551"
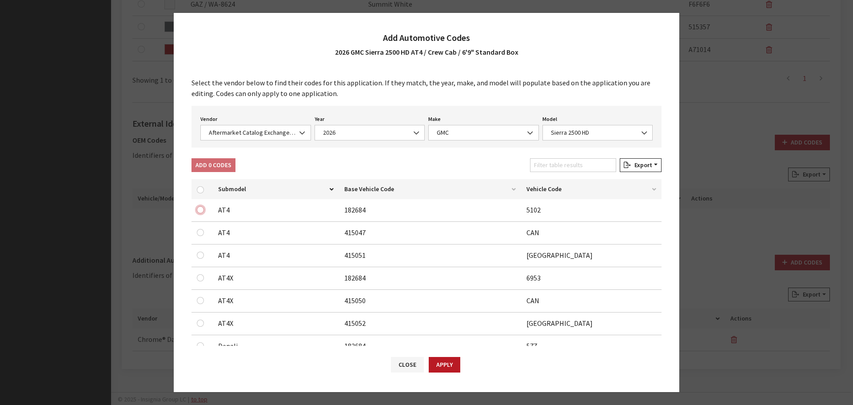
click at [200, 210] on input "checkbox" at bounding box center [200, 209] width 7 height 7
checkbox input "true"
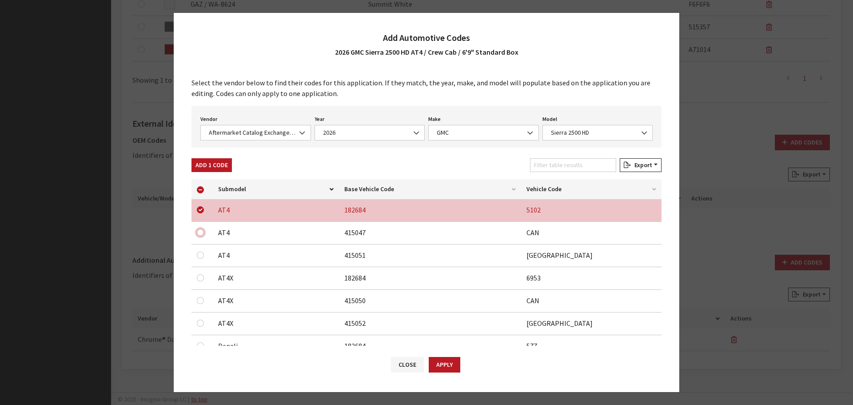
click at [200, 233] on input "checkbox" at bounding box center [200, 232] width 7 height 7
checkbox input "true"
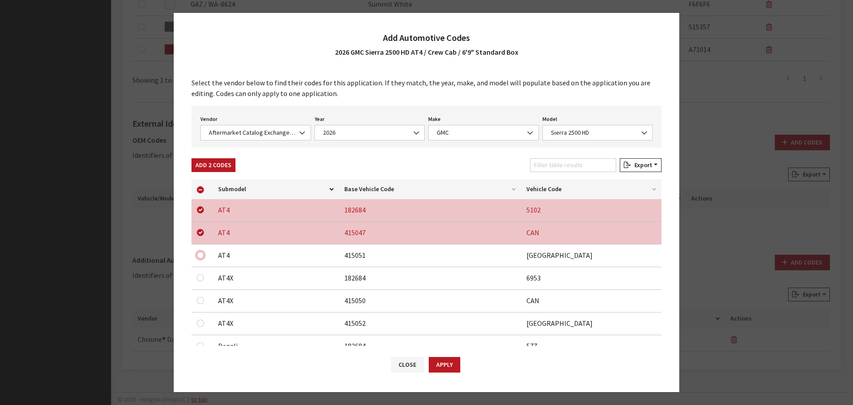
click at [201, 255] on input "checkbox" at bounding box center [200, 254] width 7 height 7
checkbox input "true"
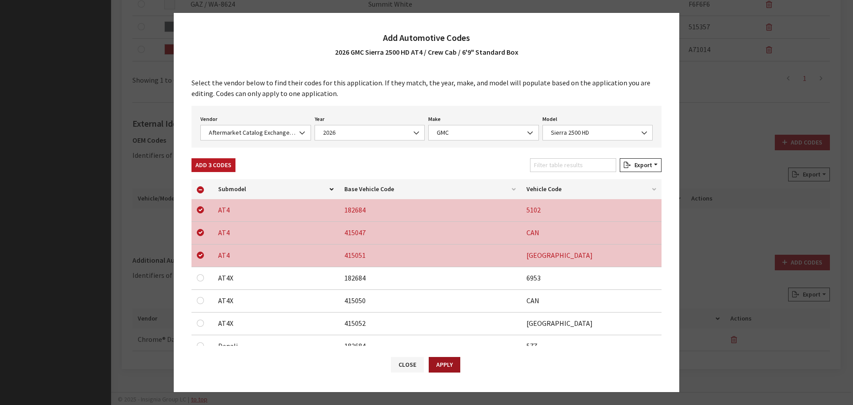
click at [443, 368] on button "Apply" at bounding box center [445, 365] width 32 height 16
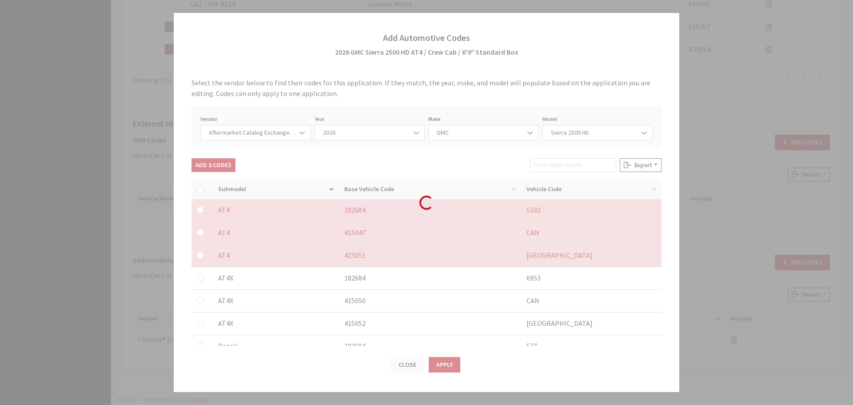
checkbox input "false"
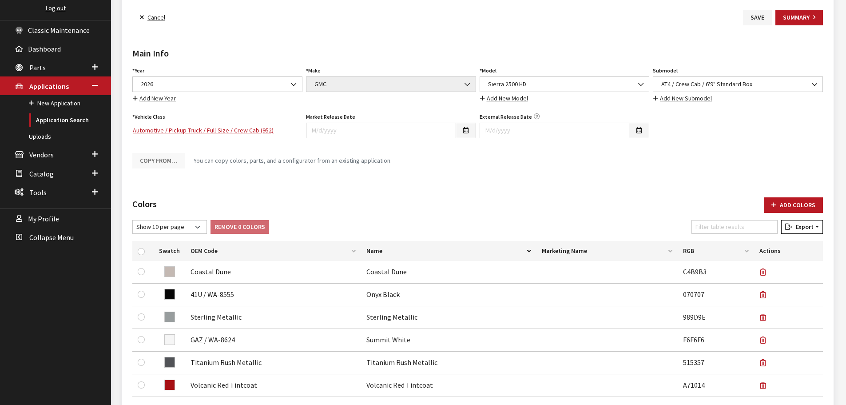
scroll to position [0, 0]
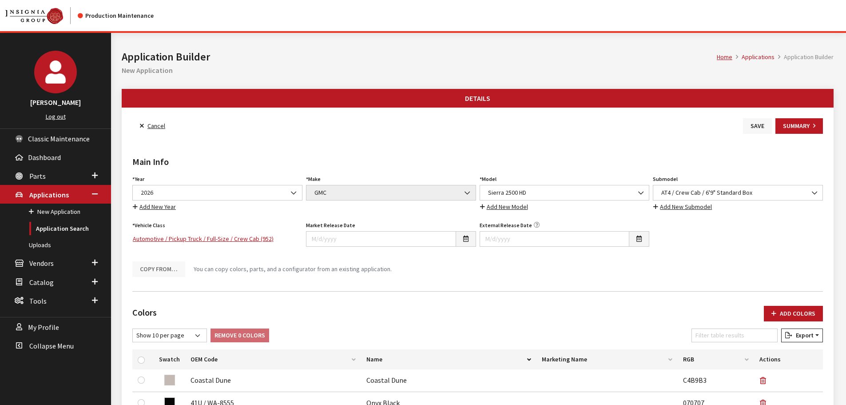
click at [757, 130] on button "Save" at bounding box center [757, 126] width 29 height 16
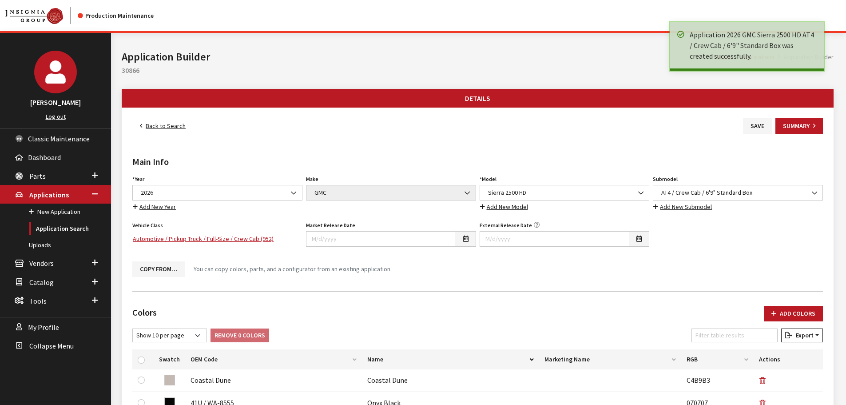
drag, startPoint x: 0, startPoint y: 0, endPoint x: 201, endPoint y: 129, distance: 239.2
click at [163, 127] on link "Back to Search" at bounding box center [162, 126] width 61 height 16
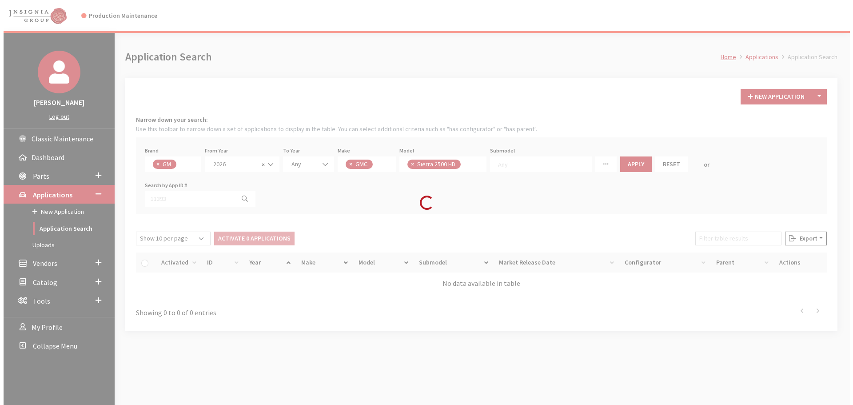
scroll to position [23, 0]
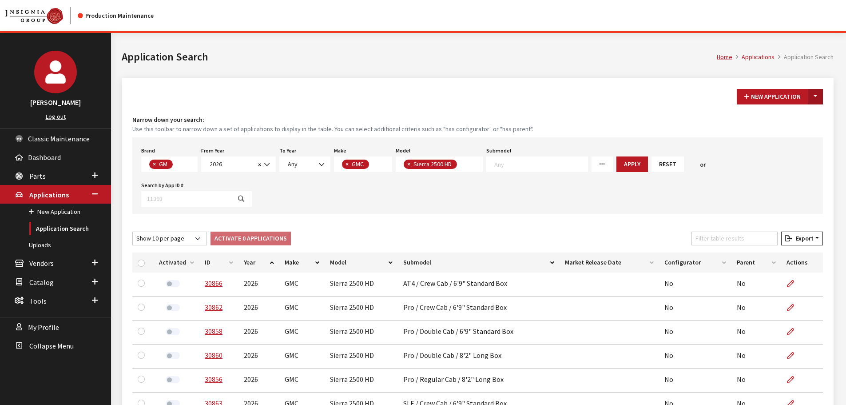
click at [815, 96] on button "Toggle Dropdown" at bounding box center [815, 97] width 15 height 16
click at [769, 118] on button "New From Existing..." at bounding box center [785, 116] width 76 height 16
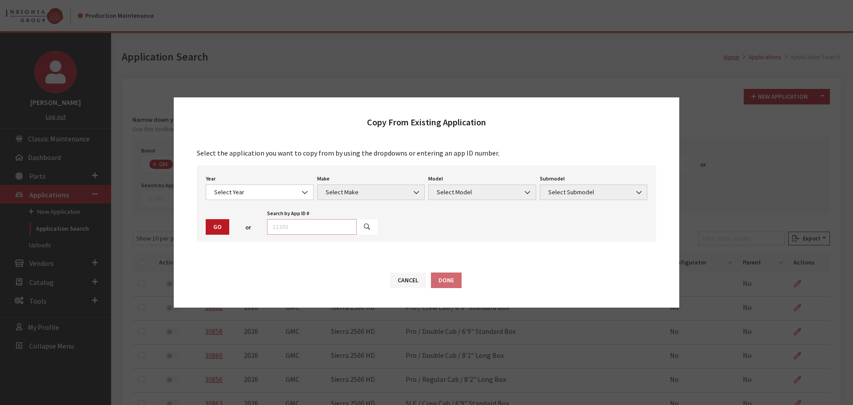
click at [332, 224] on input "text" at bounding box center [312, 227] width 90 height 16
type input "29040"
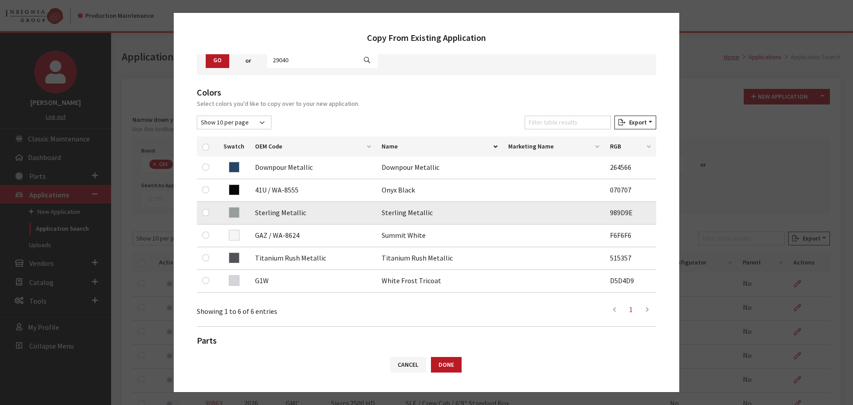
scroll to position [89, 0]
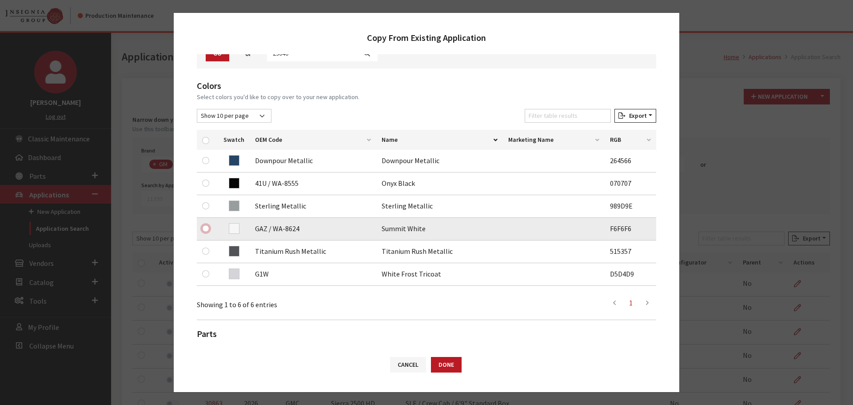
drag, startPoint x: 205, startPoint y: 228, endPoint x: 206, endPoint y: 223, distance: 5.4
click at [205, 228] on input "checkbox" at bounding box center [205, 228] width 7 height 7
checkbox input "true"
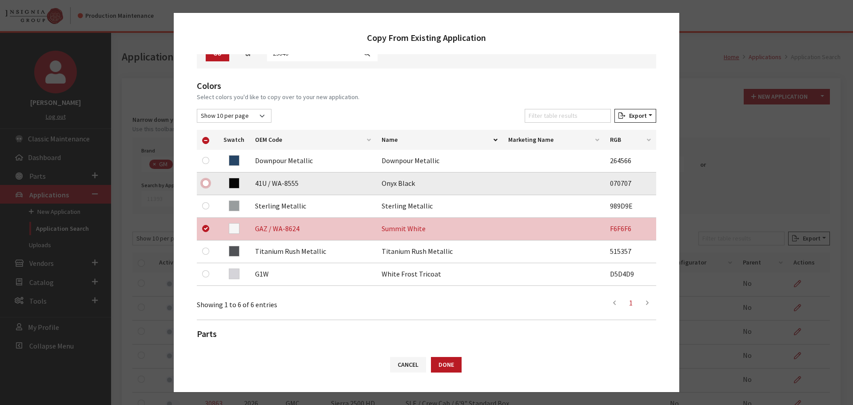
click at [207, 184] on input "checkbox" at bounding box center [205, 182] width 7 height 7
checkbox input "true"
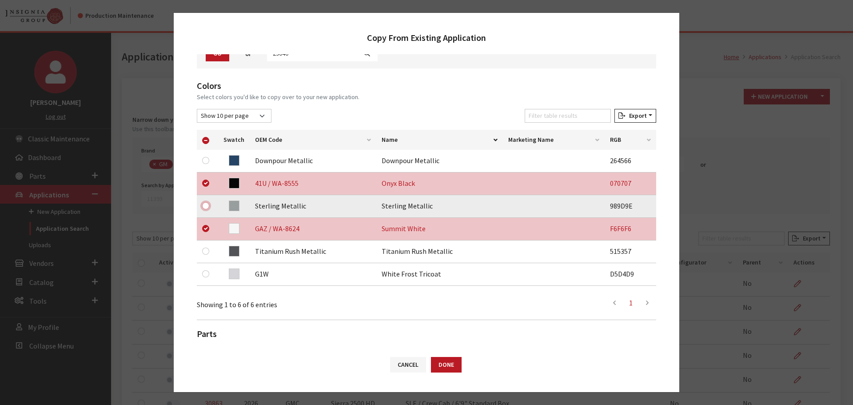
click at [207, 207] on input "checkbox" at bounding box center [205, 205] width 7 height 7
checkbox input "true"
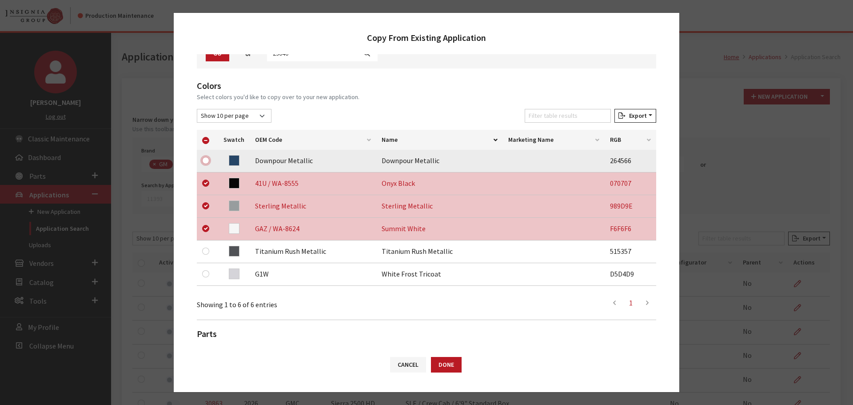
click at [206, 160] on input "checkbox" at bounding box center [205, 160] width 7 height 7
checkbox input "true"
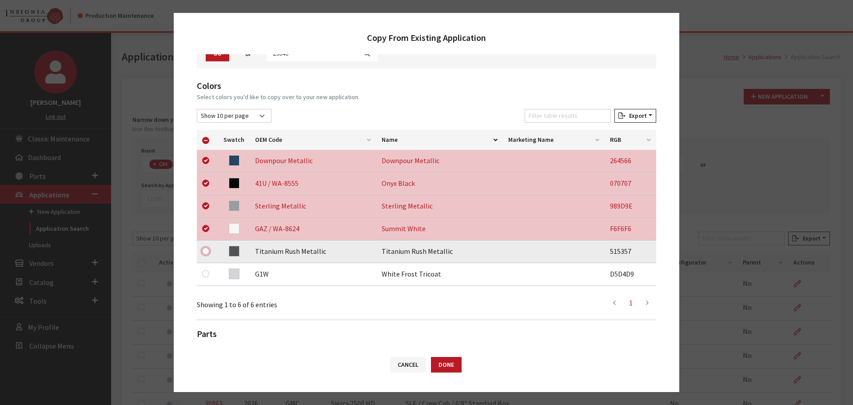
click at [208, 249] on input "checkbox" at bounding box center [205, 250] width 7 height 7
checkbox input "true"
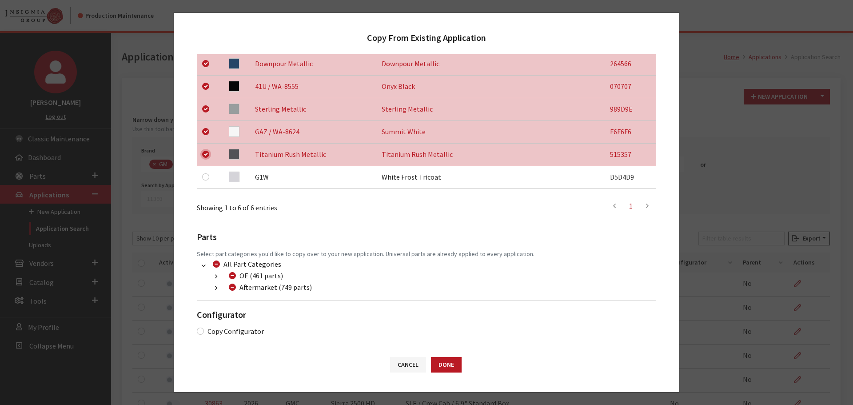
scroll to position [186, 0]
click at [219, 288] on button "button" at bounding box center [215, 288] width 17 height 10
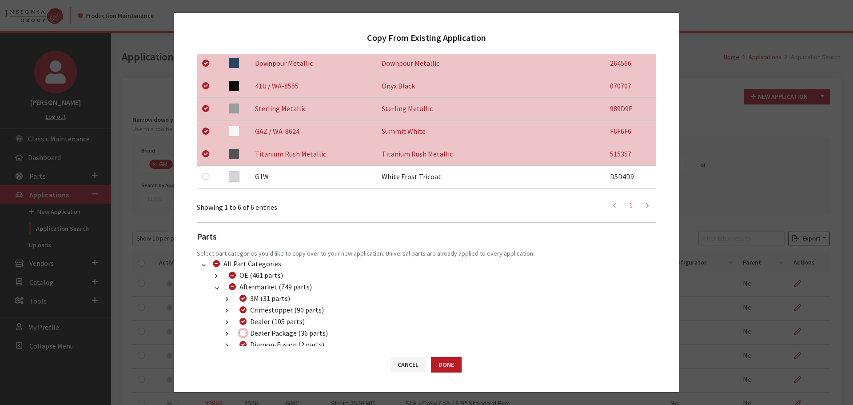
click at [240, 333] on input "Dealer Package (36 parts)" at bounding box center [242, 332] width 7 height 7
checkbox input "true"
click at [446, 363] on button "Done" at bounding box center [446, 365] width 31 height 16
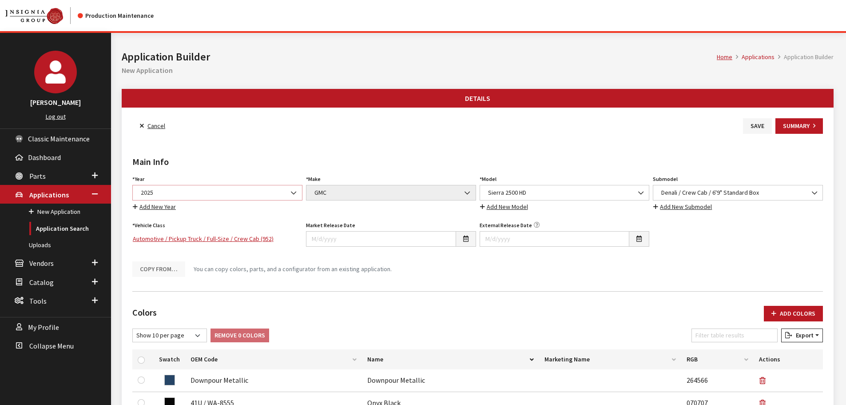
click at [278, 193] on span "2025" at bounding box center [217, 192] width 159 height 9
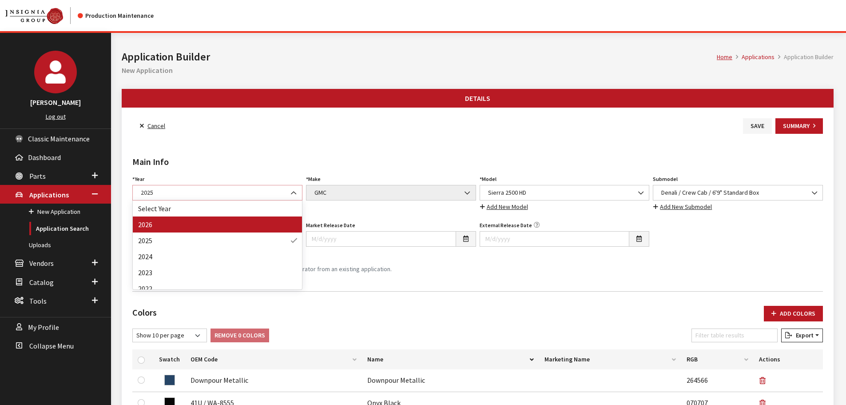
select select "44"
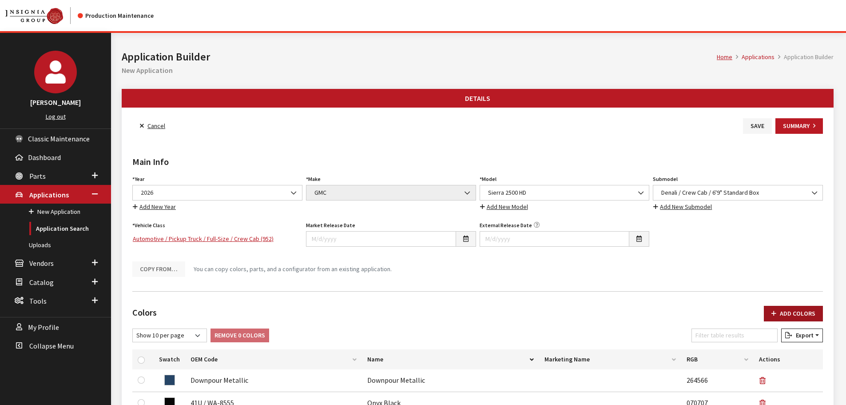
click at [780, 310] on button "Add Colors" at bounding box center [793, 314] width 59 height 16
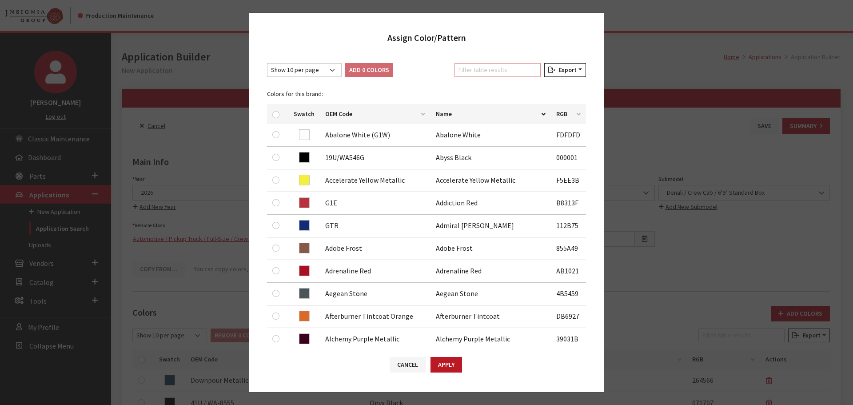
click at [501, 72] on input "Filter table results" at bounding box center [497, 70] width 86 height 14
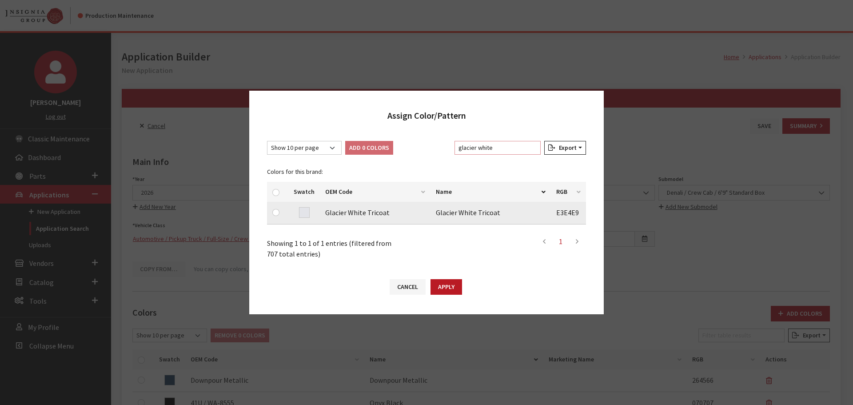
type input "glacier white"
drag, startPoint x: 270, startPoint y: 213, endPoint x: 274, endPoint y: 212, distance: 4.6
click at [270, 213] on td at bounding box center [277, 213] width 21 height 23
click at [275, 211] on input "checkbox" at bounding box center [275, 212] width 7 height 7
checkbox input "true"
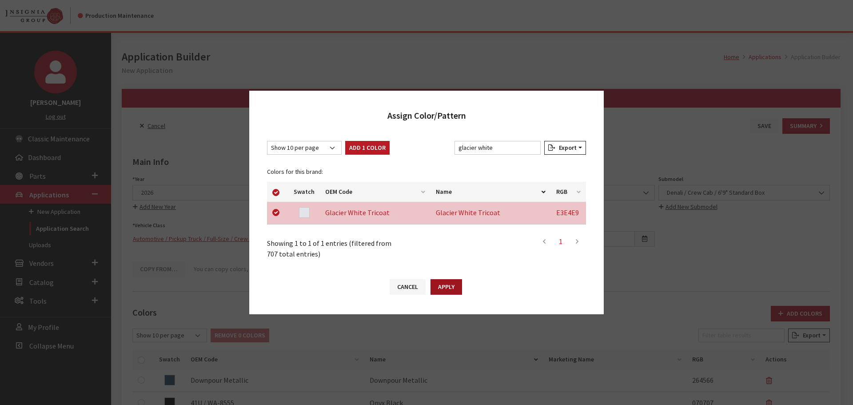
click at [451, 288] on button "Apply" at bounding box center [447, 287] width 32 height 16
checkbox input "false"
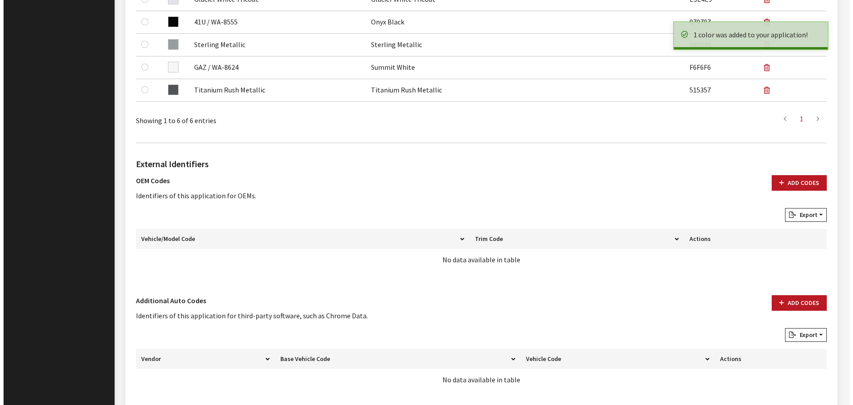
scroll to position [444, 0]
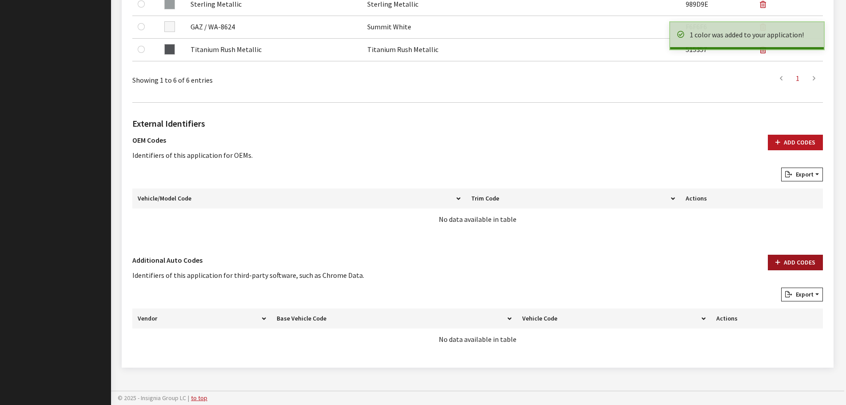
click at [792, 264] on button "Add Codes" at bounding box center [795, 263] width 55 height 16
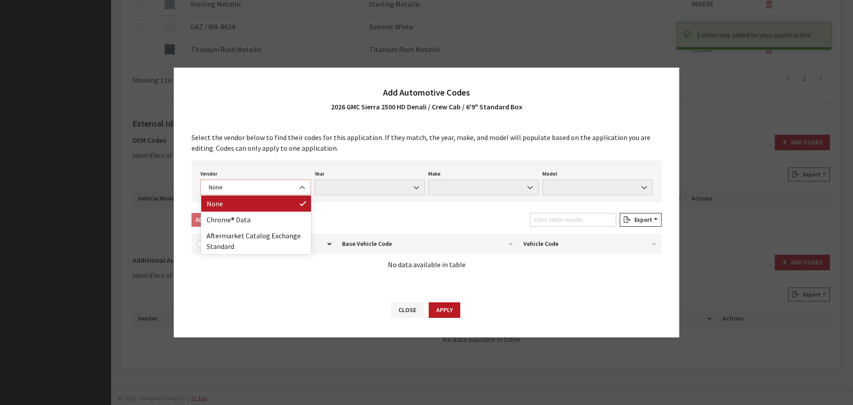
click at [246, 190] on span "None" at bounding box center [255, 187] width 99 height 9
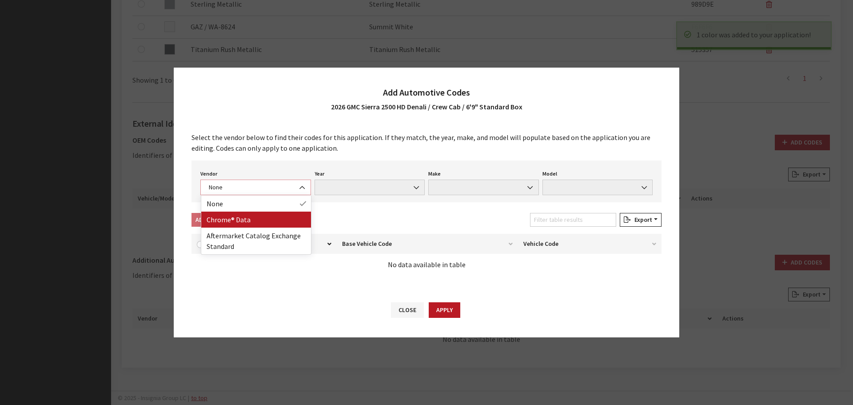
select select "4"
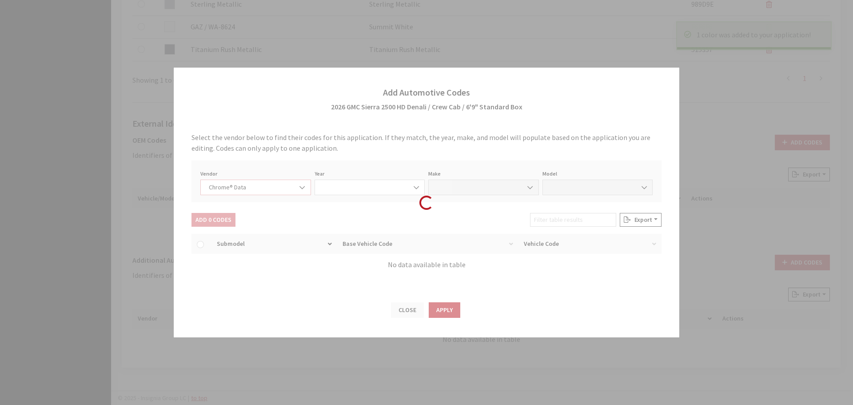
select select "2026"
select select "15"
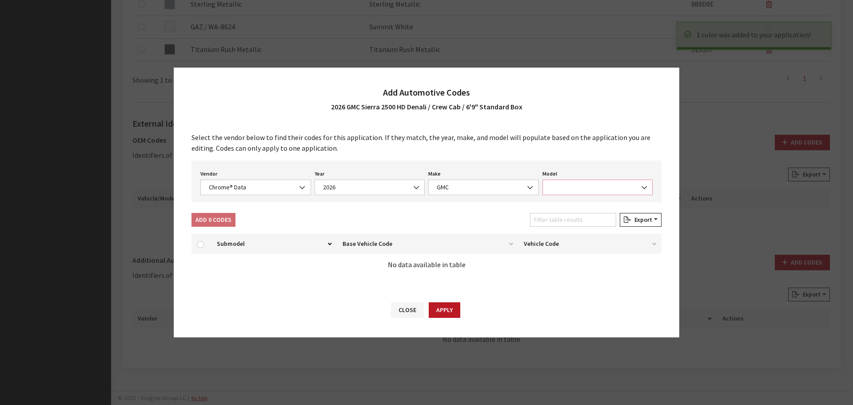
click at [569, 187] on span at bounding box center [597, 187] width 111 height 16
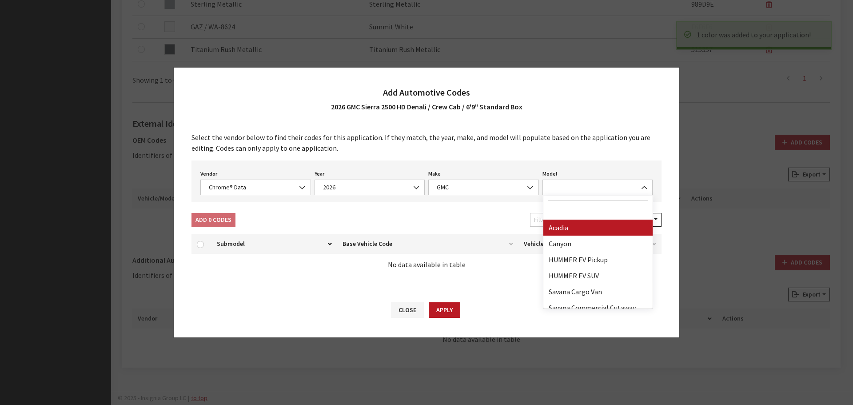
click at [571, 204] on input "Search" at bounding box center [598, 207] width 101 height 15
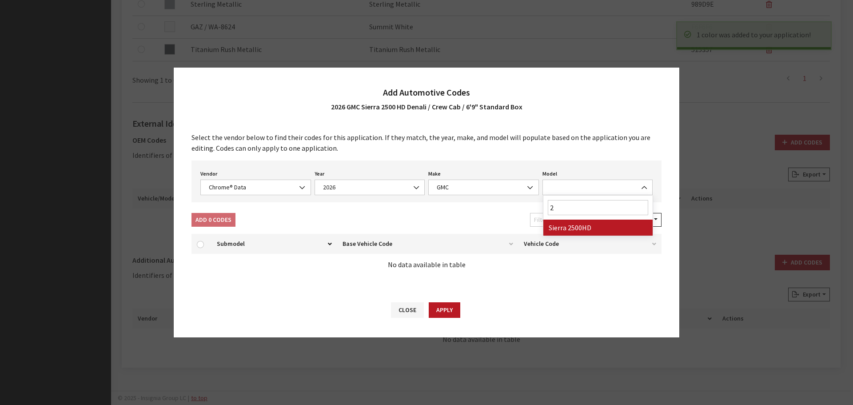
type input "25"
select select "71804"
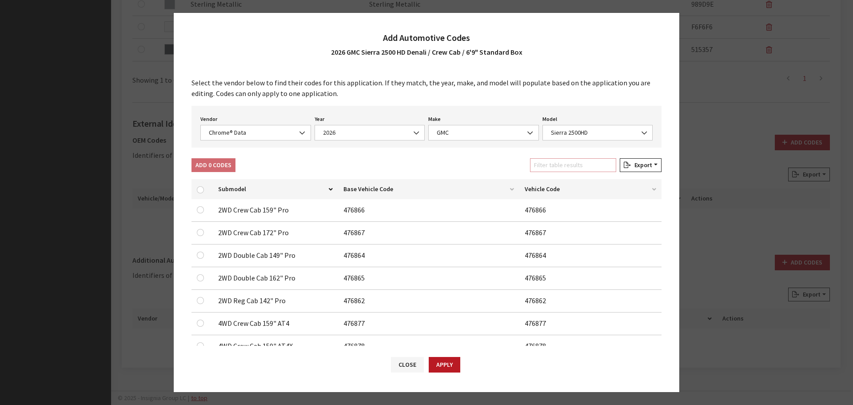
click at [566, 163] on input "Filter table results" at bounding box center [573, 165] width 86 height 14
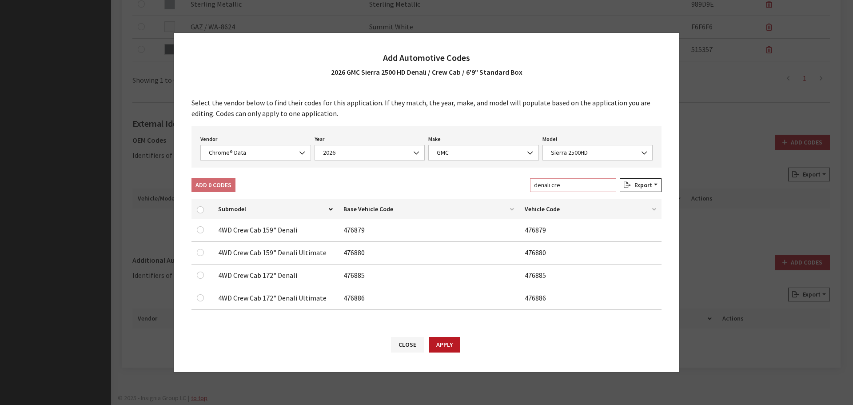
type input "denali cre"
click at [199, 227] on input "checkbox" at bounding box center [200, 229] width 7 height 7
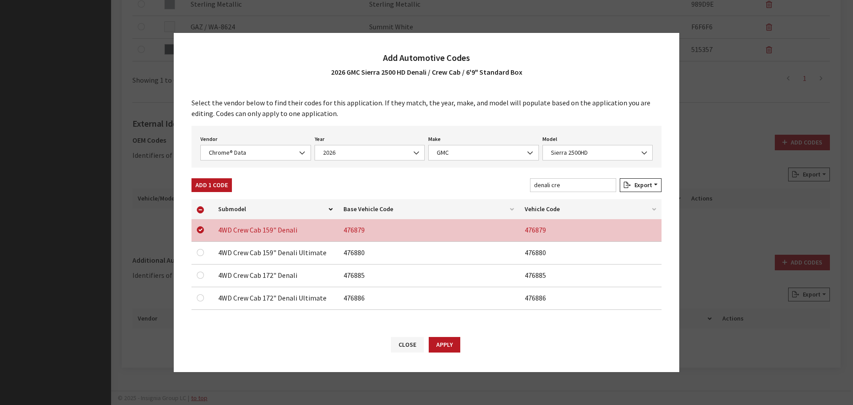
click at [220, 186] on button "Add 1 Code" at bounding box center [211, 185] width 40 height 14
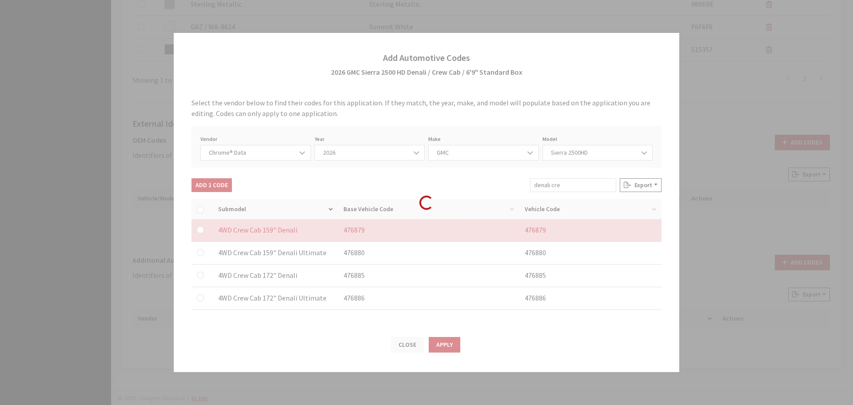
checkbox input "false"
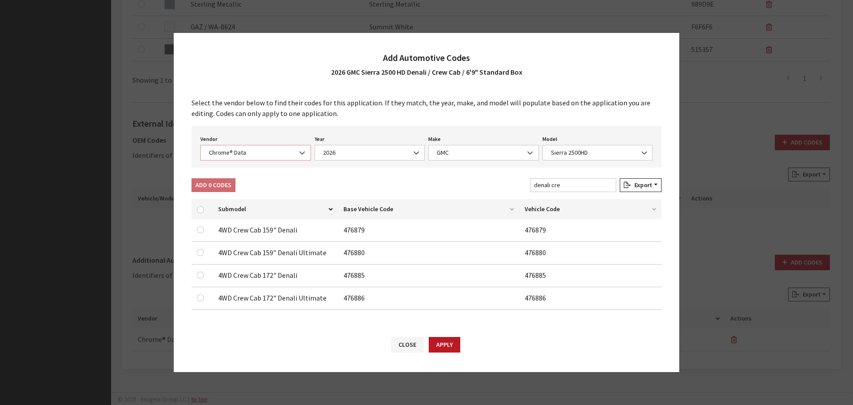
click at [235, 156] on span "Chrome® Data" at bounding box center [255, 152] width 99 height 9
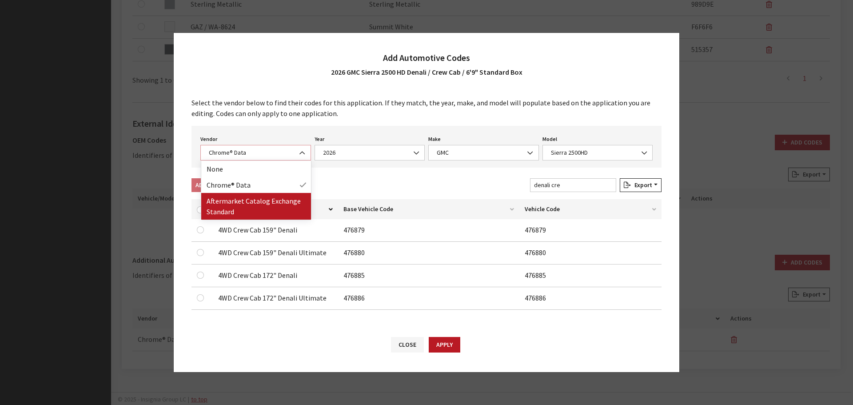
select select "2"
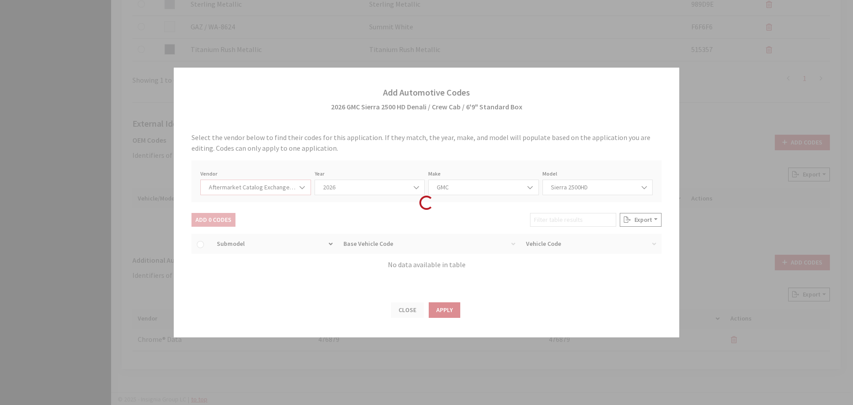
select select "2026"
select select "48"
select select "551"
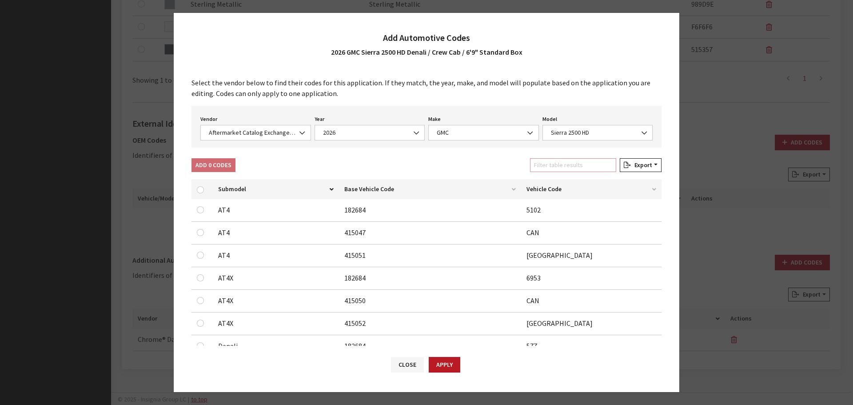
click at [578, 167] on input "Filter table results" at bounding box center [573, 165] width 86 height 14
type input "den"
click at [195, 256] on td at bounding box center [201, 255] width 21 height 23
click at [200, 256] on input "checkbox" at bounding box center [200, 254] width 7 height 7
checkbox input "true"
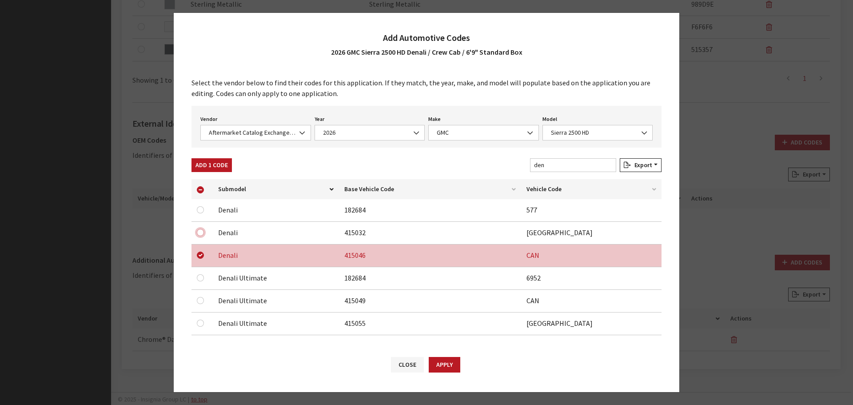
click at [200, 231] on input "checkbox" at bounding box center [200, 232] width 7 height 7
checkbox input "true"
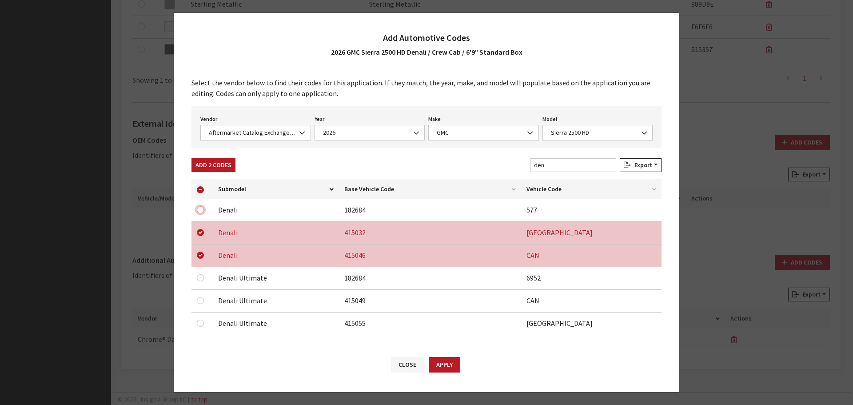
click at [201, 209] on input "checkbox" at bounding box center [200, 209] width 7 height 7
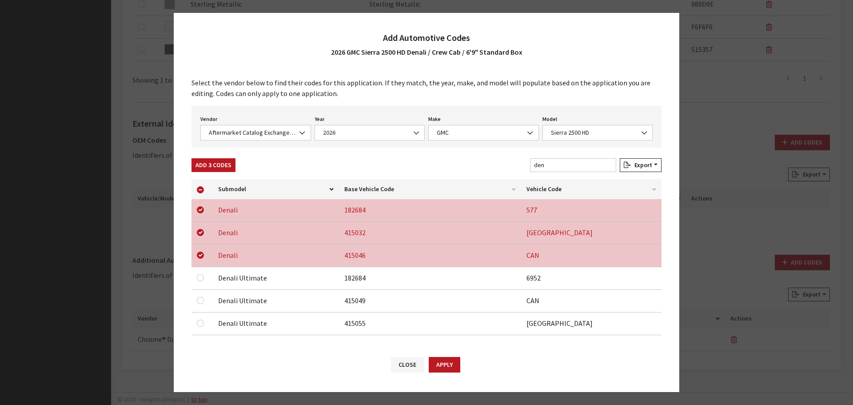
click at [448, 365] on button "Apply" at bounding box center [445, 365] width 32 height 16
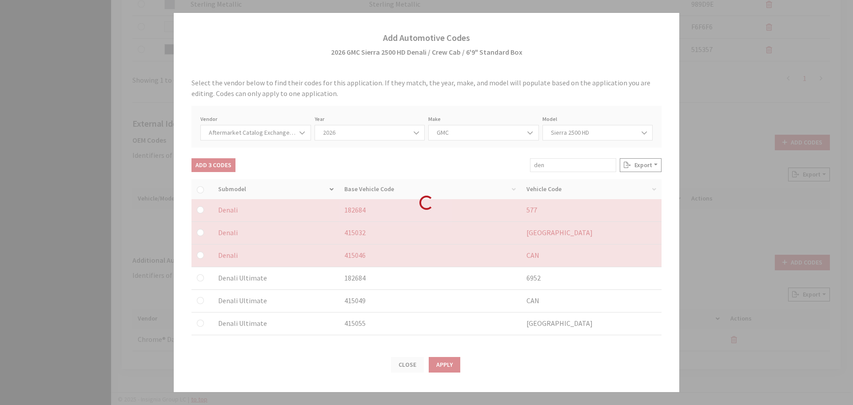
checkbox input "false"
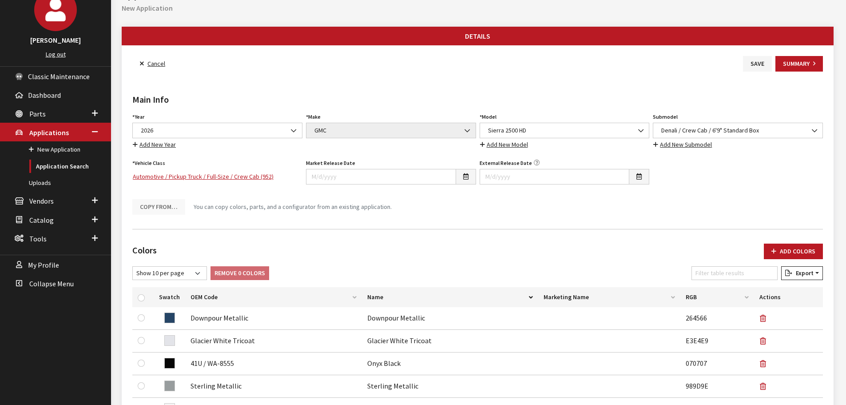
scroll to position [0, 0]
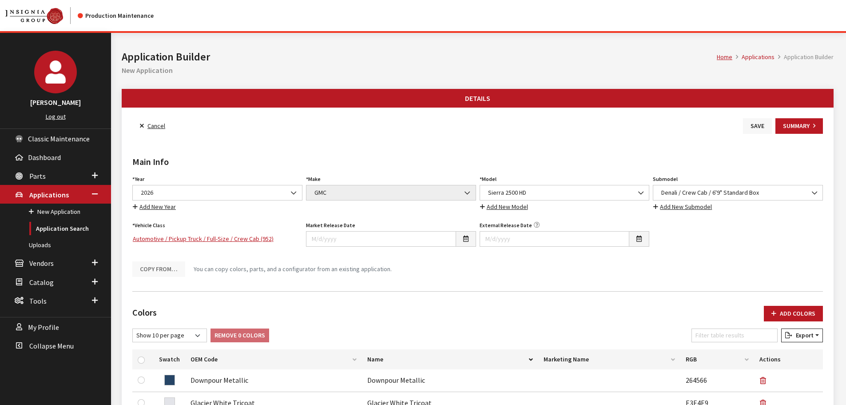
click at [755, 127] on button "Save" at bounding box center [757, 126] width 29 height 16
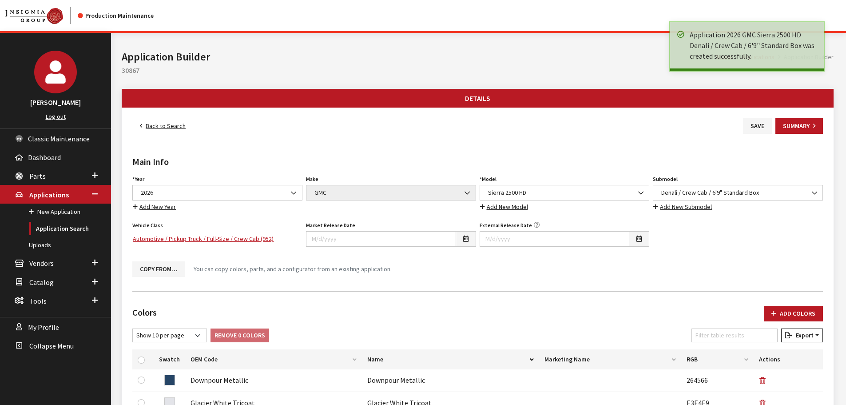
drag, startPoint x: 0, startPoint y: 0, endPoint x: 176, endPoint y: 127, distance: 216.8
click at [176, 127] on link "Back to Search" at bounding box center [162, 126] width 61 height 16
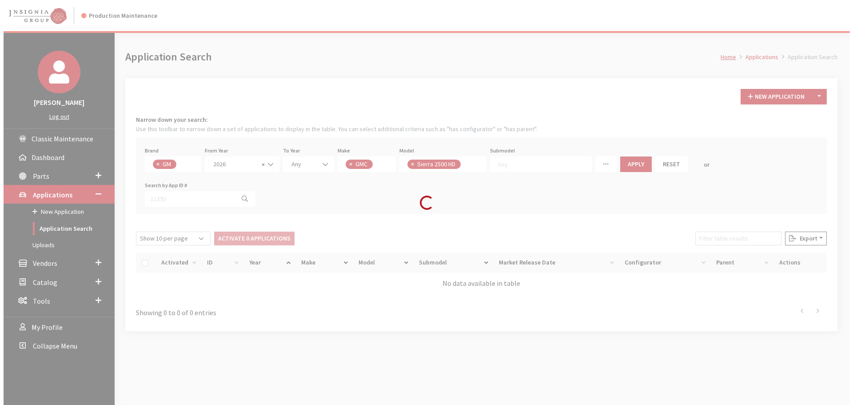
scroll to position [23, 0]
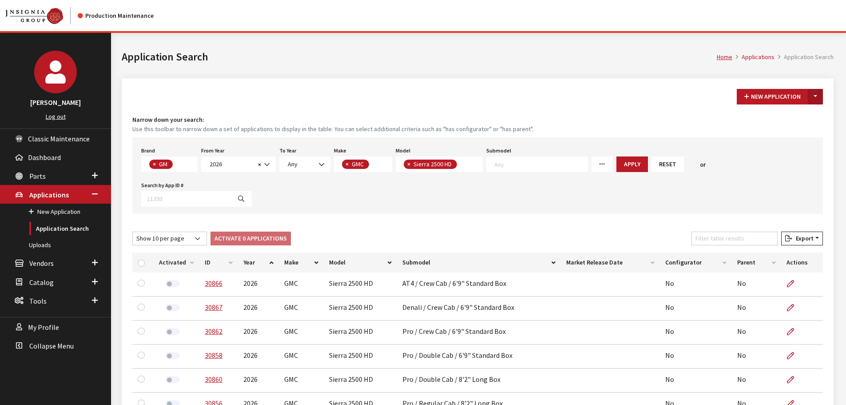
click at [817, 93] on button "Toggle Dropdown" at bounding box center [815, 97] width 15 height 16
click at [791, 117] on button "New From Existing..." at bounding box center [785, 116] width 76 height 16
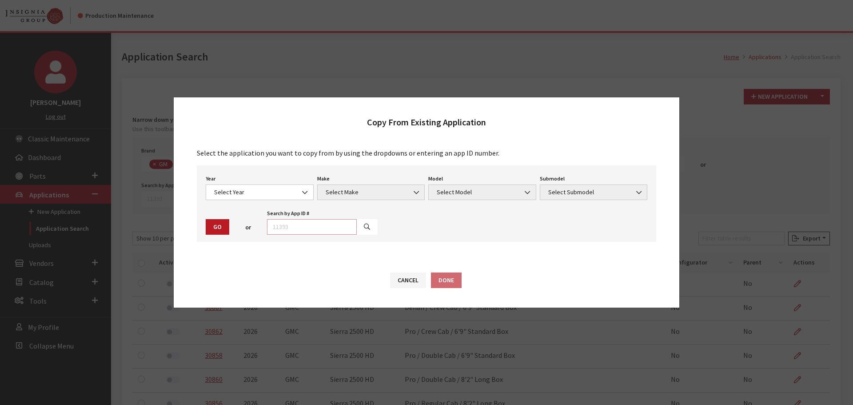
click at [323, 232] on input "text" at bounding box center [312, 227] width 90 height 16
type input "29039"
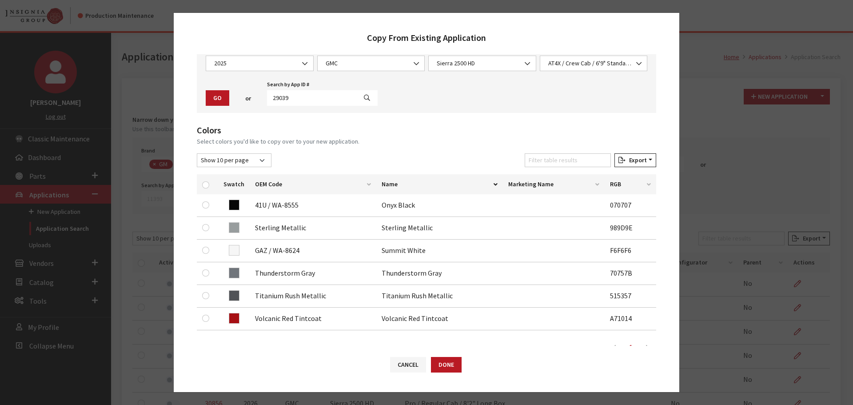
scroll to position [89, 0]
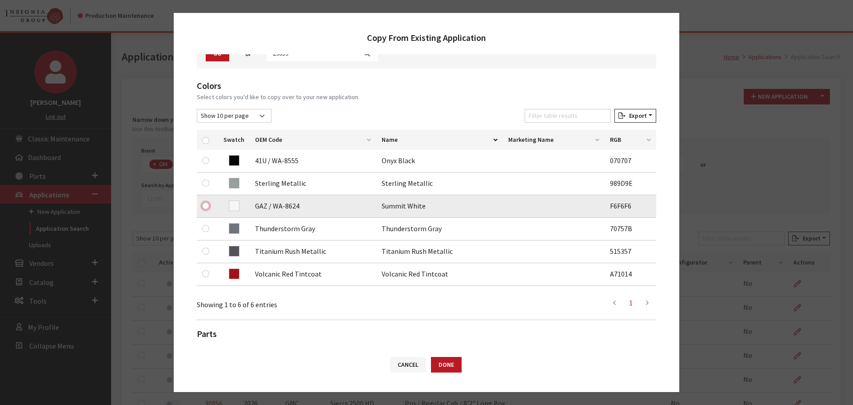
click at [208, 207] on input "checkbox" at bounding box center [205, 205] width 7 height 7
checkbox input "true"
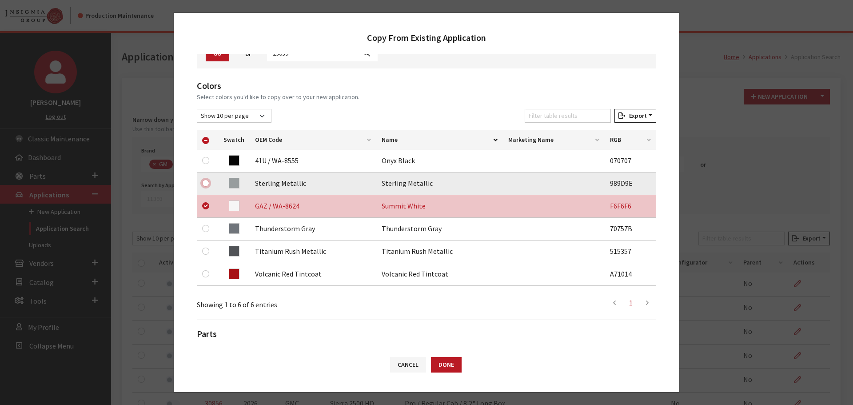
click at [205, 183] on input "checkbox" at bounding box center [205, 182] width 7 height 7
checkbox input "true"
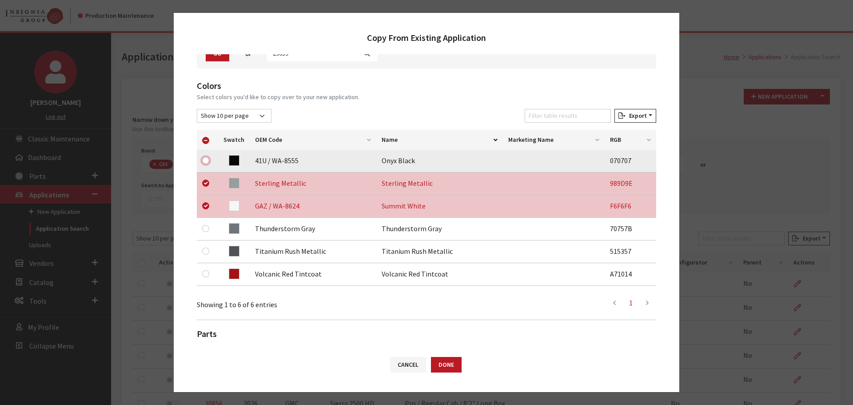
click at [207, 160] on input "checkbox" at bounding box center [205, 160] width 7 height 7
checkbox input "true"
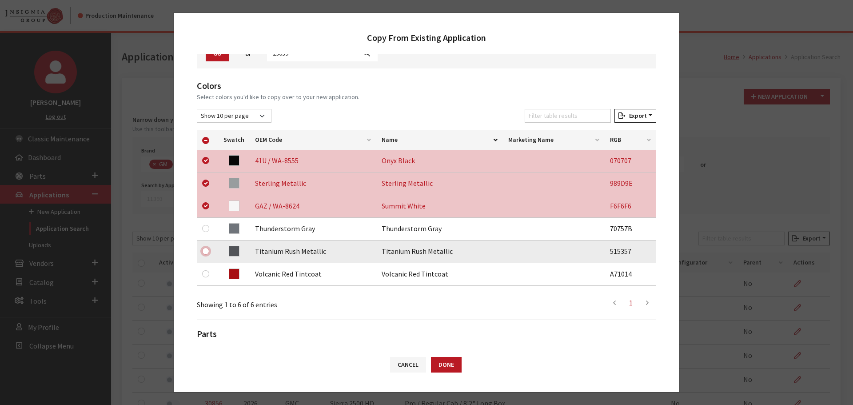
click at [206, 250] on input "checkbox" at bounding box center [205, 250] width 7 height 7
checkbox input "true"
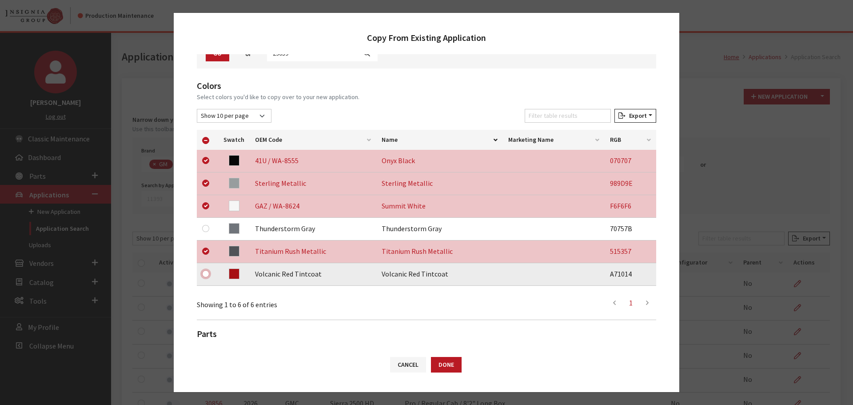
click at [205, 273] on input "checkbox" at bounding box center [205, 273] width 7 height 7
checkbox input "true"
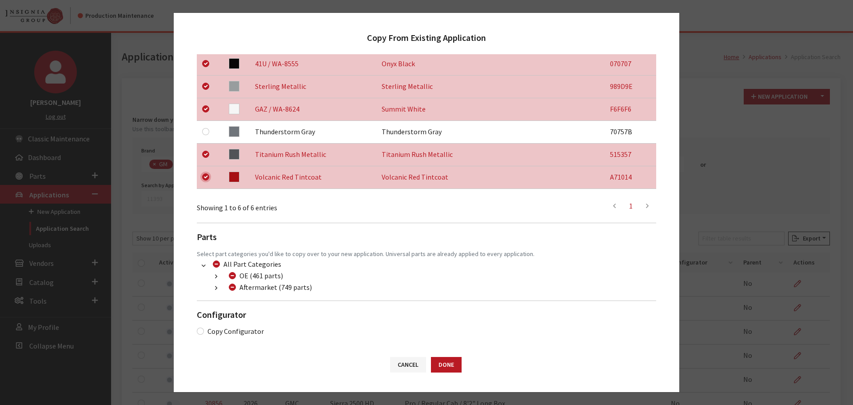
scroll to position [186, 0]
click at [211, 284] on button "button" at bounding box center [215, 288] width 17 height 10
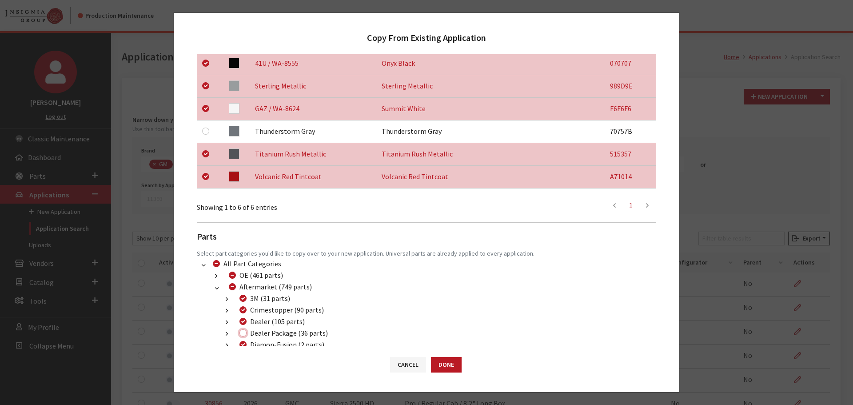
click at [242, 333] on input "Dealer Package (36 parts)" at bounding box center [242, 332] width 7 height 7
checkbox input "true"
drag, startPoint x: 435, startPoint y: 367, endPoint x: 374, endPoint y: 309, distance: 83.9
click at [435, 366] on button "Done" at bounding box center [446, 365] width 31 height 16
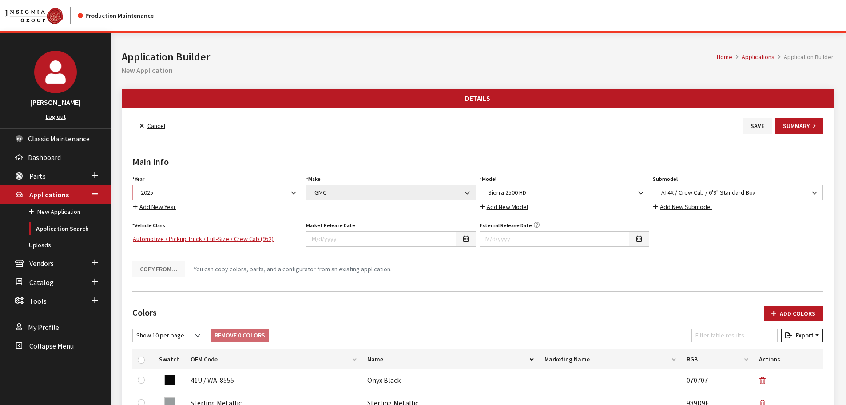
click at [197, 193] on span "2025" at bounding box center [217, 192] width 159 height 9
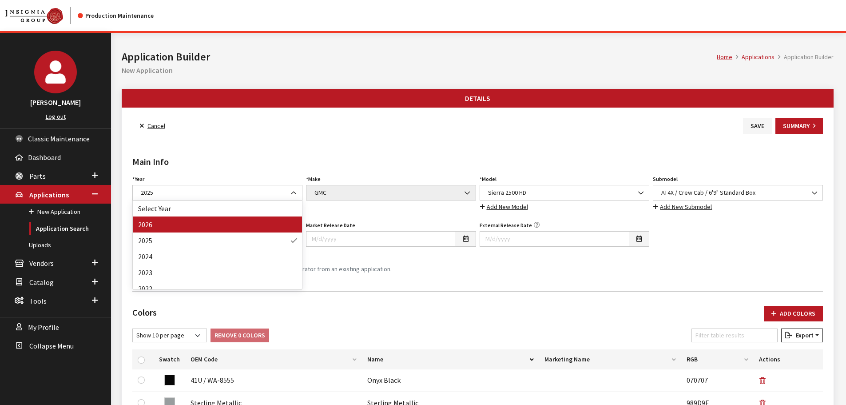
drag, startPoint x: 195, startPoint y: 222, endPoint x: 512, endPoint y: 270, distance: 319.9
select select "44"
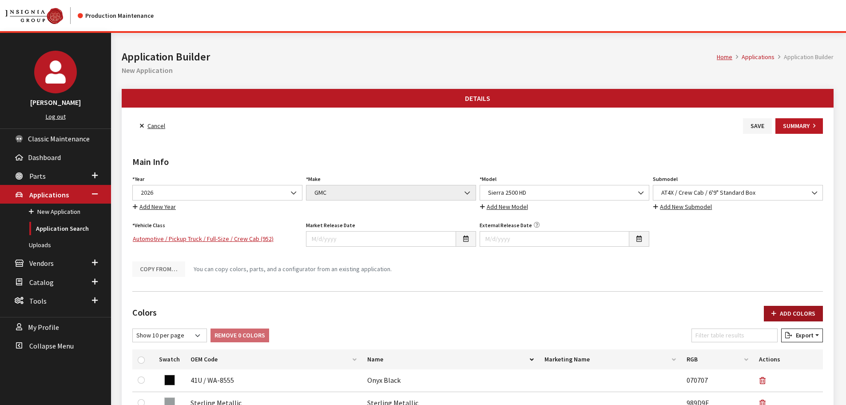
click at [794, 316] on button "Add Colors" at bounding box center [793, 314] width 59 height 16
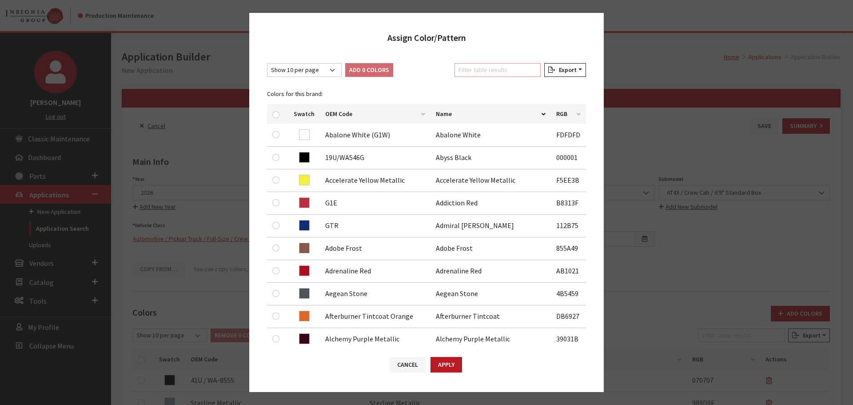
click at [486, 74] on input "Filter table results" at bounding box center [497, 70] width 86 height 14
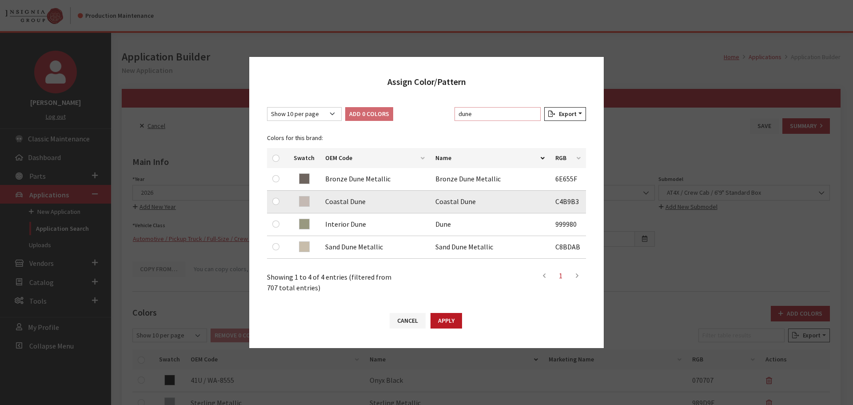
type input "dune"
click at [275, 202] on input "checkbox" at bounding box center [275, 201] width 7 height 7
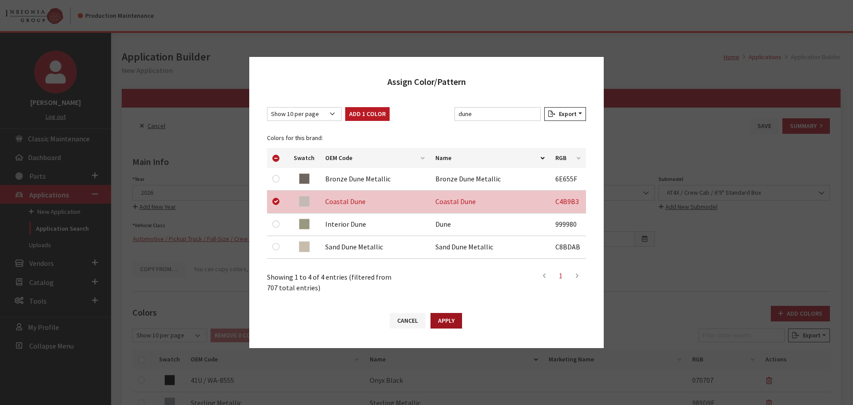
click at [451, 319] on button "Apply" at bounding box center [447, 321] width 32 height 16
checkbox input "false"
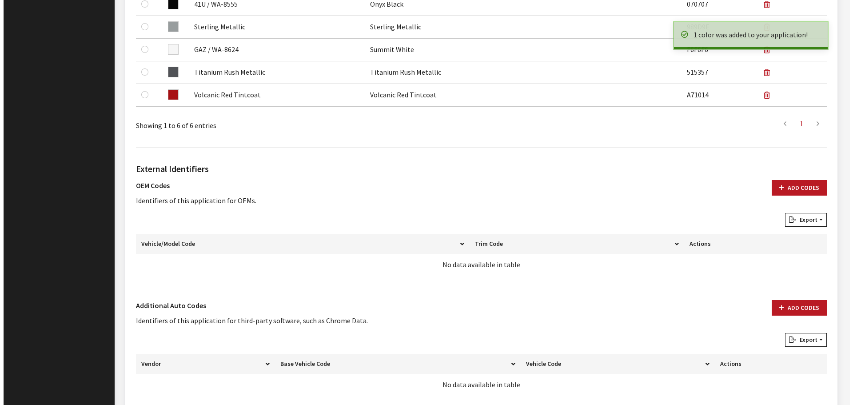
scroll to position [444, 0]
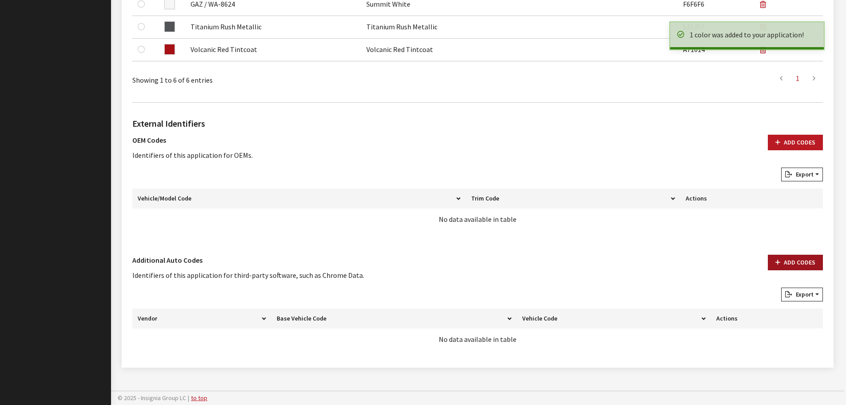
click at [797, 265] on button "Add Codes" at bounding box center [795, 263] width 55 height 16
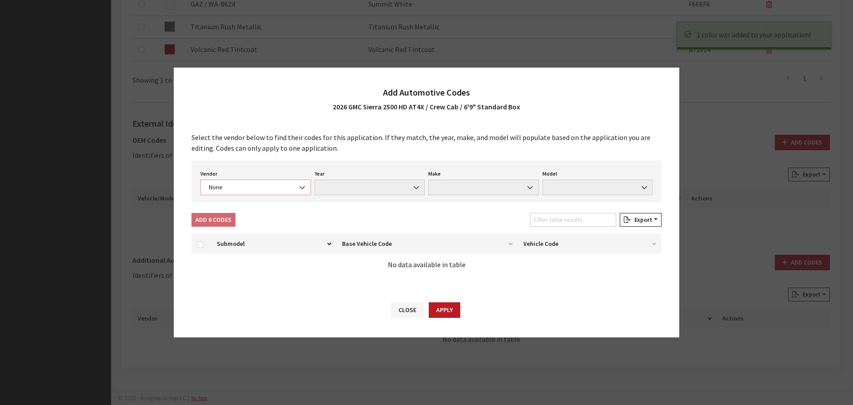
click at [238, 189] on span "None" at bounding box center [255, 187] width 99 height 9
select select "4"
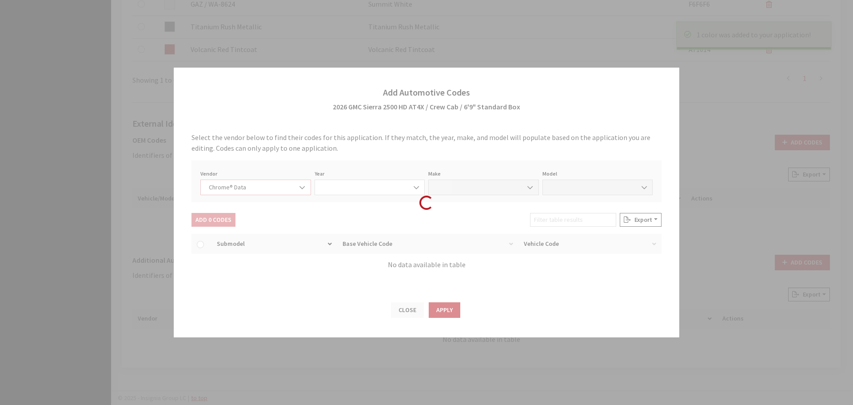
select select "2026"
select select "15"
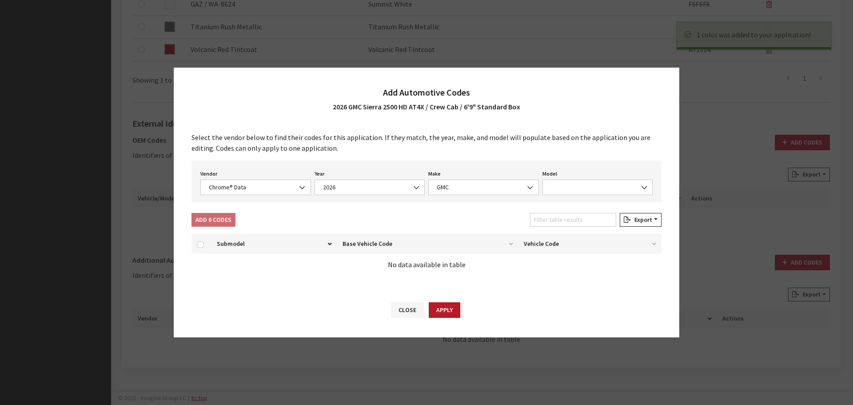
click at [567, 179] on div "Model None Acadia Canyon HUMMER EV Pickup HUMMER EV SUV Savana Cargo Van Savana…" at bounding box center [598, 181] width 114 height 28
click at [568, 192] on span at bounding box center [597, 187] width 111 height 16
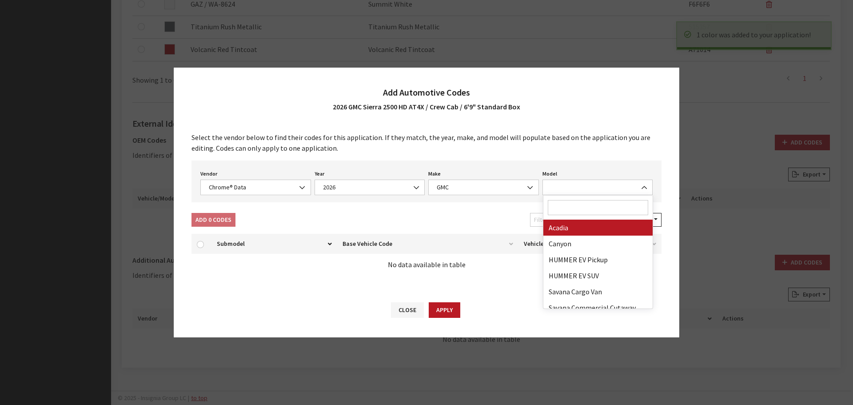
click at [565, 212] on input "Search" at bounding box center [598, 207] width 101 height 15
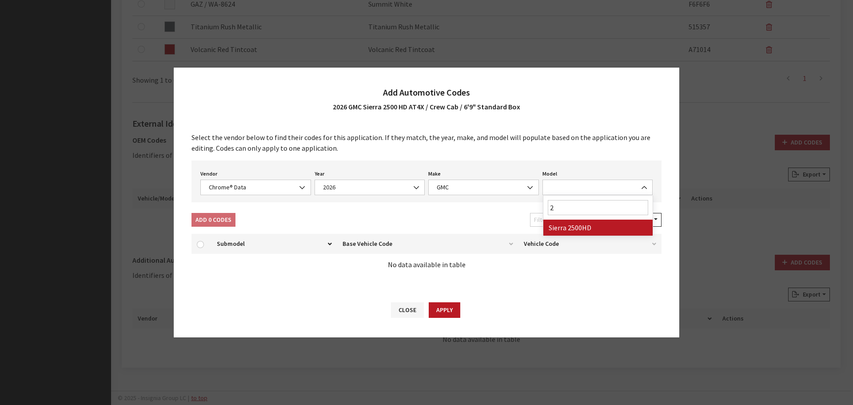
type input "25"
select select "71804"
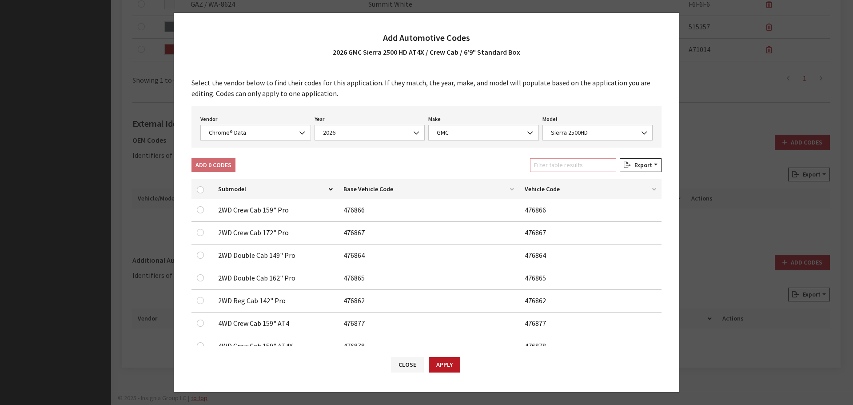
click at [558, 165] on input "Filter table results" at bounding box center [573, 165] width 86 height 14
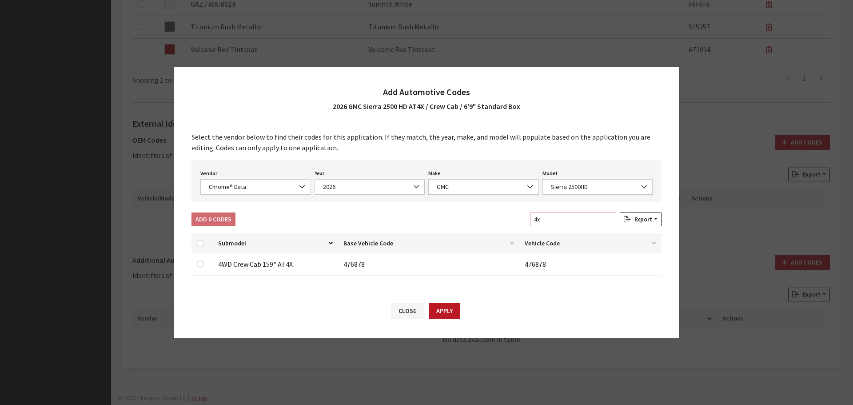
type input "4x"
click at [202, 262] on input "checkbox" at bounding box center [200, 263] width 7 height 7
checkbox input "true"
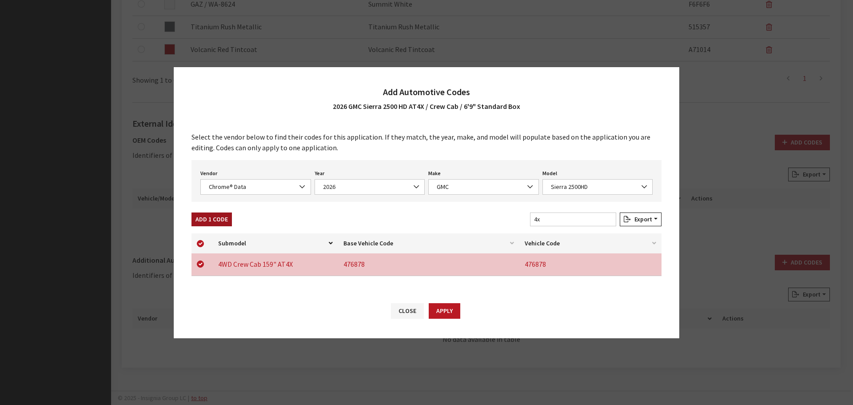
click at [222, 225] on button "Add 1 Code" at bounding box center [211, 219] width 40 height 14
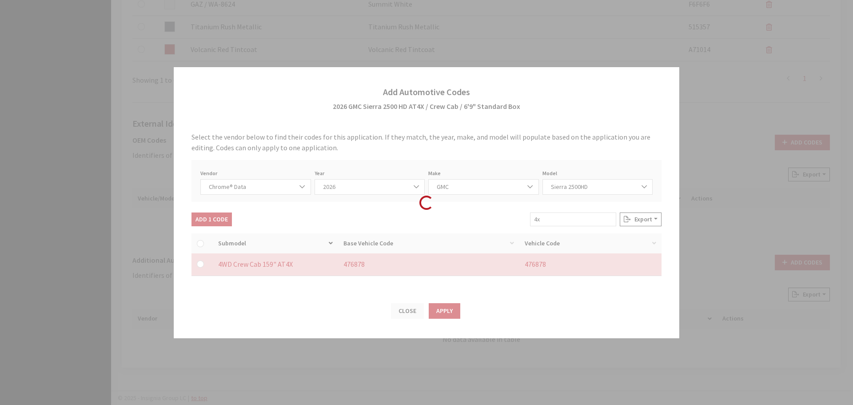
checkbox input "false"
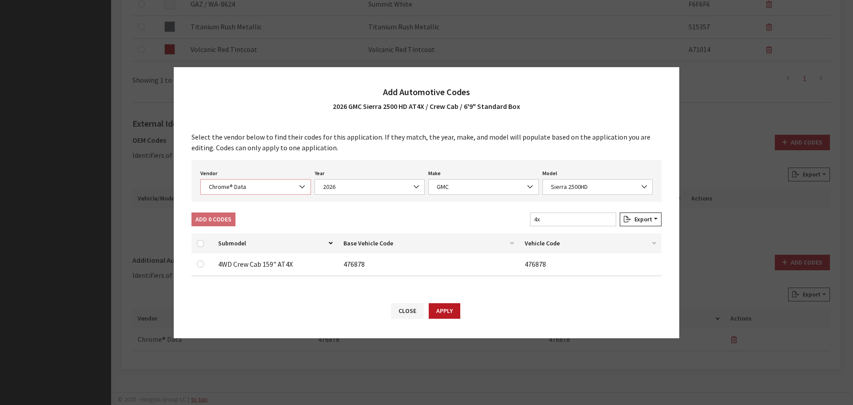
click at [241, 193] on span "Chrome® Data" at bounding box center [255, 187] width 111 height 16
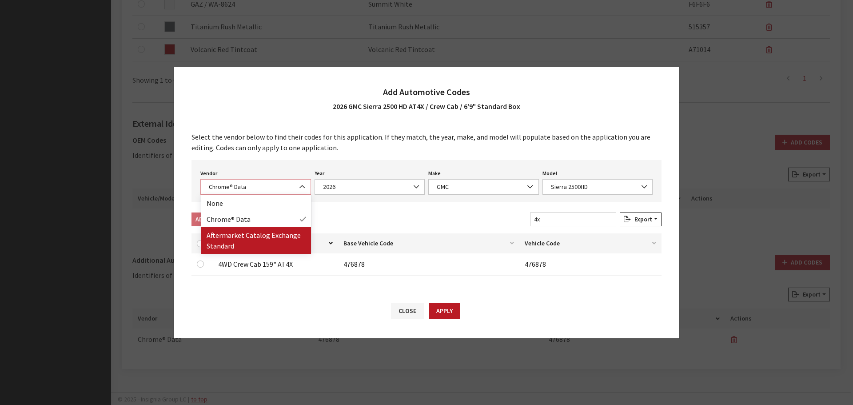
select select "2"
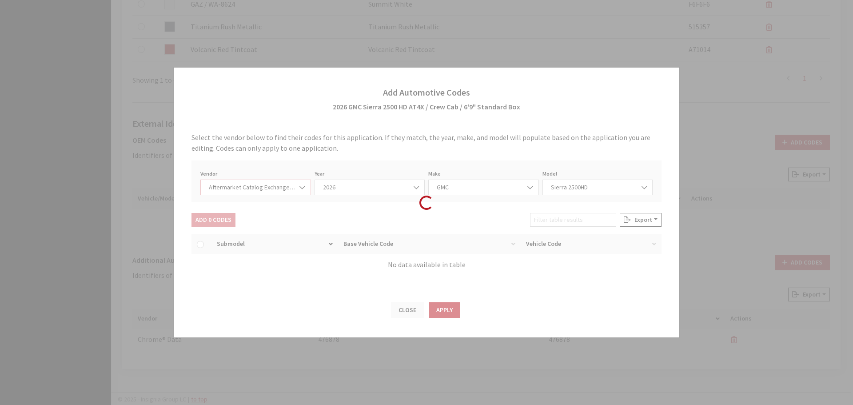
select select "2026"
select select "48"
select select "551"
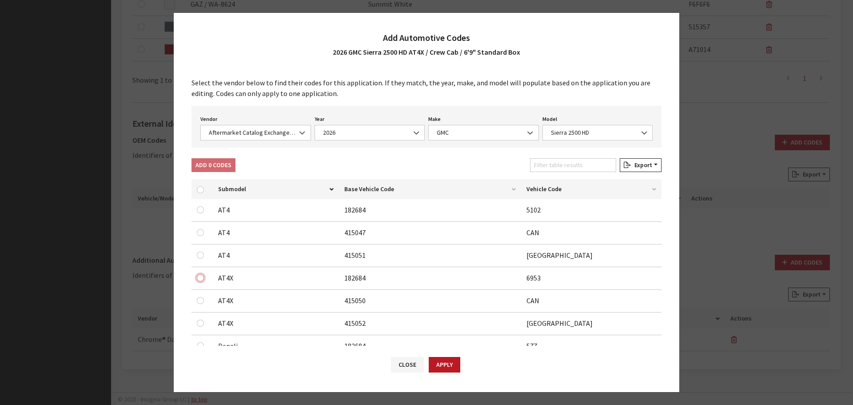
click at [203, 276] on input "checkbox" at bounding box center [200, 277] width 7 height 7
checkbox input "true"
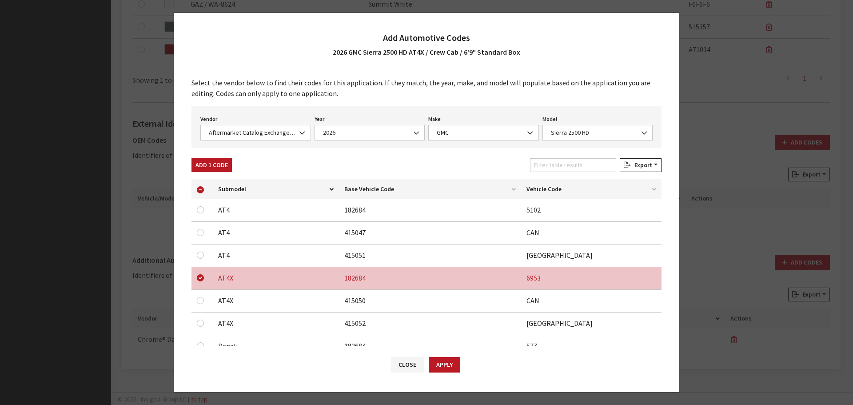
click at [202, 294] on td at bounding box center [201, 301] width 21 height 23
click at [201, 299] on input "checkbox" at bounding box center [200, 300] width 7 height 7
checkbox input "true"
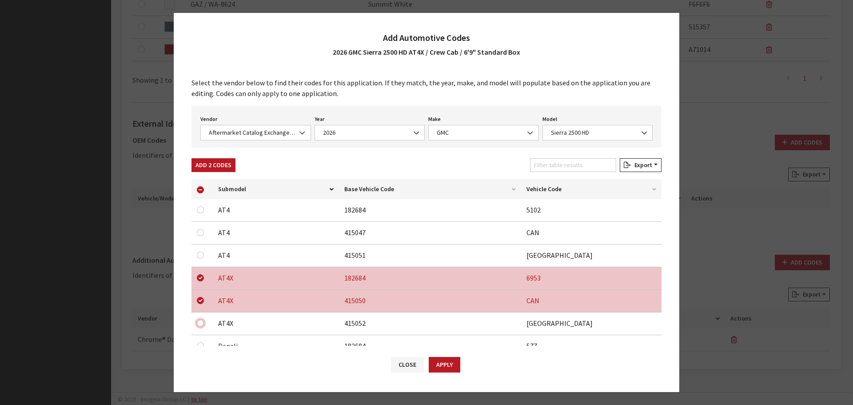
click at [201, 322] on input "checkbox" at bounding box center [200, 322] width 7 height 7
checkbox input "true"
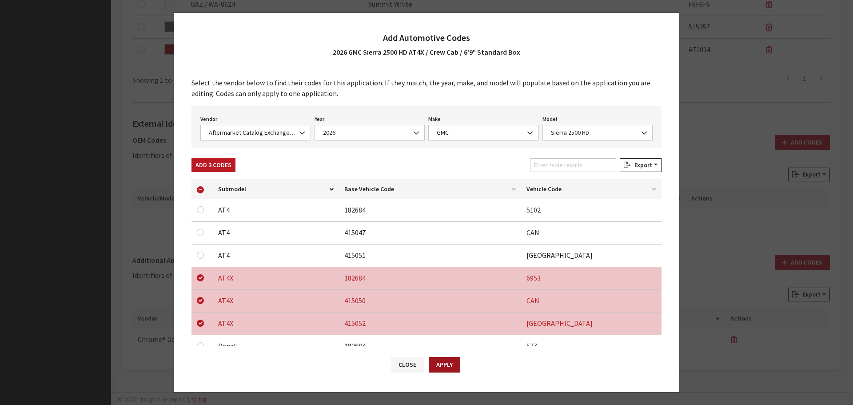
drag, startPoint x: 443, startPoint y: 367, endPoint x: 453, endPoint y: 358, distance: 13.2
click at [443, 366] on button "Apply" at bounding box center [445, 365] width 32 height 16
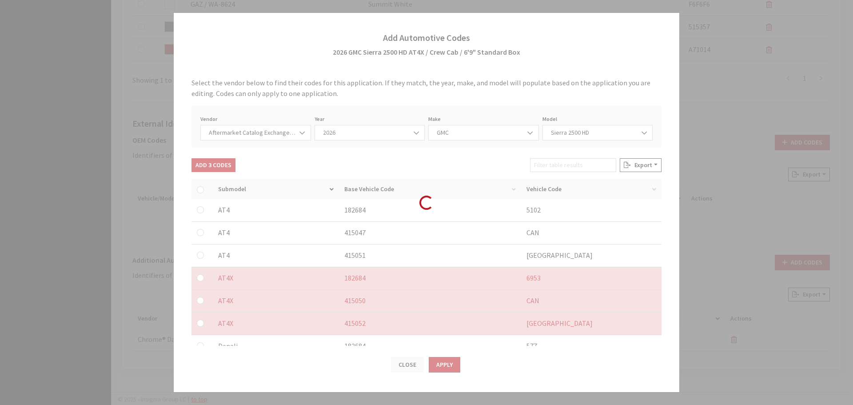
checkbox input "false"
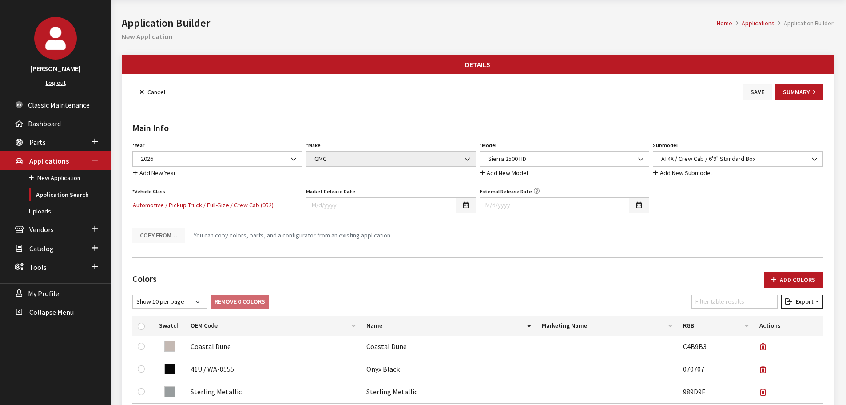
scroll to position [0, 0]
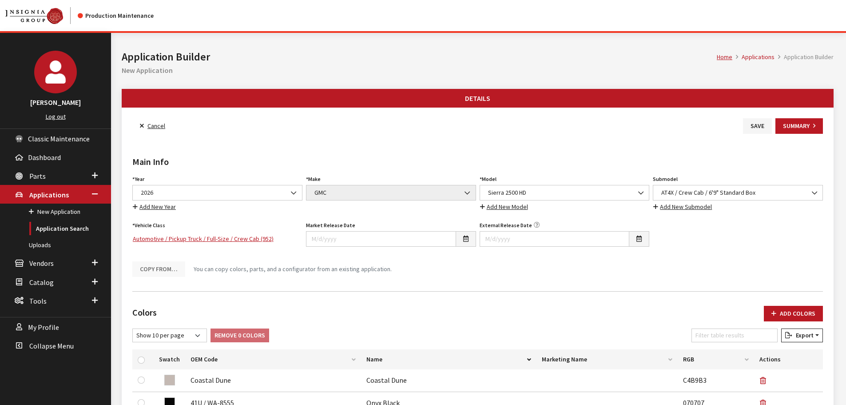
click at [751, 132] on button "Save" at bounding box center [757, 126] width 29 height 16
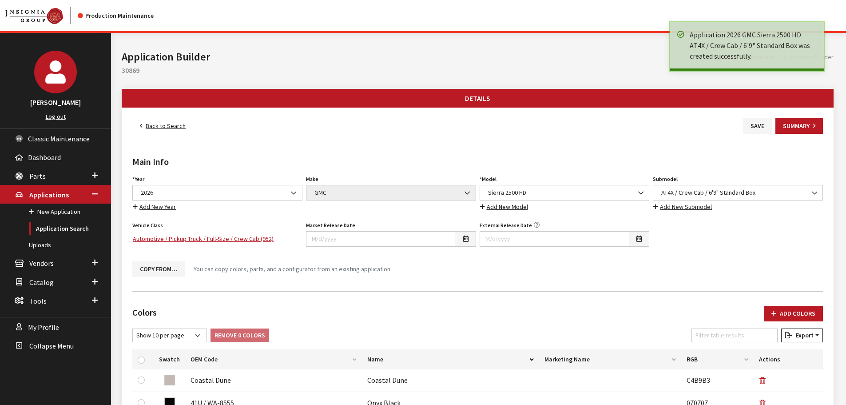
drag, startPoint x: 0, startPoint y: 0, endPoint x: 166, endPoint y: 126, distance: 208.4
click at [166, 126] on link "Back to Search" at bounding box center [162, 126] width 61 height 16
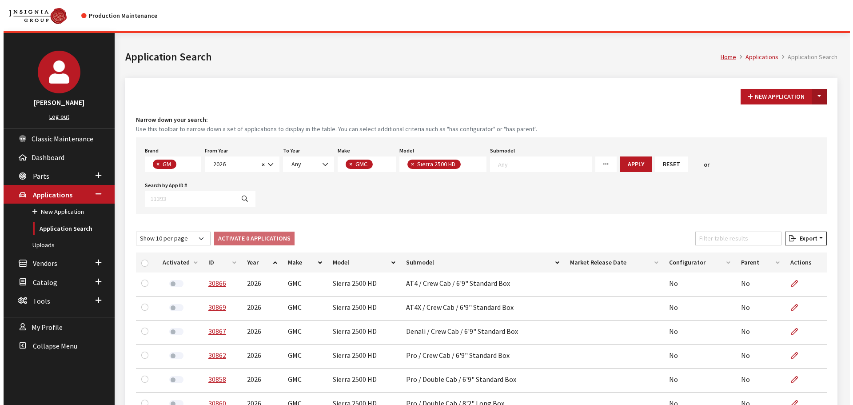
scroll to position [23, 0]
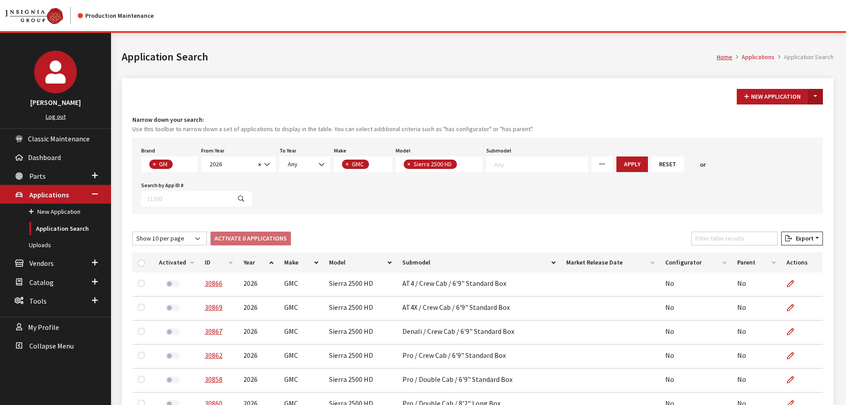
click at [816, 100] on button "Toggle Dropdown" at bounding box center [815, 97] width 15 height 16
click at [802, 119] on button "New From Existing..." at bounding box center [785, 116] width 76 height 16
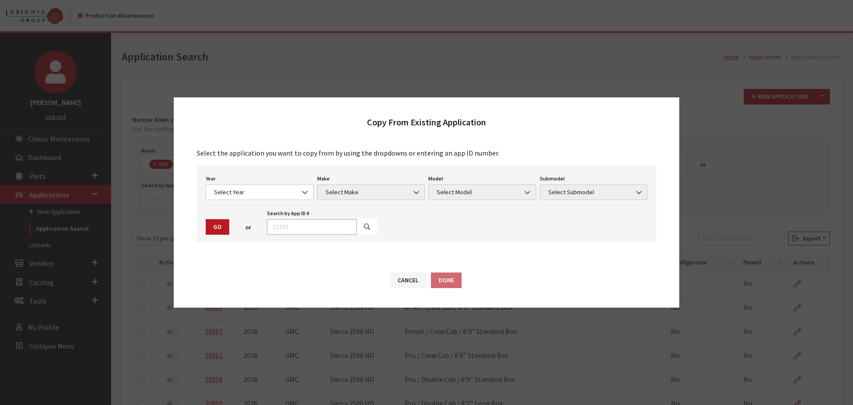
click at [320, 226] on input "text" at bounding box center [312, 227] width 90 height 16
type input "29041"
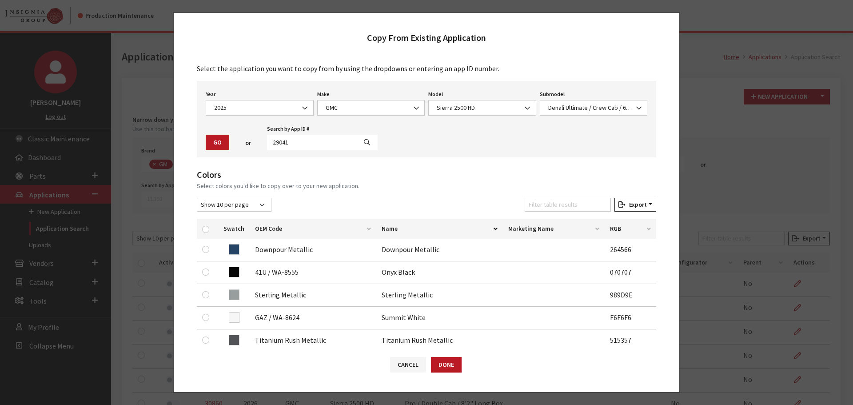
scroll to position [89, 0]
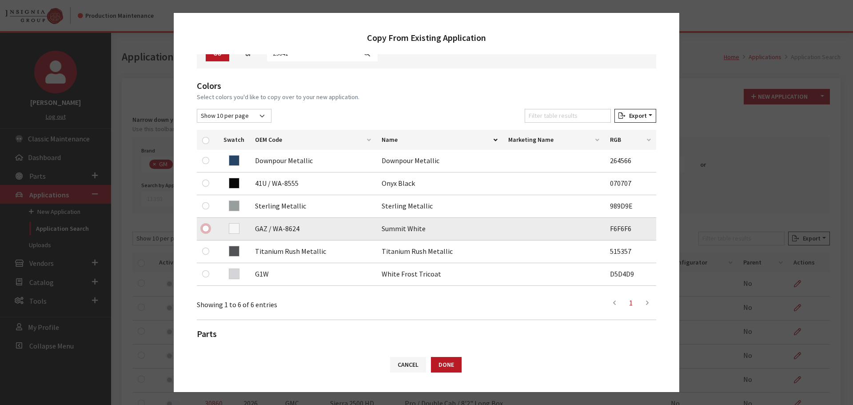
click at [203, 230] on input "checkbox" at bounding box center [205, 228] width 7 height 7
checkbox input "true"
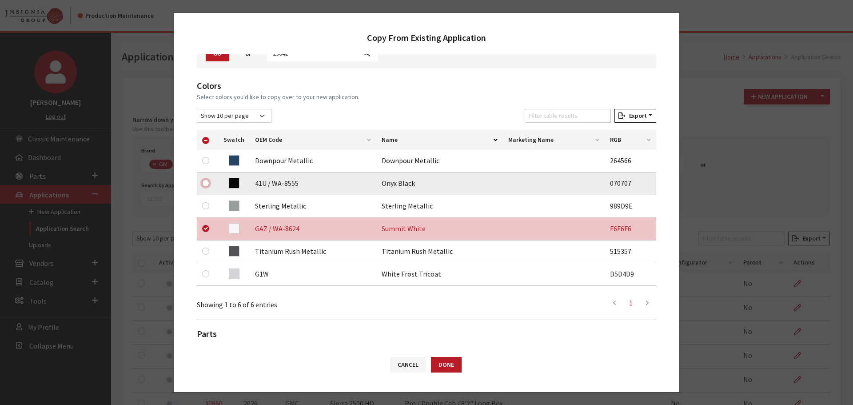
click at [207, 183] on input "checkbox" at bounding box center [205, 182] width 7 height 7
checkbox input "true"
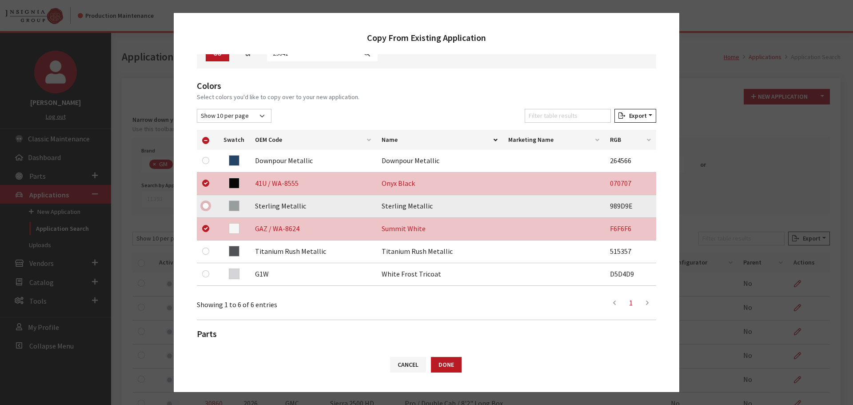
click at [207, 206] on input "checkbox" at bounding box center [205, 205] width 7 height 7
checkbox input "true"
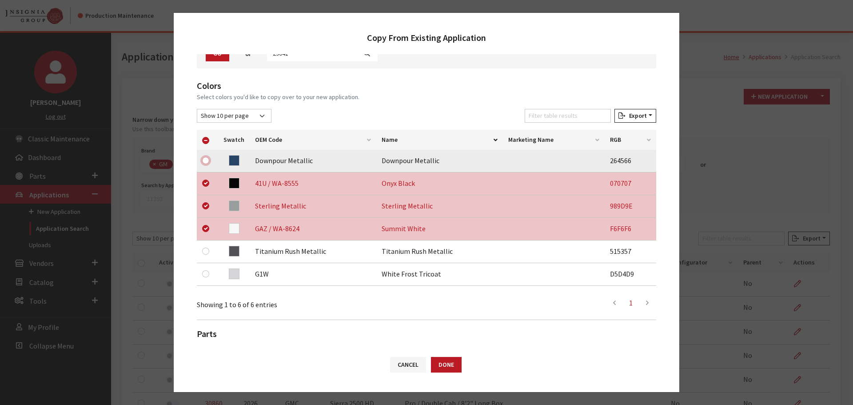
click at [206, 160] on input "checkbox" at bounding box center [205, 160] width 7 height 7
checkbox input "true"
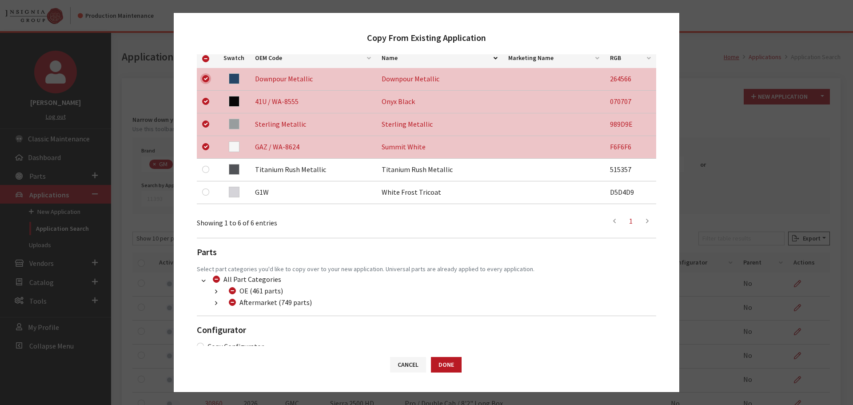
scroll to position [178, 0]
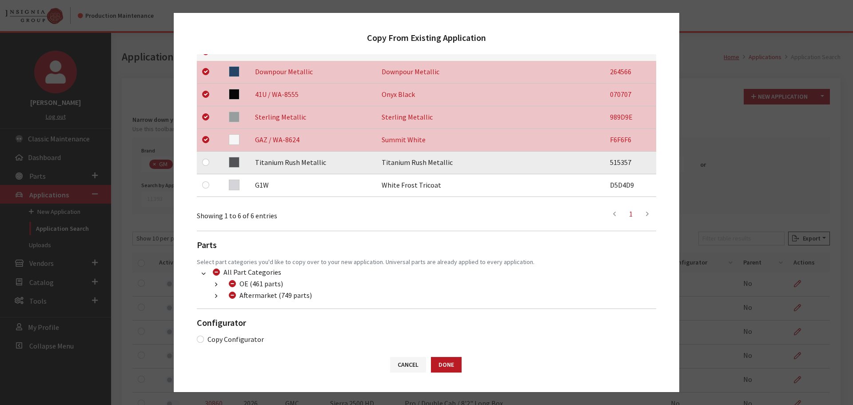
click at [202, 161] on td at bounding box center [207, 162] width 21 height 23
click at [208, 161] on input "checkbox" at bounding box center [205, 162] width 7 height 7
checkbox input "true"
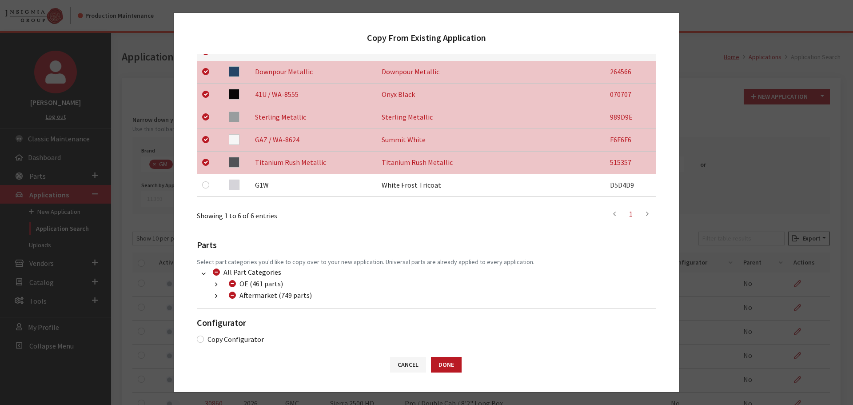
click at [212, 297] on button "button" at bounding box center [215, 296] width 17 height 10
click at [240, 341] on input "Dealer Package (36 parts)" at bounding box center [242, 341] width 7 height 7
checkbox input "true"
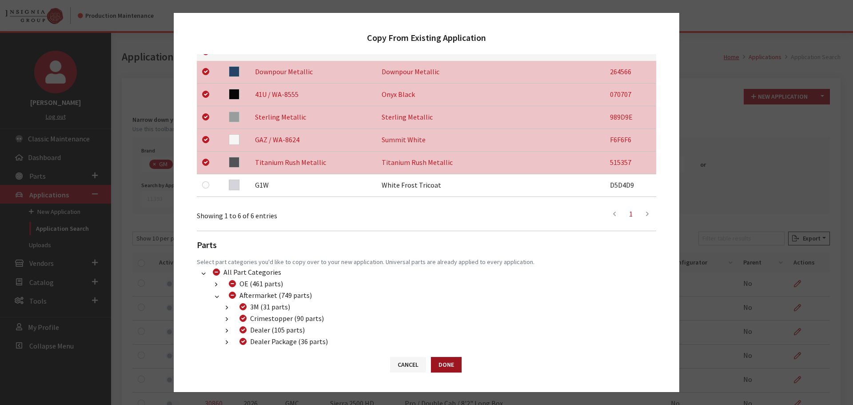
click at [456, 368] on button "Done" at bounding box center [446, 365] width 31 height 16
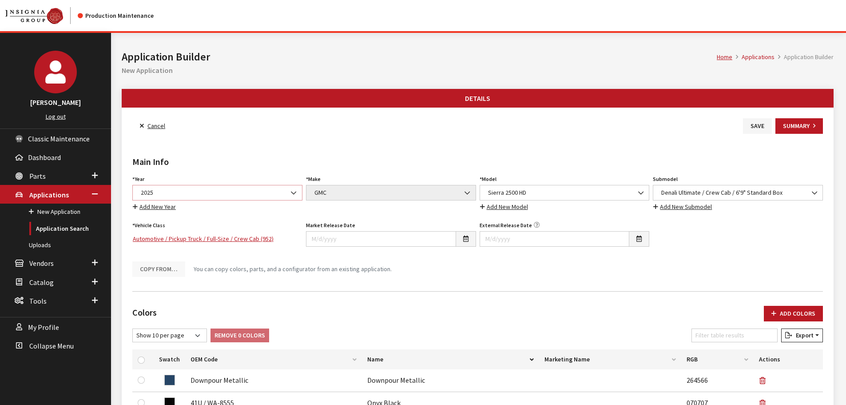
click at [220, 188] on span "2025" at bounding box center [217, 192] width 159 height 9
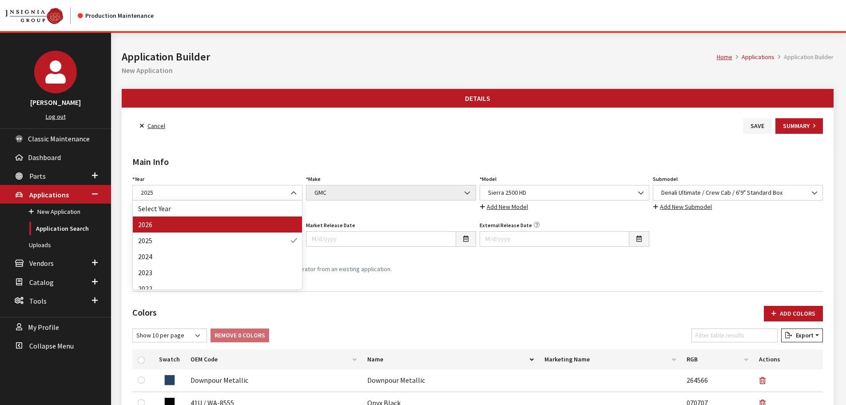
drag, startPoint x: 211, startPoint y: 223, endPoint x: 630, endPoint y: 286, distance: 423.7
select select "44"
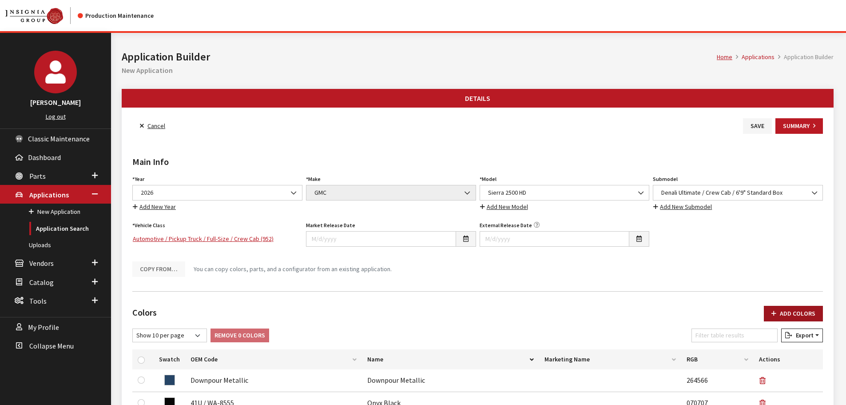
click at [789, 311] on button "Add Colors" at bounding box center [793, 314] width 59 height 16
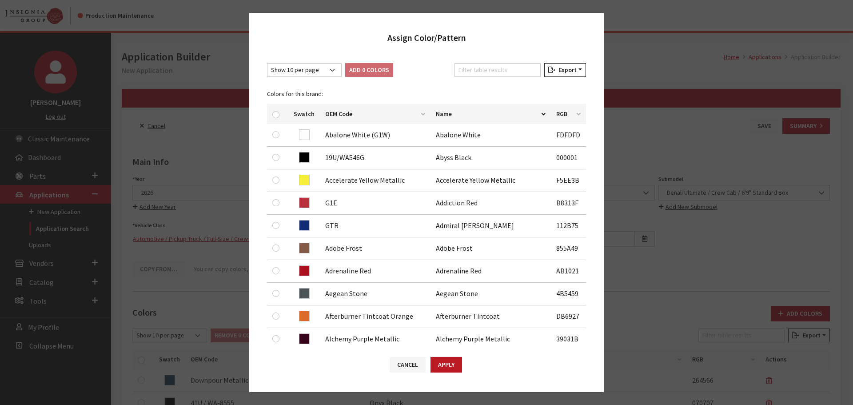
click at [495, 78] on div "Filter table results" at bounding box center [498, 71] width 90 height 17
click at [493, 72] on input "Filter table results" at bounding box center [497, 70] width 86 height 14
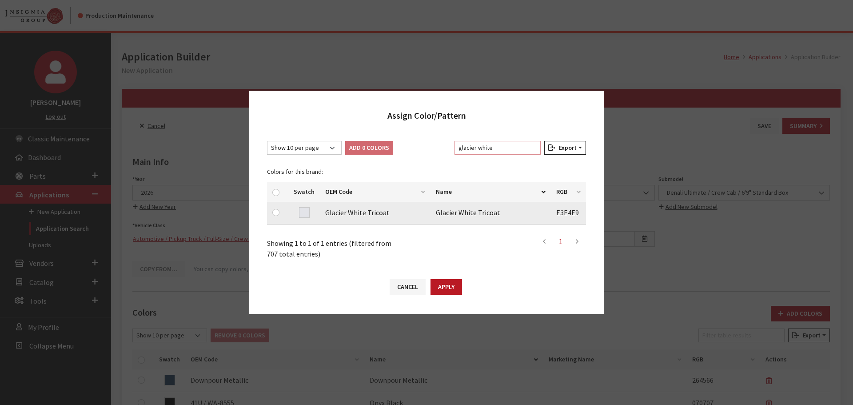
type input "glacier white"
click at [279, 212] on input "checkbox" at bounding box center [275, 212] width 7 height 7
checkbox input "true"
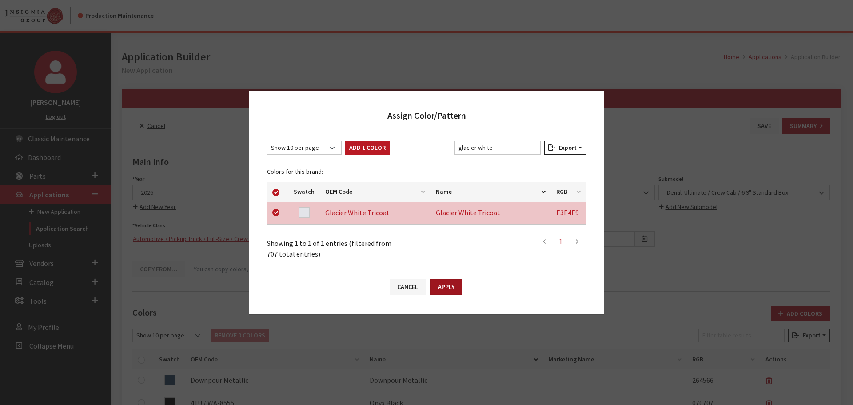
click at [449, 289] on button "Apply" at bounding box center [447, 287] width 32 height 16
checkbox input "false"
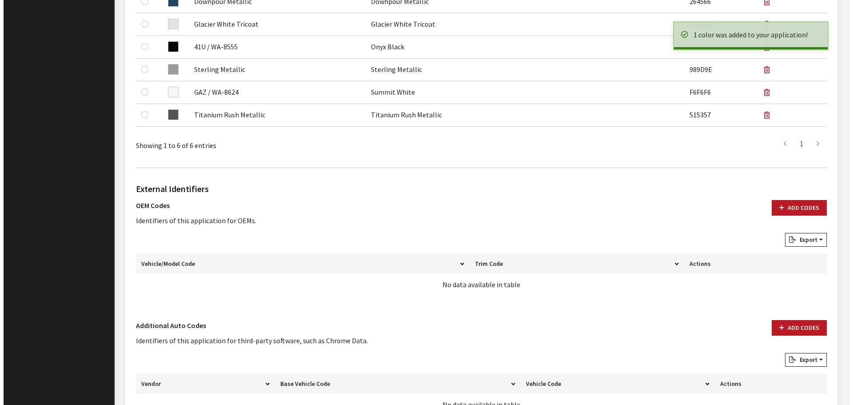
scroll to position [444, 0]
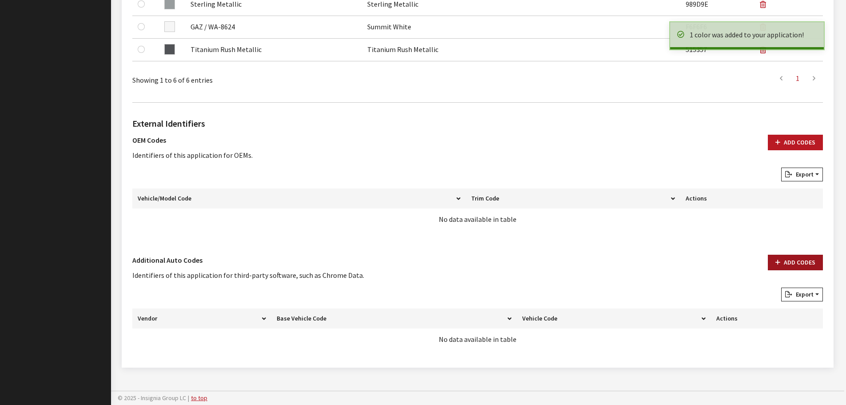
click at [785, 263] on button "Add Codes" at bounding box center [795, 263] width 55 height 16
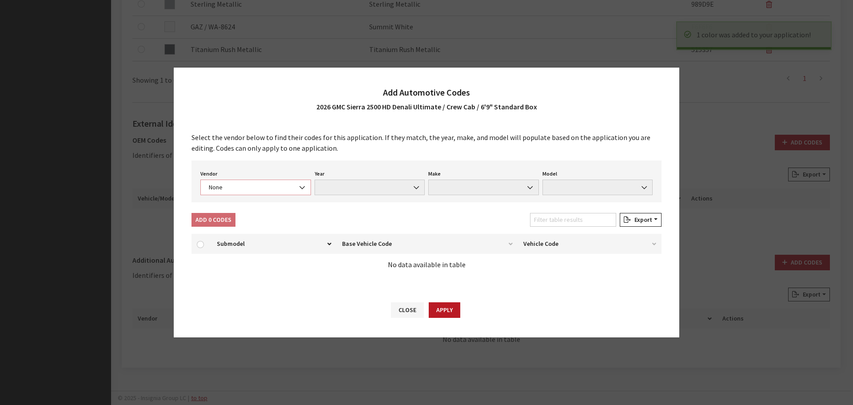
click at [255, 185] on span "None" at bounding box center [255, 187] width 99 height 9
select select "4"
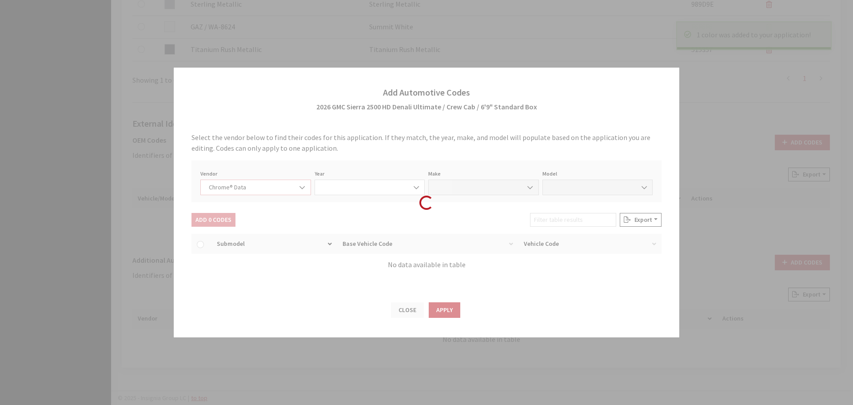
select select "2026"
select select "15"
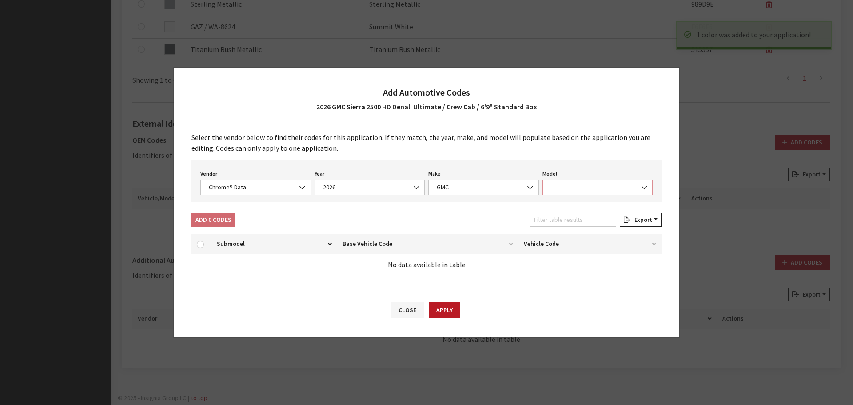
click at [579, 186] on span at bounding box center [597, 187] width 111 height 16
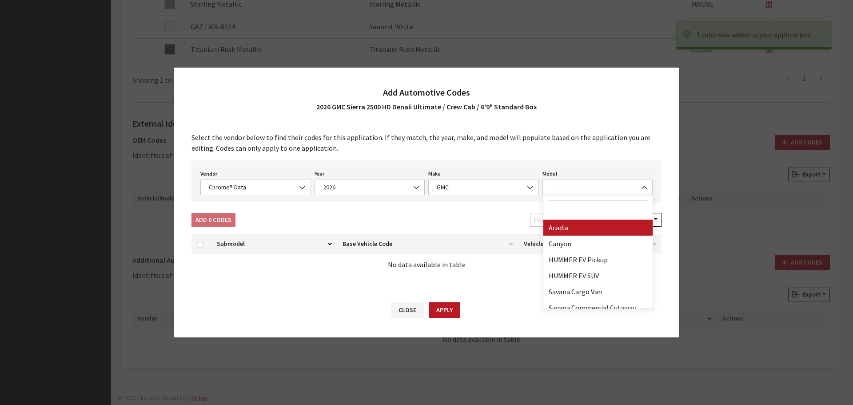
click at [577, 209] on input "Search" at bounding box center [598, 207] width 101 height 15
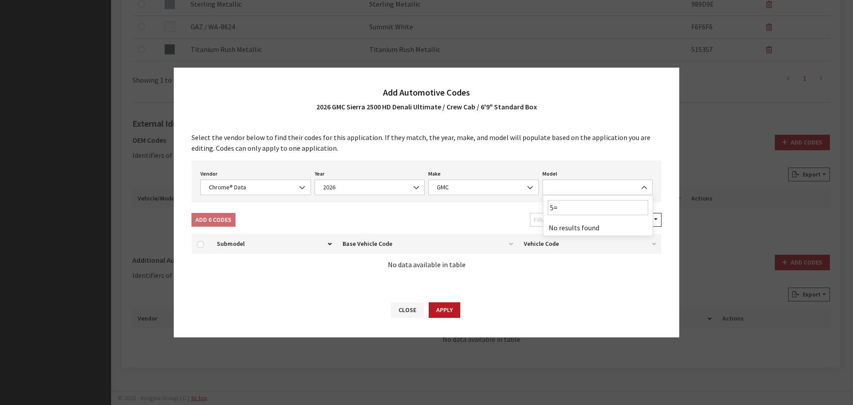
type input "5"
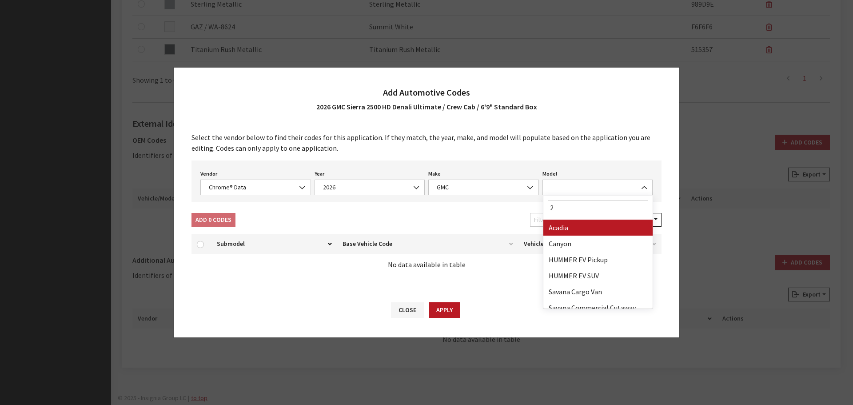
type input "25"
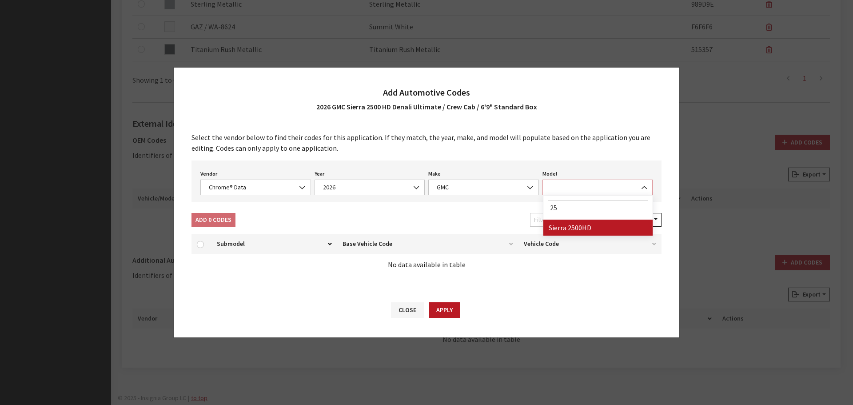
select select "71804"
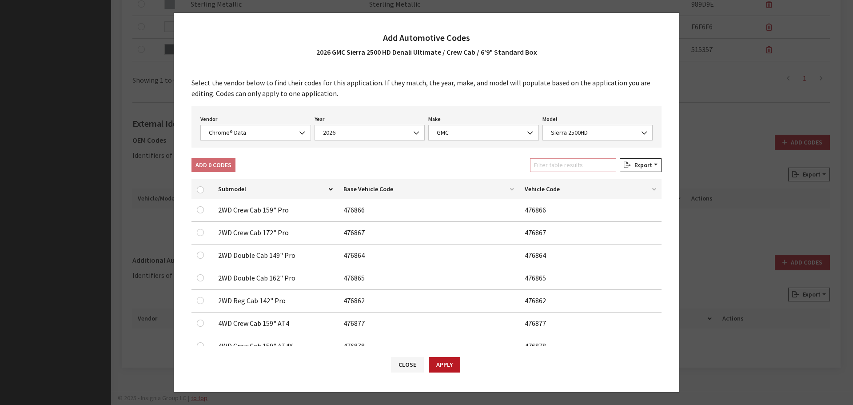
click at [569, 165] on input "Filter table results" at bounding box center [573, 165] width 86 height 14
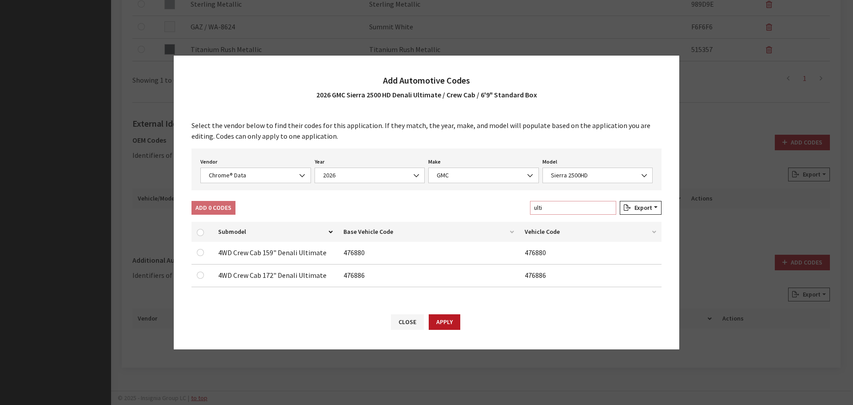
type input "ulti"
click at [201, 253] on input "checkbox" at bounding box center [200, 252] width 7 height 7
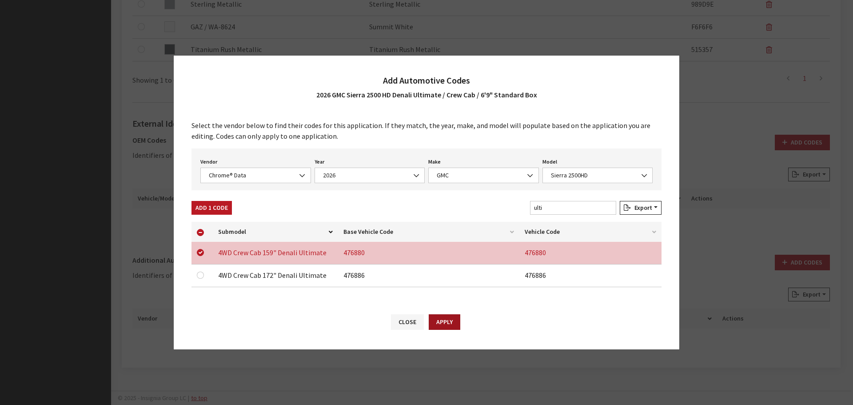
click at [453, 320] on button "Apply" at bounding box center [445, 322] width 32 height 16
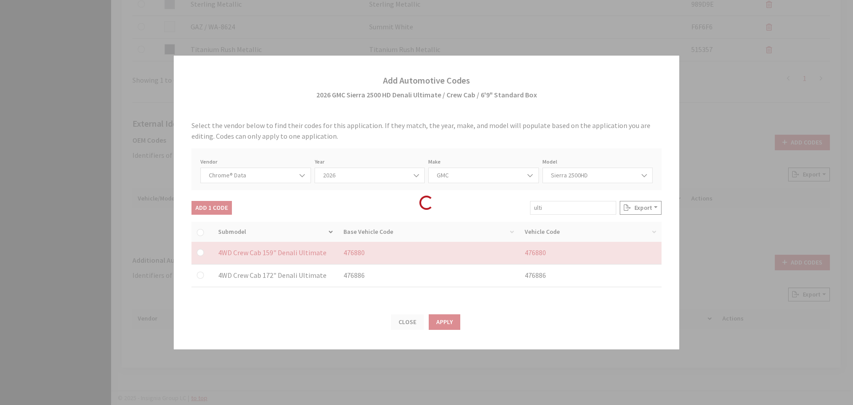
checkbox input "false"
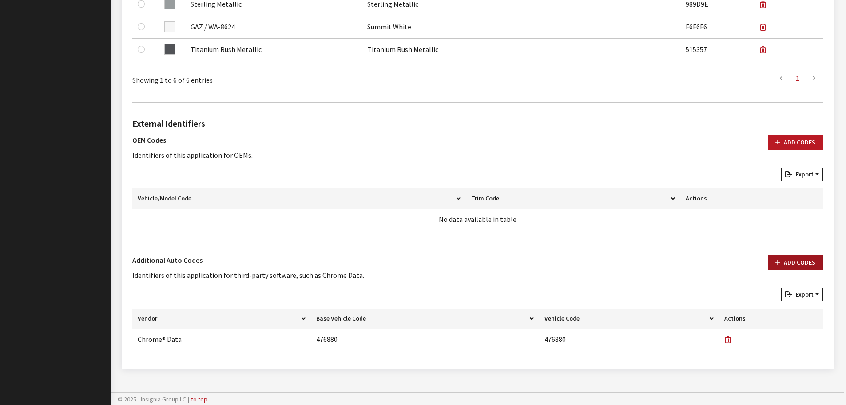
click at [787, 262] on button "Add Codes" at bounding box center [795, 263] width 55 height 16
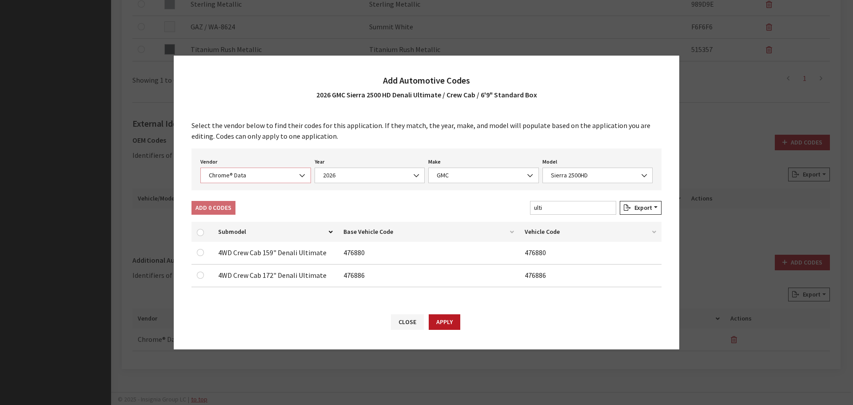
click at [245, 174] on span "Chrome® Data" at bounding box center [255, 175] width 99 height 9
select select "2"
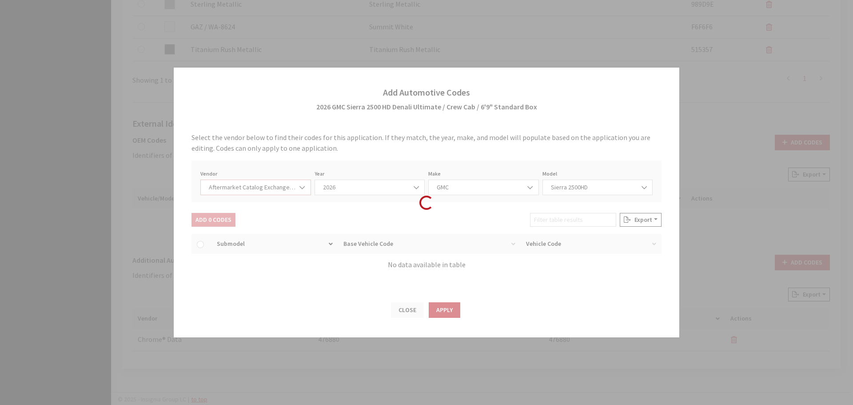
select select "2026"
select select "48"
select select "551"
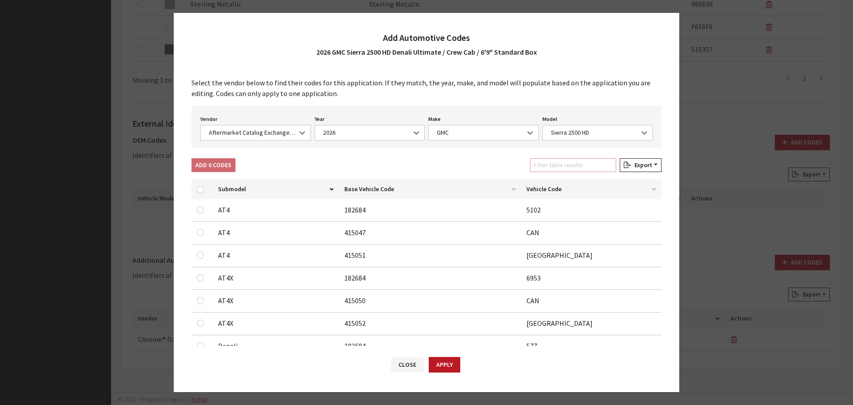
click at [554, 168] on input "Filter table results" at bounding box center [573, 165] width 86 height 14
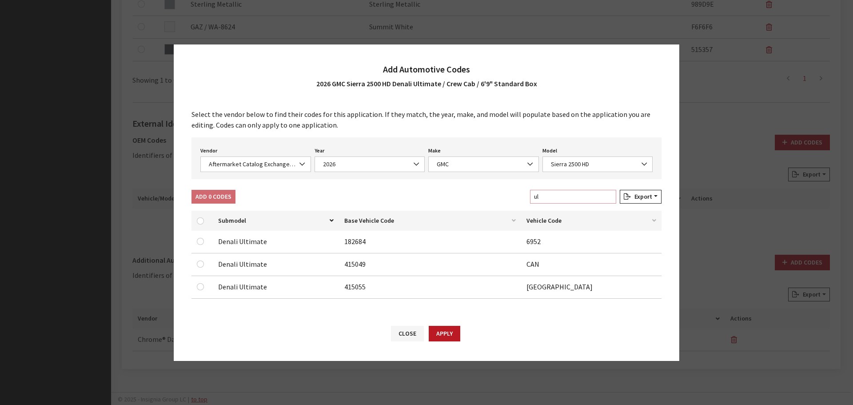
type input "ul"
click at [201, 284] on input "checkbox" at bounding box center [200, 286] width 7 height 7
checkbox input "true"
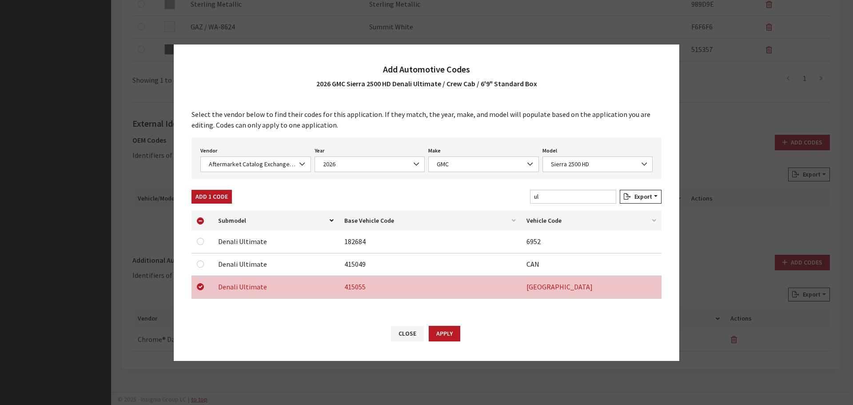
click at [202, 259] on div at bounding box center [202, 264] width 11 height 11
click at [202, 261] on input "checkbox" at bounding box center [200, 263] width 7 height 7
checkbox input "true"
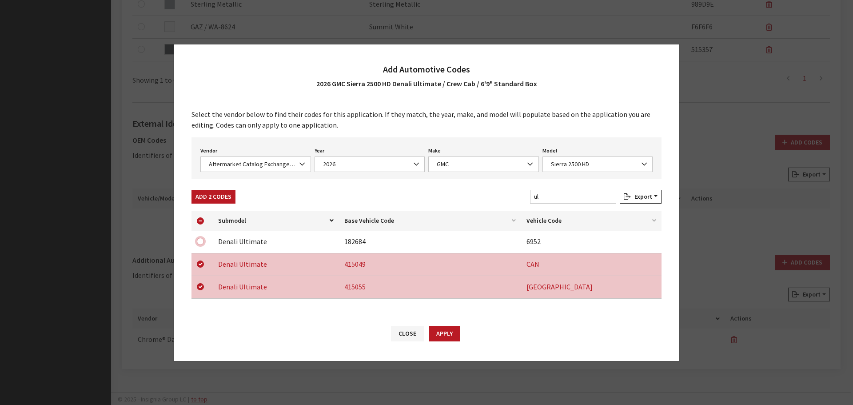
click at [203, 239] on input "checkbox" at bounding box center [200, 241] width 7 height 7
checkbox input "true"
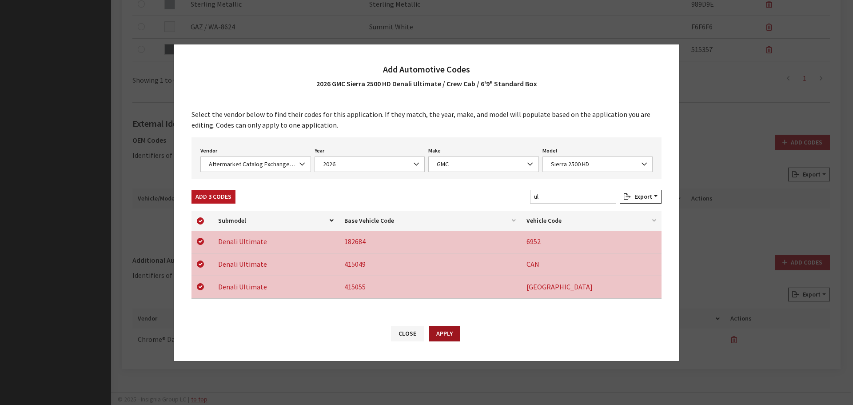
click at [445, 325] on div "Close Apply" at bounding box center [427, 338] width 506 height 46
drag, startPoint x: 445, startPoint y: 327, endPoint x: 470, endPoint y: 311, distance: 30.4
click at [446, 327] on button "Apply" at bounding box center [445, 334] width 32 height 16
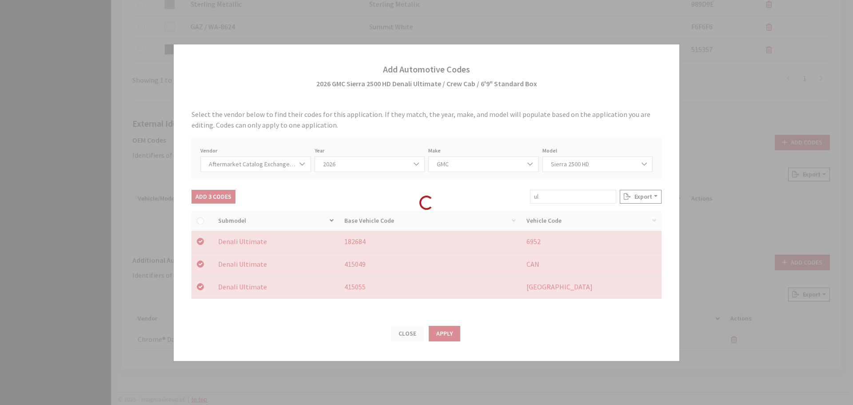
checkbox input "false"
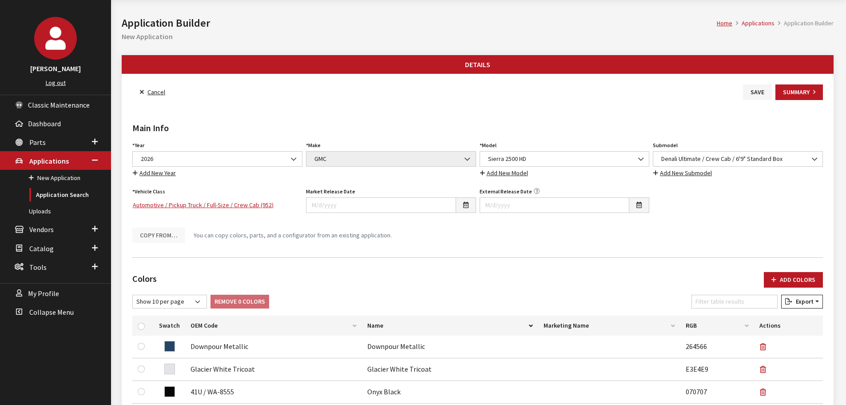
scroll to position [0, 0]
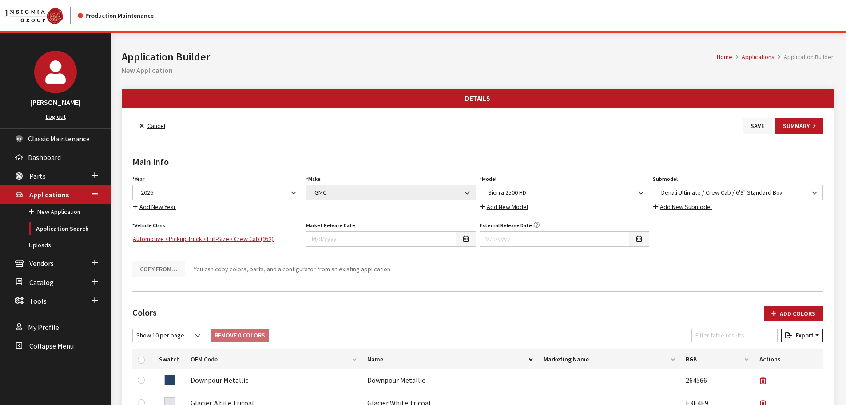
click at [763, 123] on button "Save" at bounding box center [757, 126] width 29 height 16
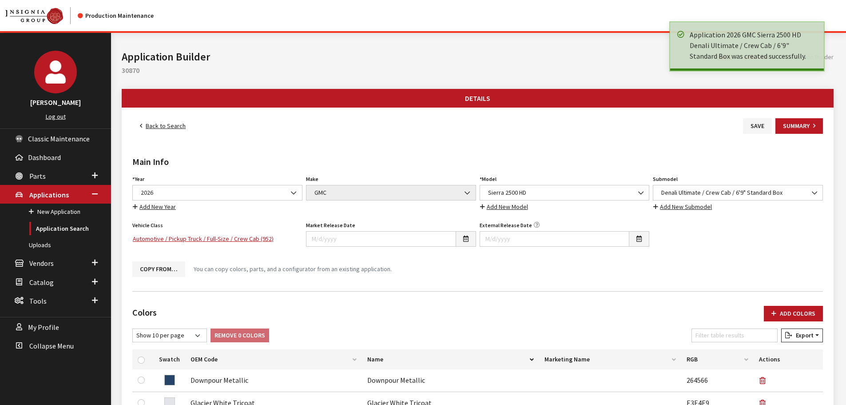
drag, startPoint x: 0, startPoint y: 0, endPoint x: 197, endPoint y: 128, distance: 234.5
click at [156, 125] on link "Back to Search" at bounding box center [162, 126] width 61 height 16
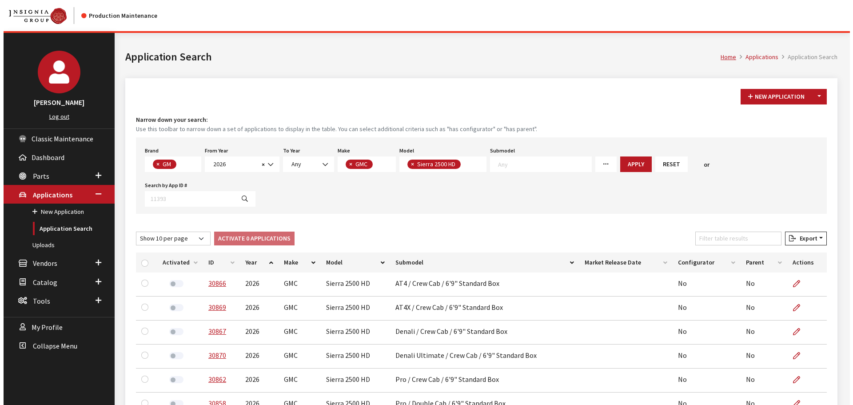
scroll to position [23, 0]
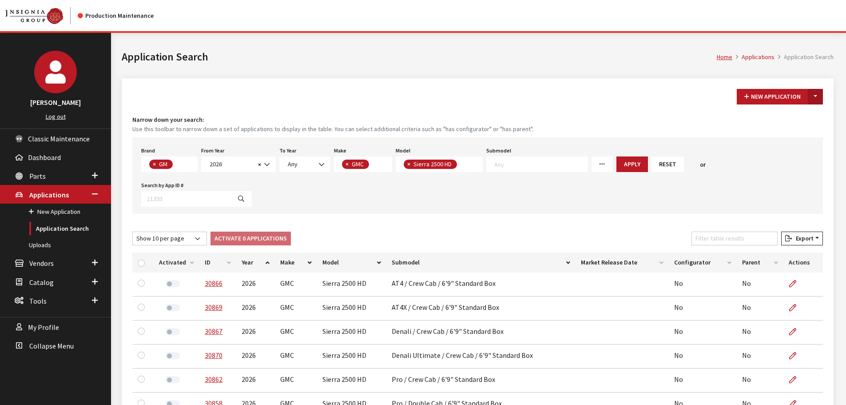
click at [817, 99] on button "Toggle Dropdown" at bounding box center [815, 97] width 15 height 16
click at [797, 115] on button "New From Existing..." at bounding box center [785, 116] width 76 height 16
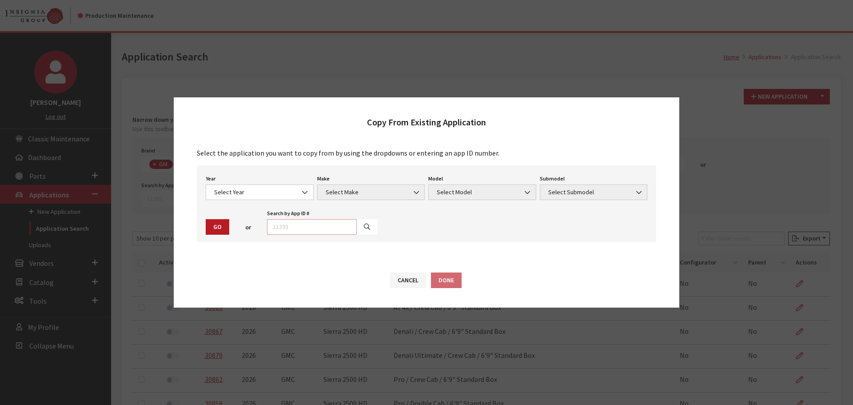
click at [328, 227] on input "text" at bounding box center [312, 227] width 90 height 16
type input "29031"
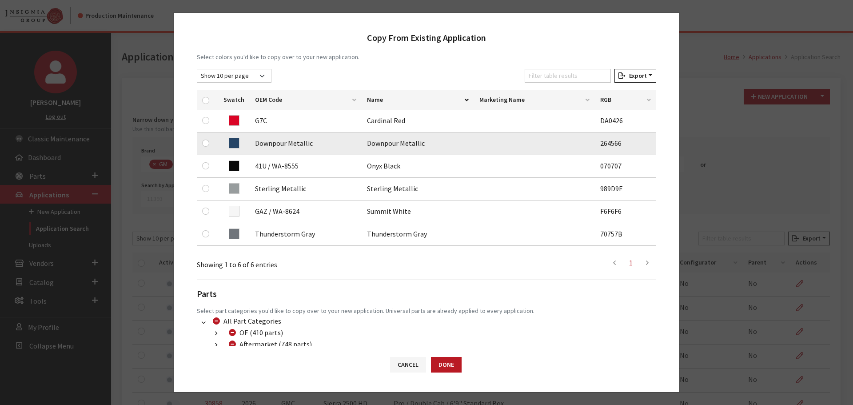
scroll to position [133, 0]
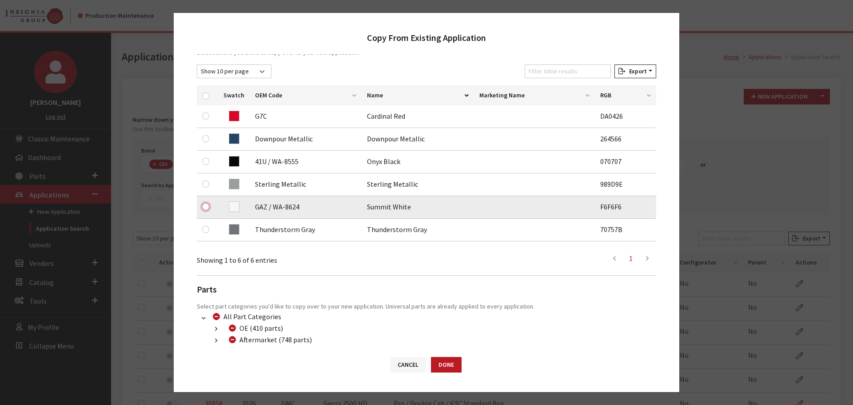
click at [208, 206] on input "checkbox" at bounding box center [205, 206] width 7 height 7
checkbox input "true"
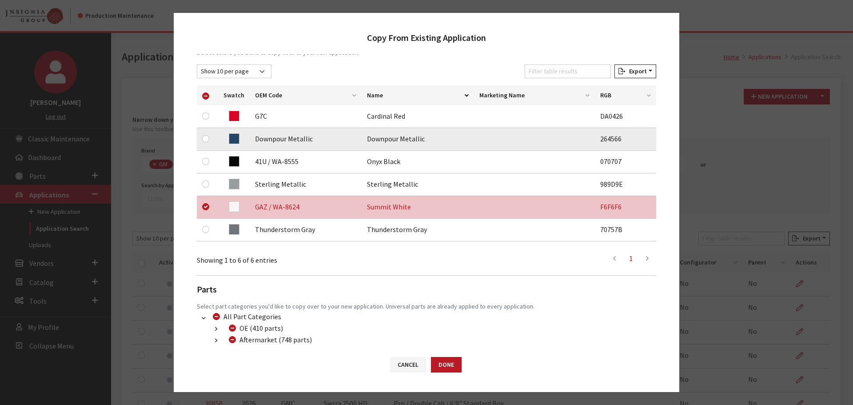
drag, startPoint x: 203, startPoint y: 157, endPoint x: 204, endPoint y: 131, distance: 26.2
click at [203, 157] on div at bounding box center [207, 161] width 11 height 11
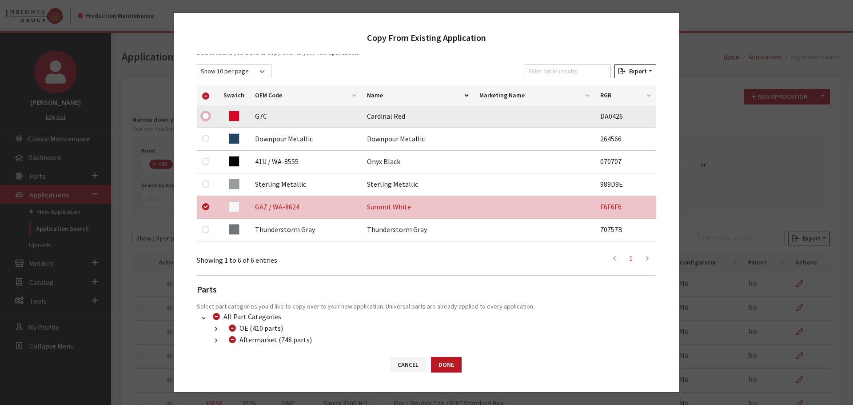
click at [207, 115] on input "checkbox" at bounding box center [205, 115] width 7 height 7
checkbox input "true"
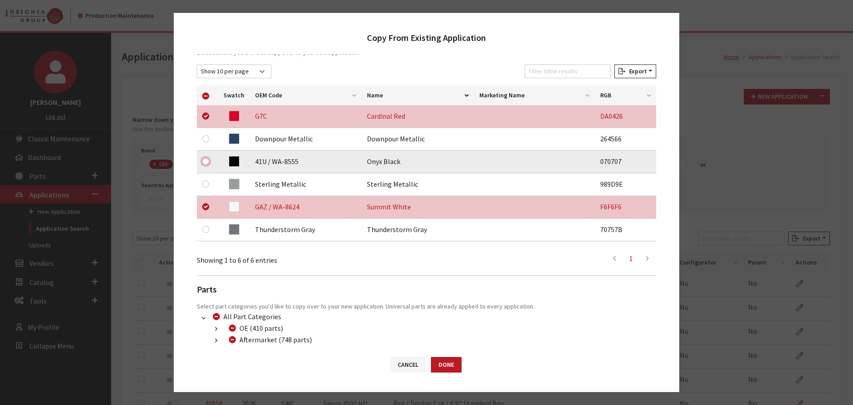
click at [204, 159] on input "checkbox" at bounding box center [205, 161] width 7 height 7
checkbox input "true"
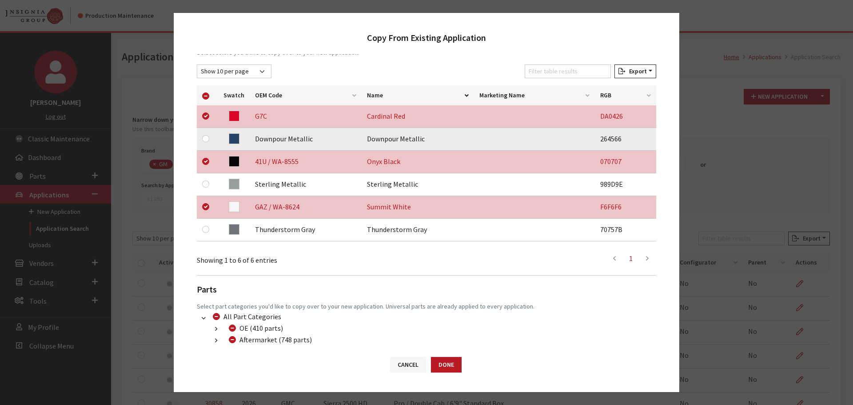
click at [210, 138] on div at bounding box center [207, 138] width 11 height 11
click at [207, 136] on input "checkbox" at bounding box center [205, 138] width 7 height 7
checkbox input "true"
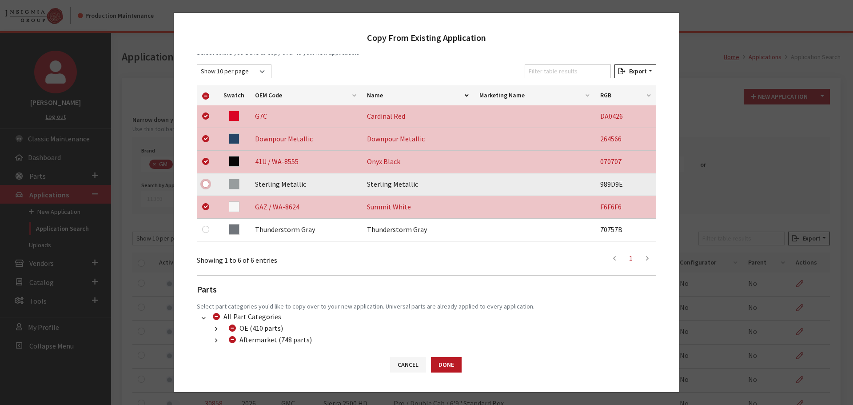
click at [206, 183] on input "checkbox" at bounding box center [205, 183] width 7 height 7
checkbox input "true"
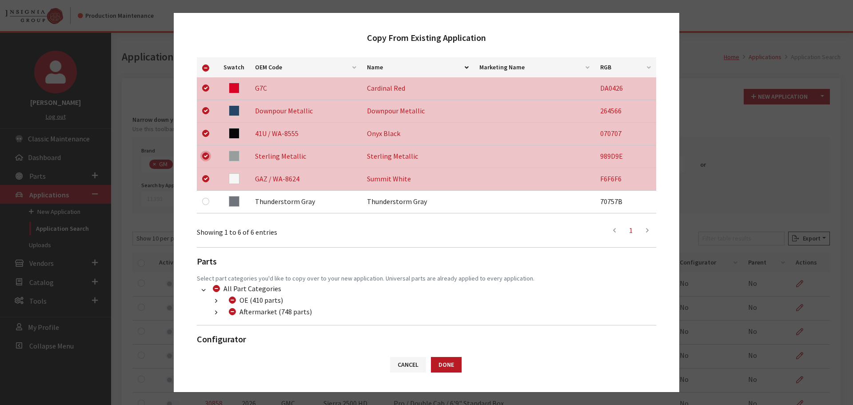
scroll to position [186, 0]
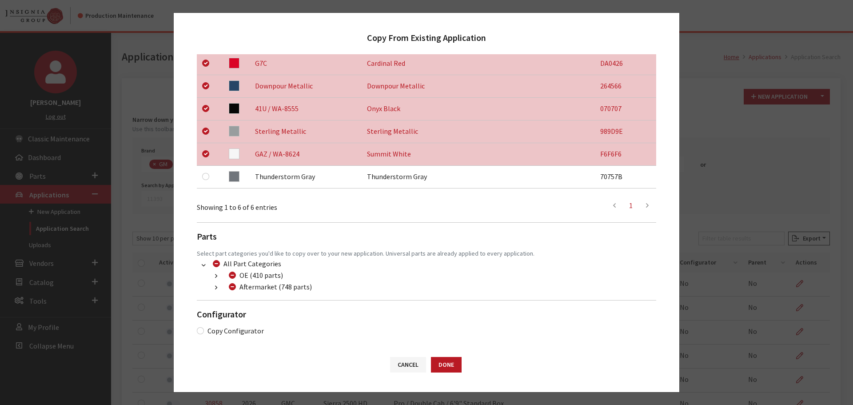
click at [216, 288] on icon "button" at bounding box center [216, 288] width 2 height 6
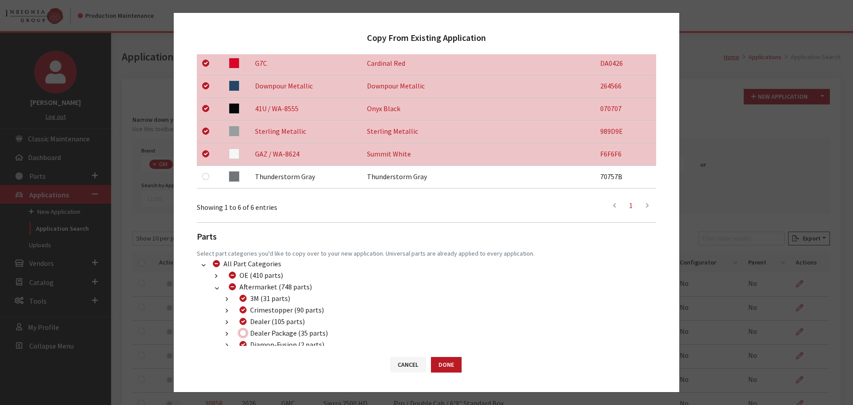
click at [242, 333] on input "Dealer Package (35 parts)" at bounding box center [242, 332] width 7 height 7
checkbox input "true"
click at [436, 361] on button "Done" at bounding box center [446, 365] width 31 height 16
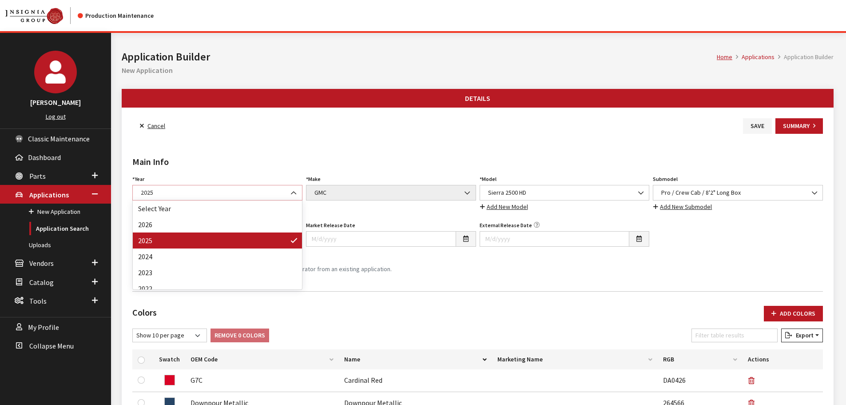
click at [236, 191] on span "2025" at bounding box center [217, 192] width 159 height 9
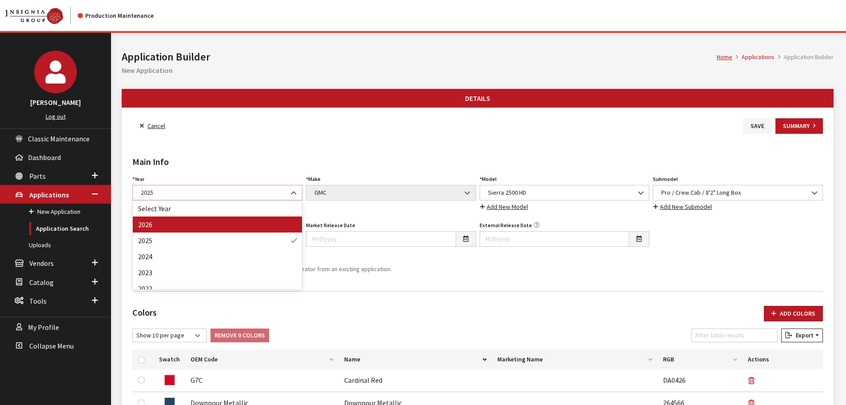
select select "44"
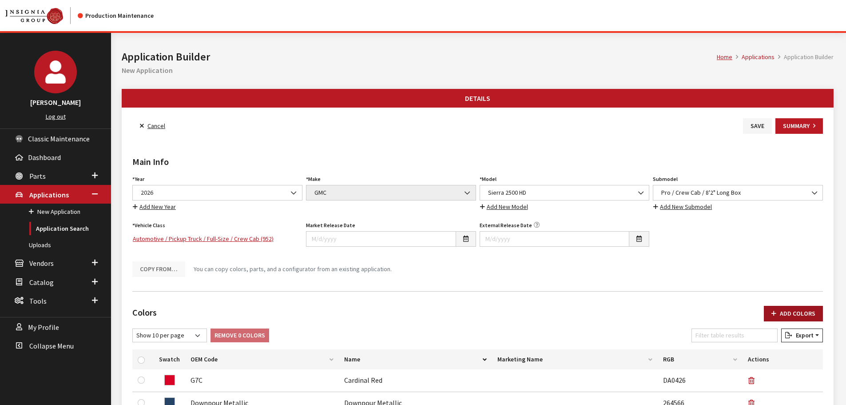
click at [790, 311] on button "Add Colors" at bounding box center [793, 314] width 59 height 16
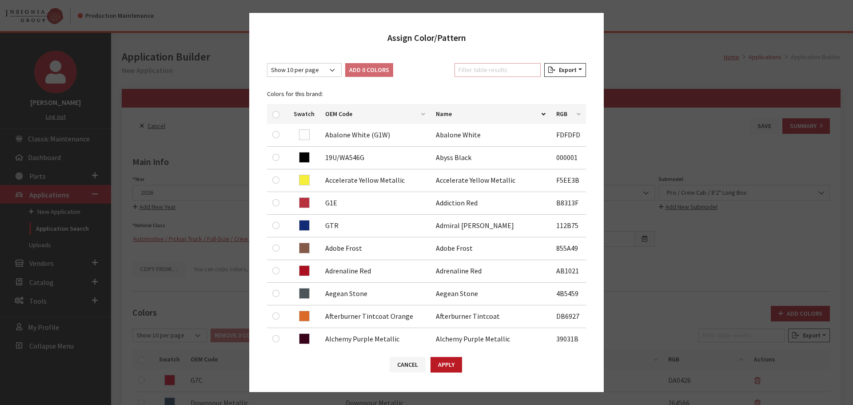
click at [506, 73] on input "Filter table results" at bounding box center [497, 70] width 86 height 14
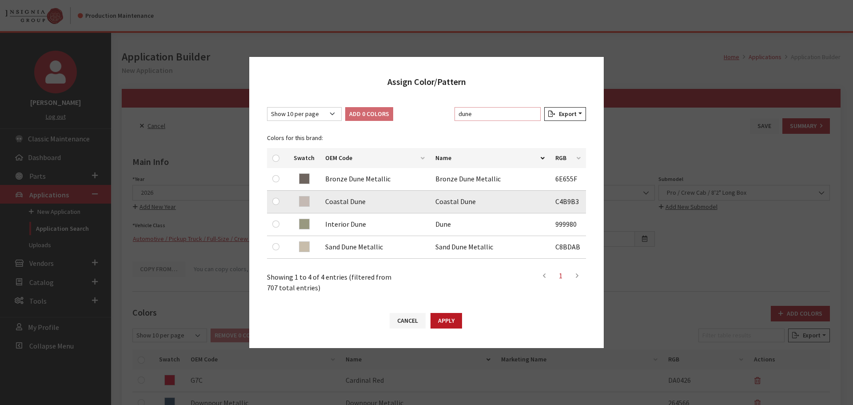
type input "dune"
click at [278, 201] on input "checkbox" at bounding box center [275, 201] width 7 height 7
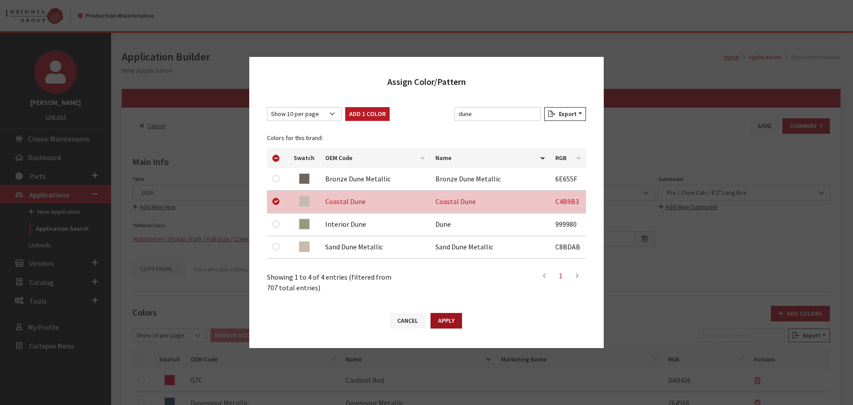
click at [456, 319] on button "Apply" at bounding box center [447, 321] width 32 height 16
checkbox input "false"
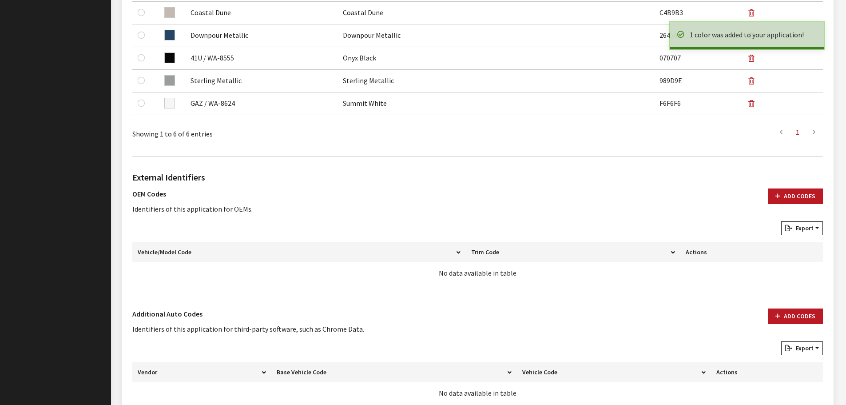
scroll to position [444, 0]
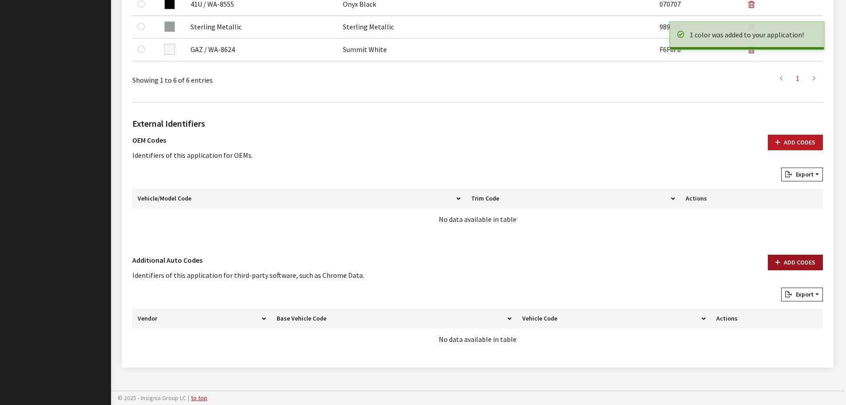
click at [783, 262] on button "Add Codes" at bounding box center [795, 263] width 55 height 16
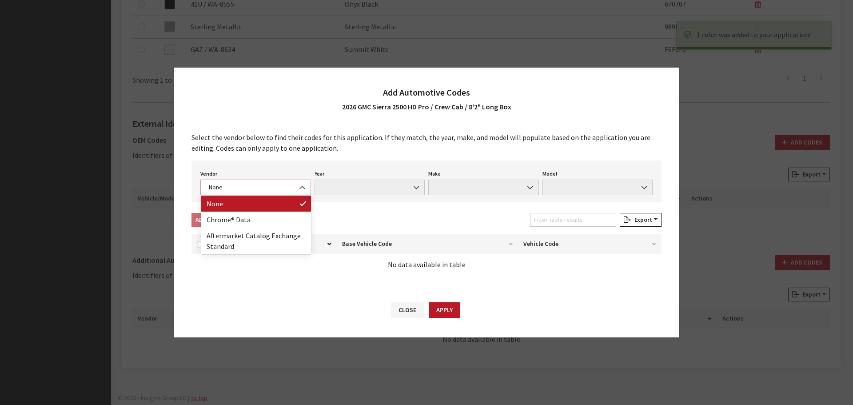
click at [227, 182] on span "None" at bounding box center [255, 187] width 111 height 16
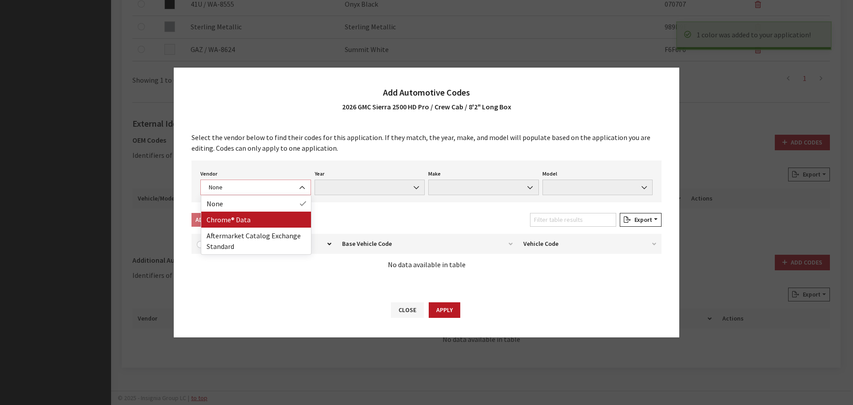
select select "4"
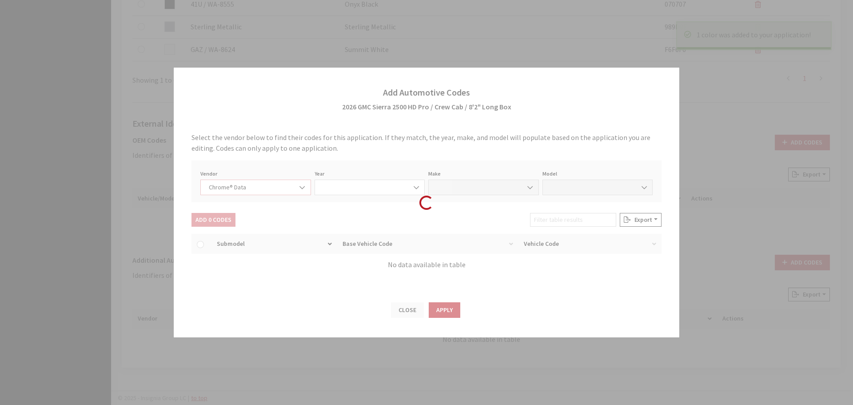
select select "2026"
select select "15"
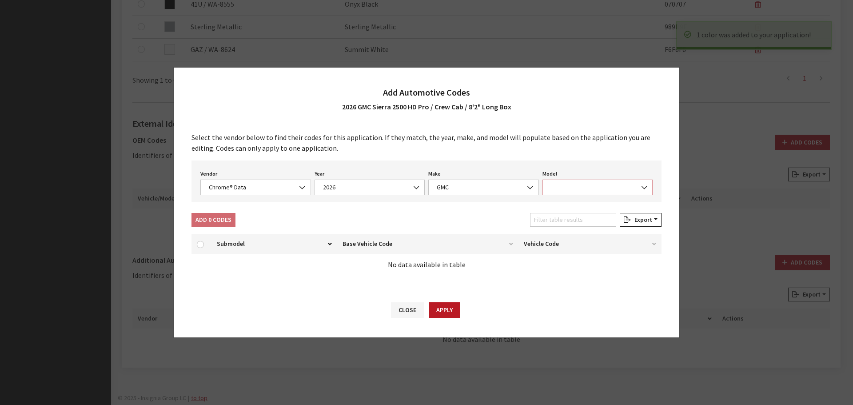
click at [593, 186] on span at bounding box center [597, 187] width 111 height 16
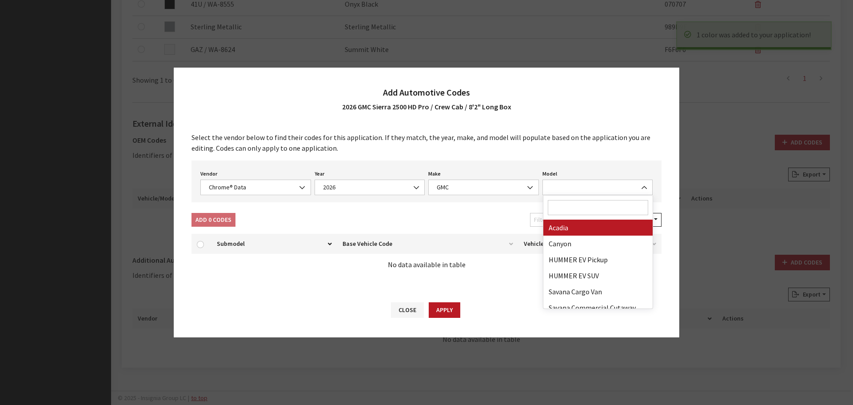
click at [586, 206] on input "Search" at bounding box center [598, 207] width 101 height 15
type input "25"
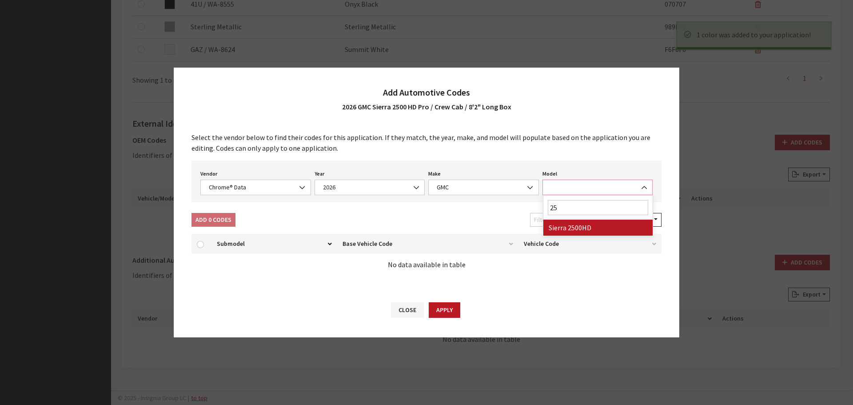
select select "71804"
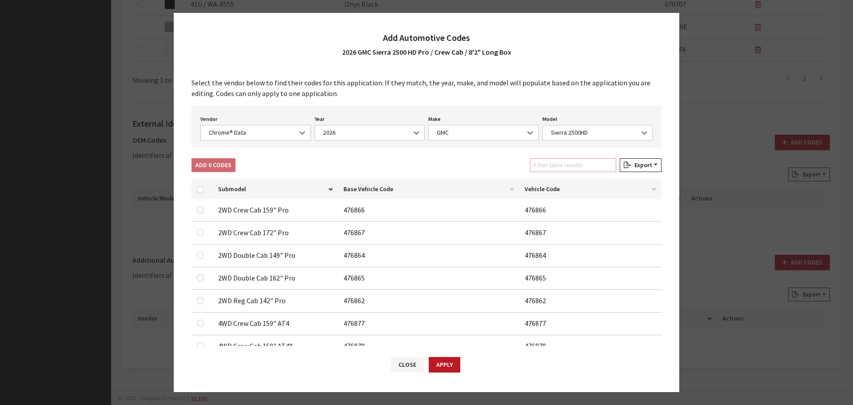
click at [556, 159] on input "Filter table results" at bounding box center [573, 165] width 86 height 14
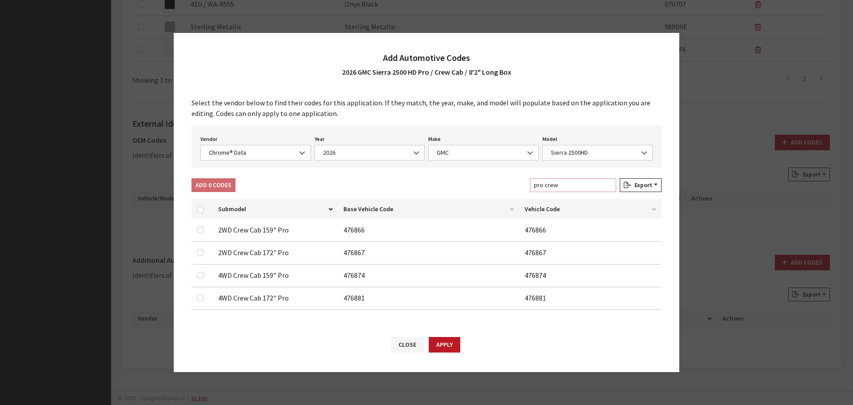
type input "pro crew"
click at [202, 252] on input "checkbox" at bounding box center [200, 252] width 7 height 7
checkbox input "true"
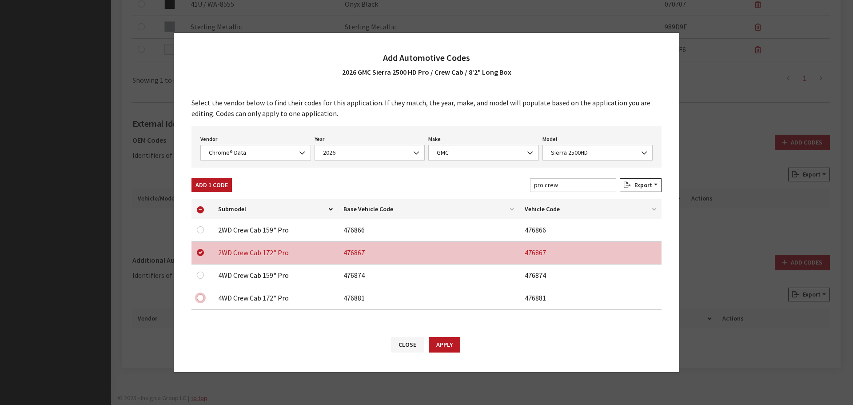
click at [203, 295] on input "checkbox" at bounding box center [200, 297] width 7 height 7
checkbox input "true"
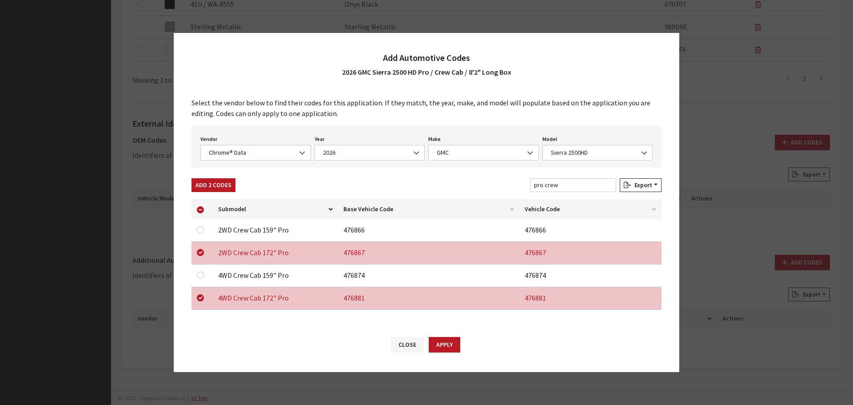
click at [446, 344] on button "Apply" at bounding box center [445, 345] width 32 height 16
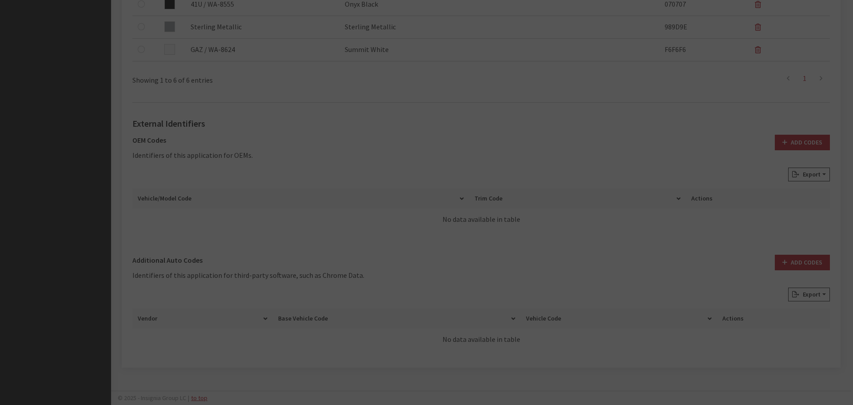
checkbox input "false"
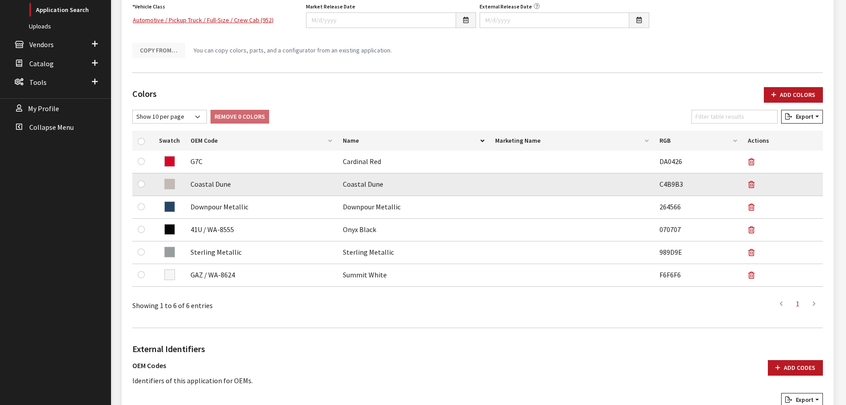
scroll to position [0, 0]
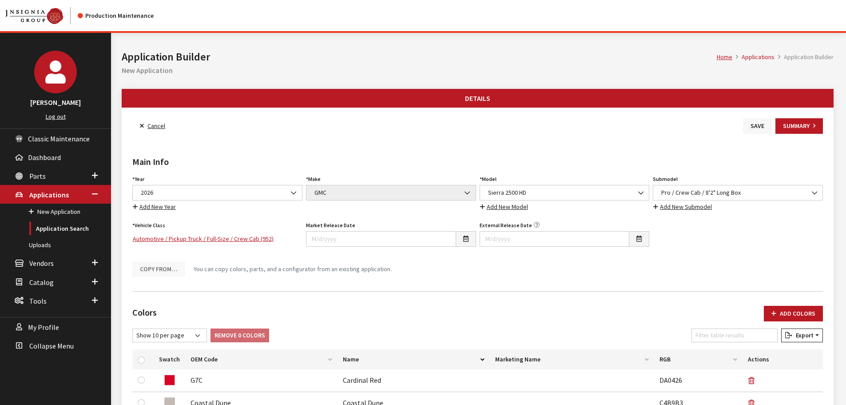
click at [761, 122] on button "Save" at bounding box center [757, 126] width 29 height 16
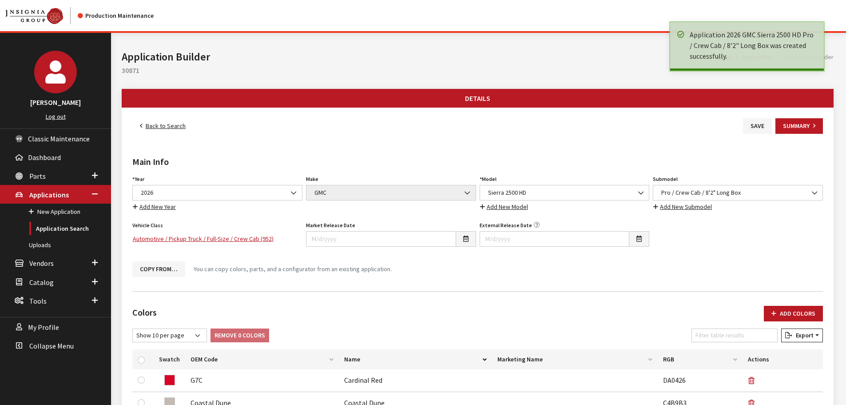
click at [151, 125] on link "Back to Search" at bounding box center [162, 126] width 61 height 16
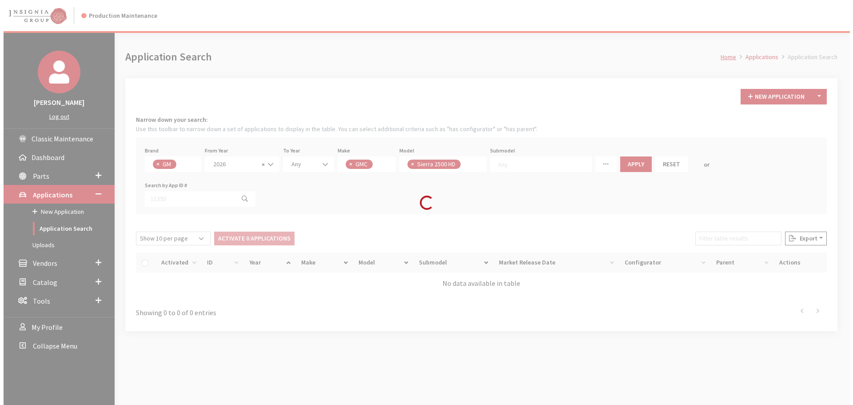
scroll to position [23, 0]
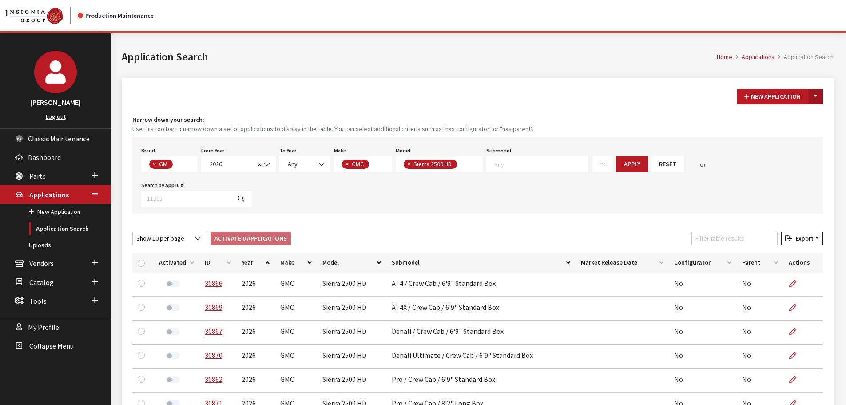
click at [814, 96] on button "Toggle Dropdown" at bounding box center [815, 97] width 15 height 16
click at [775, 116] on button "New From Existing..." at bounding box center [785, 116] width 76 height 16
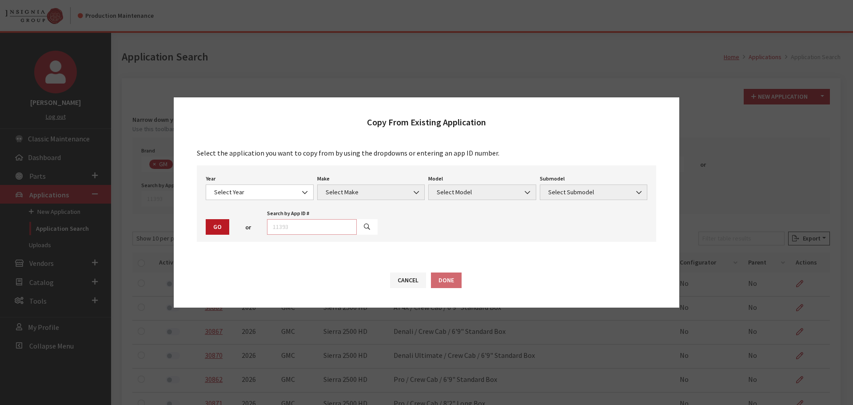
click at [314, 229] on input "text" at bounding box center [312, 227] width 90 height 16
type input "29032"
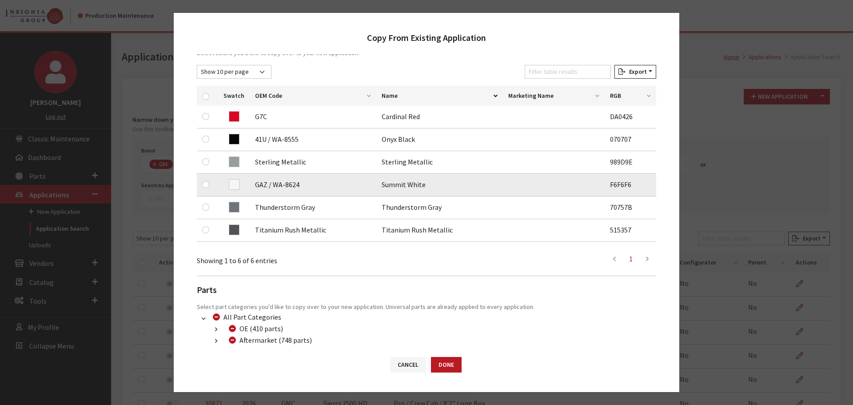
scroll to position [133, 0]
click at [206, 180] on div at bounding box center [207, 184] width 11 height 11
click at [206, 183] on input "checkbox" at bounding box center [205, 183] width 7 height 7
checkbox input "true"
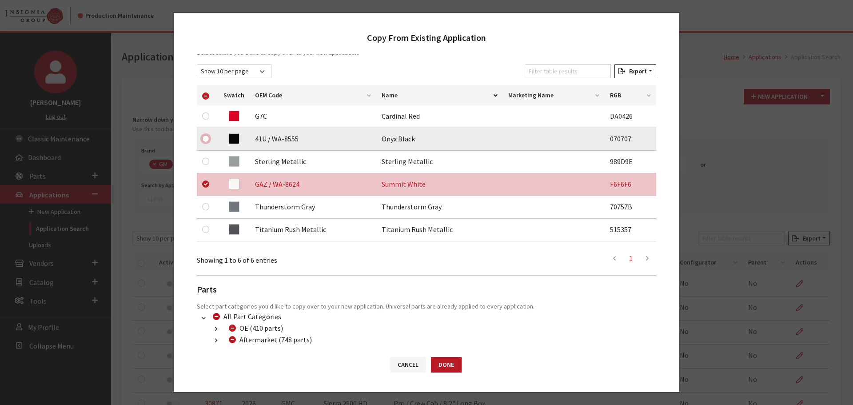
click at [207, 139] on input "checkbox" at bounding box center [205, 138] width 7 height 7
checkbox input "true"
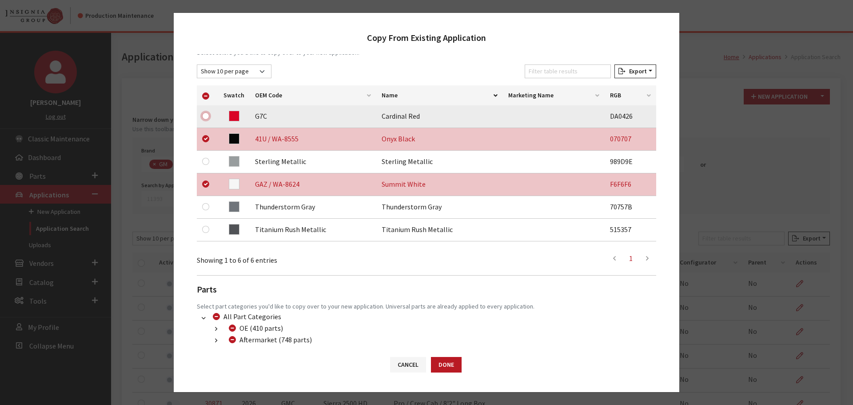
click at [204, 116] on input "checkbox" at bounding box center [205, 115] width 7 height 7
checkbox input "true"
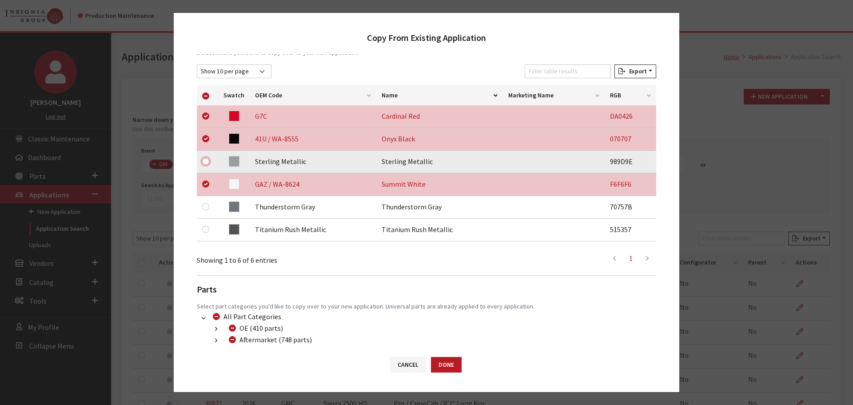
click at [204, 162] on input "checkbox" at bounding box center [205, 161] width 7 height 7
checkbox input "true"
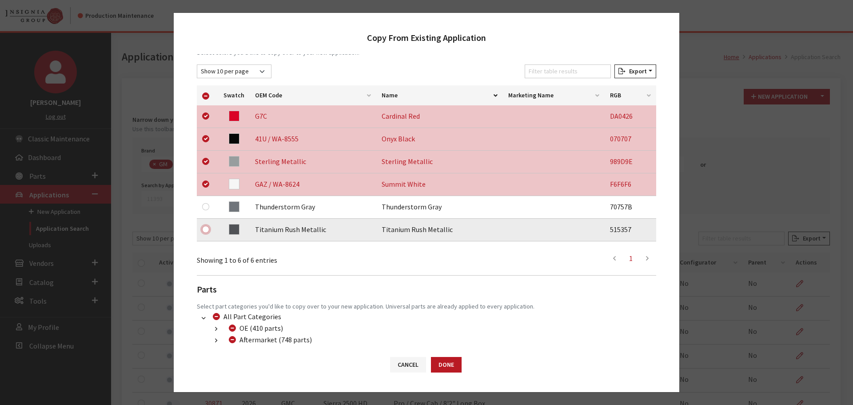
click at [205, 230] on input "checkbox" at bounding box center [205, 229] width 7 height 7
checkbox input "true"
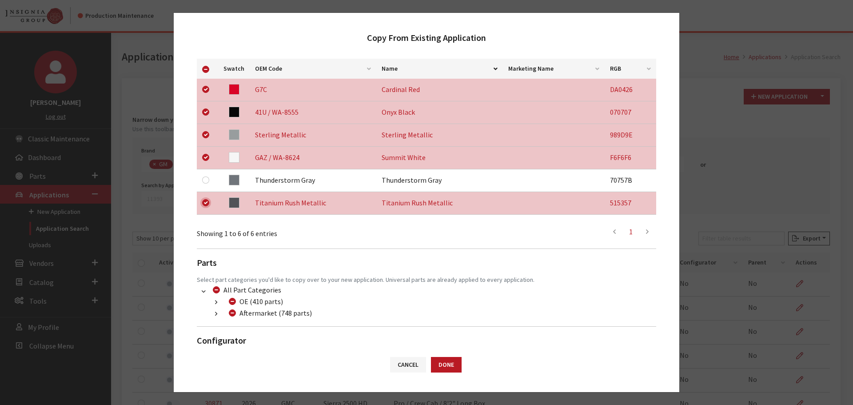
scroll to position [186, 0]
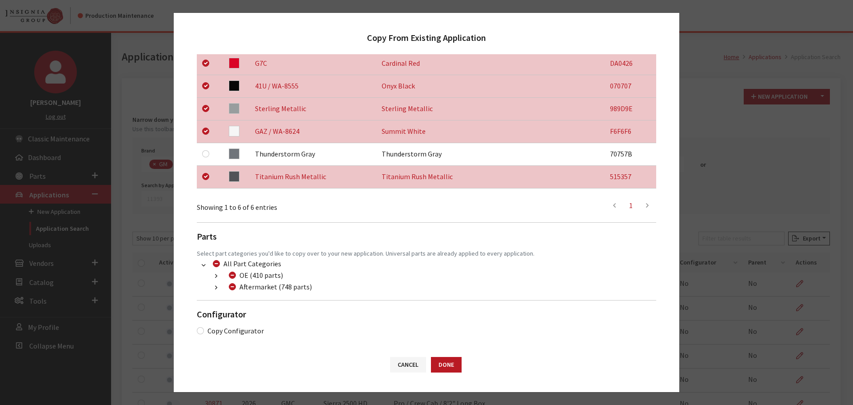
click at [215, 285] on button "button" at bounding box center [215, 288] width 17 height 10
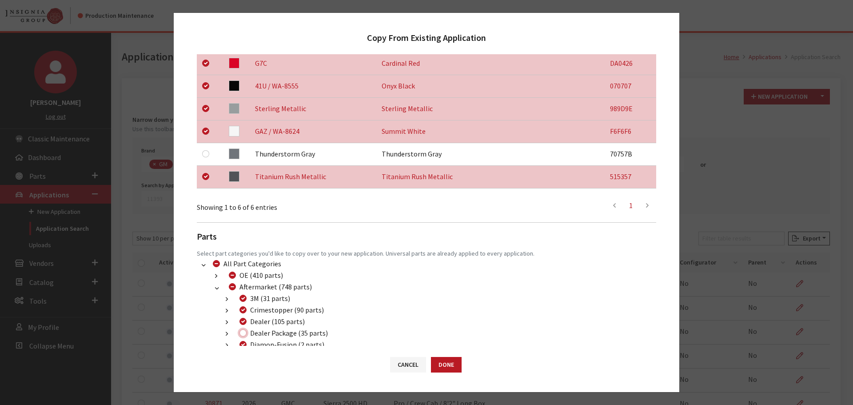
click at [241, 333] on input "Dealer Package (35 parts)" at bounding box center [242, 332] width 7 height 7
checkbox input "true"
click at [450, 362] on button "Done" at bounding box center [446, 365] width 31 height 16
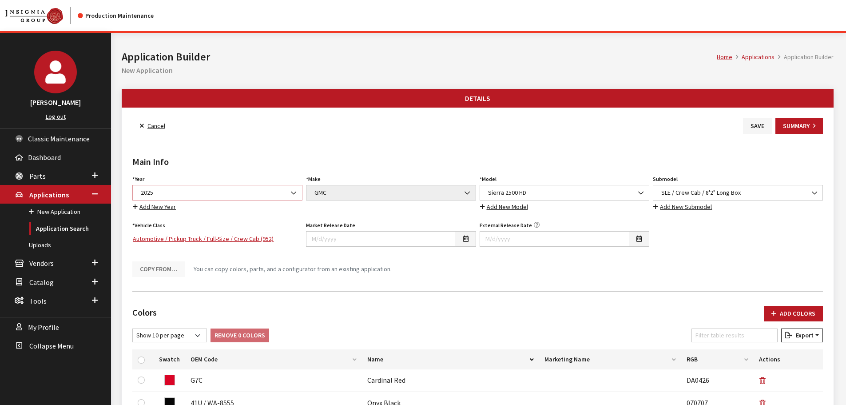
click at [251, 194] on span "2025" at bounding box center [217, 192] width 159 height 9
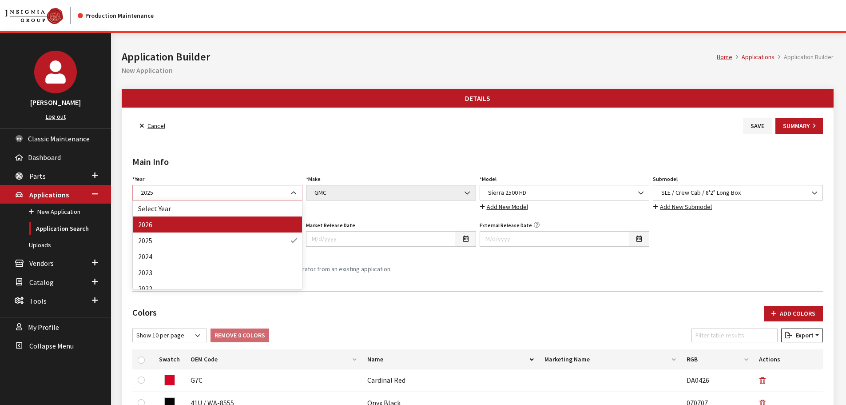
select select "44"
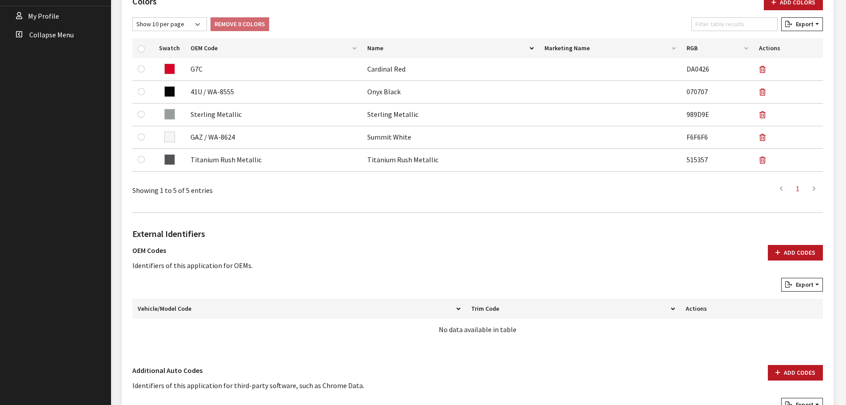
scroll to position [421, 0]
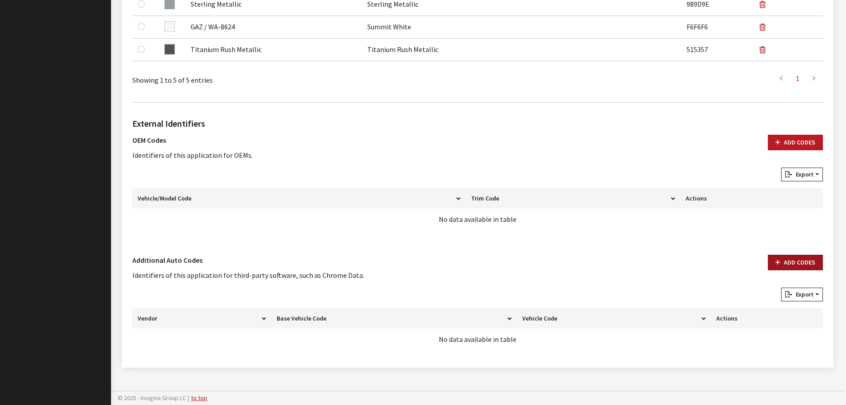
click at [792, 263] on button "Add Codes" at bounding box center [795, 263] width 55 height 16
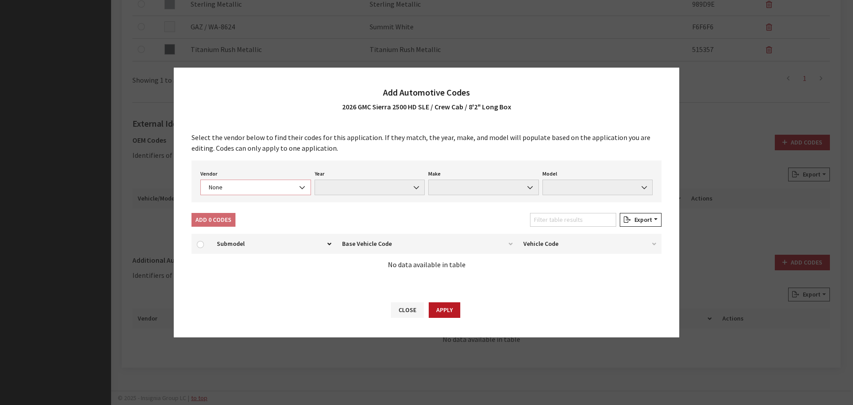
click at [231, 191] on span "None" at bounding box center [255, 187] width 99 height 9
select select "4"
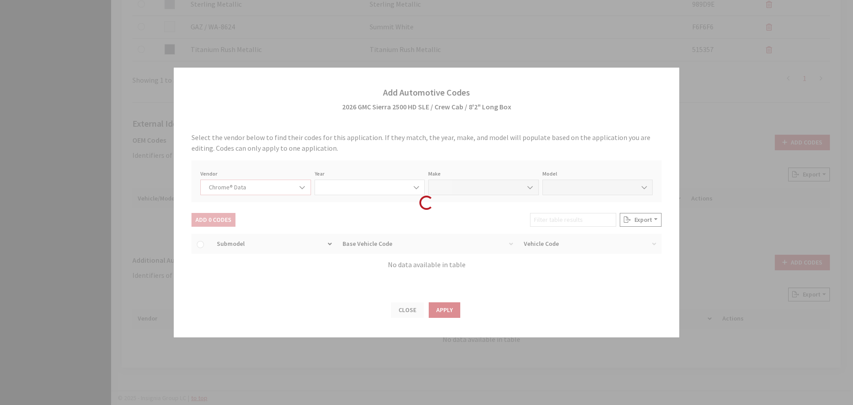
select select "2026"
select select "15"
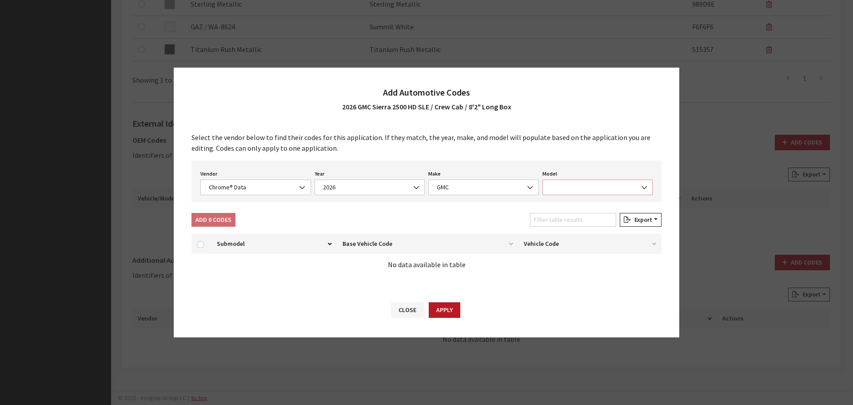
click at [566, 188] on span at bounding box center [597, 187] width 111 height 16
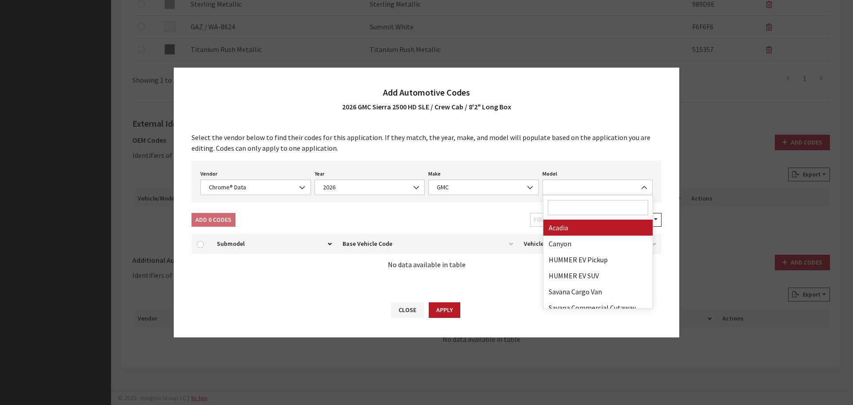
click at [563, 210] on input "Search" at bounding box center [598, 207] width 101 height 15
type input "25"
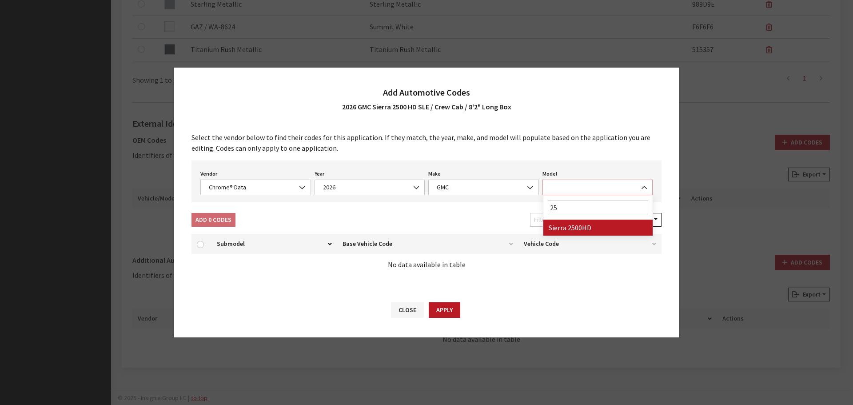
select select "71804"
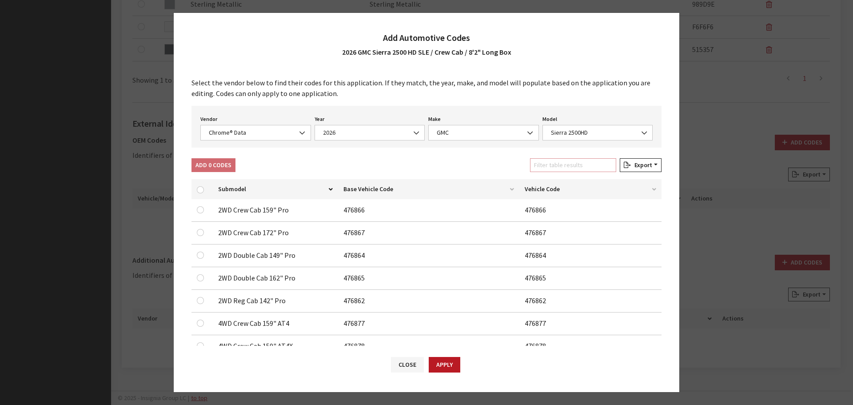
click at [554, 161] on input "Filter table results" at bounding box center [573, 165] width 86 height 14
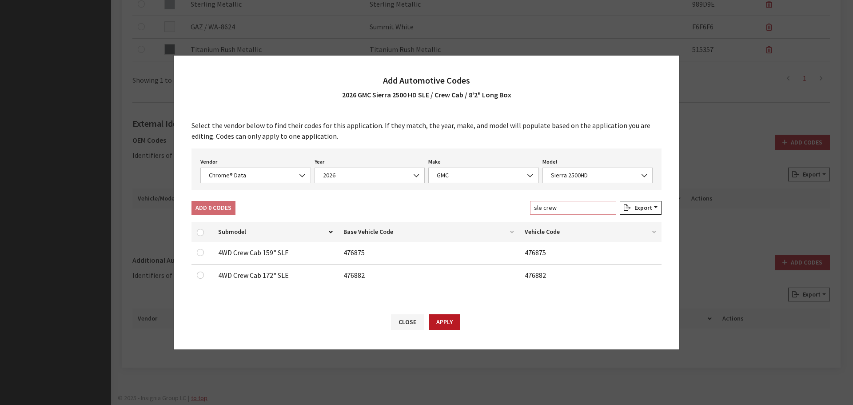
type input "sle crew"
click at [199, 274] on input "checkbox" at bounding box center [200, 274] width 7 height 7
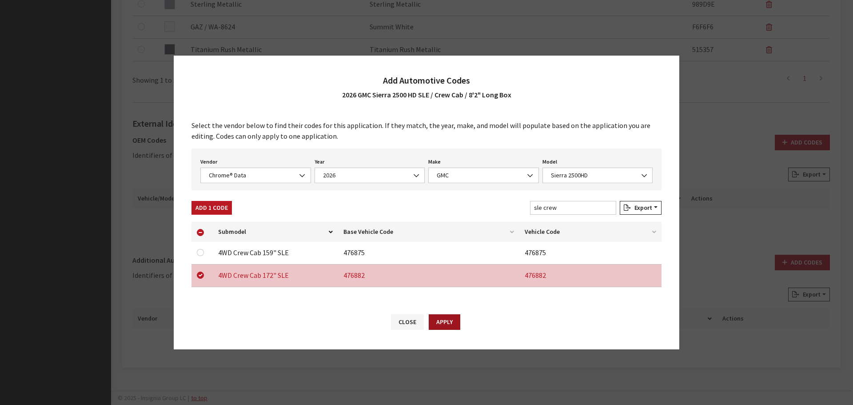
click at [448, 323] on button "Apply" at bounding box center [445, 322] width 32 height 16
checkbox input "false"
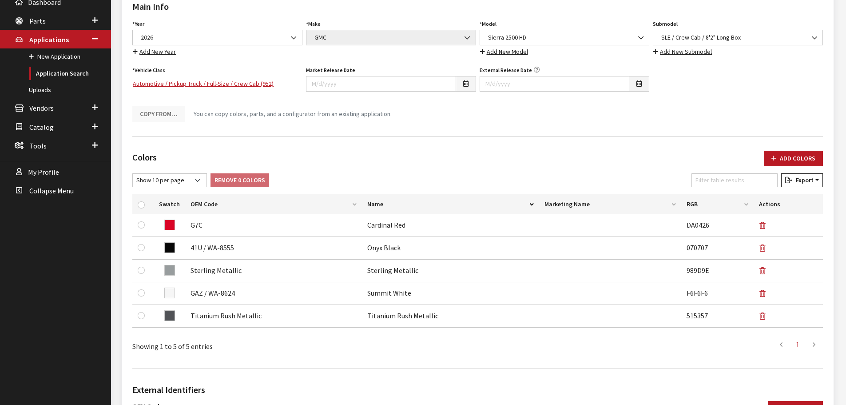
scroll to position [0, 0]
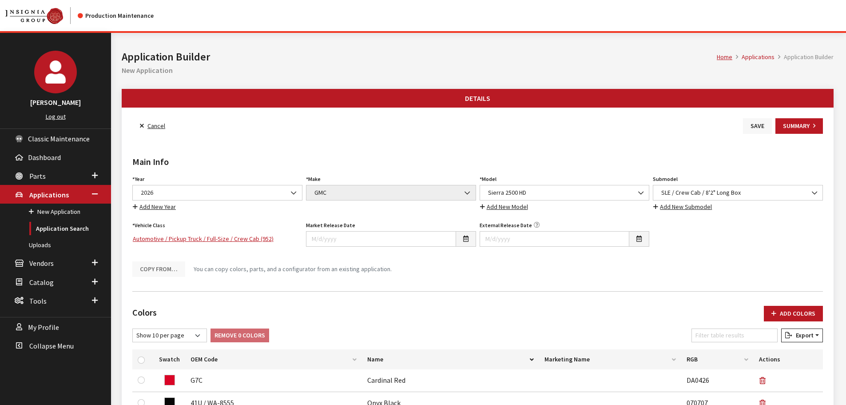
click at [752, 126] on button "Save" at bounding box center [757, 126] width 29 height 16
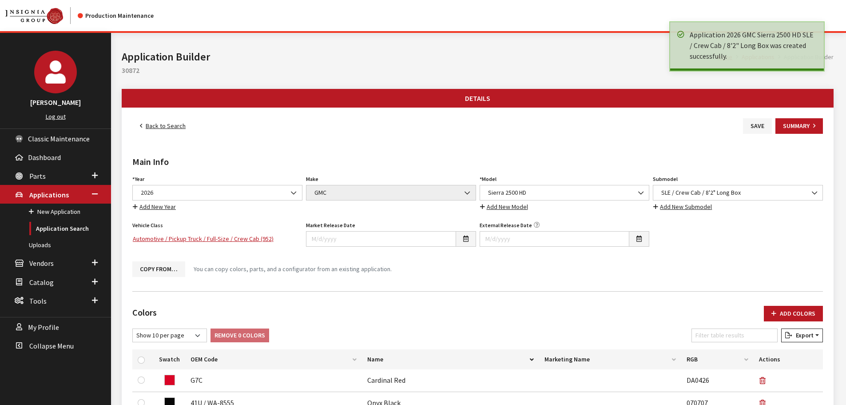
click at [165, 124] on link "Back to Search" at bounding box center [162, 126] width 61 height 16
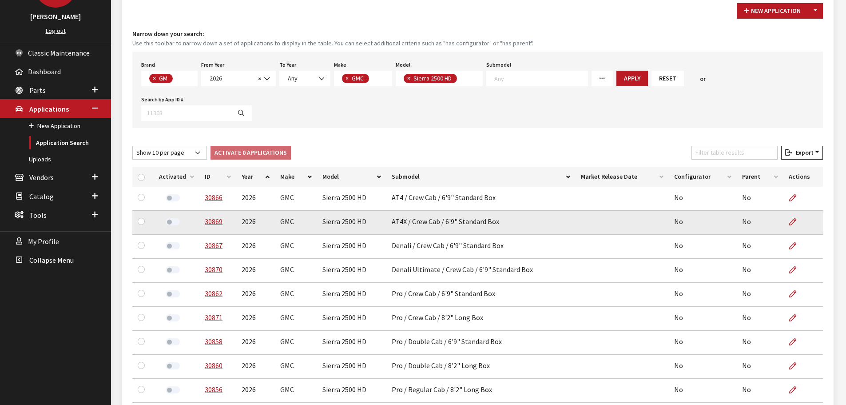
scroll to position [89, 0]
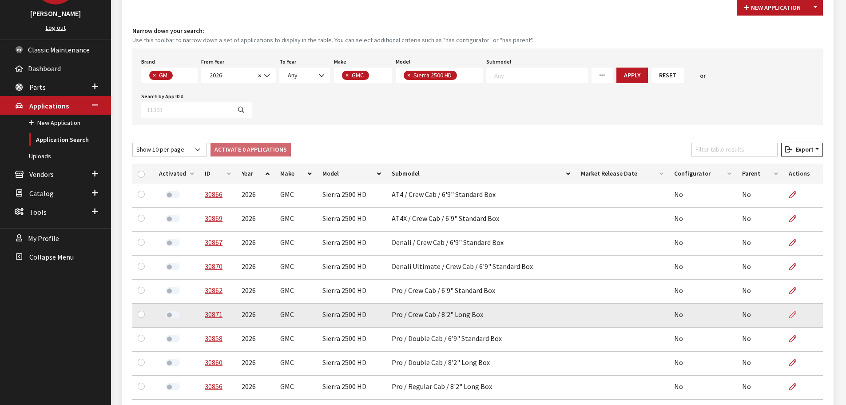
click at [789, 311] on icon at bounding box center [792, 314] width 7 height 7
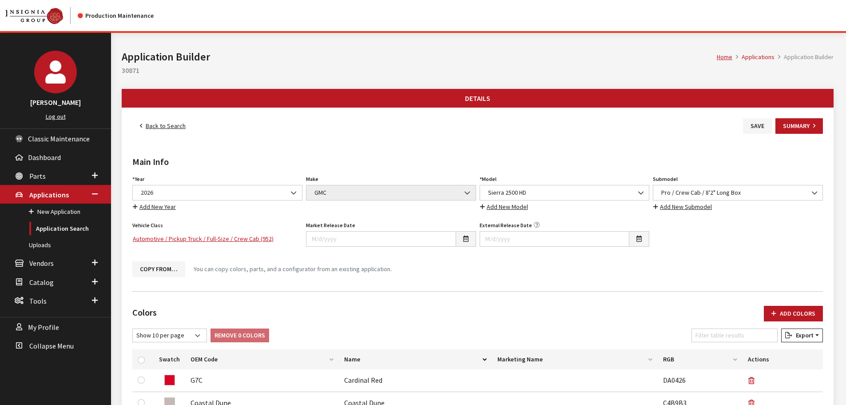
click at [161, 124] on link "Back to Search" at bounding box center [162, 126] width 61 height 16
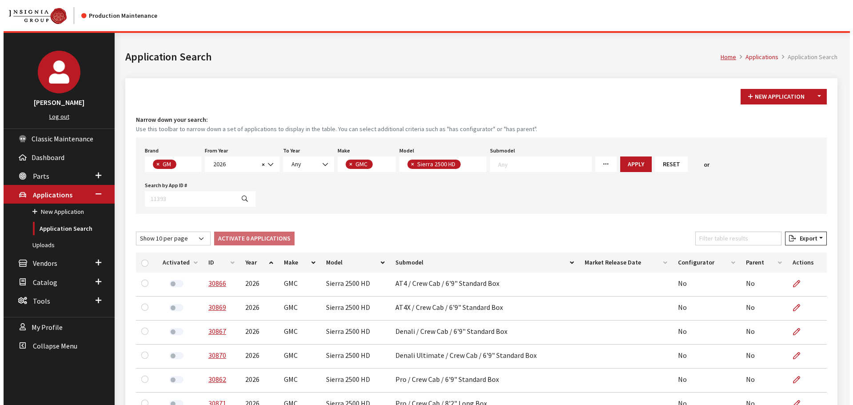
scroll to position [23, 0]
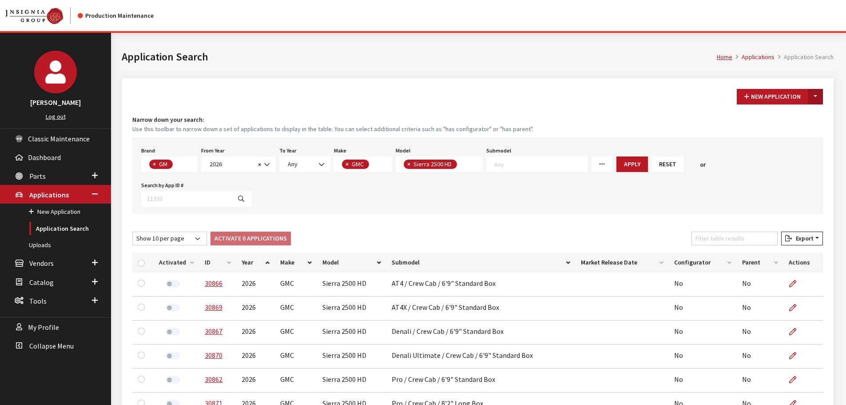
click at [813, 100] on button "Toggle Dropdown" at bounding box center [815, 97] width 15 height 16
click at [797, 115] on button "New From Existing..." at bounding box center [785, 116] width 76 height 16
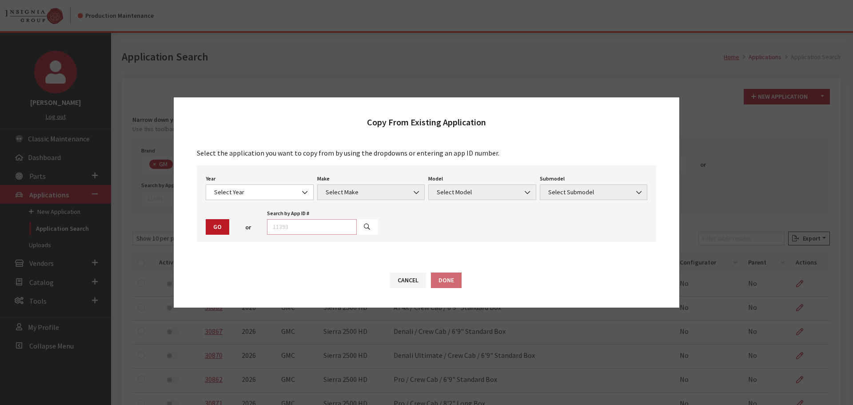
click at [273, 230] on input "text" at bounding box center [312, 227] width 90 height 16
type input "29033"
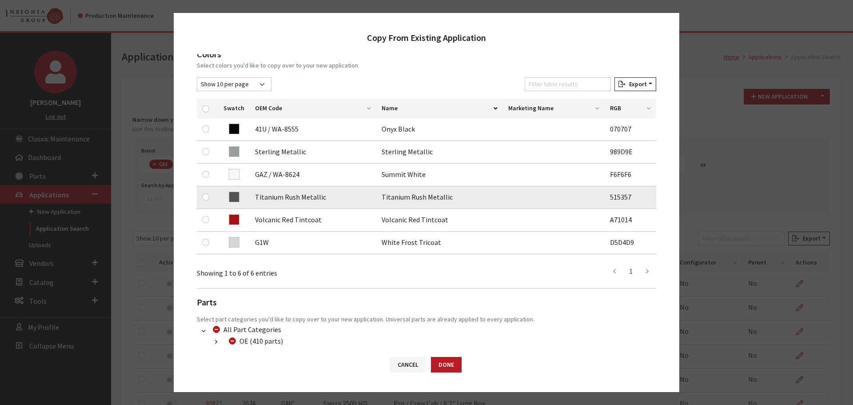
scroll to position [133, 0]
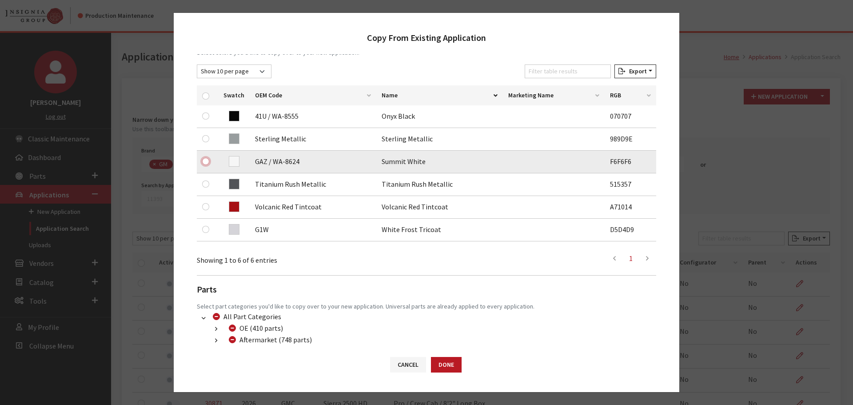
click at [204, 158] on input "checkbox" at bounding box center [205, 161] width 7 height 7
checkbox input "true"
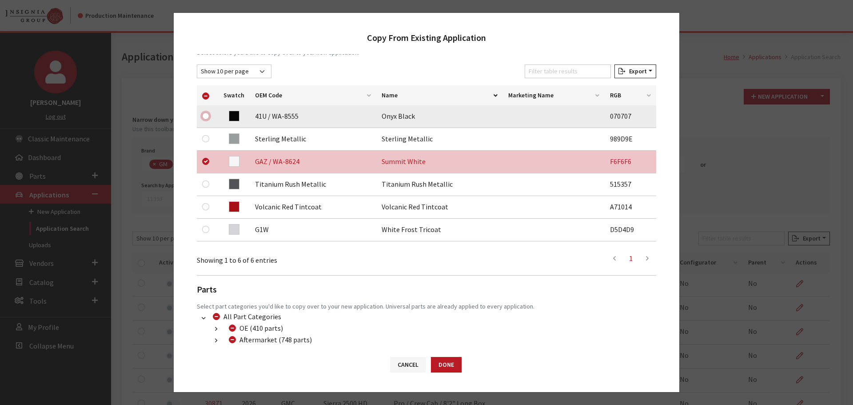
click at [205, 115] on input "checkbox" at bounding box center [205, 115] width 7 height 7
checkbox input "true"
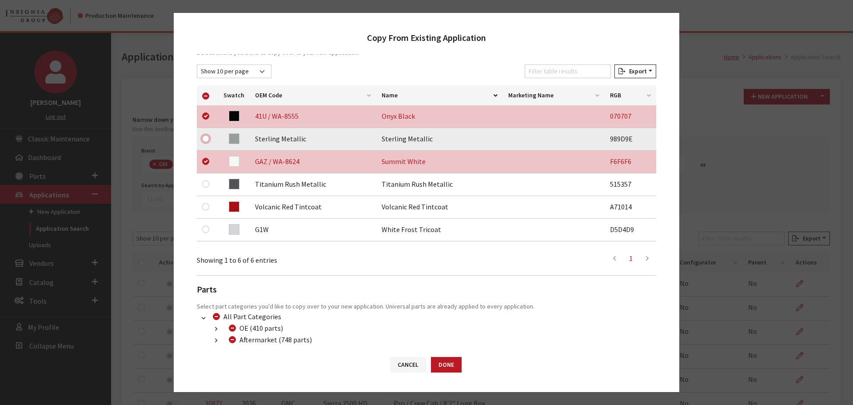
click at [207, 139] on input "checkbox" at bounding box center [205, 138] width 7 height 7
checkbox input "true"
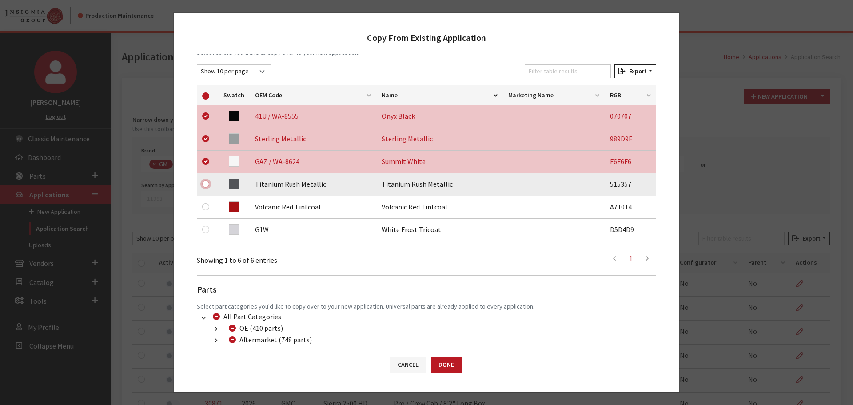
click at [203, 183] on input "checkbox" at bounding box center [205, 183] width 7 height 7
checkbox input "true"
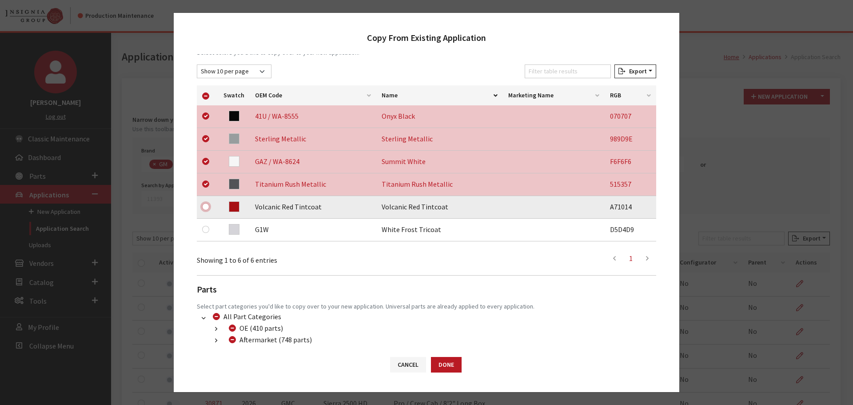
click at [206, 206] on input "checkbox" at bounding box center [205, 206] width 7 height 7
checkbox input "true"
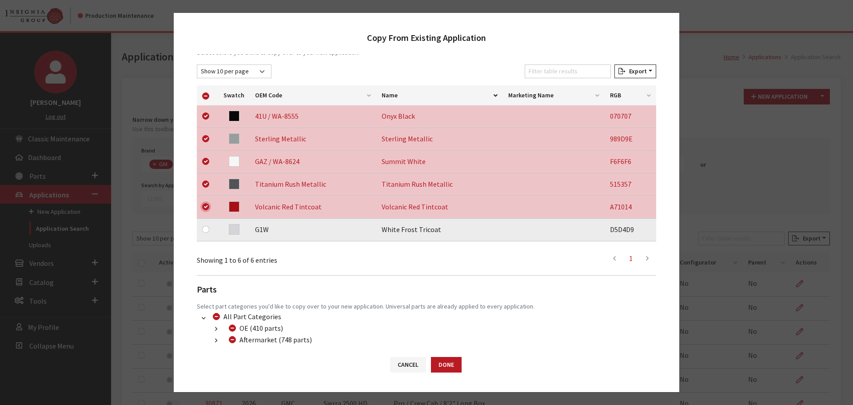
scroll to position [186, 0]
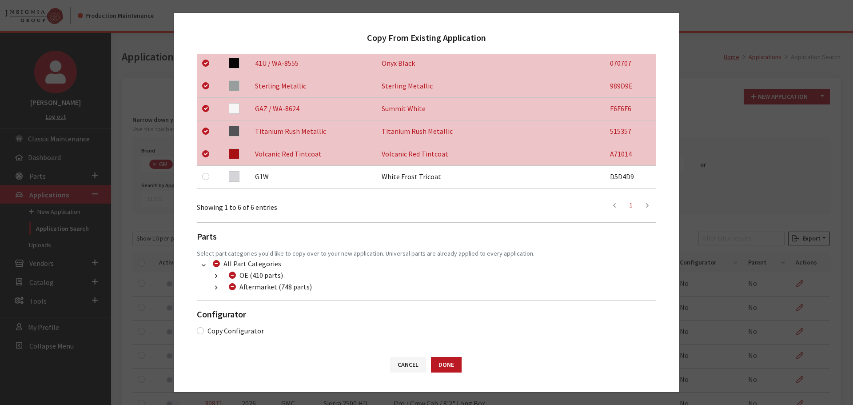
click at [214, 287] on button "button" at bounding box center [215, 288] width 17 height 10
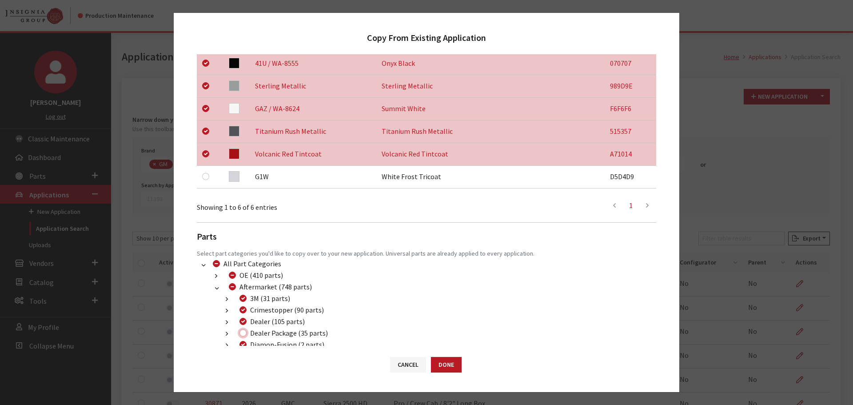
click at [241, 332] on input "Dealer Package (35 parts)" at bounding box center [242, 332] width 7 height 7
checkbox input "true"
click at [432, 366] on button "Done" at bounding box center [446, 365] width 31 height 16
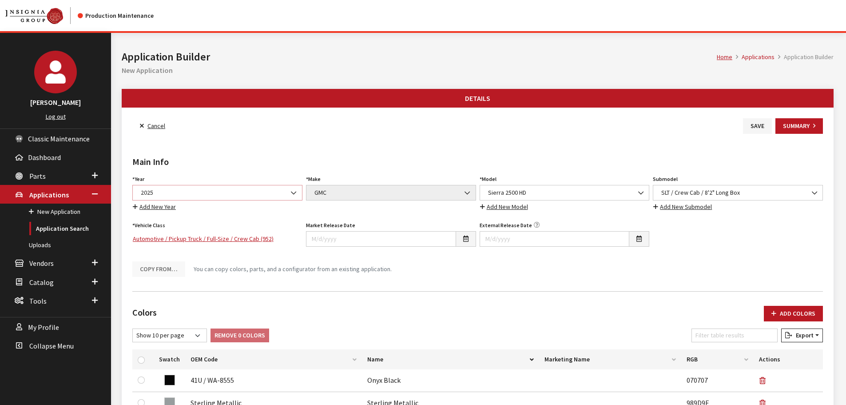
click at [185, 191] on span "2025" at bounding box center [217, 192] width 159 height 9
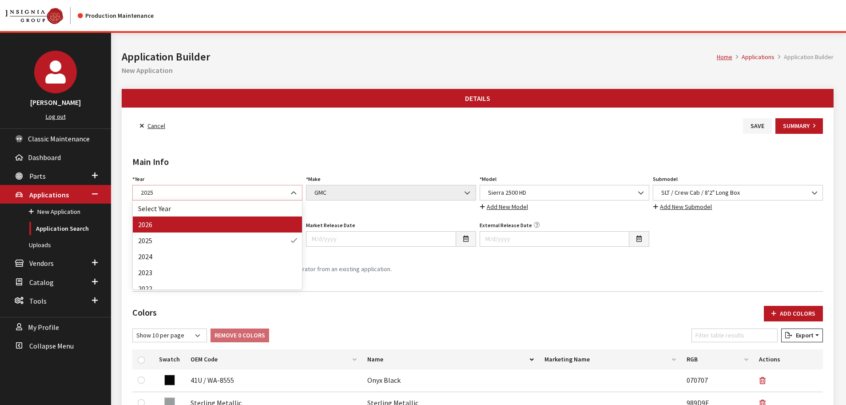
select select "44"
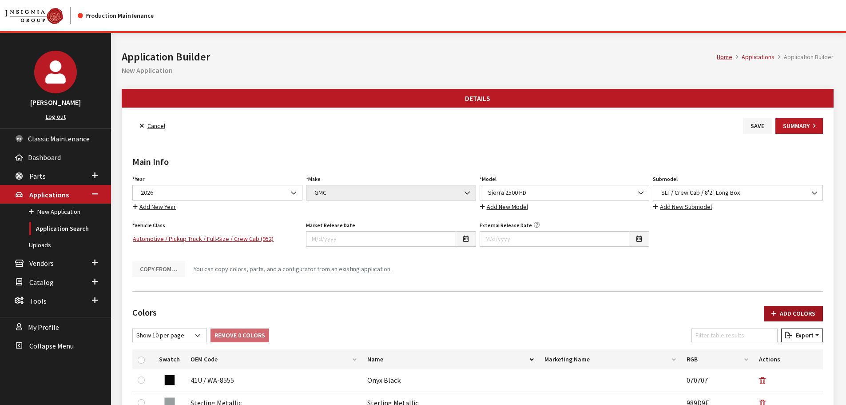
click at [814, 312] on button "Add Colors" at bounding box center [793, 314] width 59 height 16
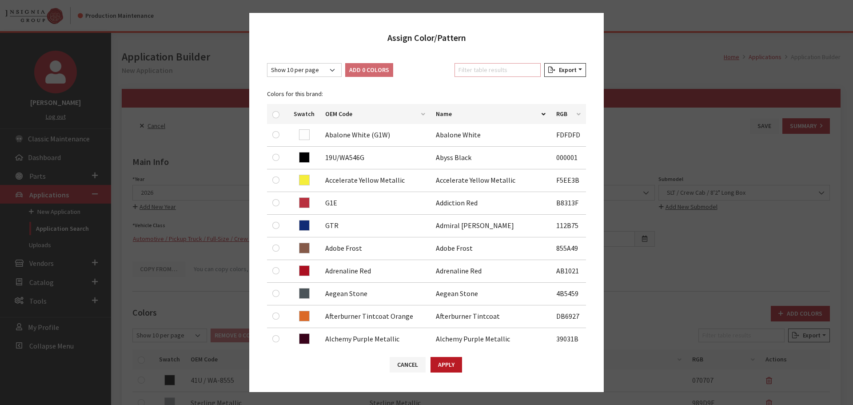
click at [492, 72] on input "Filter table results" at bounding box center [497, 70] width 86 height 14
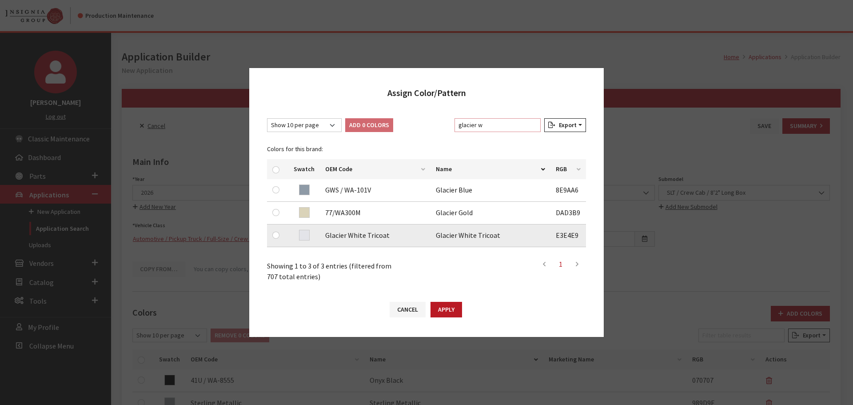
type input "glacier w"
click at [276, 234] on input "checkbox" at bounding box center [275, 234] width 7 height 7
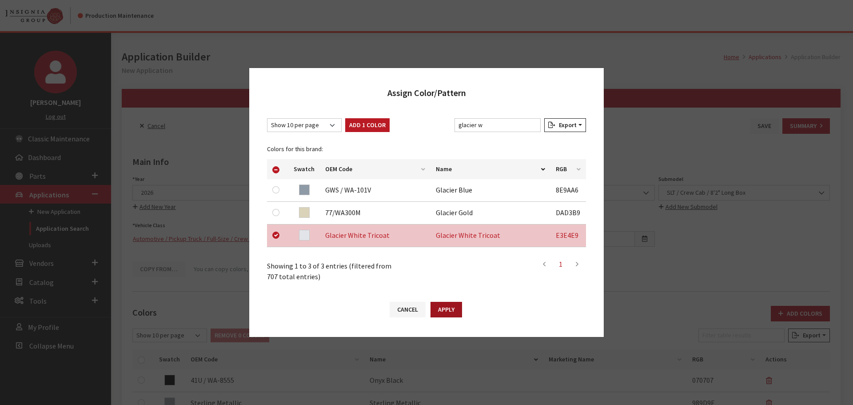
click at [443, 307] on button "Apply" at bounding box center [447, 310] width 32 height 16
checkbox input "false"
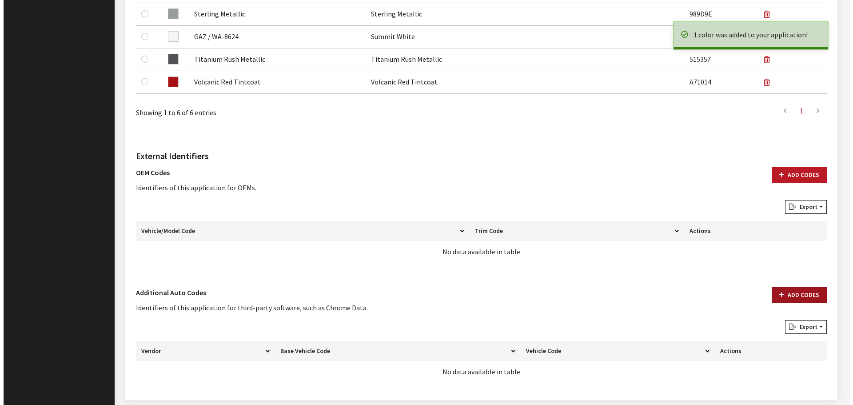
scroll to position [444, 0]
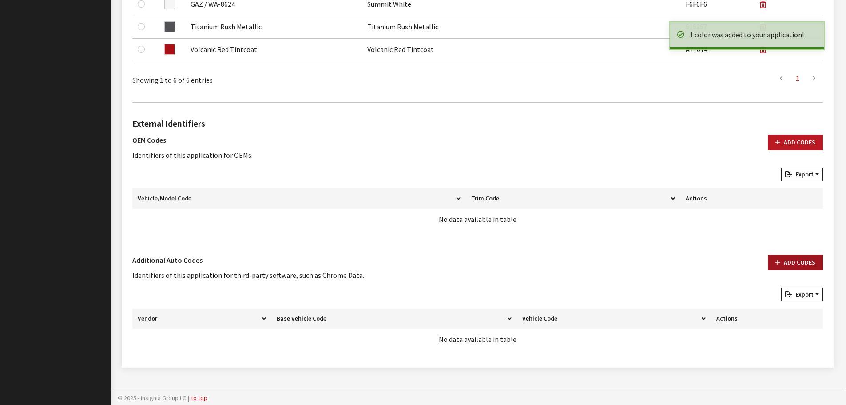
click at [791, 262] on button "Add Codes" at bounding box center [795, 263] width 55 height 16
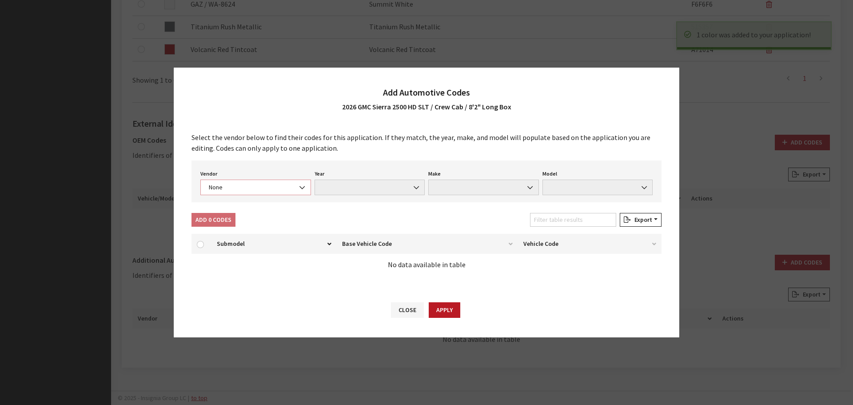
click at [254, 186] on span "None" at bounding box center [255, 187] width 99 height 9
select select "4"
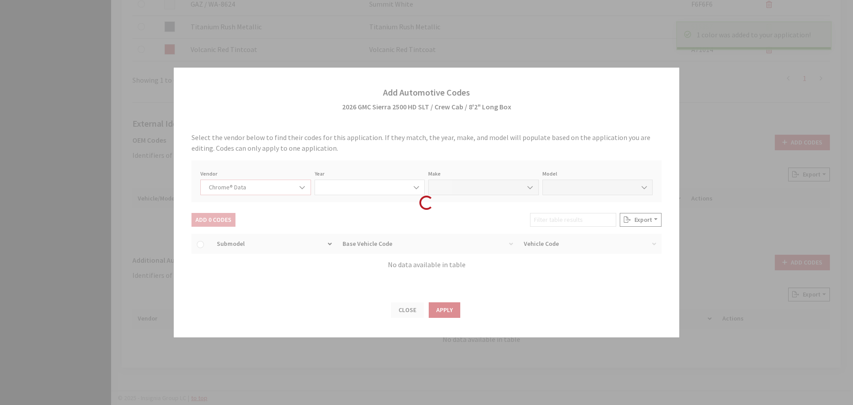
select select "2026"
select select "15"
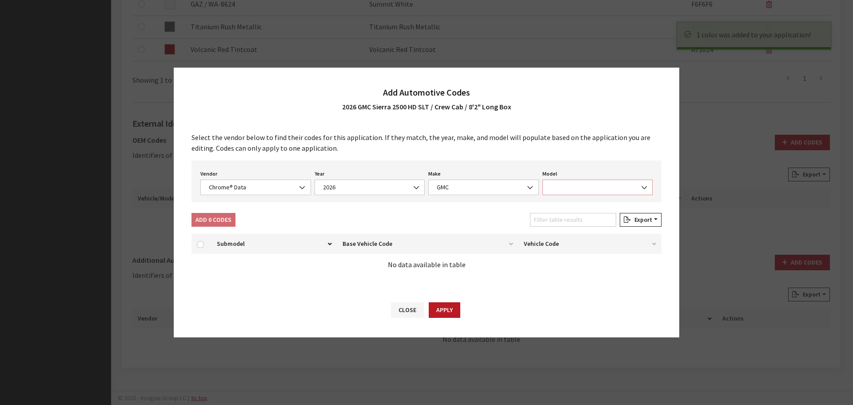
click at [566, 180] on span at bounding box center [597, 187] width 111 height 16
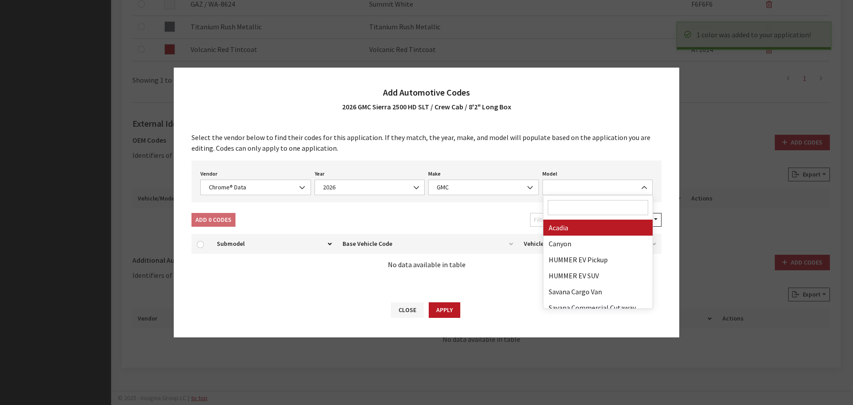
click at [566, 209] on input "Search" at bounding box center [598, 207] width 101 height 15
type input "25"
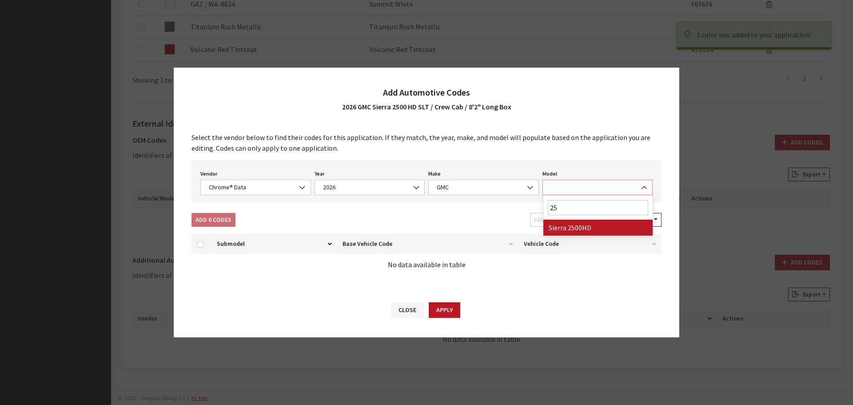
select select "71804"
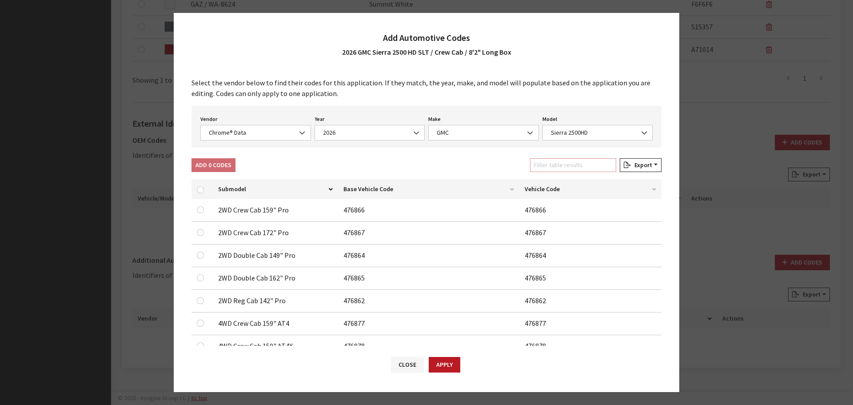
click at [562, 160] on input "Filter table results" at bounding box center [573, 165] width 86 height 14
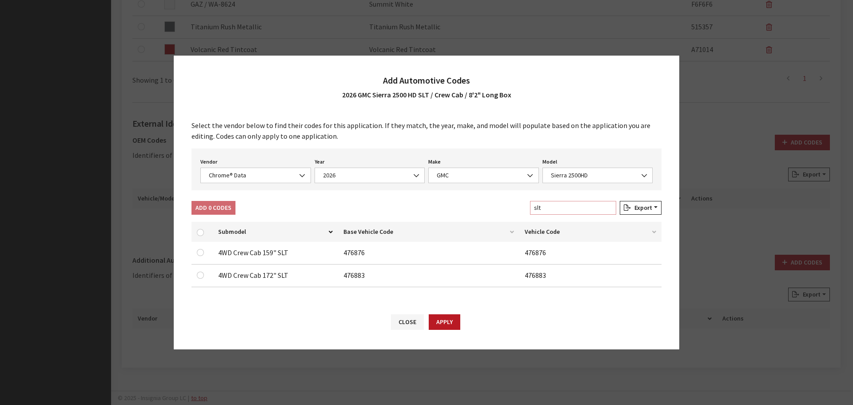
type input "slt"
click at [198, 275] on input "checkbox" at bounding box center [200, 274] width 7 height 7
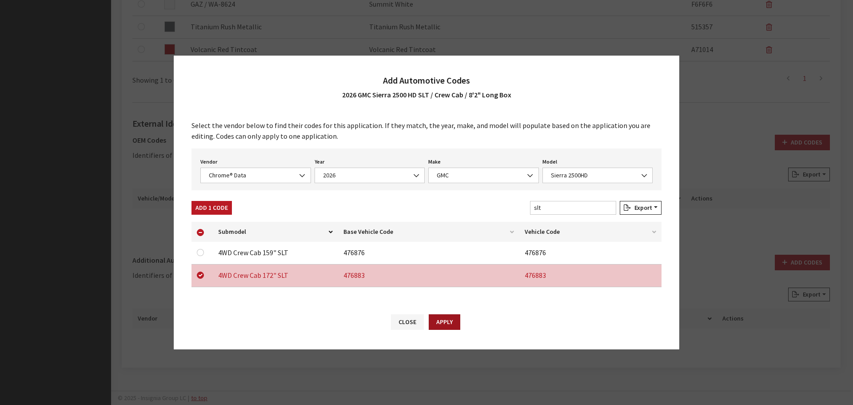
drag, startPoint x: 443, startPoint y: 322, endPoint x: 467, endPoint y: 312, distance: 25.3
click at [444, 322] on button "Apply" at bounding box center [445, 322] width 32 height 16
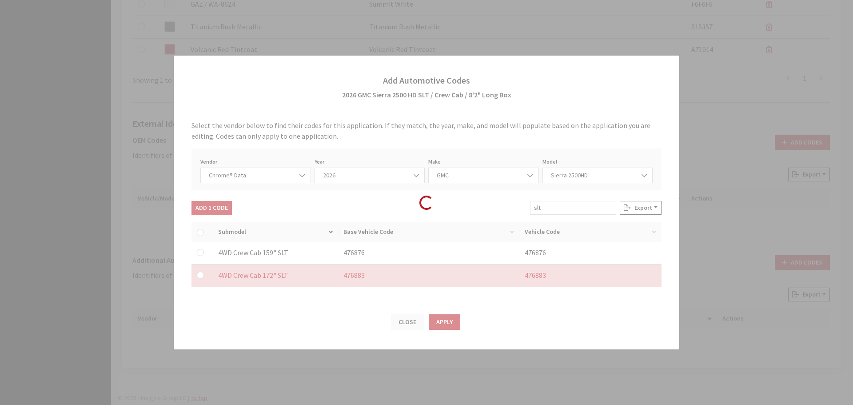
checkbox input "false"
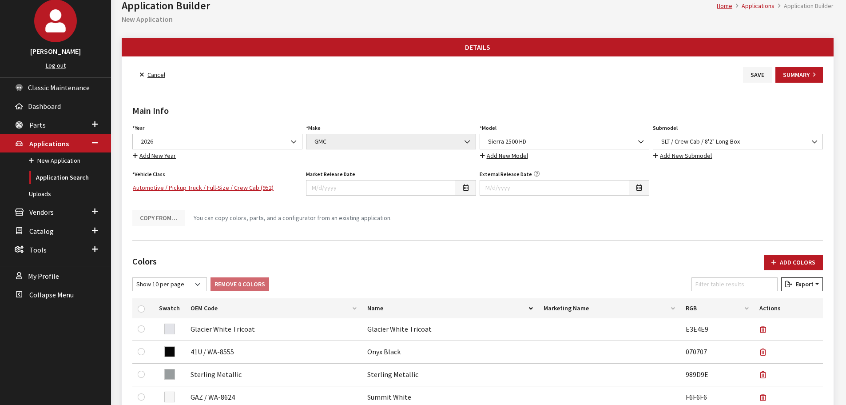
scroll to position [0, 0]
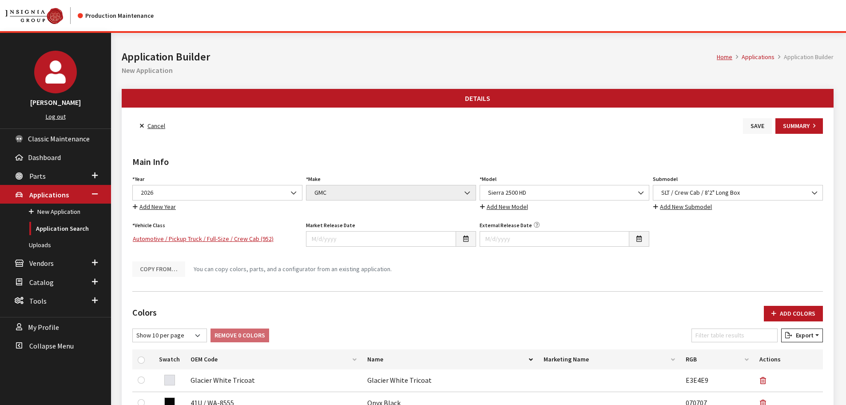
click at [762, 130] on button "Save" at bounding box center [757, 126] width 29 height 16
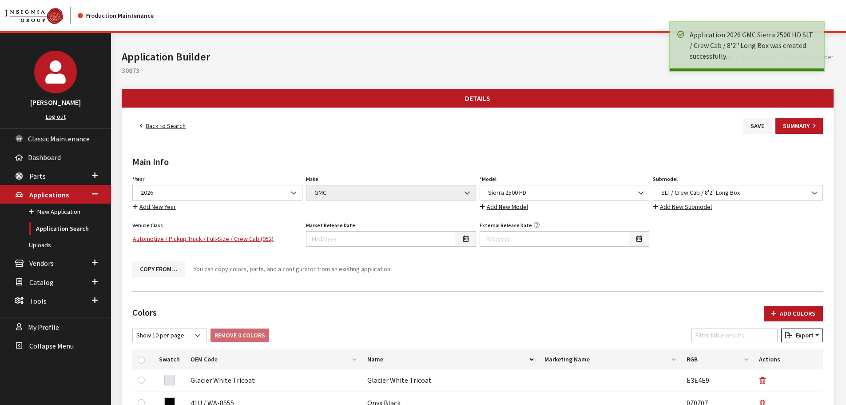
click at [166, 128] on link "Back to Search" at bounding box center [162, 126] width 61 height 16
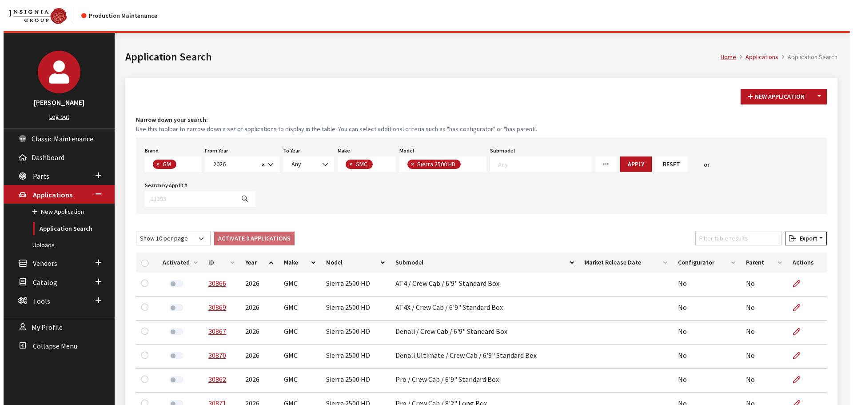
scroll to position [23, 0]
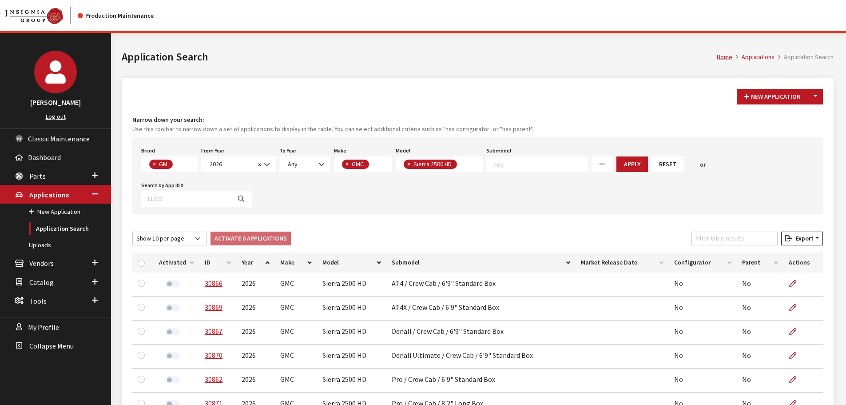
drag, startPoint x: 816, startPoint y: 100, endPoint x: 807, endPoint y: 110, distance: 13.2
click at [816, 100] on button "Toggle Dropdown" at bounding box center [815, 97] width 15 height 16
click at [802, 114] on button "New From Existing..." at bounding box center [785, 116] width 76 height 16
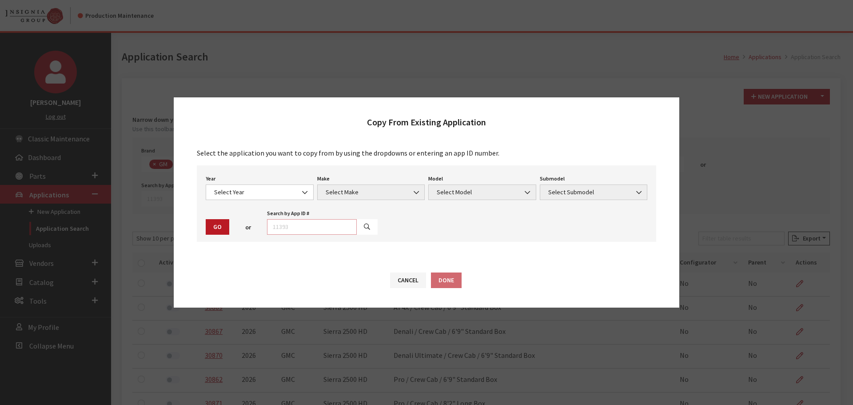
click at [323, 227] on input "text" at bounding box center [312, 227] width 90 height 16
type input "29034"
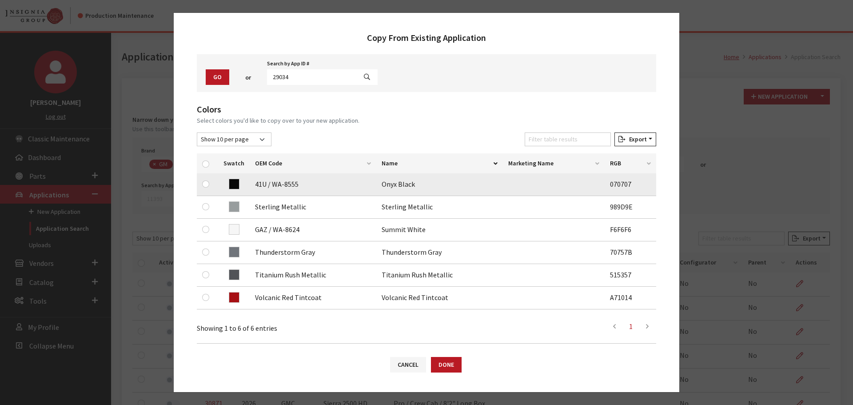
scroll to position [89, 0]
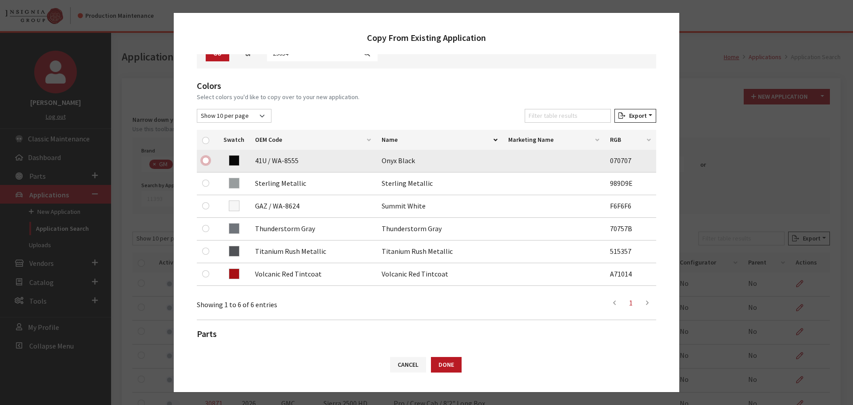
click at [207, 157] on input "checkbox" at bounding box center [205, 160] width 7 height 7
checkbox input "true"
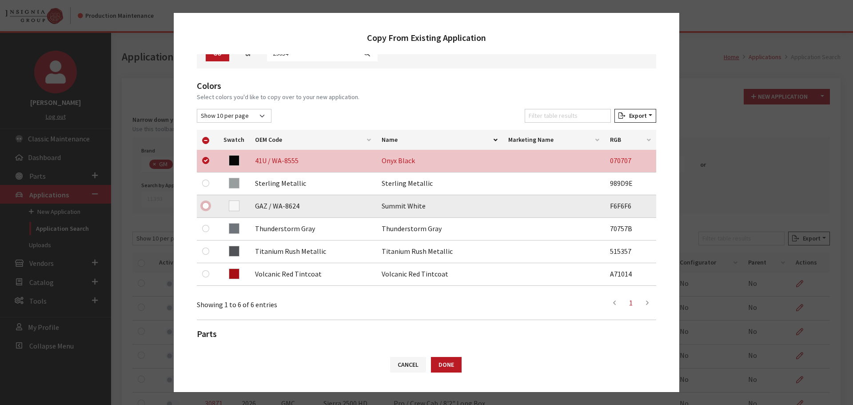
click at [206, 205] on input "checkbox" at bounding box center [205, 205] width 7 height 7
checkbox input "true"
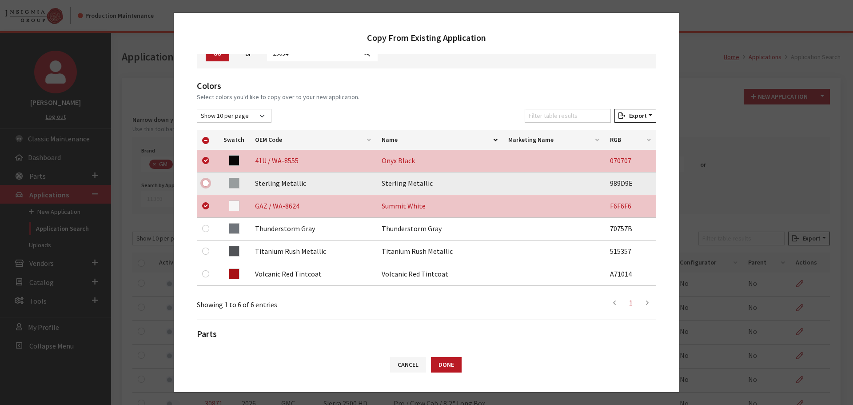
click at [203, 181] on input "checkbox" at bounding box center [205, 182] width 7 height 7
checkbox input "true"
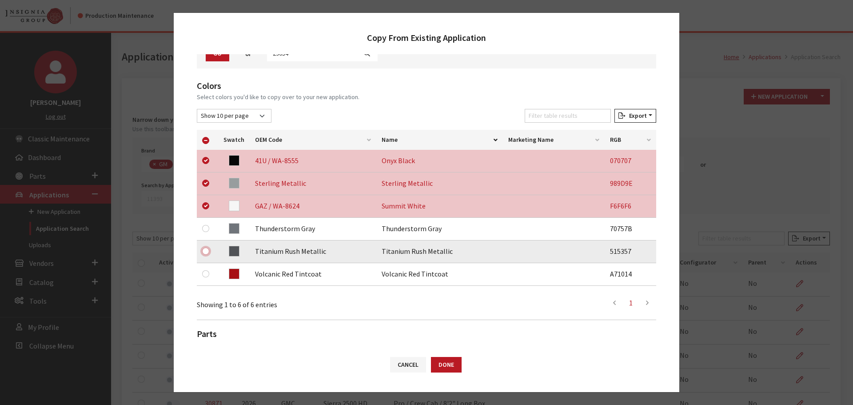
click at [206, 251] on input "checkbox" at bounding box center [205, 250] width 7 height 7
checkbox input "true"
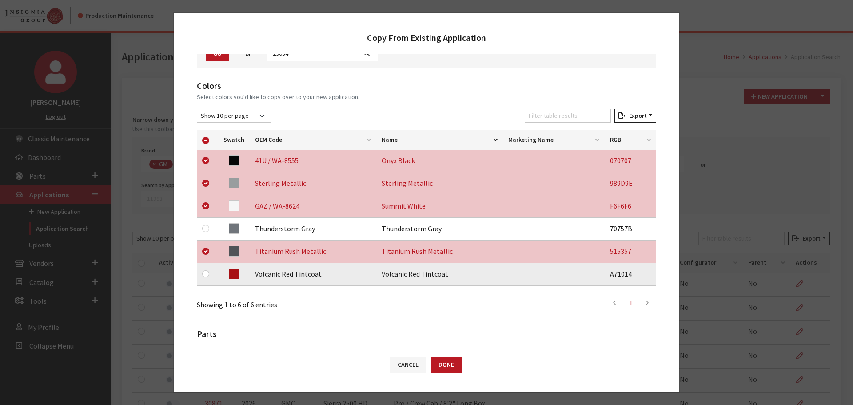
click at [208, 277] on div at bounding box center [207, 273] width 11 height 11
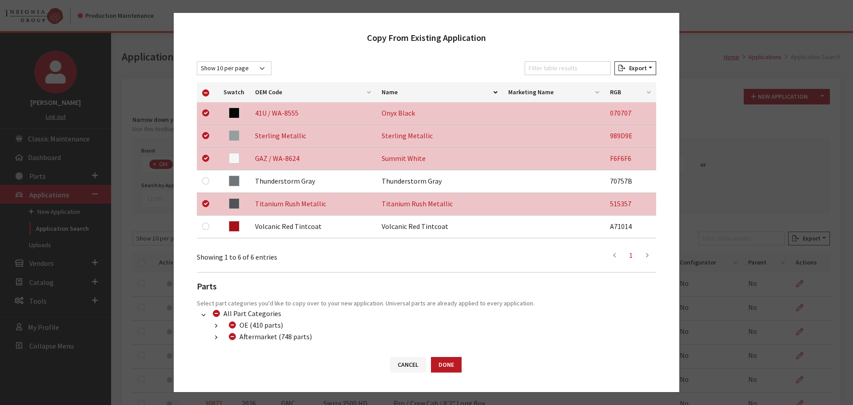
scroll to position [186, 0]
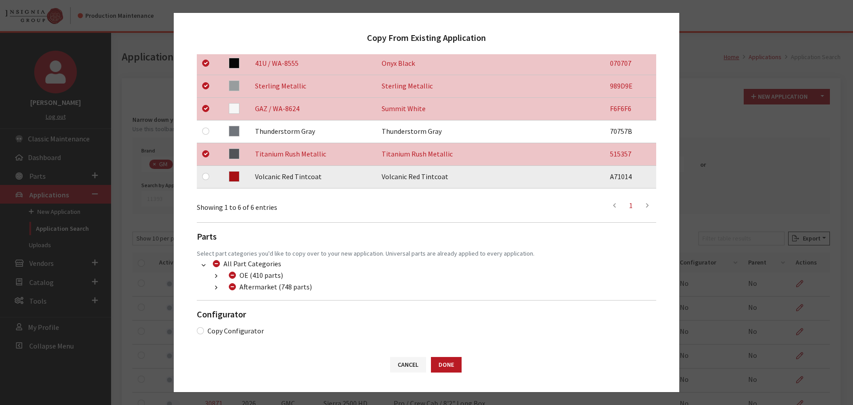
click at [200, 178] on td at bounding box center [207, 177] width 21 height 23
click at [207, 177] on input "checkbox" at bounding box center [205, 176] width 7 height 7
checkbox input "true"
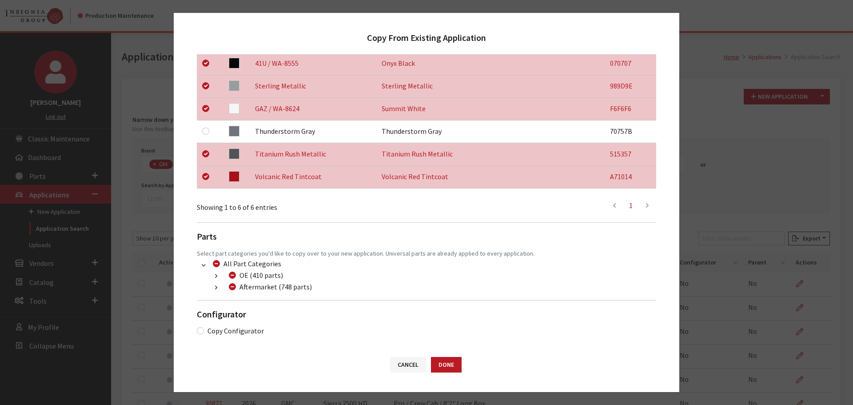
click at [217, 288] on icon "button" at bounding box center [216, 288] width 2 height 6
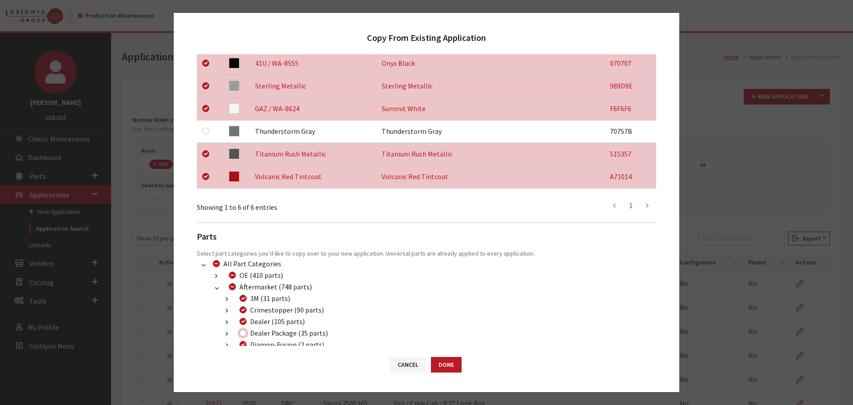
drag, startPoint x: 243, startPoint y: 334, endPoint x: 315, endPoint y: 349, distance: 73.5
click at [243, 334] on input "Dealer Package (35 parts)" at bounding box center [242, 332] width 7 height 7
checkbox input "true"
click at [437, 363] on button "Done" at bounding box center [446, 365] width 31 height 16
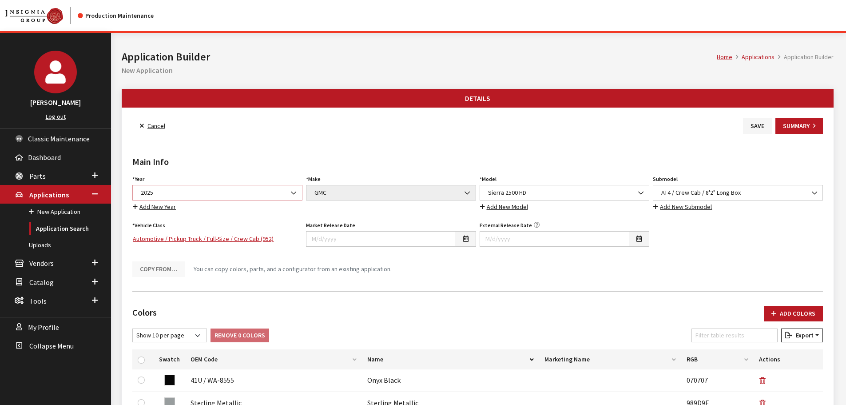
drag, startPoint x: 0, startPoint y: 0, endPoint x: 181, endPoint y: 197, distance: 267.3
click at [178, 191] on span "2025" at bounding box center [217, 192] width 159 height 9
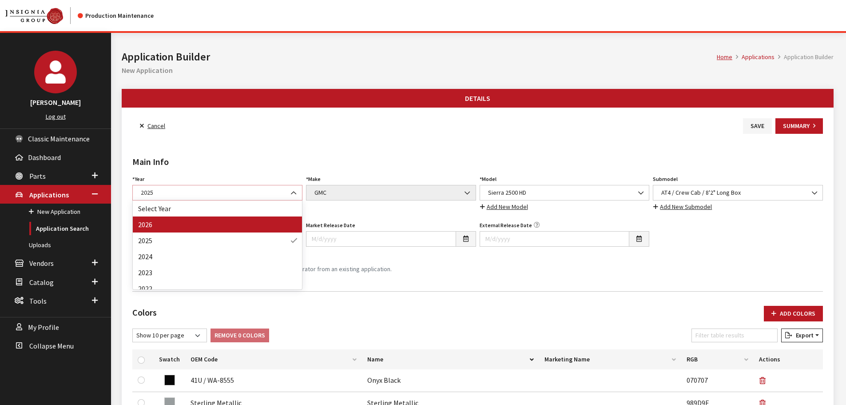
select select "44"
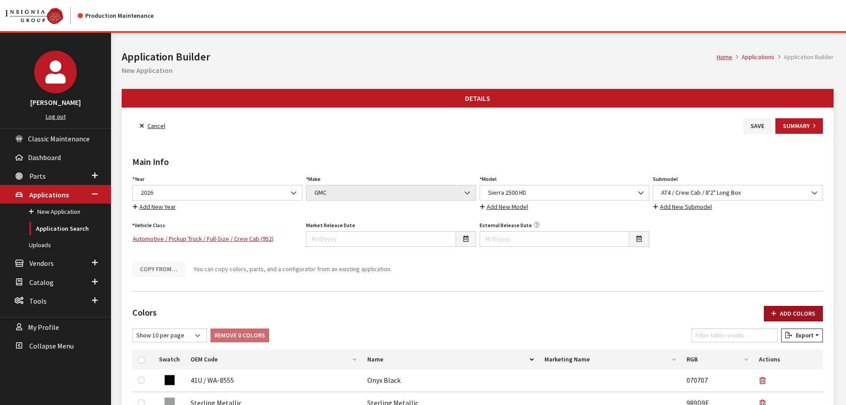
click at [779, 312] on button "Add Colors" at bounding box center [793, 314] width 59 height 16
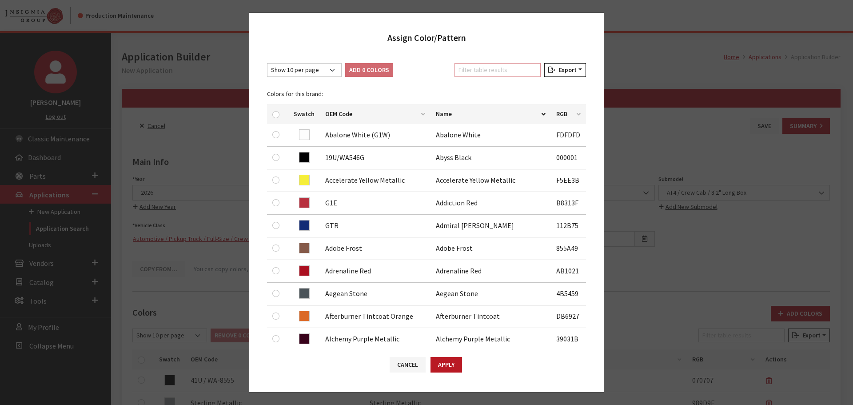
click at [479, 69] on input "Filter table results" at bounding box center [497, 70] width 86 height 14
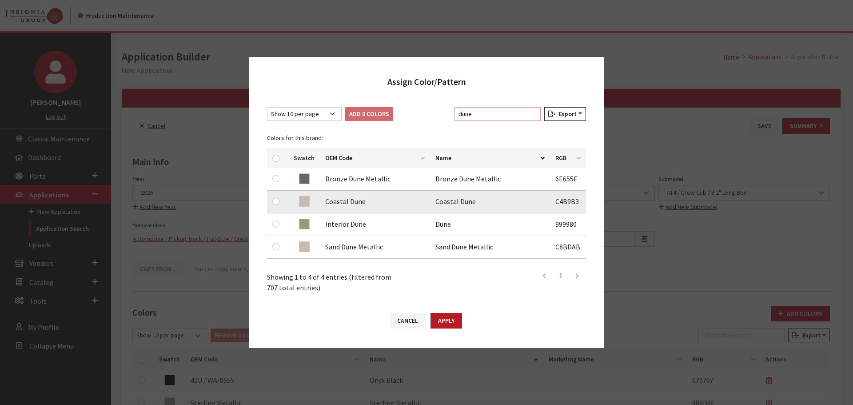
type input "dune"
click at [277, 200] on input "checkbox" at bounding box center [275, 201] width 7 height 7
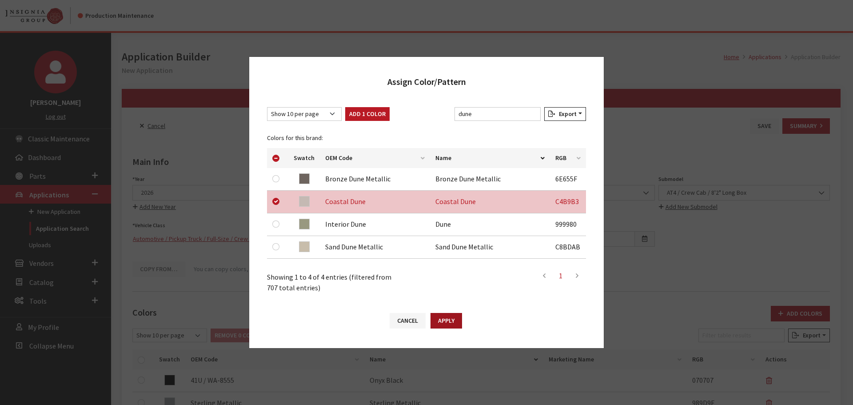
click at [451, 324] on button "Apply" at bounding box center [447, 321] width 32 height 16
checkbox input "false"
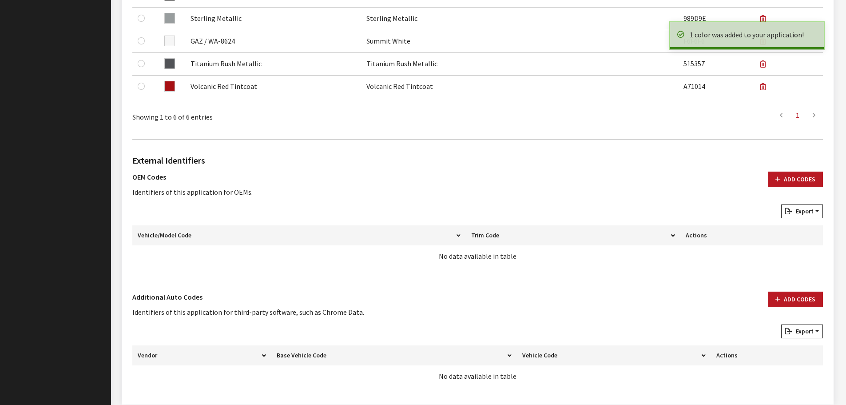
scroll to position [444, 0]
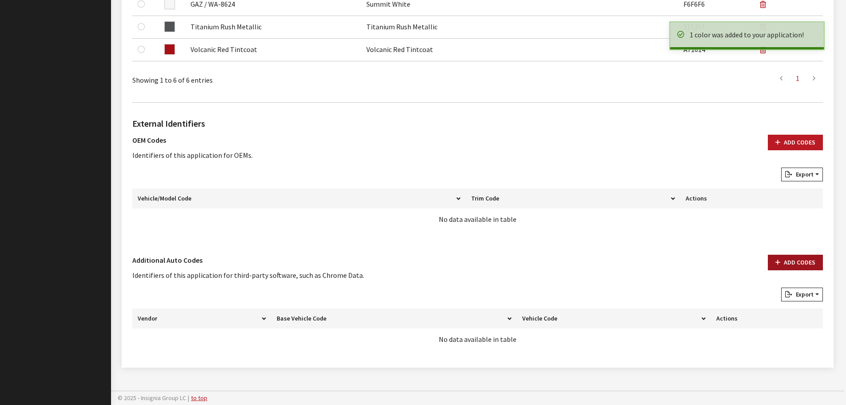
click at [792, 257] on button "Add Codes" at bounding box center [795, 263] width 55 height 16
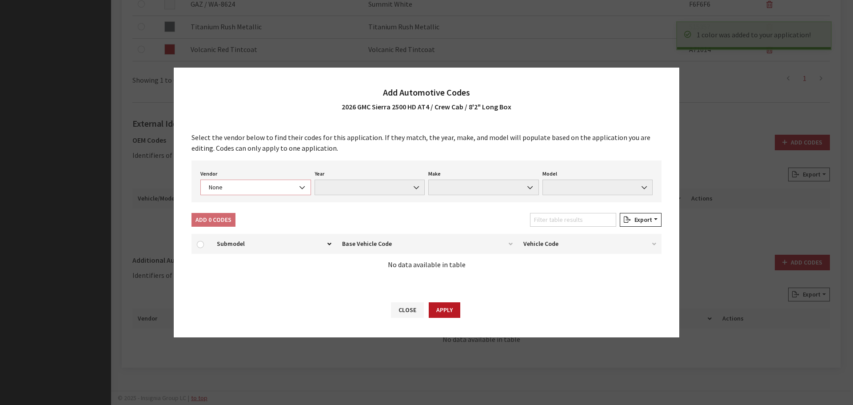
click at [242, 187] on span "None" at bounding box center [255, 187] width 99 height 9
select select "4"
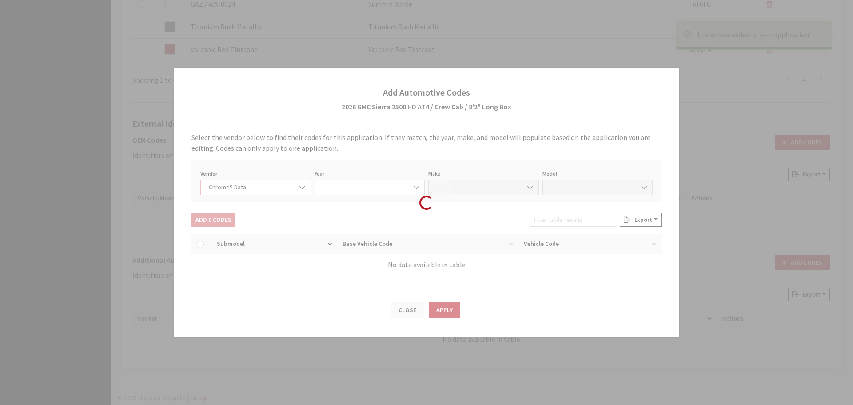
select select "2026"
select select "15"
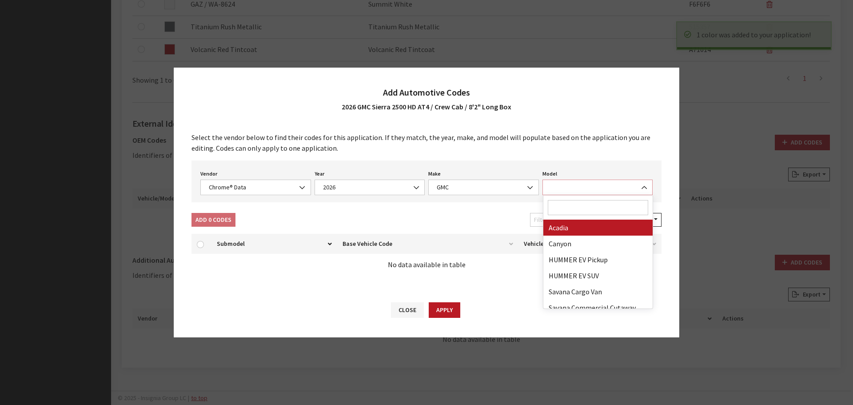
click at [611, 184] on span at bounding box center [597, 187] width 111 height 16
click at [596, 206] on input "Search" at bounding box center [598, 207] width 101 height 15
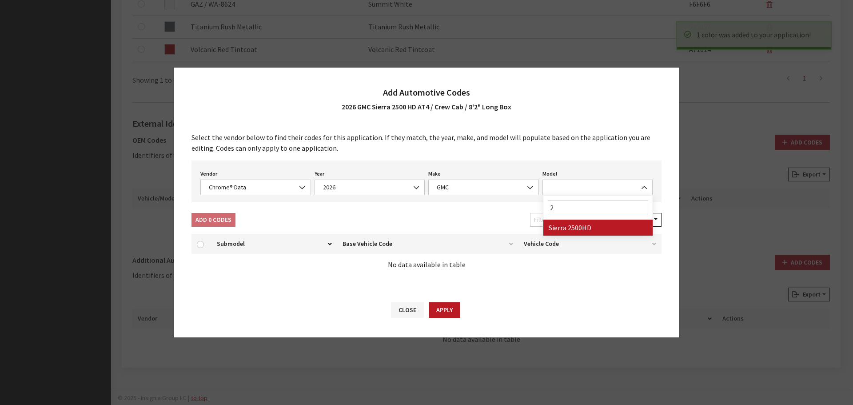
type input "25"
select select "71804"
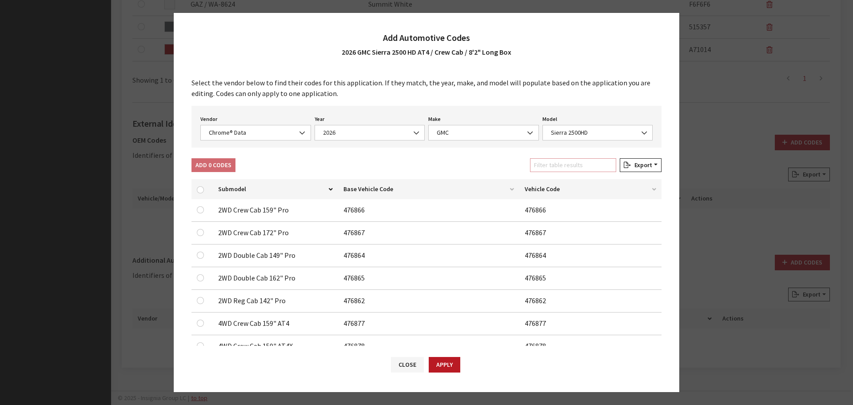
click at [565, 166] on input "Filter table results" at bounding box center [573, 165] width 86 height 14
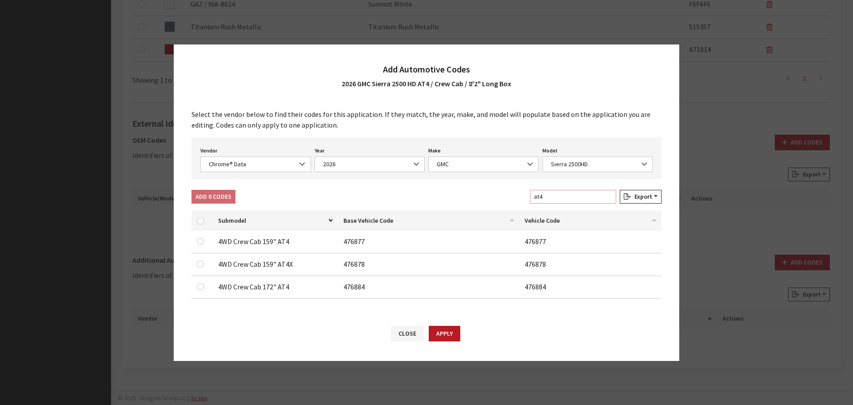
type input "at4"
click at [201, 287] on input "checkbox" at bounding box center [200, 286] width 7 height 7
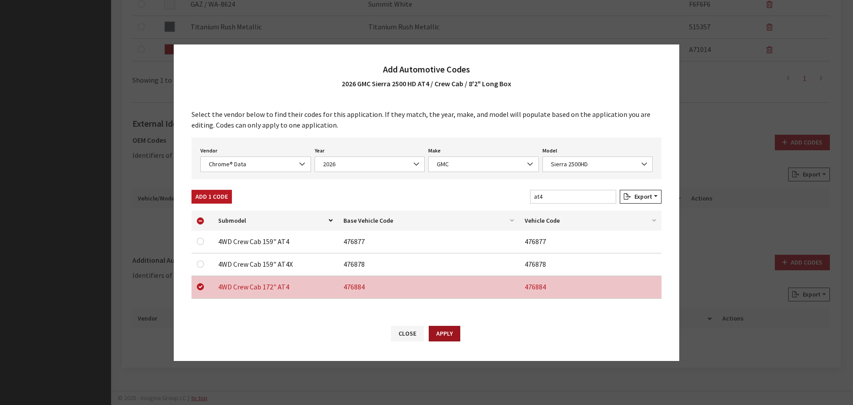
click at [446, 330] on button "Apply" at bounding box center [445, 334] width 32 height 16
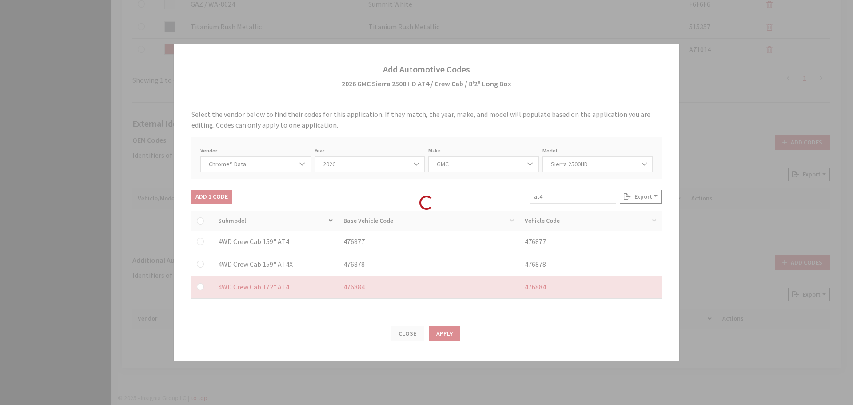
checkbox input "false"
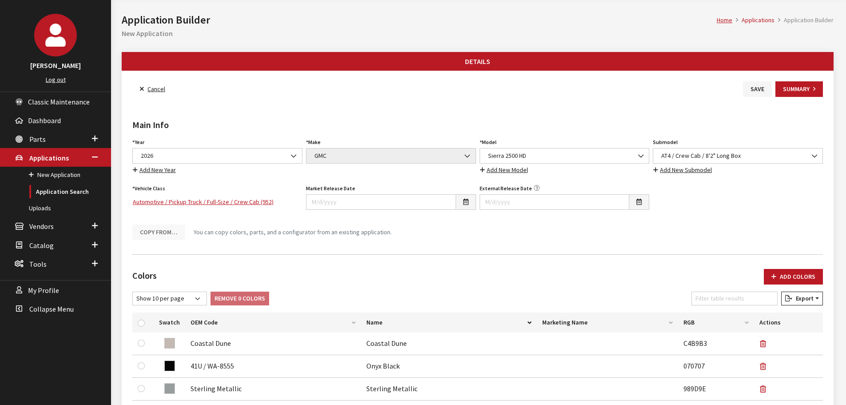
scroll to position [0, 0]
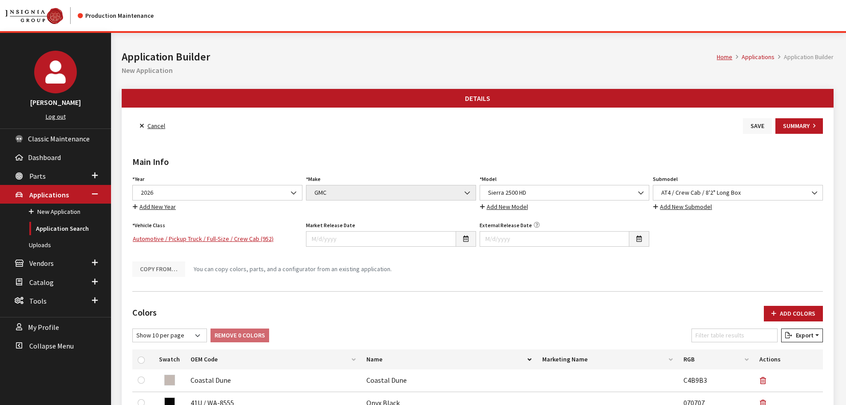
click at [751, 125] on button "Save" at bounding box center [757, 126] width 29 height 16
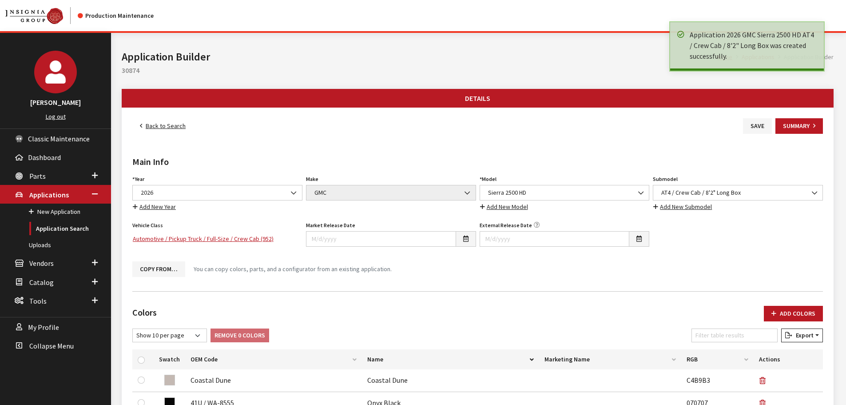
click at [182, 130] on link "Back to Search" at bounding box center [162, 126] width 61 height 16
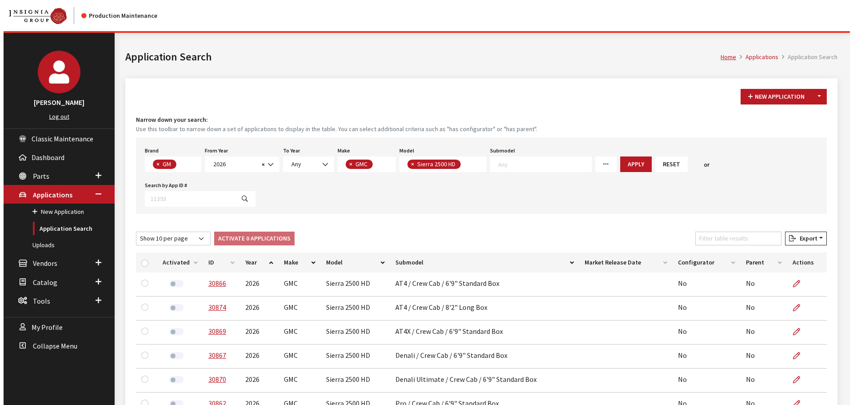
scroll to position [23, 0]
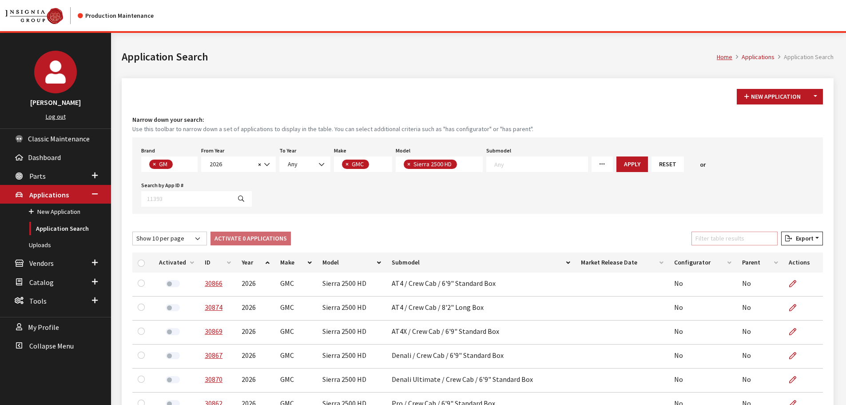
click at [743, 231] on input "Filter table results" at bounding box center [735, 238] width 86 height 14
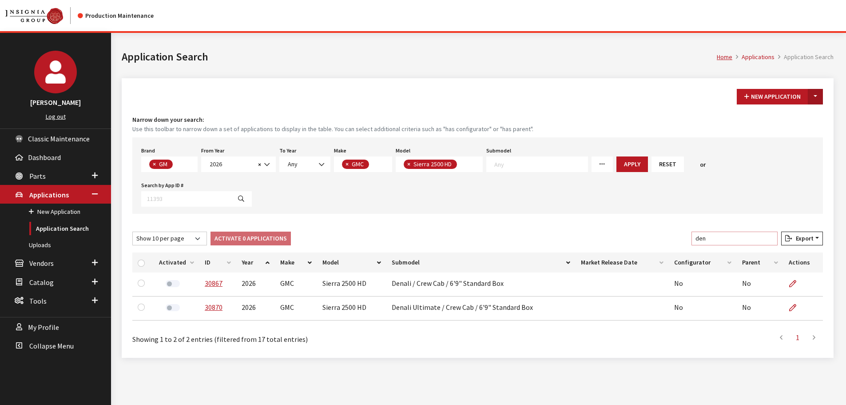
type input "den"
click at [818, 93] on button "Toggle Dropdown" at bounding box center [815, 97] width 15 height 16
click at [768, 119] on button "New From Existing..." at bounding box center [785, 116] width 76 height 16
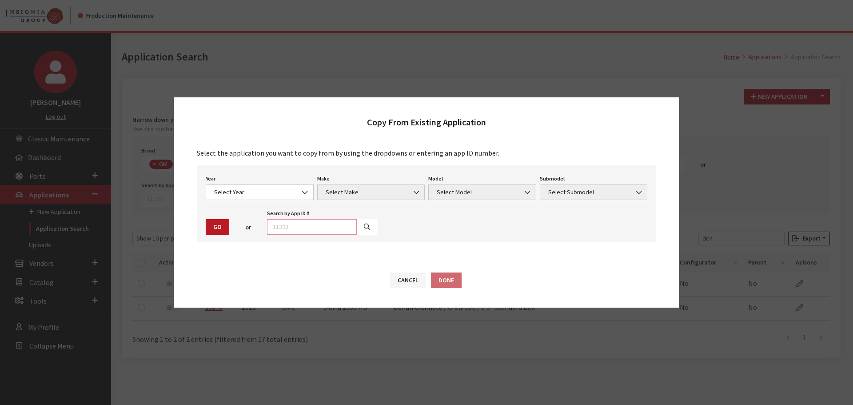
click at [327, 230] on input "text" at bounding box center [312, 227] width 90 height 16
type input "30867"
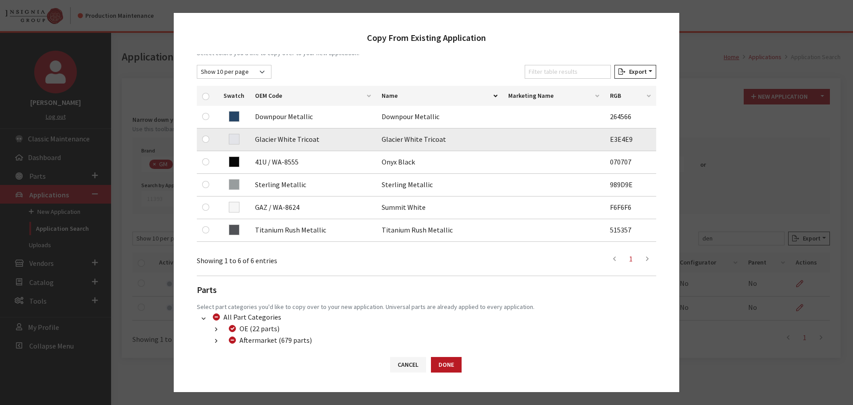
scroll to position [133, 0]
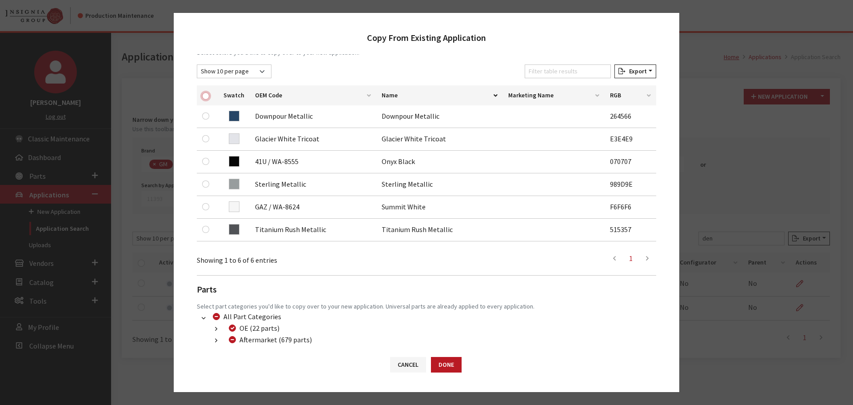
click at [208, 94] on input "checkbox" at bounding box center [205, 95] width 7 height 7
checkbox input "true"
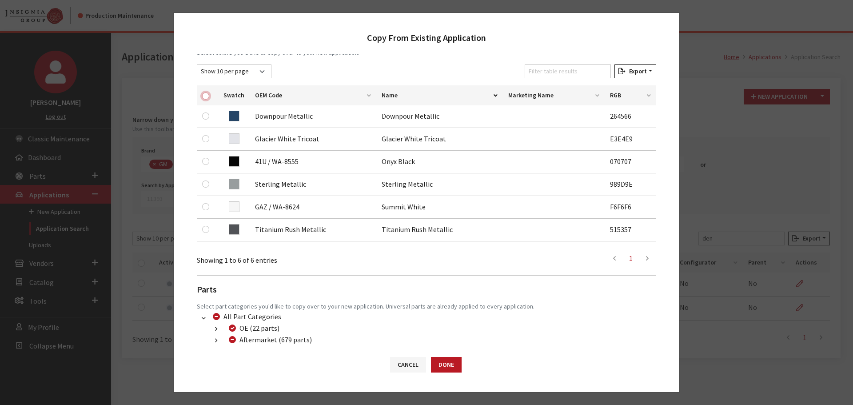
checkbox input "true"
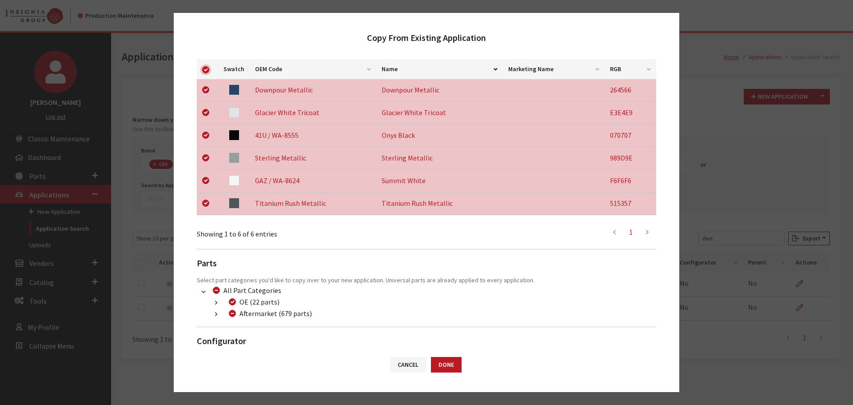
scroll to position [185, 0]
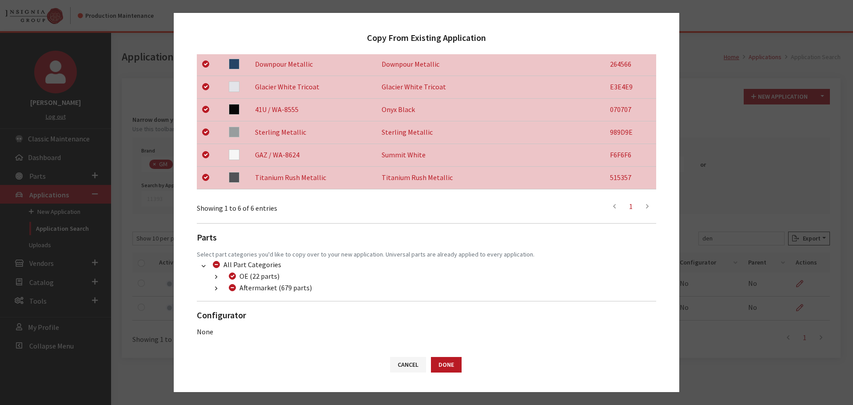
click at [212, 291] on button "button" at bounding box center [215, 288] width 17 height 10
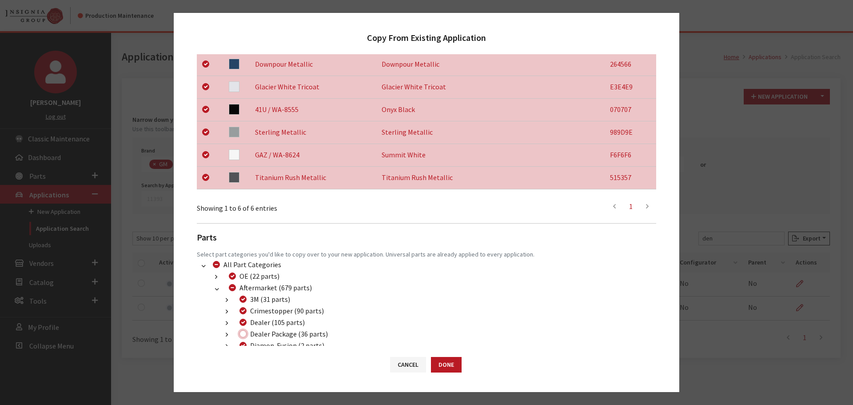
click at [242, 333] on input "Dealer Package (36 parts)" at bounding box center [242, 333] width 7 height 7
checkbox input "true"
click at [440, 360] on button "Done" at bounding box center [446, 365] width 31 height 16
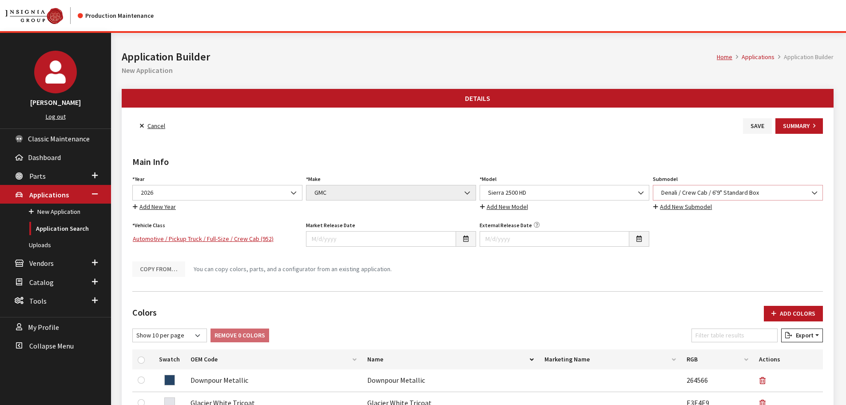
click at [747, 192] on span "Denali / Crew Cab / 6'9" Standard Box" at bounding box center [738, 192] width 159 height 9
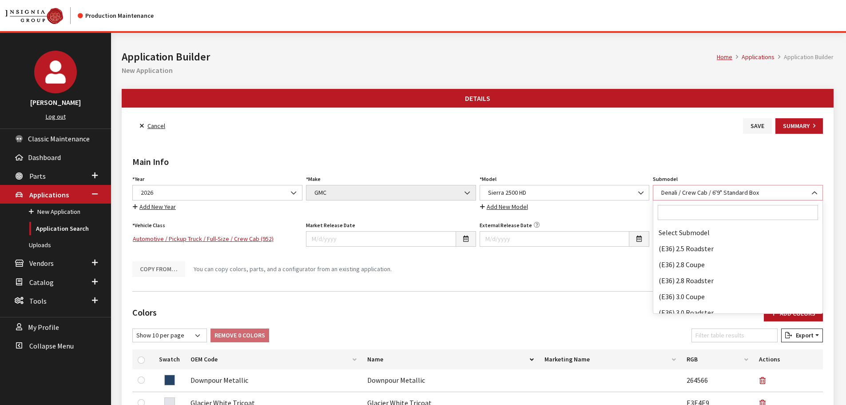
scroll to position [28613, 0]
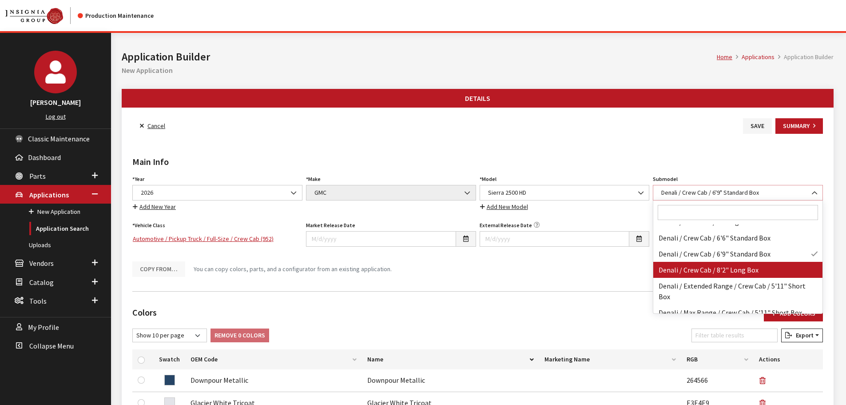
select select "3412"
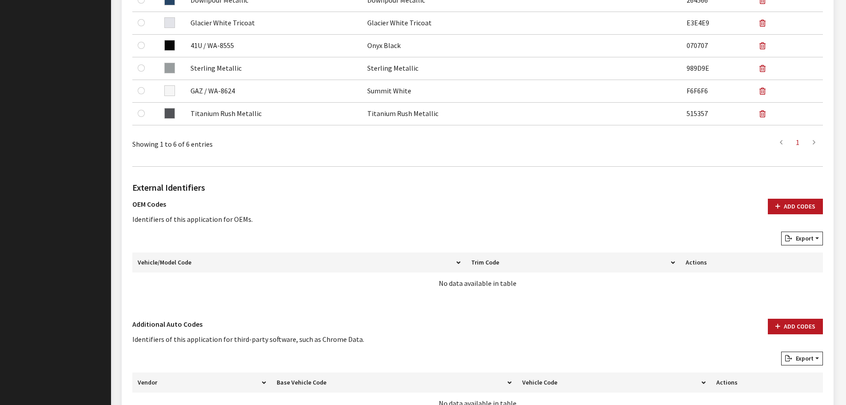
scroll to position [444, 0]
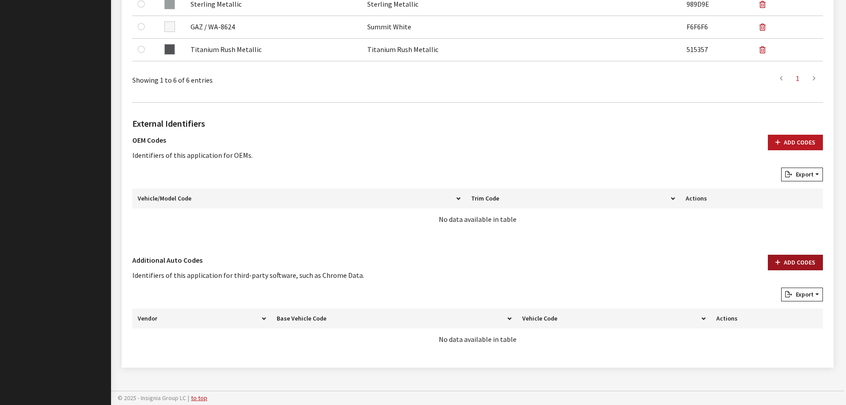
click at [791, 266] on button "Add Codes" at bounding box center [795, 263] width 55 height 16
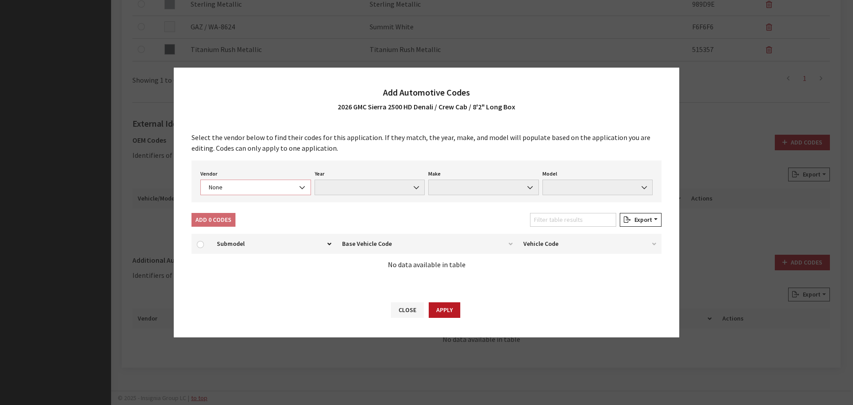
click at [236, 191] on span "None" at bounding box center [255, 187] width 99 height 9
select select "4"
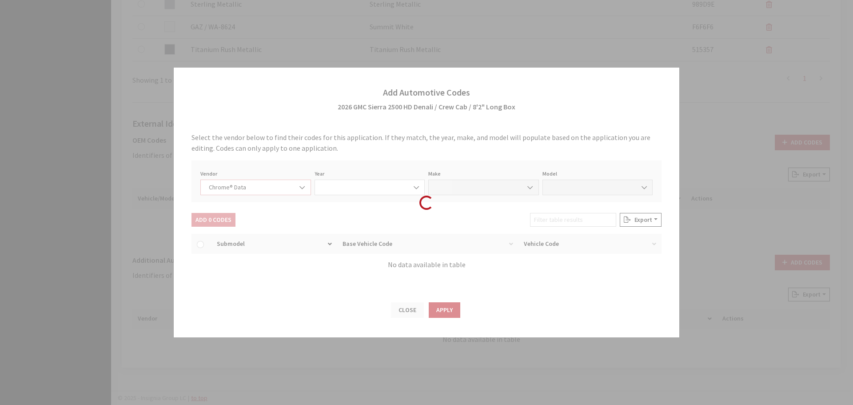
select select "2026"
select select "15"
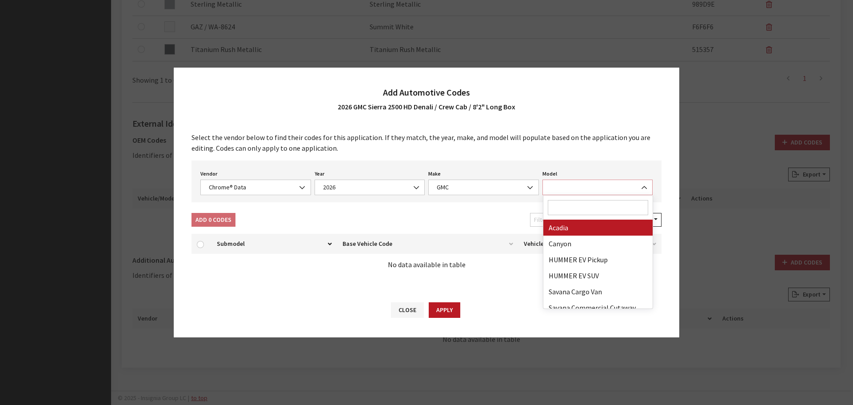
click at [617, 184] on span at bounding box center [597, 187] width 111 height 16
click at [593, 214] on input "Search" at bounding box center [598, 207] width 101 height 15
type input "25"
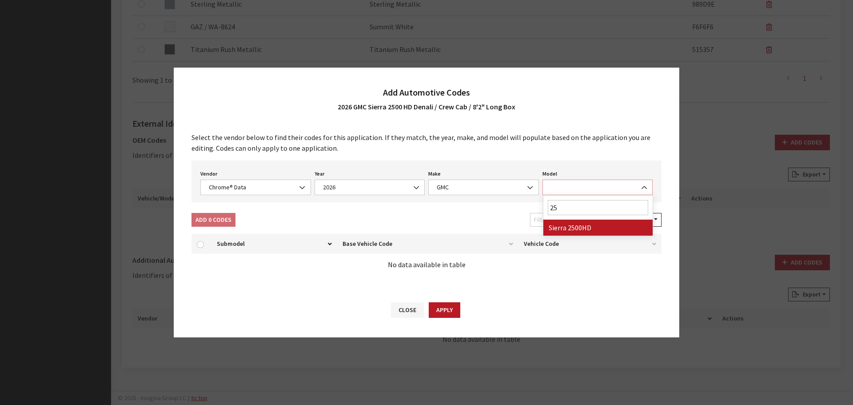
select select "71804"
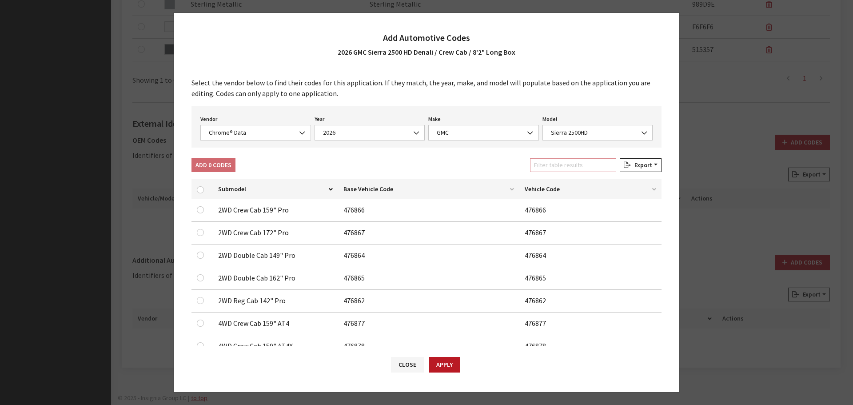
click at [561, 165] on input "Filter table results" at bounding box center [573, 165] width 86 height 14
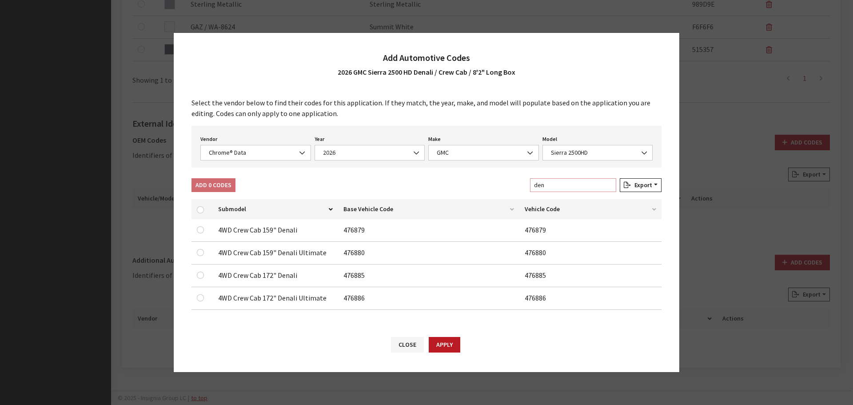
type input "den"
click at [202, 273] on input "checkbox" at bounding box center [200, 274] width 7 height 7
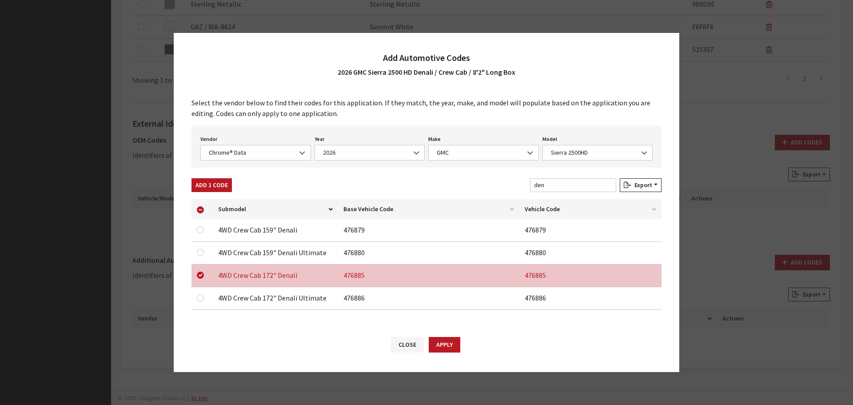
drag, startPoint x: 449, startPoint y: 342, endPoint x: 608, endPoint y: 274, distance: 172.8
click at [448, 341] on button "Apply" at bounding box center [445, 345] width 32 height 16
checkbox input "false"
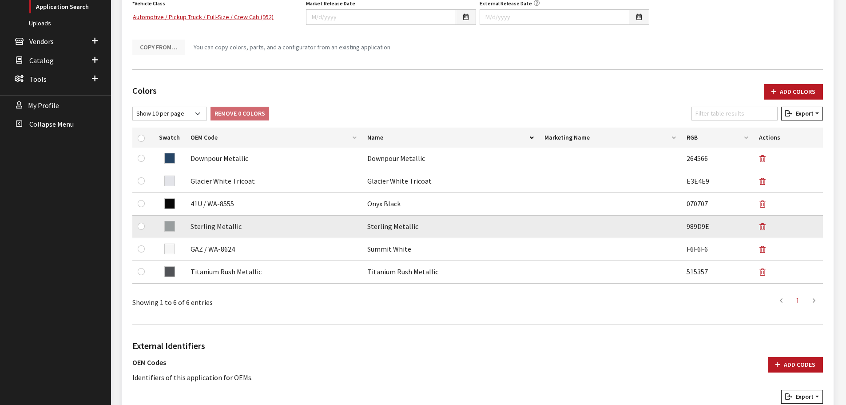
scroll to position [0, 0]
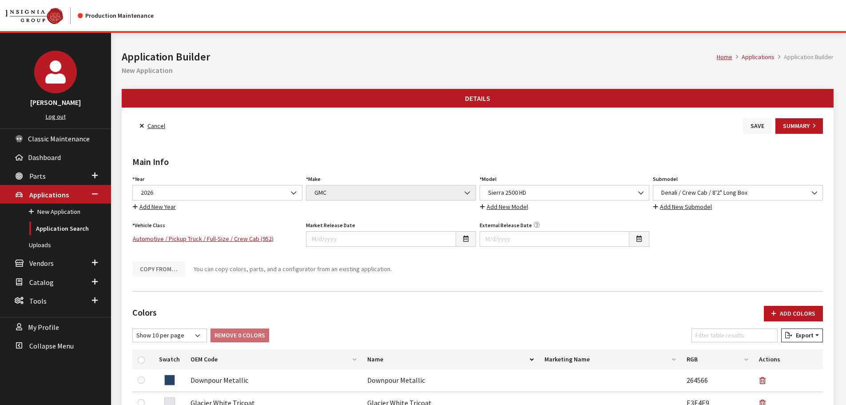
click at [757, 124] on button "Save" at bounding box center [757, 126] width 29 height 16
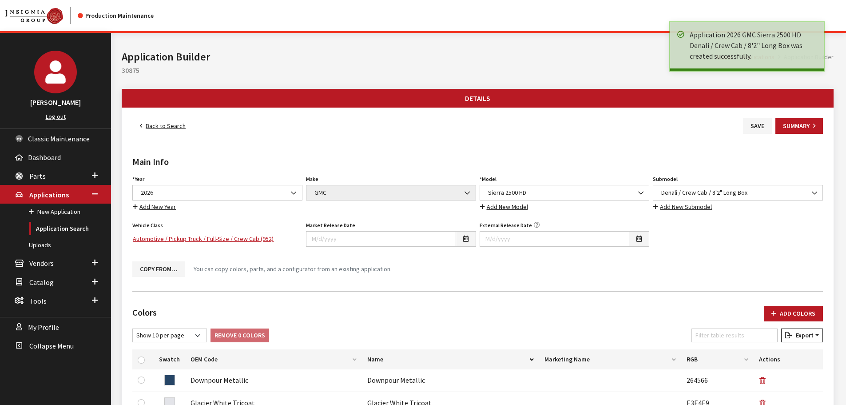
click at [161, 125] on link "Back to Search" at bounding box center [162, 126] width 61 height 16
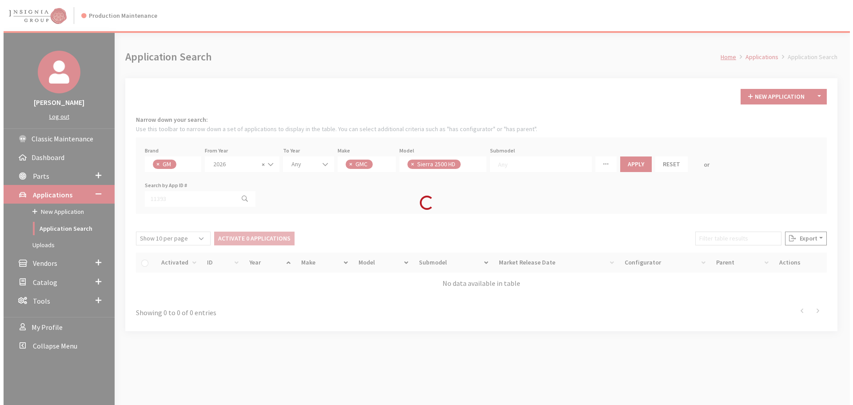
scroll to position [23, 0]
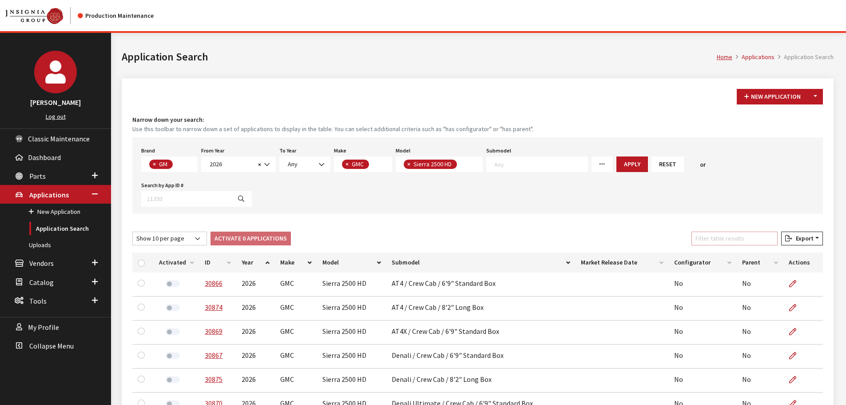
click at [740, 231] on input "Filter table results" at bounding box center [735, 238] width 86 height 14
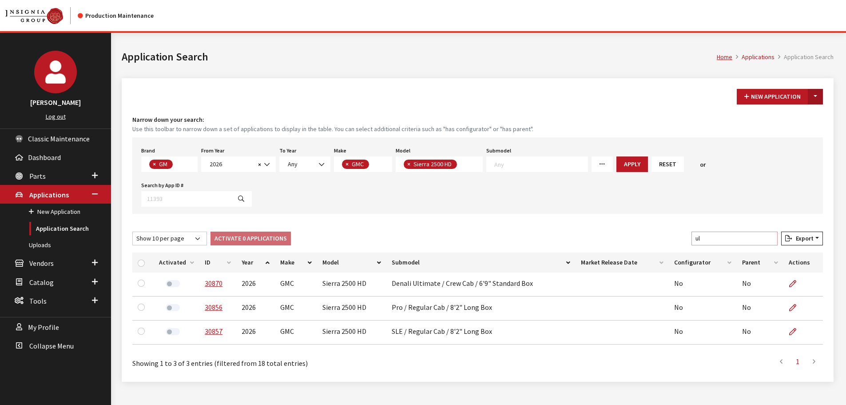
type input "ul"
click at [815, 96] on button "Toggle Dropdown" at bounding box center [815, 97] width 15 height 16
click at [790, 115] on button "New From Existing..." at bounding box center [785, 116] width 76 height 16
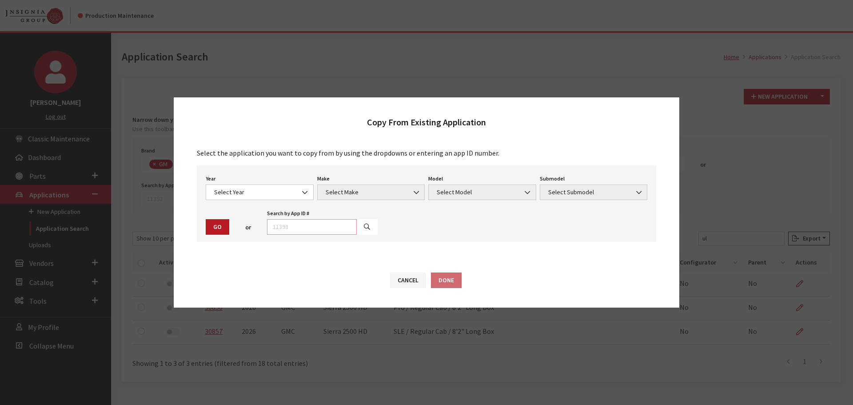
click at [293, 228] on input "text" at bounding box center [312, 227] width 90 height 16
type input "30870"
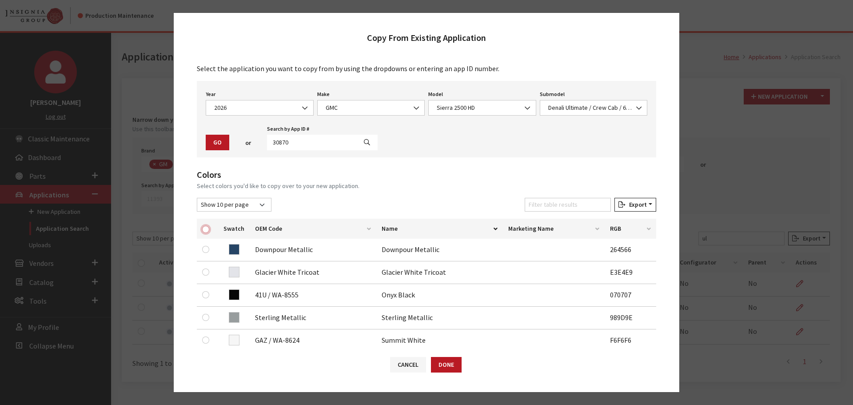
click at [206, 227] on input "checkbox" at bounding box center [205, 229] width 7 height 7
checkbox input "true"
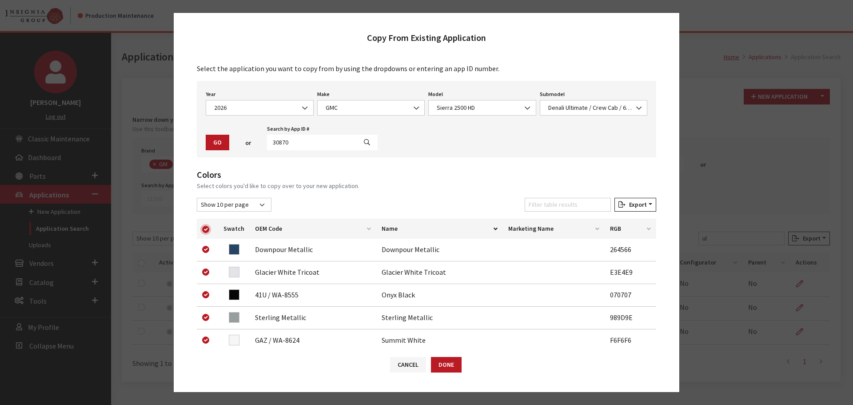
checkbox input "true"
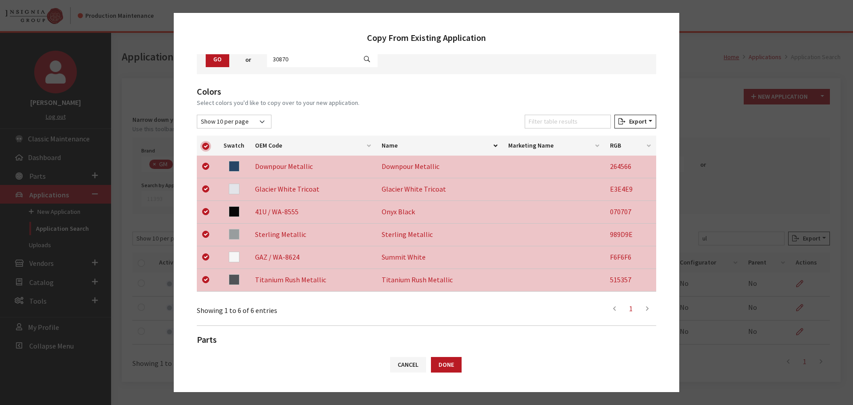
scroll to position [185, 0]
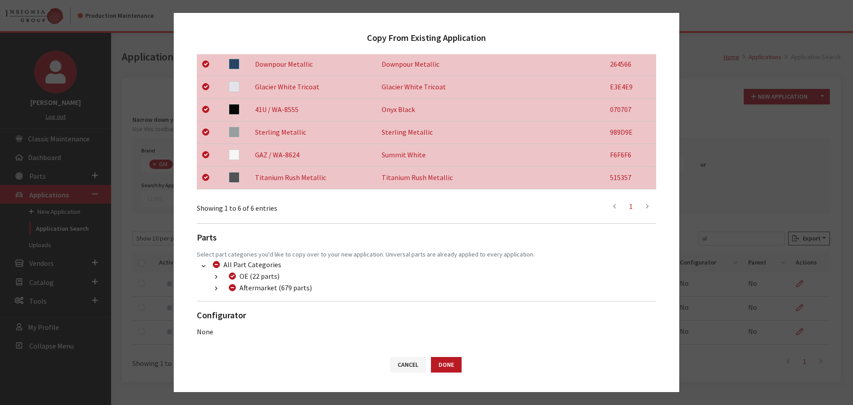
click at [216, 288] on icon "button" at bounding box center [216, 289] width 2 height 6
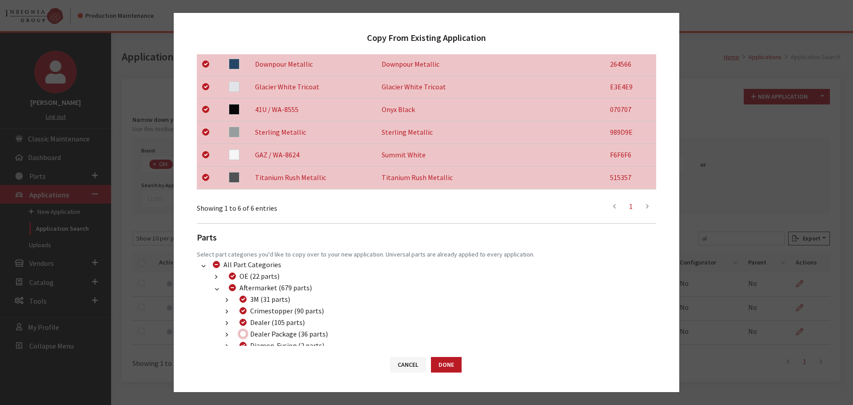
drag, startPoint x: 243, startPoint y: 335, endPoint x: 263, endPoint y: 337, distance: 20.1
click at [243, 335] on input "Dealer Package (36 parts)" at bounding box center [242, 333] width 7 height 7
checkbox input "true"
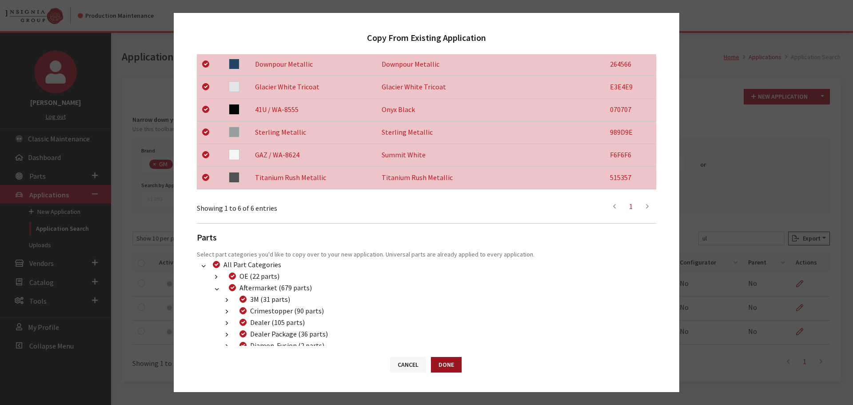
click at [438, 360] on button "Done" at bounding box center [446, 365] width 31 height 16
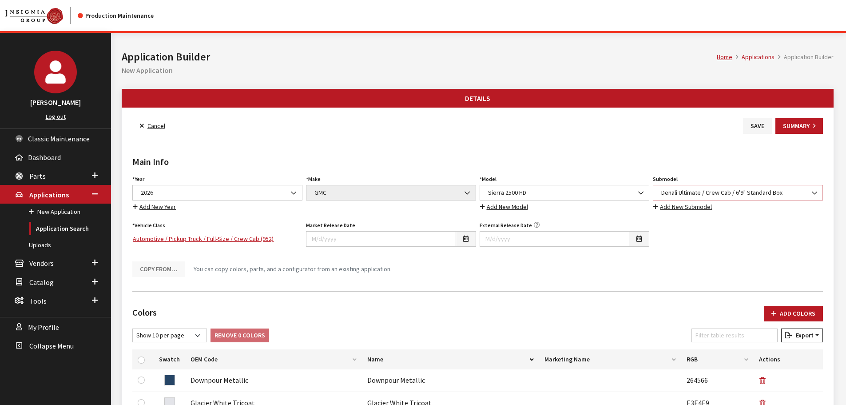
click at [706, 192] on span "Denali Ultimate / Crew Cab / 6'9" Standard Box" at bounding box center [738, 192] width 159 height 9
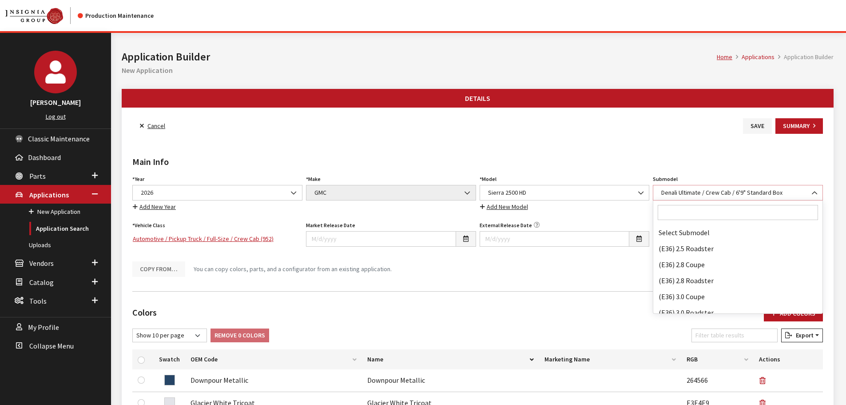
scroll to position [28789, 0]
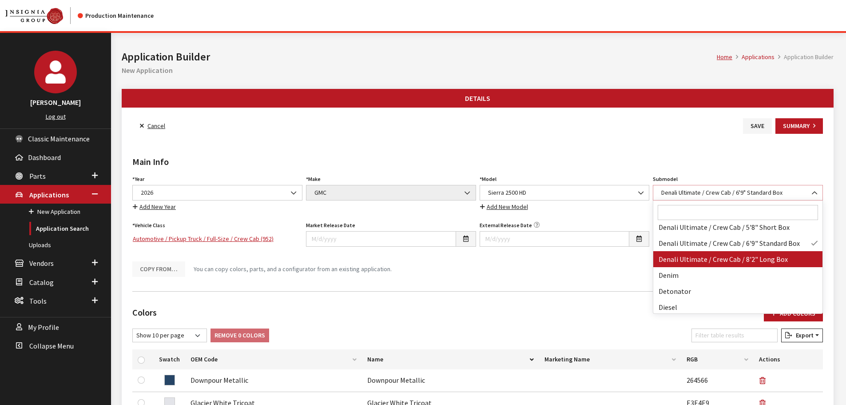
select select "4229"
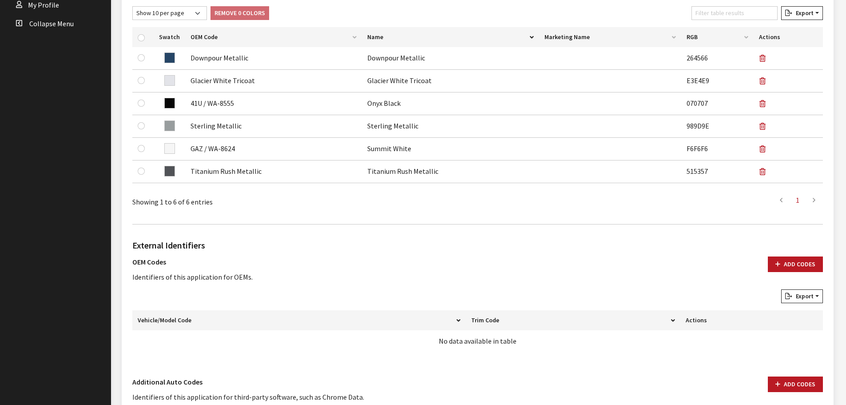
scroll to position [444, 0]
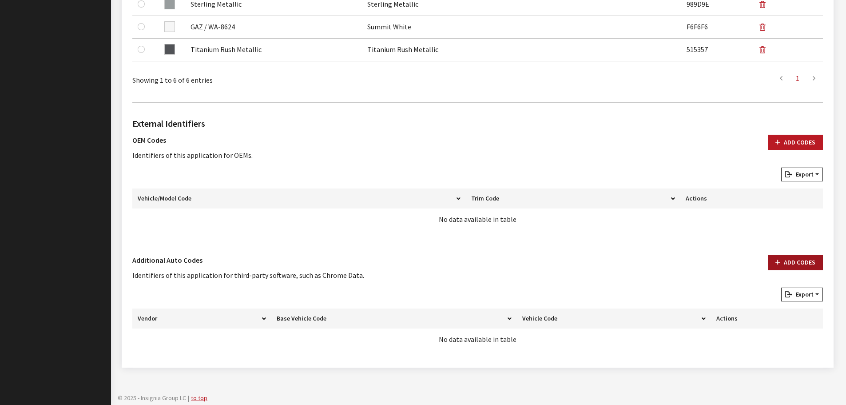
click at [783, 259] on button "Add Codes" at bounding box center [795, 263] width 55 height 16
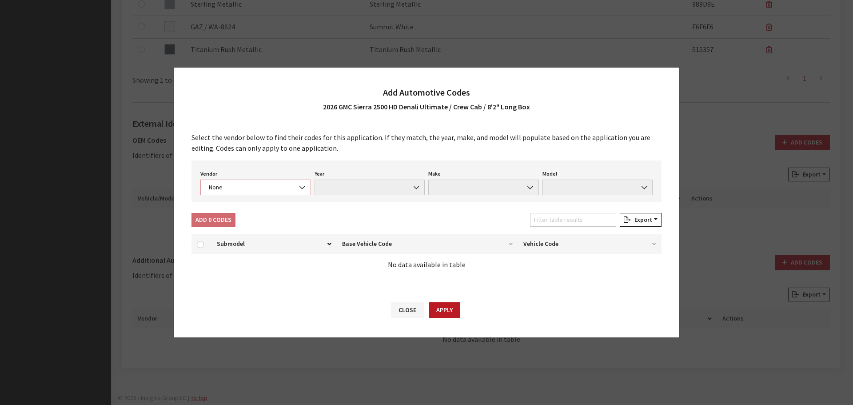
click at [273, 187] on span "None" at bounding box center [255, 187] width 99 height 9
select select "4"
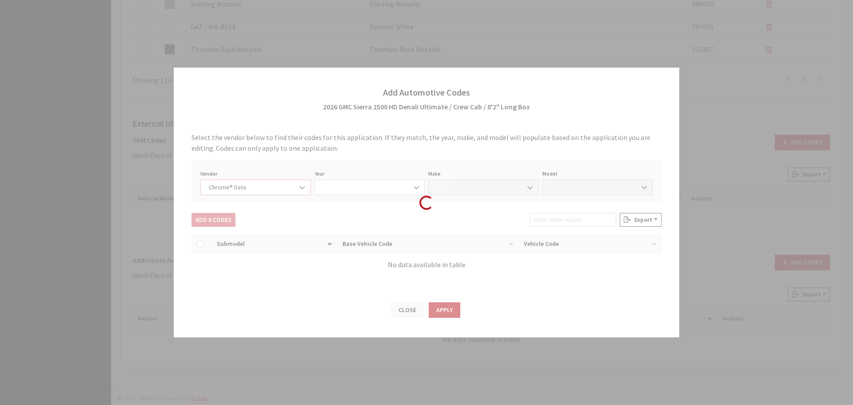
select select "2026"
select select "15"
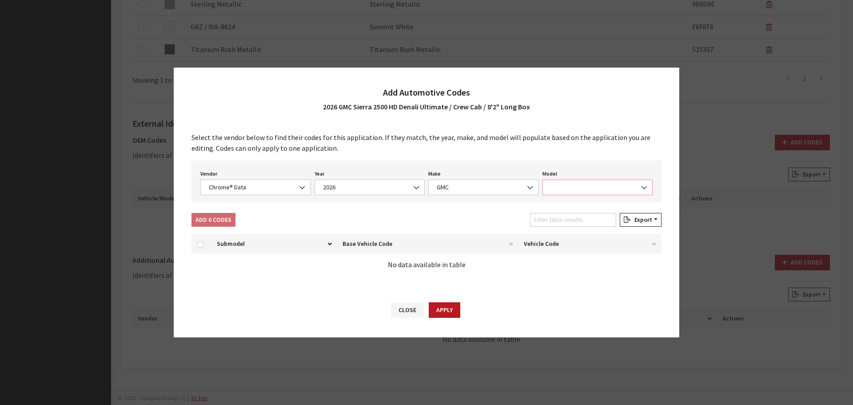
click at [557, 184] on span at bounding box center [597, 187] width 111 height 16
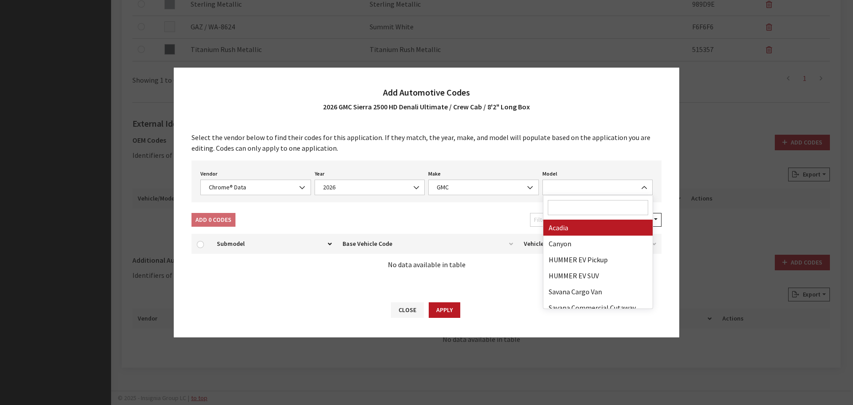
click at [564, 205] on input "Search" at bounding box center [598, 207] width 101 height 15
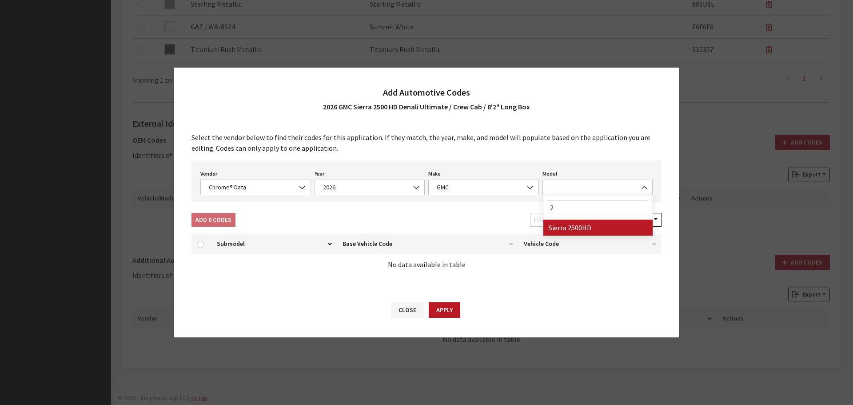
type input "25"
select select "71804"
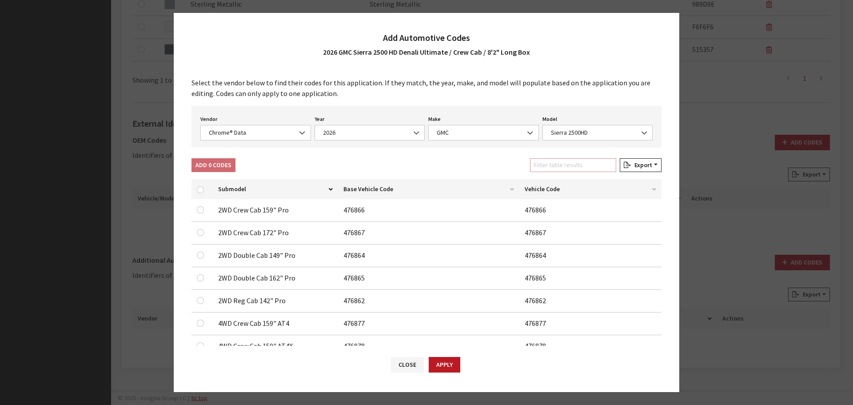
click at [559, 163] on input "Filter table results" at bounding box center [573, 165] width 86 height 14
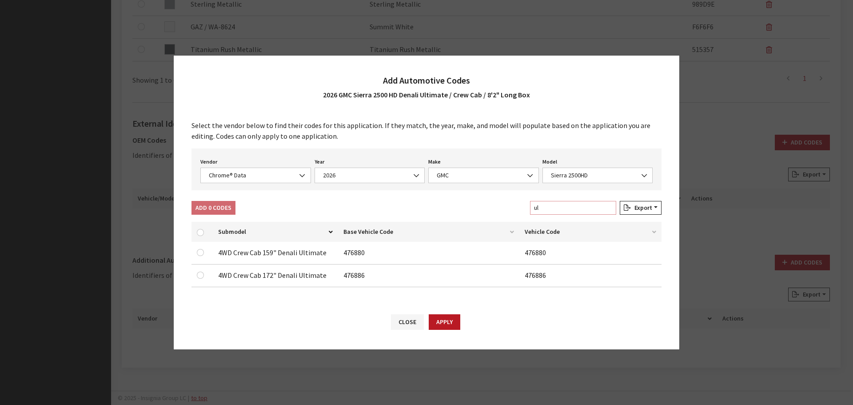
type input "ul"
click at [203, 274] on input "checkbox" at bounding box center [200, 274] width 7 height 7
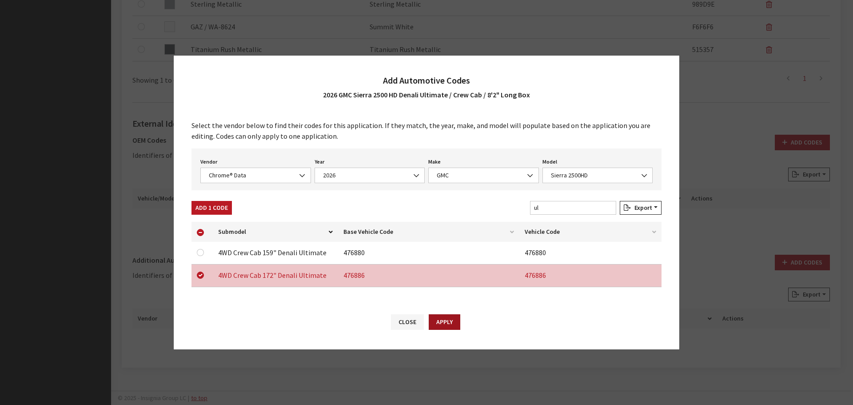
click at [451, 322] on button "Apply" at bounding box center [445, 322] width 32 height 16
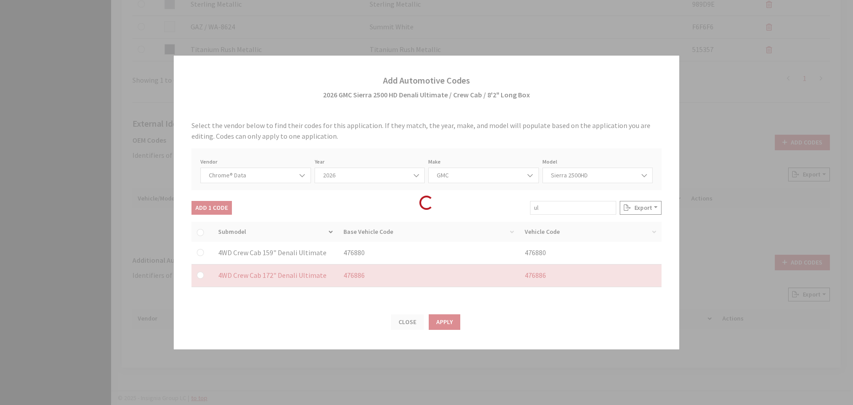
checkbox input "false"
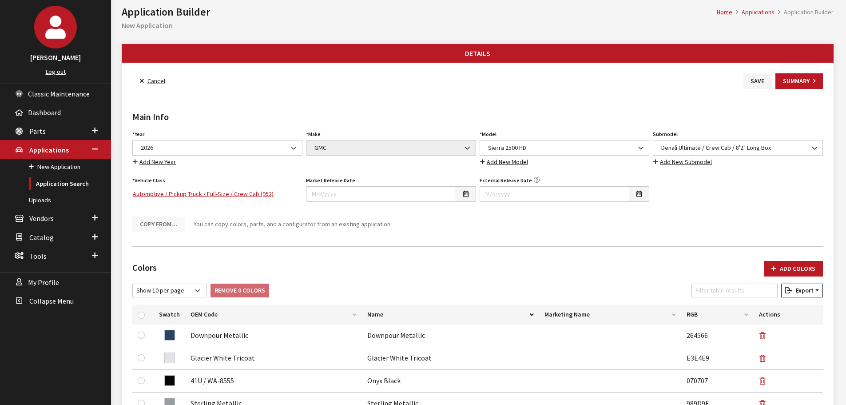
scroll to position [0, 0]
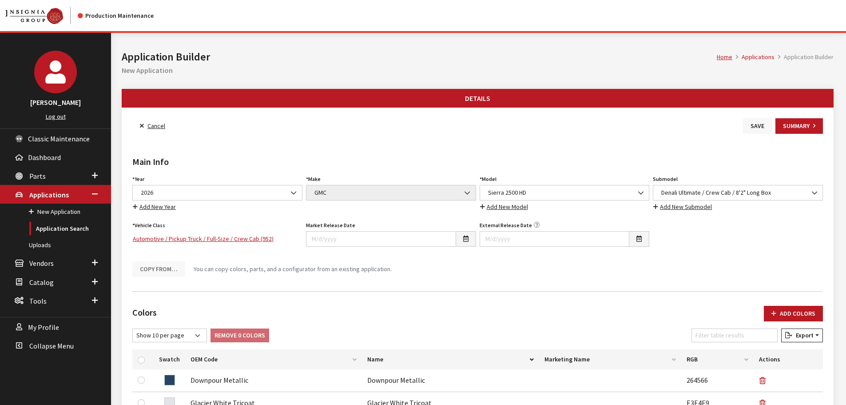
click at [752, 126] on button "Save" at bounding box center [757, 126] width 29 height 16
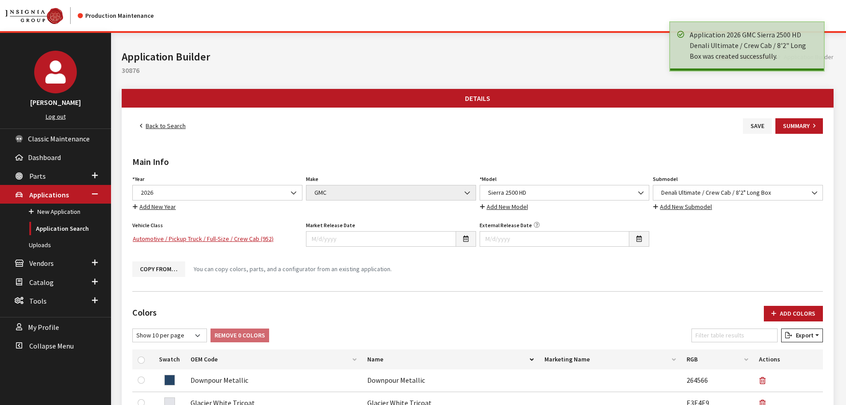
drag, startPoint x: 164, startPoint y: 127, endPoint x: 288, endPoint y: 149, distance: 125.9
click at [164, 126] on link "Back to Search" at bounding box center [162, 126] width 61 height 16
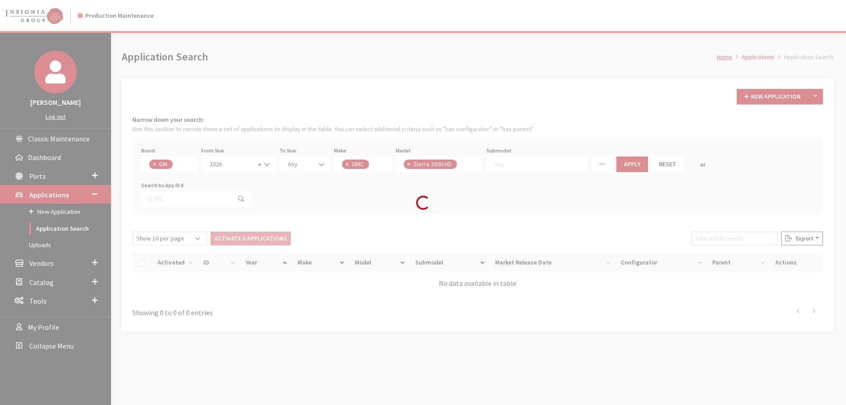
scroll to position [23, 0]
